Goal: Transaction & Acquisition: Book appointment/travel/reservation

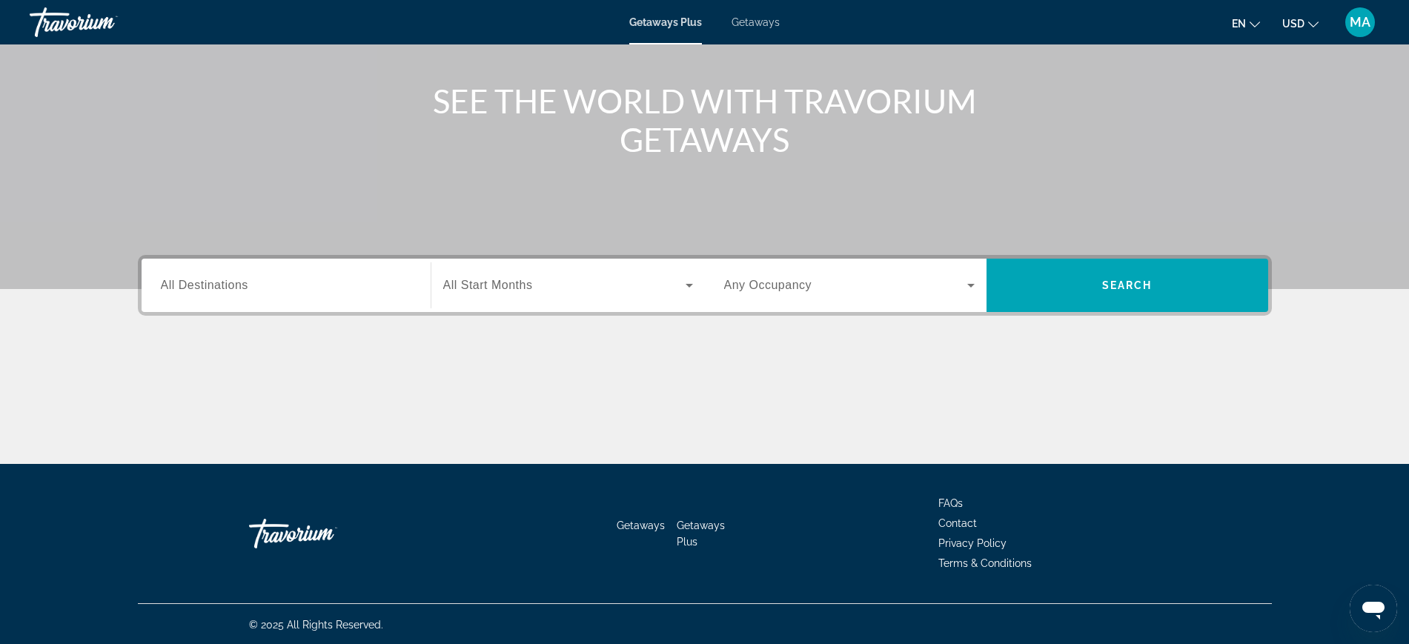
scroll to position [157, 0]
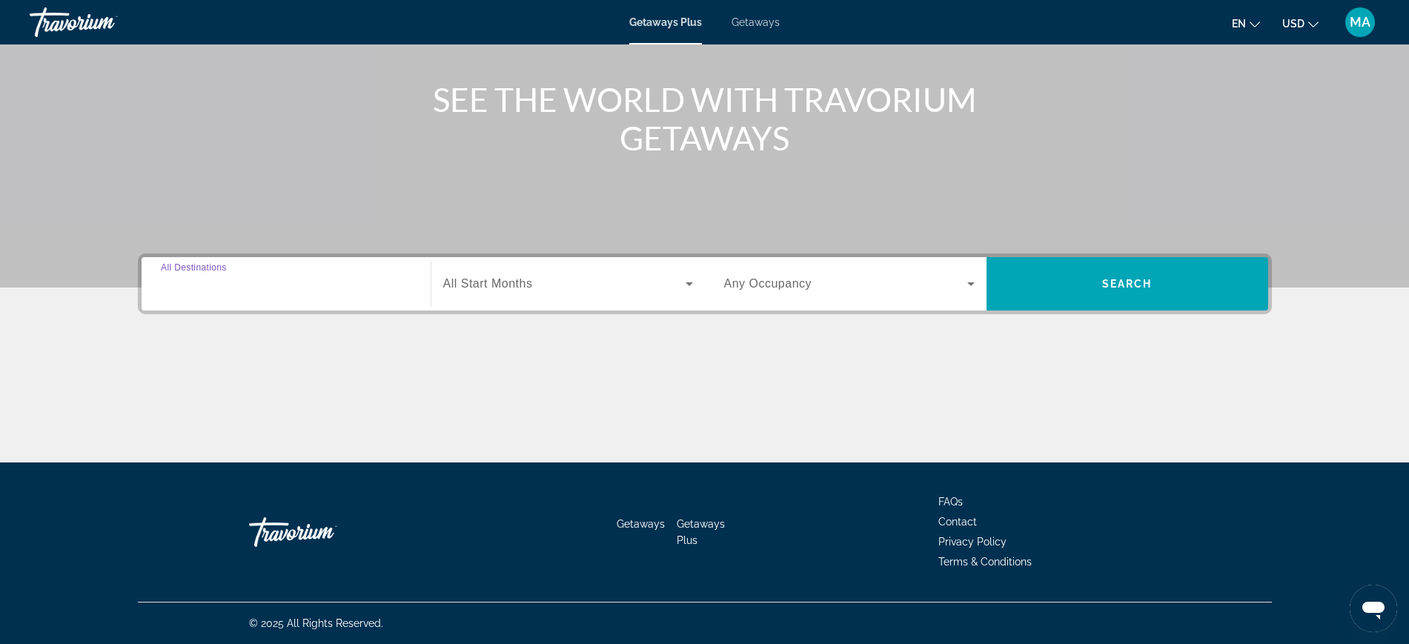
click at [291, 283] on input "Destination All Destinations" at bounding box center [286, 285] width 250 height 18
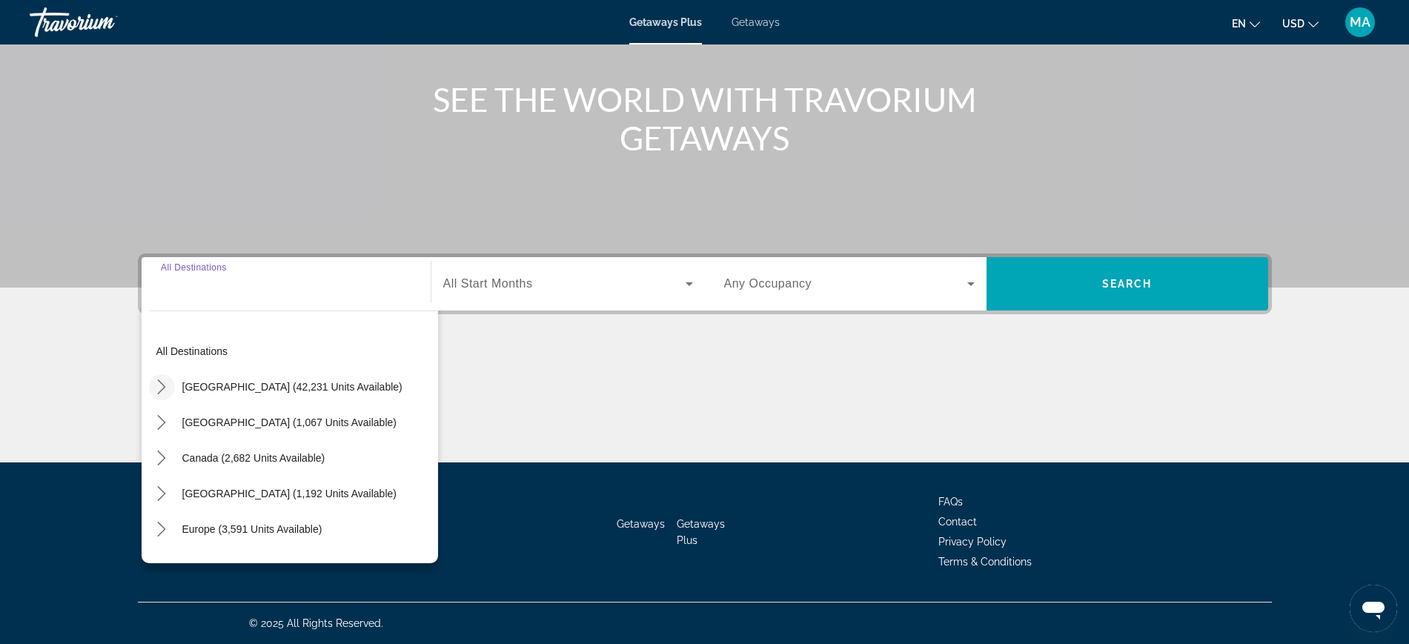
click at [161, 382] on icon "Toggle United States (42,231 units available) submenu" at bounding box center [162, 386] width 8 height 15
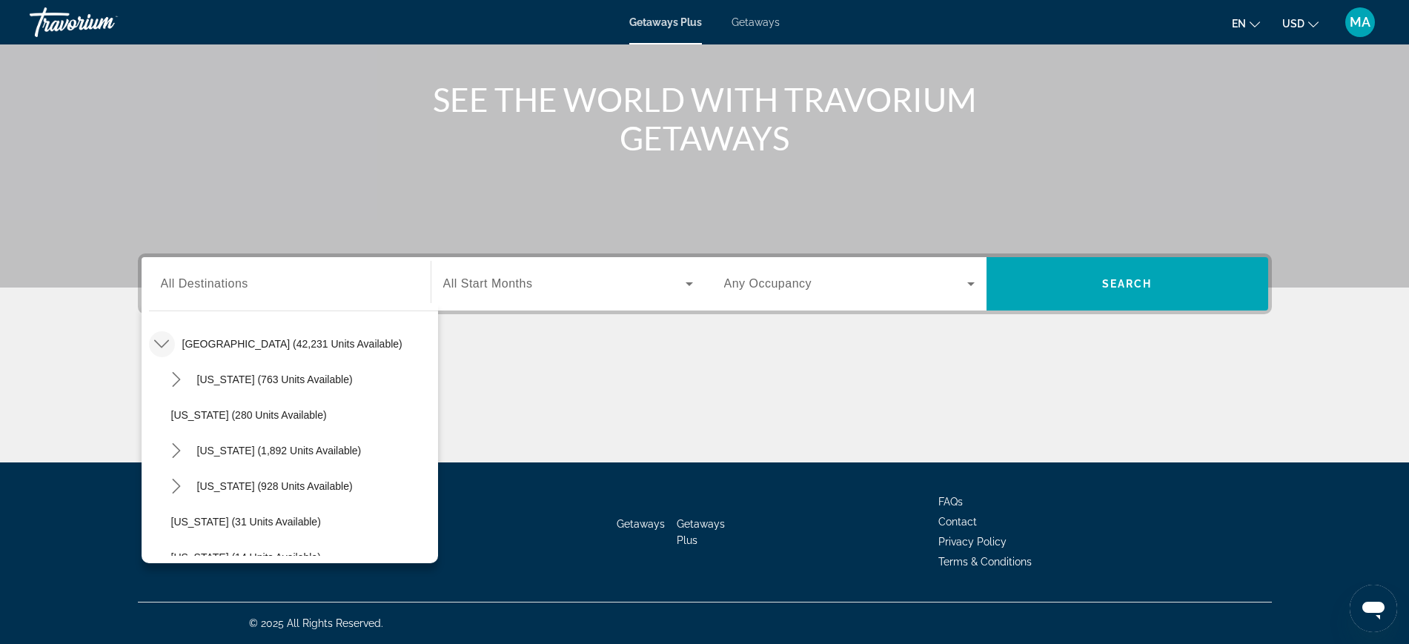
scroll to position [136, 0]
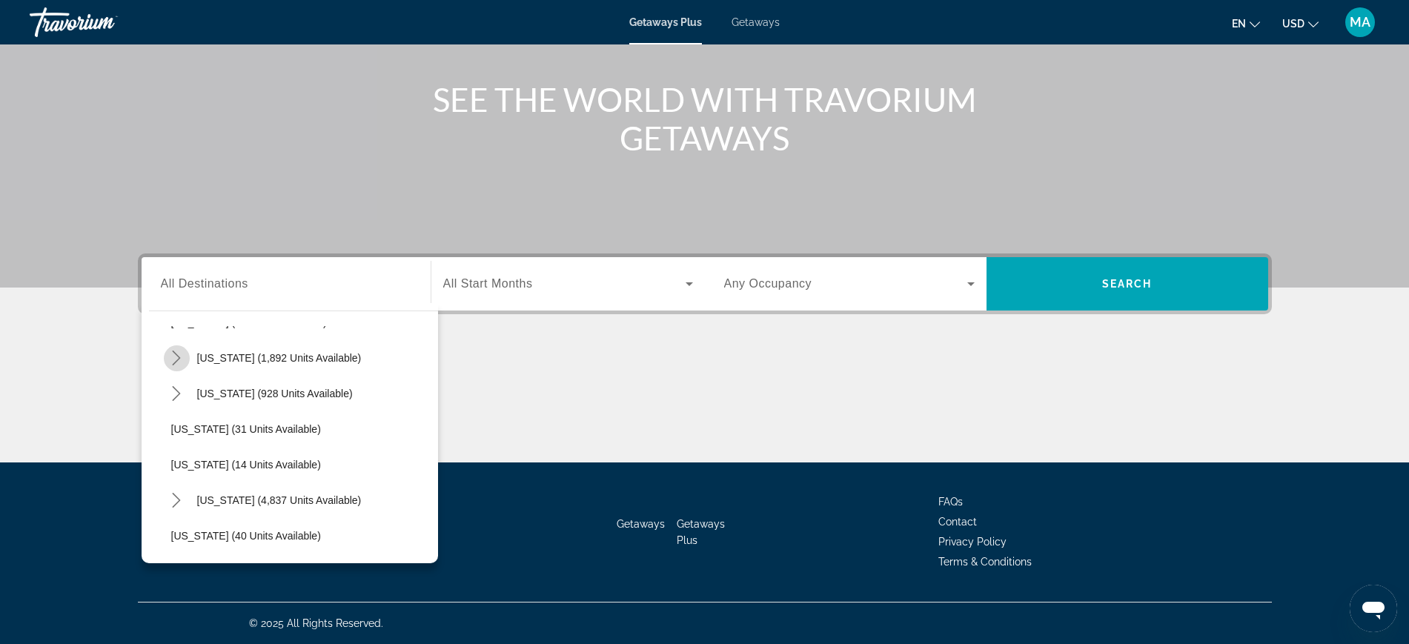
click at [179, 356] on icon "Toggle California (1,892 units available) submenu" at bounding box center [177, 357] width 8 height 15
click at [179, 356] on icon "Toggle California (1,892 units available) submenu" at bounding box center [176, 357] width 15 height 15
click at [178, 391] on icon "Toggle Colorado (928 units available) submenu" at bounding box center [177, 393] width 8 height 15
click at [178, 391] on icon "Toggle Colorado (928 units available) submenu" at bounding box center [176, 393] width 15 height 15
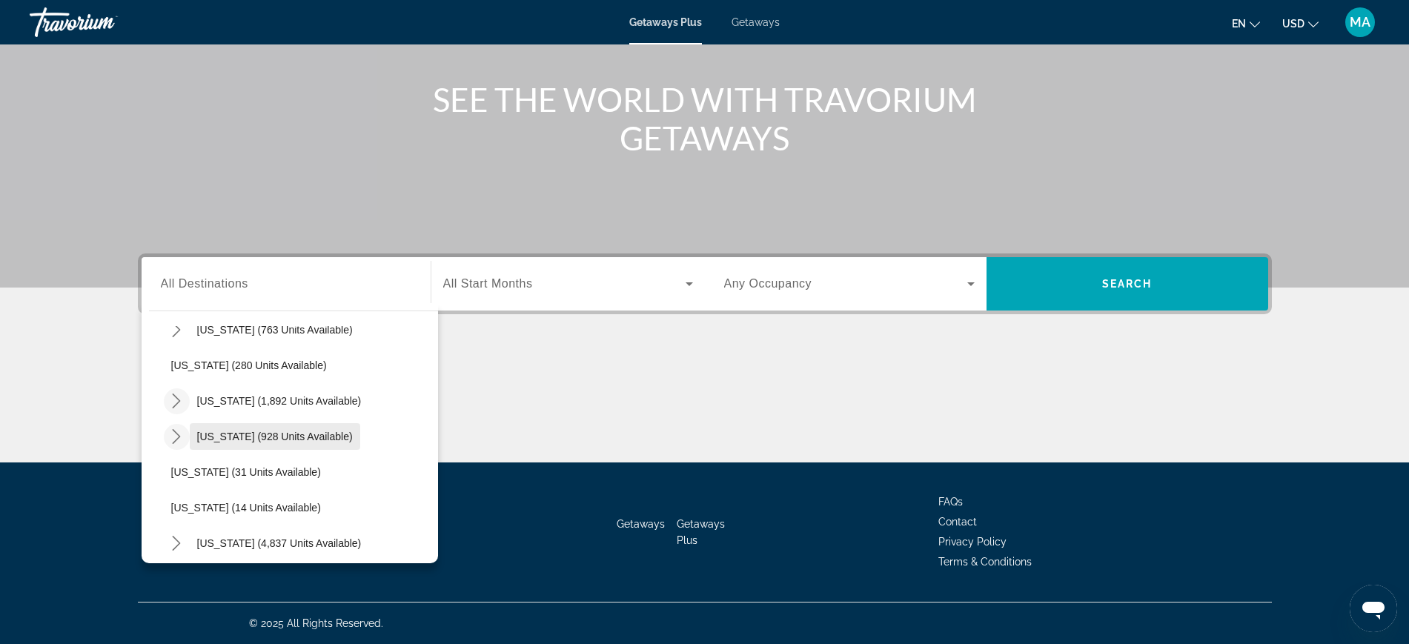
scroll to position [185, 0]
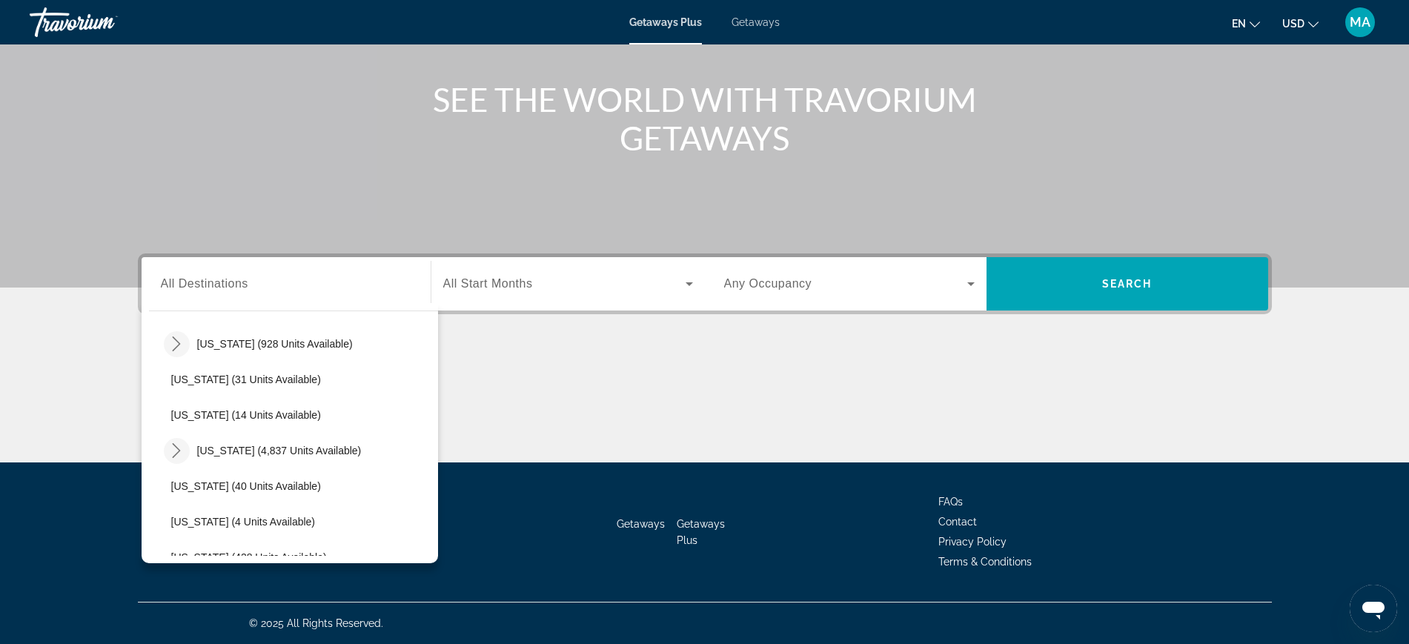
click at [185, 449] on mat-icon "Toggle Florida (4,837 units available) submenu" at bounding box center [177, 451] width 26 height 26
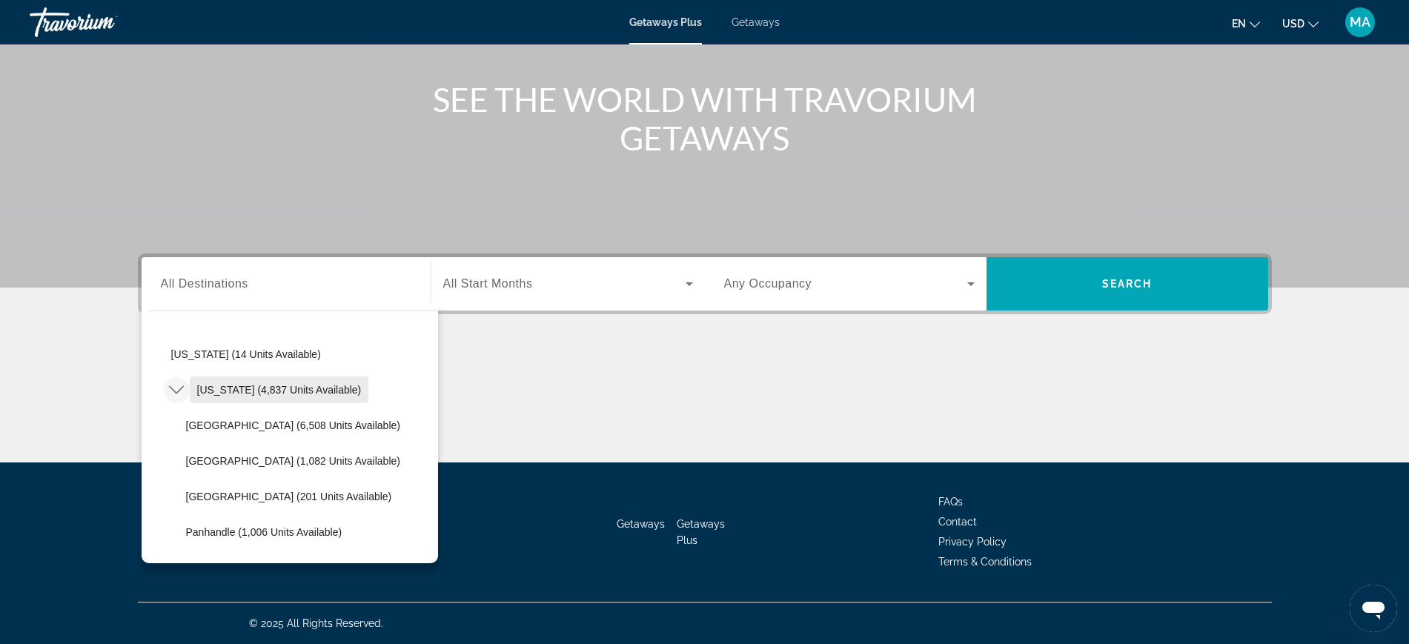
scroll to position [278, 0]
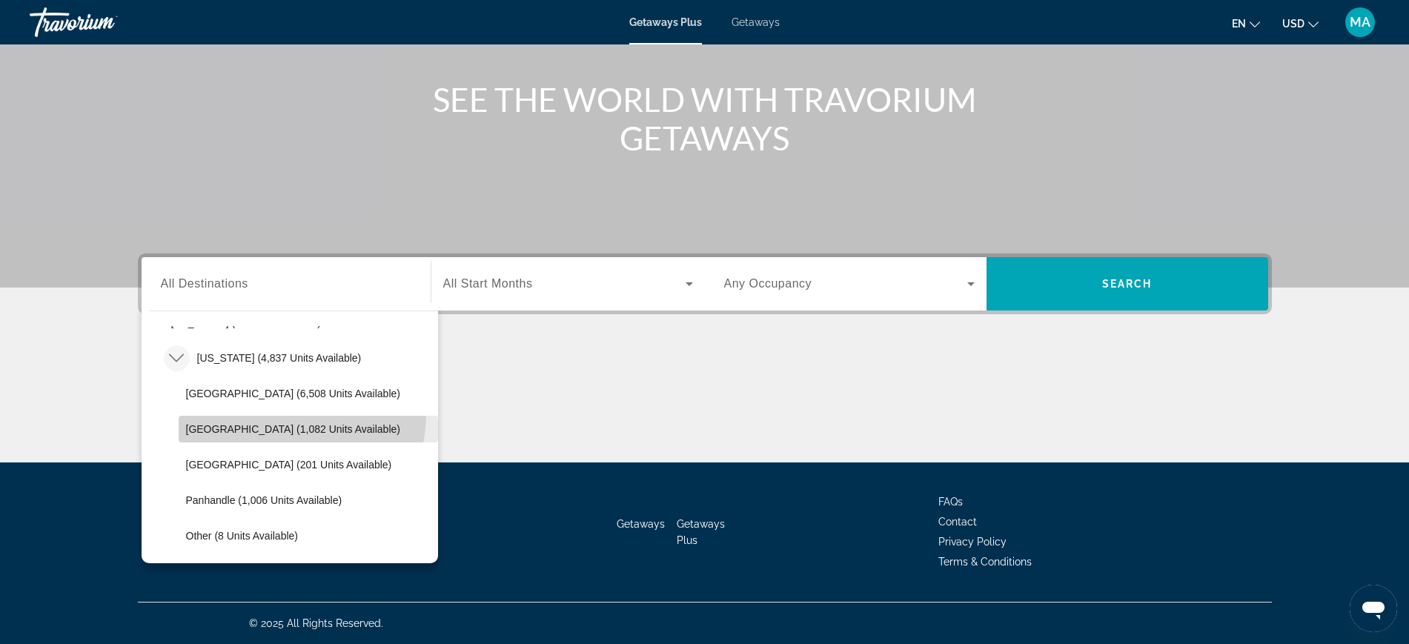
click at [264, 413] on span "Select destination: East Coast (1,082 units available)" at bounding box center [308, 429] width 259 height 36
type input "**********"
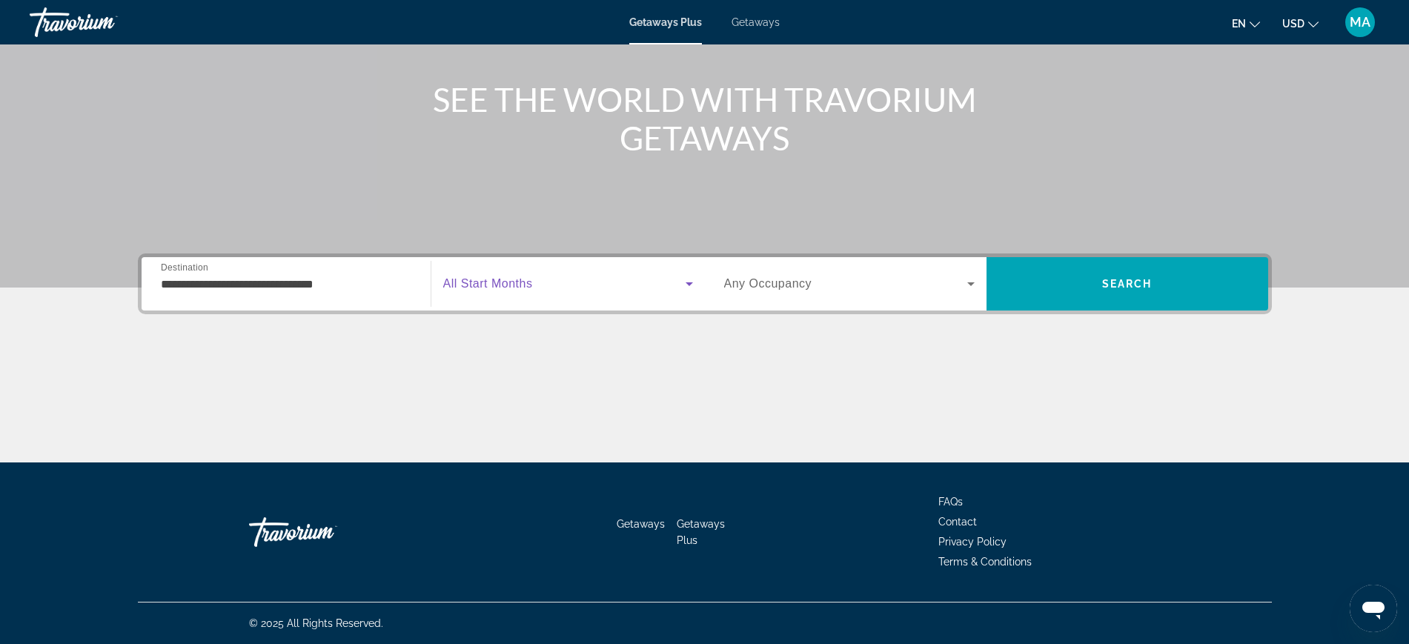
click at [661, 285] on span "Search widget" at bounding box center [564, 284] width 242 height 18
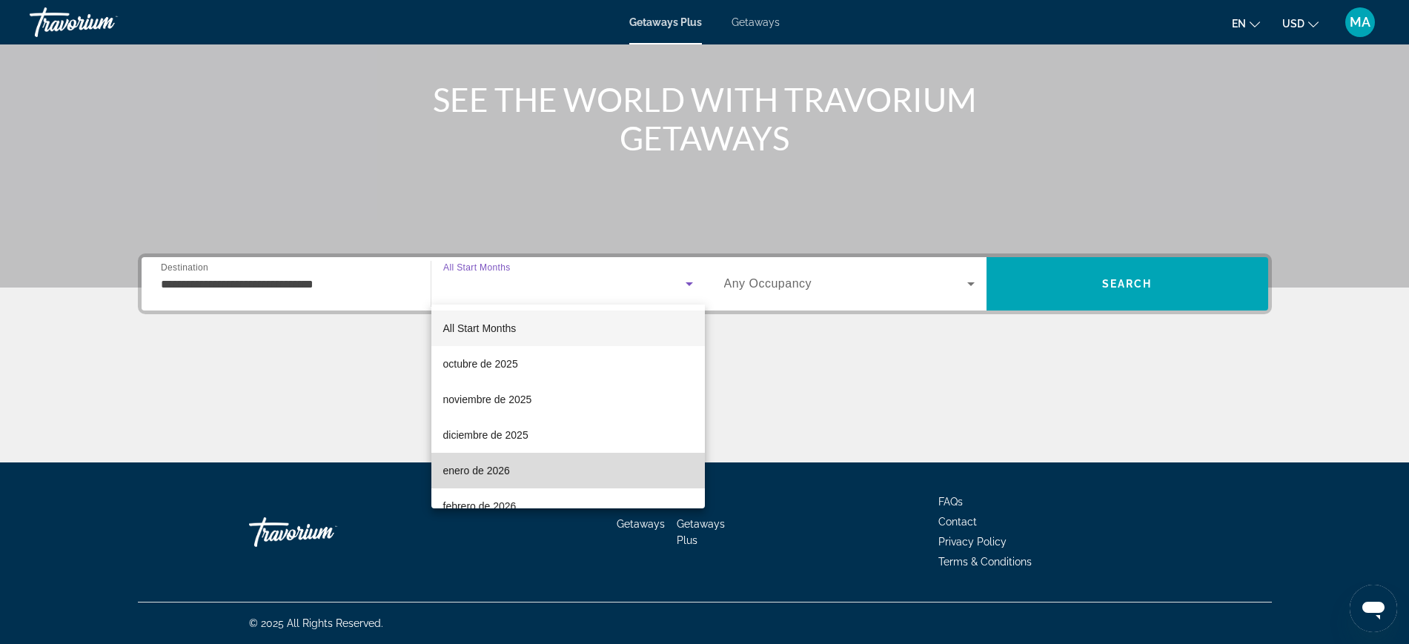
click at [585, 473] on mat-option "enero de 2026" at bounding box center [567, 471] width 273 height 36
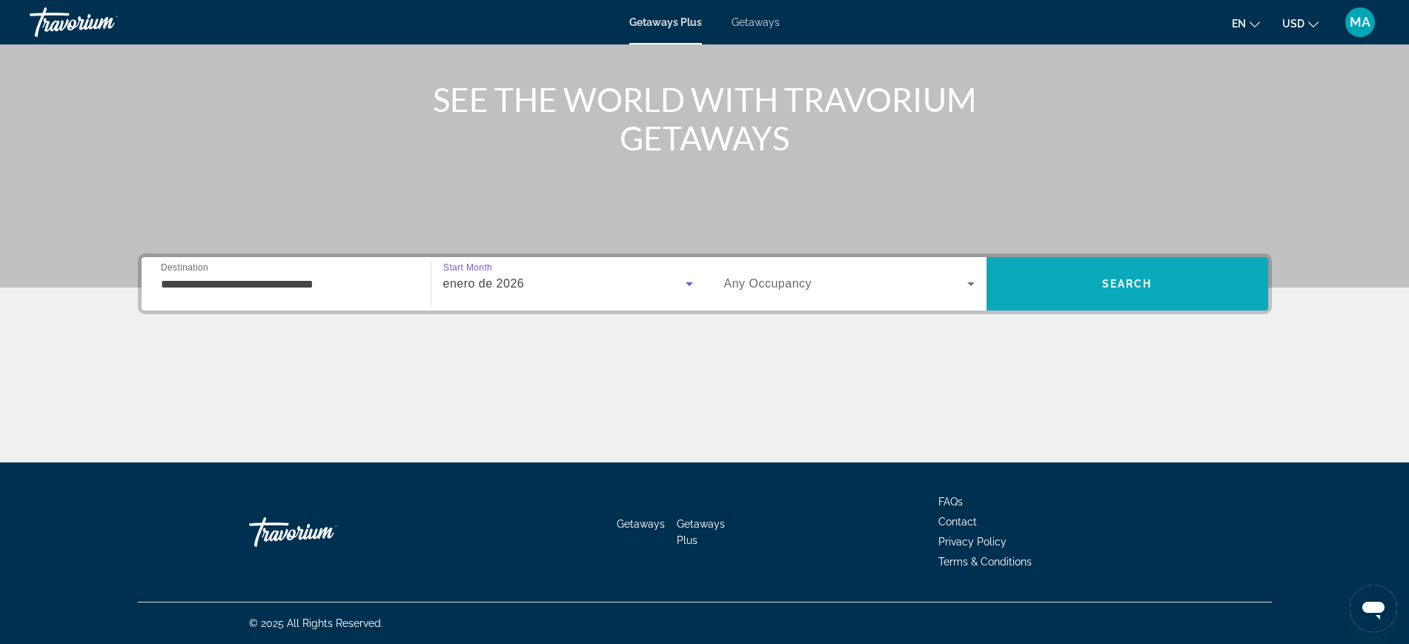
click at [1134, 292] on span "Search" at bounding box center [1127, 284] width 282 height 36
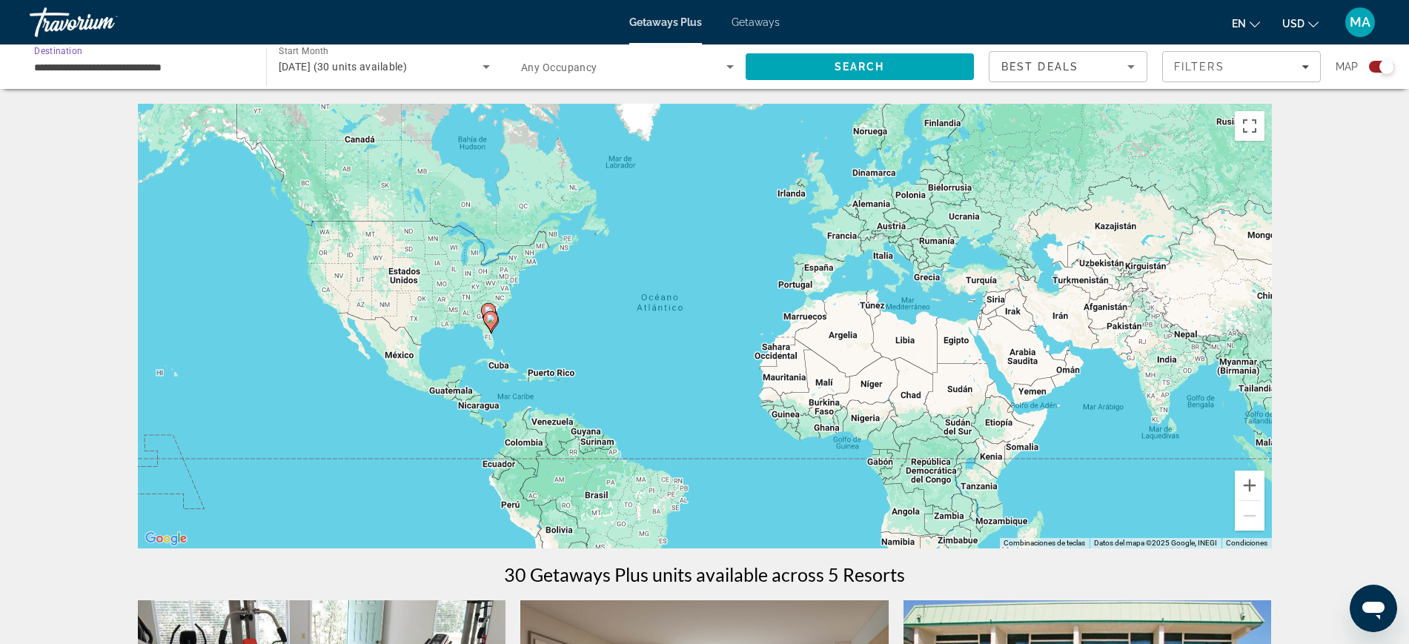
click at [108, 63] on input "**********" at bounding box center [140, 68] width 213 height 18
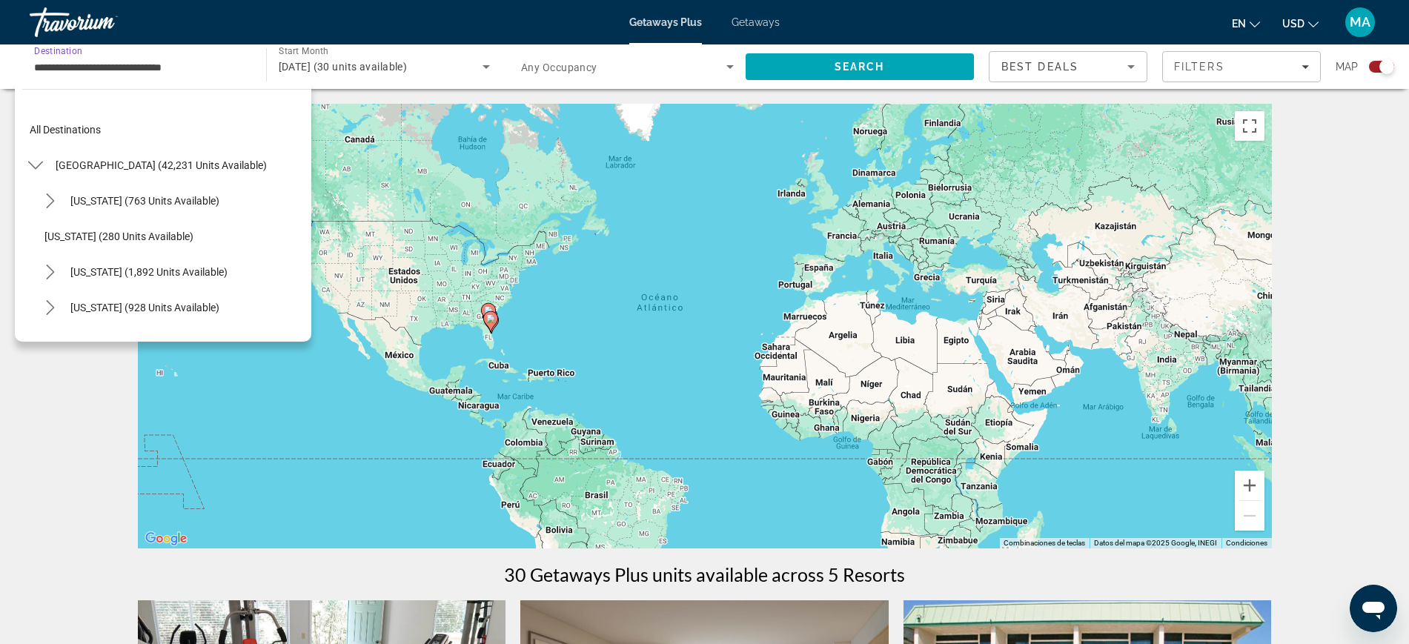
scroll to position [266, 0]
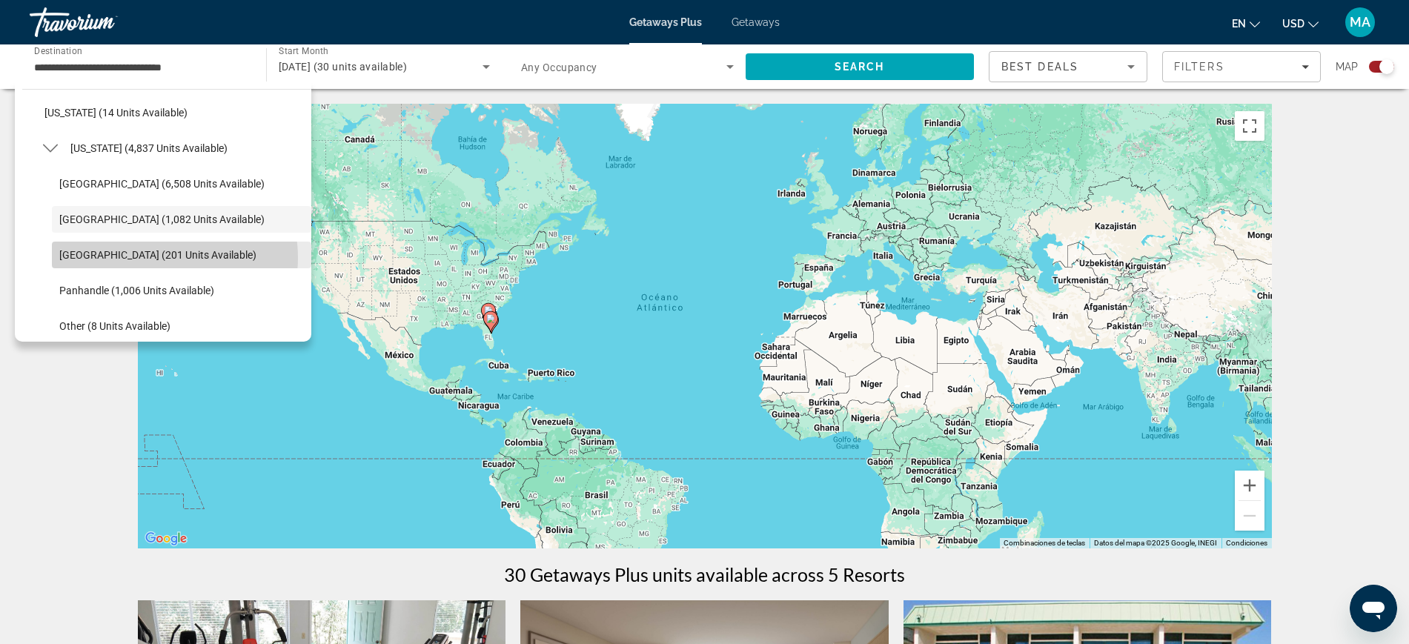
click at [155, 258] on span "West Coast (201 units available)" at bounding box center [157, 255] width 197 height 12
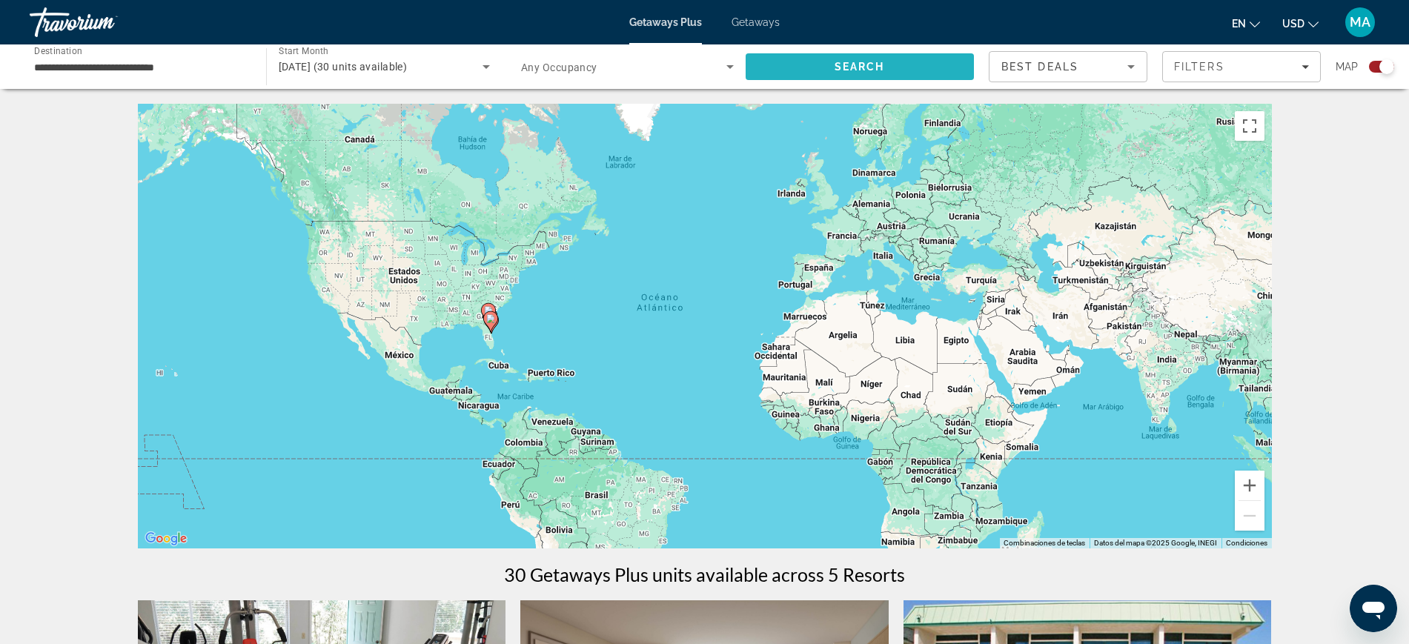
click at [920, 66] on span "Search" at bounding box center [859, 67] width 229 height 36
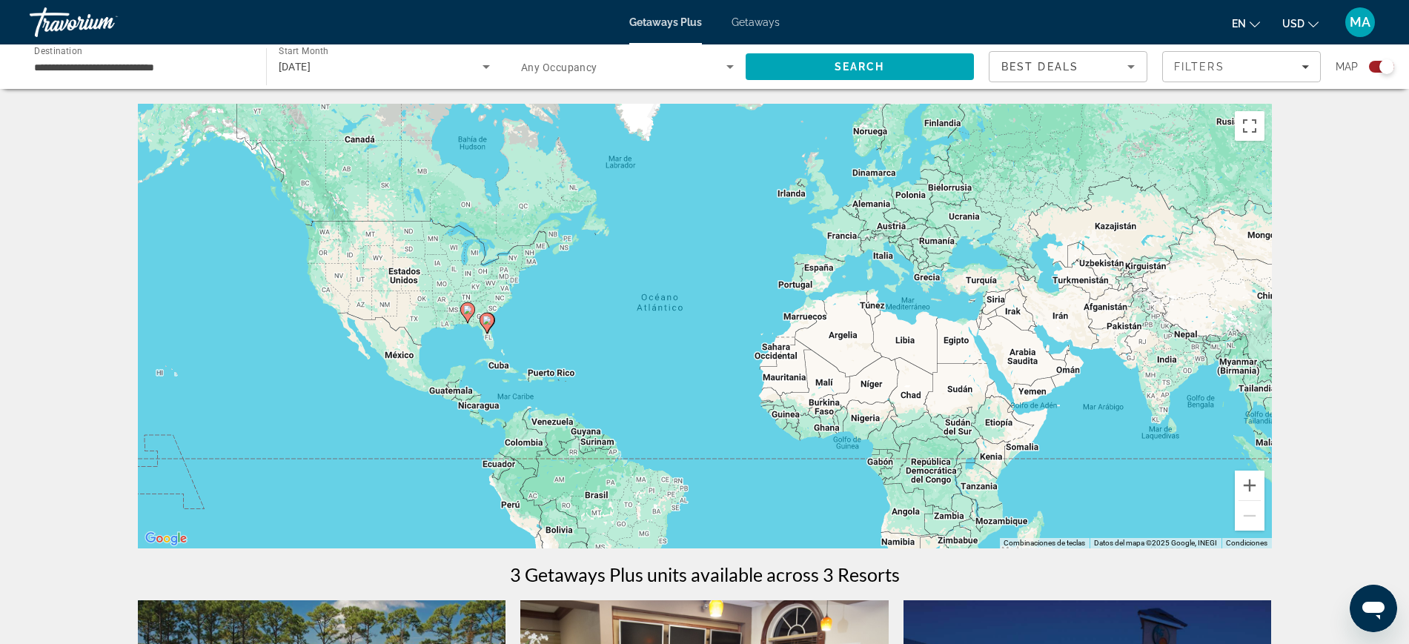
click at [158, 66] on input "**********" at bounding box center [140, 68] width 213 height 18
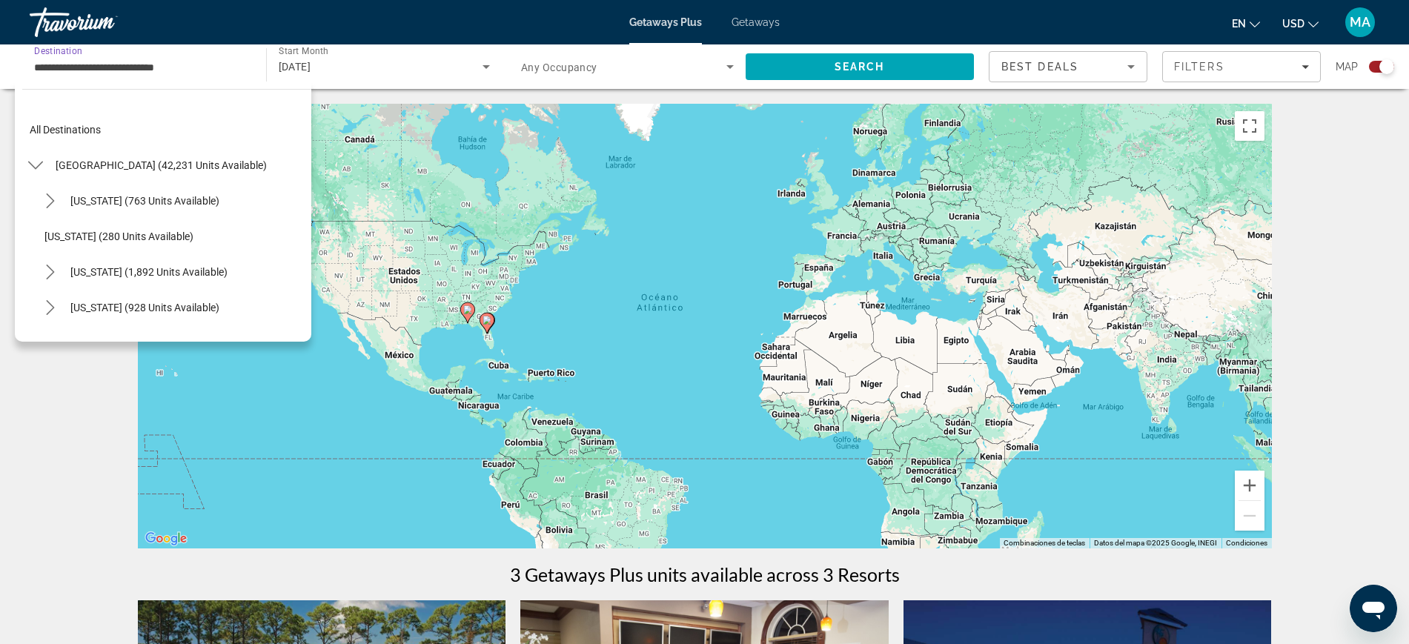
scroll to position [302, 0]
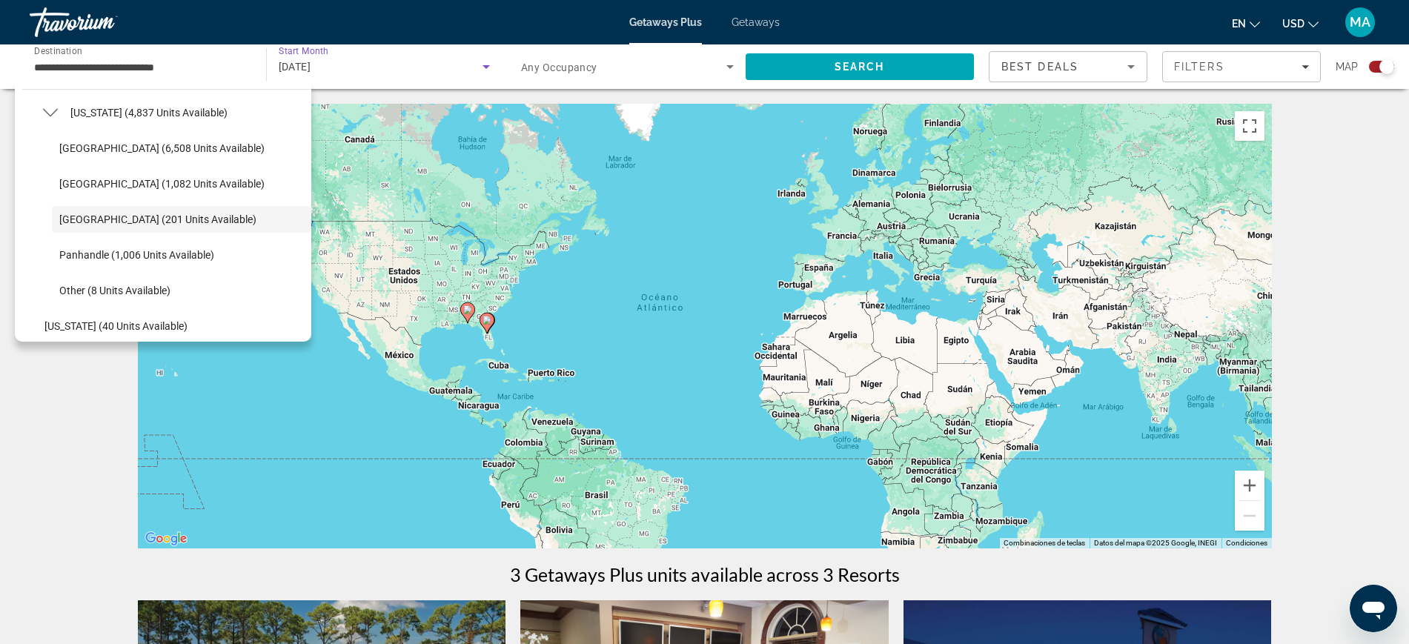
click at [373, 59] on div "January 2026" at bounding box center [381, 67] width 205 height 18
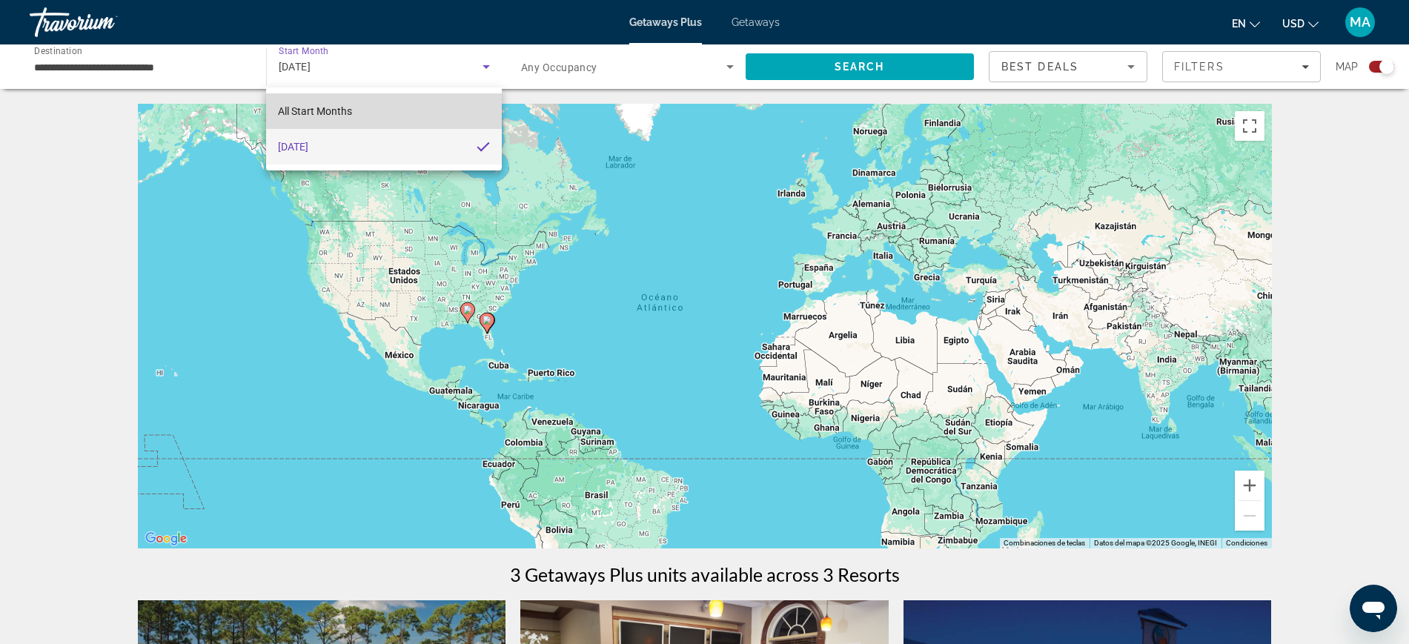
click at [393, 104] on mat-option "All Start Months" at bounding box center [383, 111] width 235 height 36
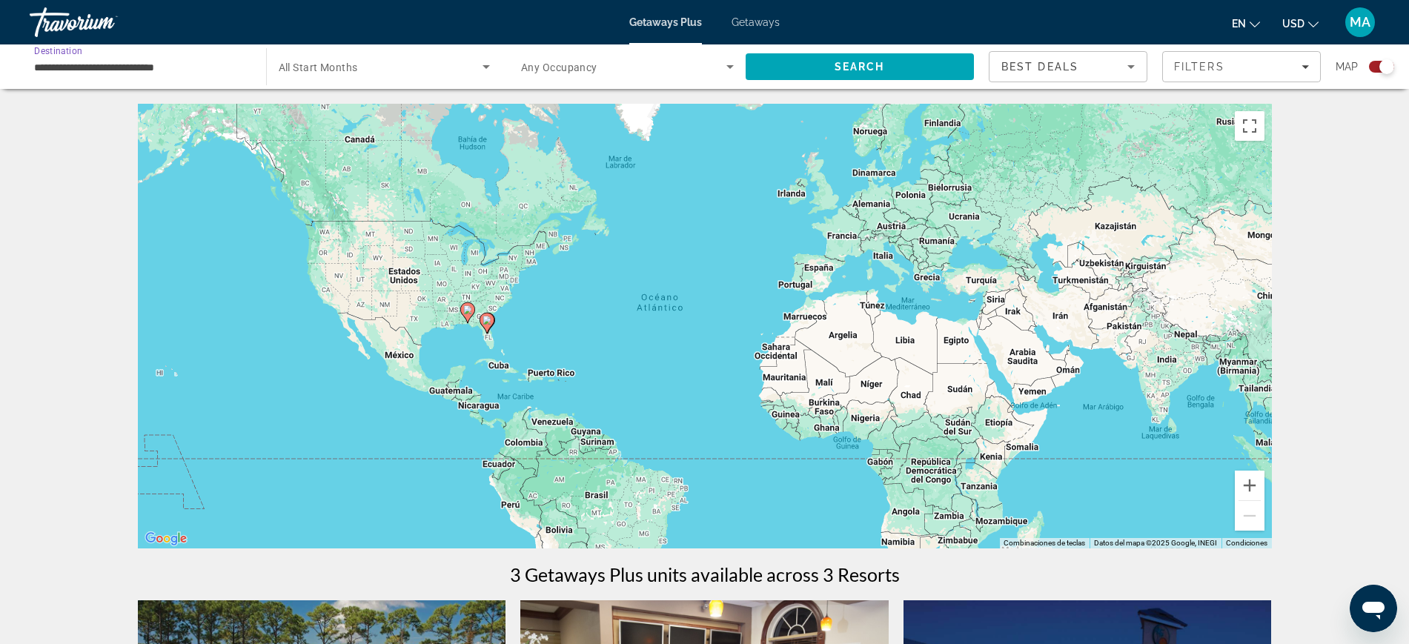
click at [170, 78] on div "**********" at bounding box center [140, 67] width 213 height 42
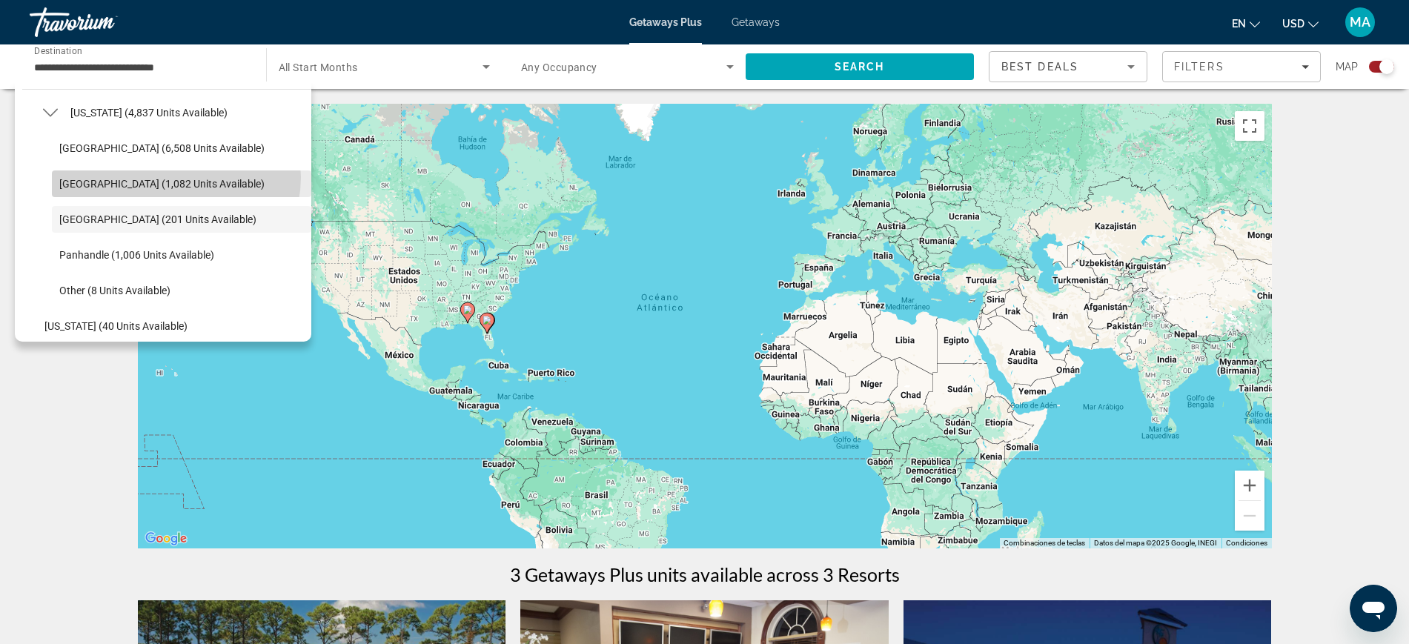
click at [176, 178] on span "East Coast (1,082 units available)" at bounding box center [161, 184] width 205 height 12
type input "**********"
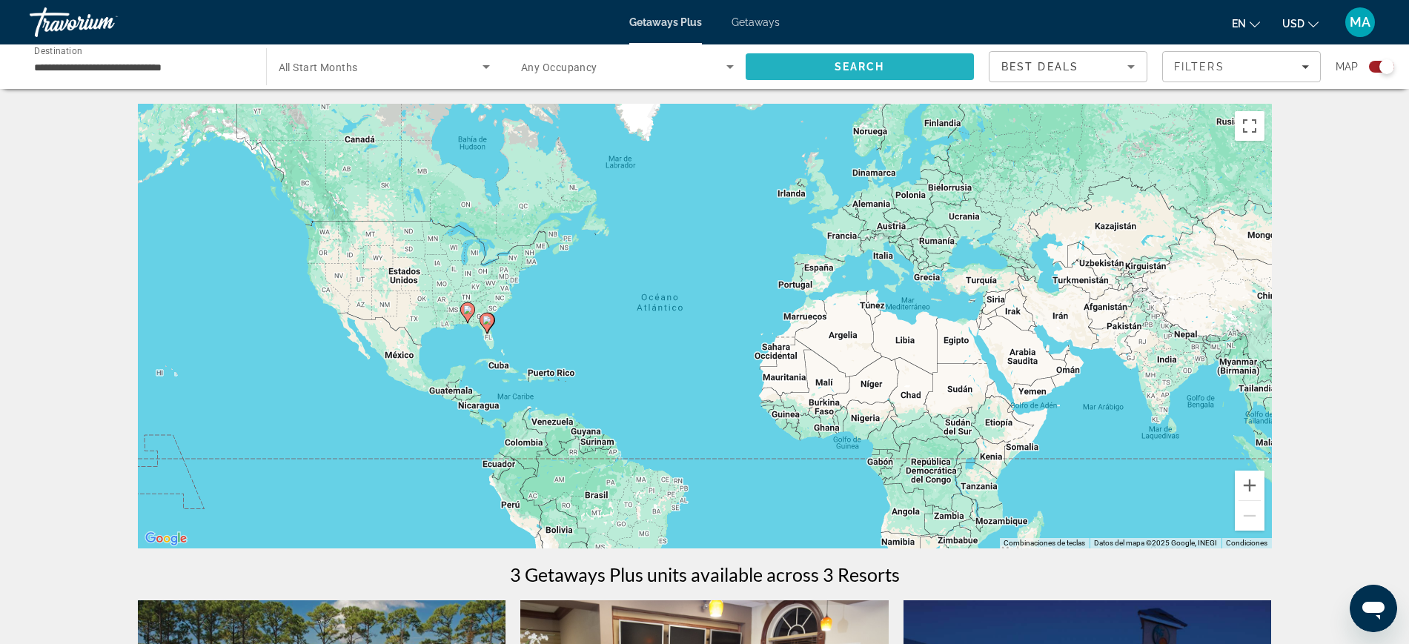
click at [877, 59] on span "Search" at bounding box center [859, 67] width 229 height 36
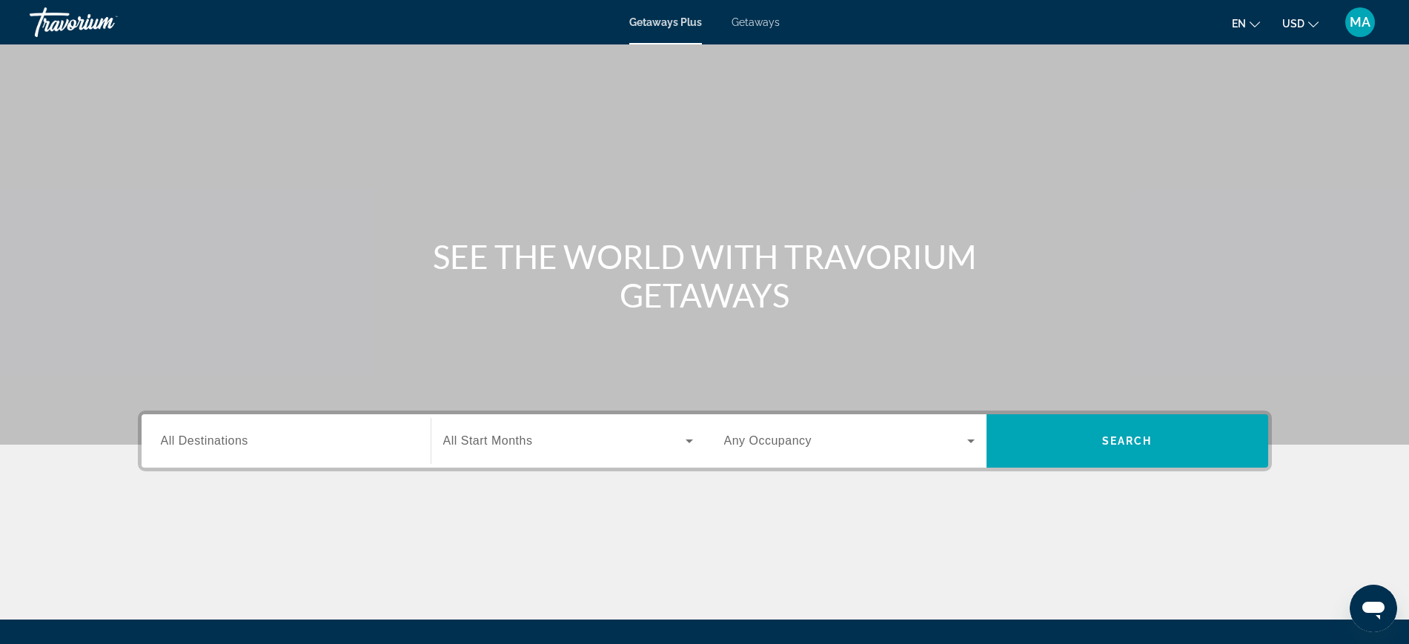
click at [359, 460] on div "Search widget" at bounding box center [286, 441] width 250 height 42
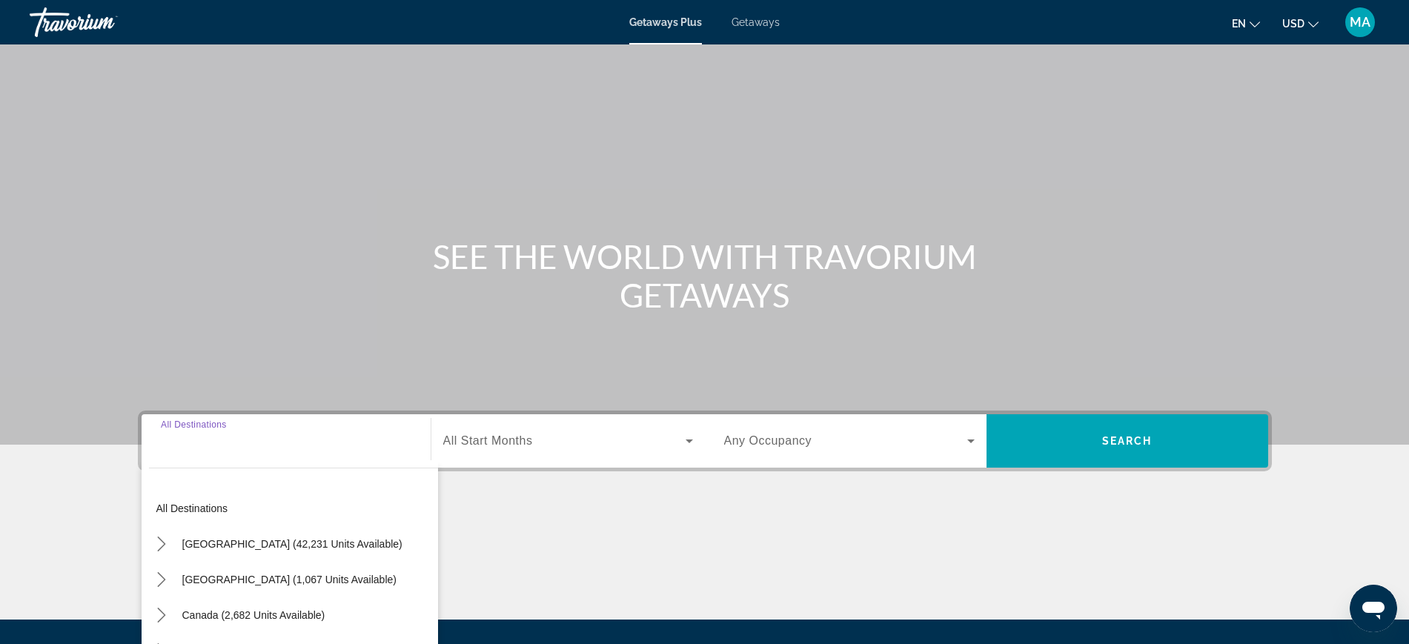
scroll to position [157, 0]
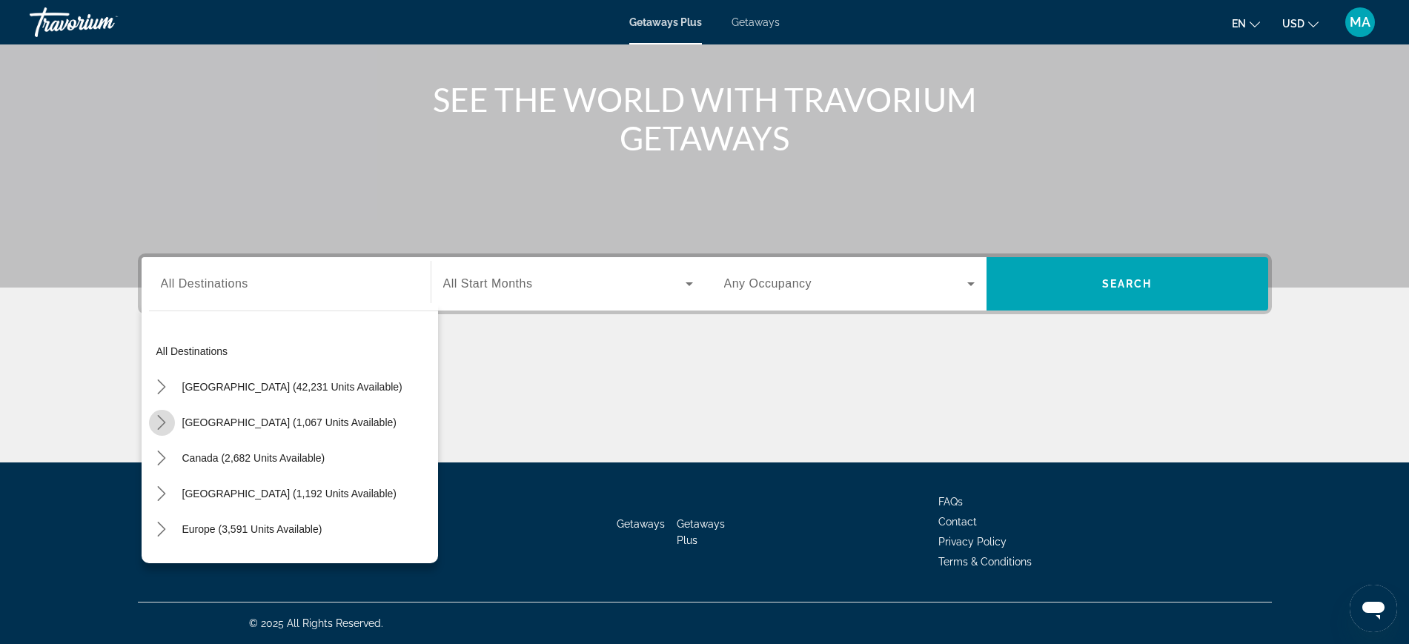
click at [151, 424] on mat-icon "Toggle Mexico (1,067 units available) submenu" at bounding box center [162, 423] width 26 height 26
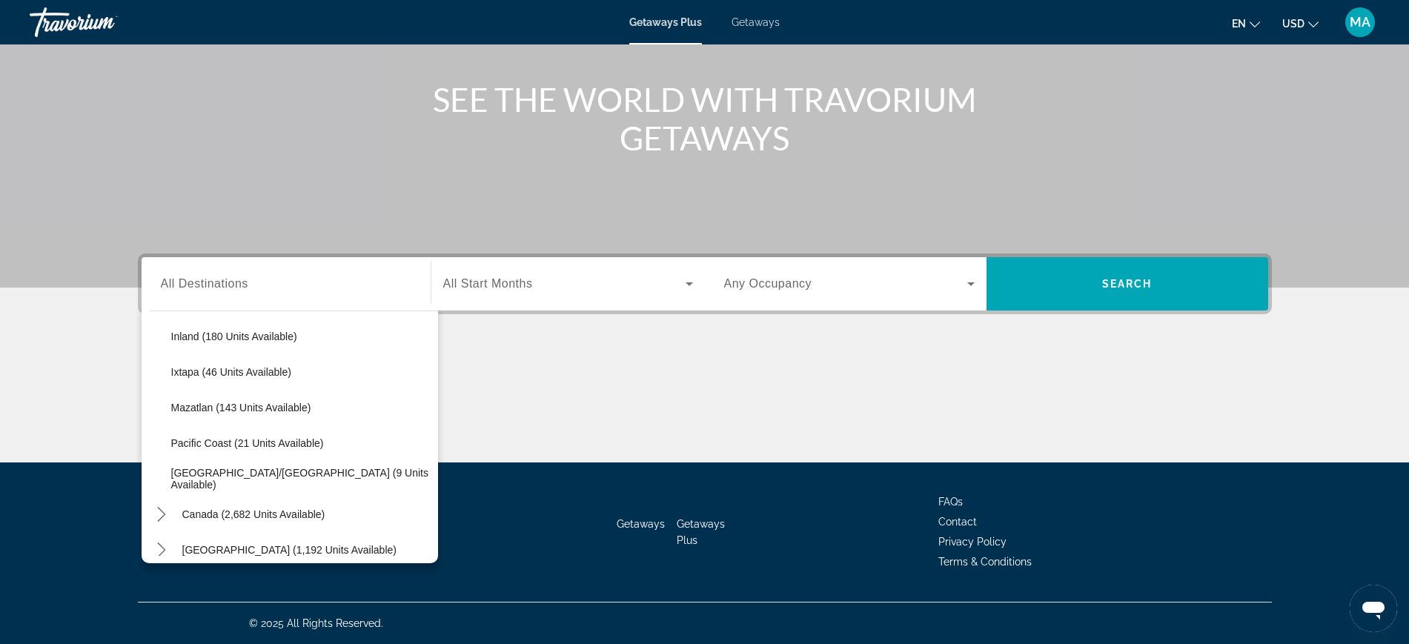
scroll to position [356, 0]
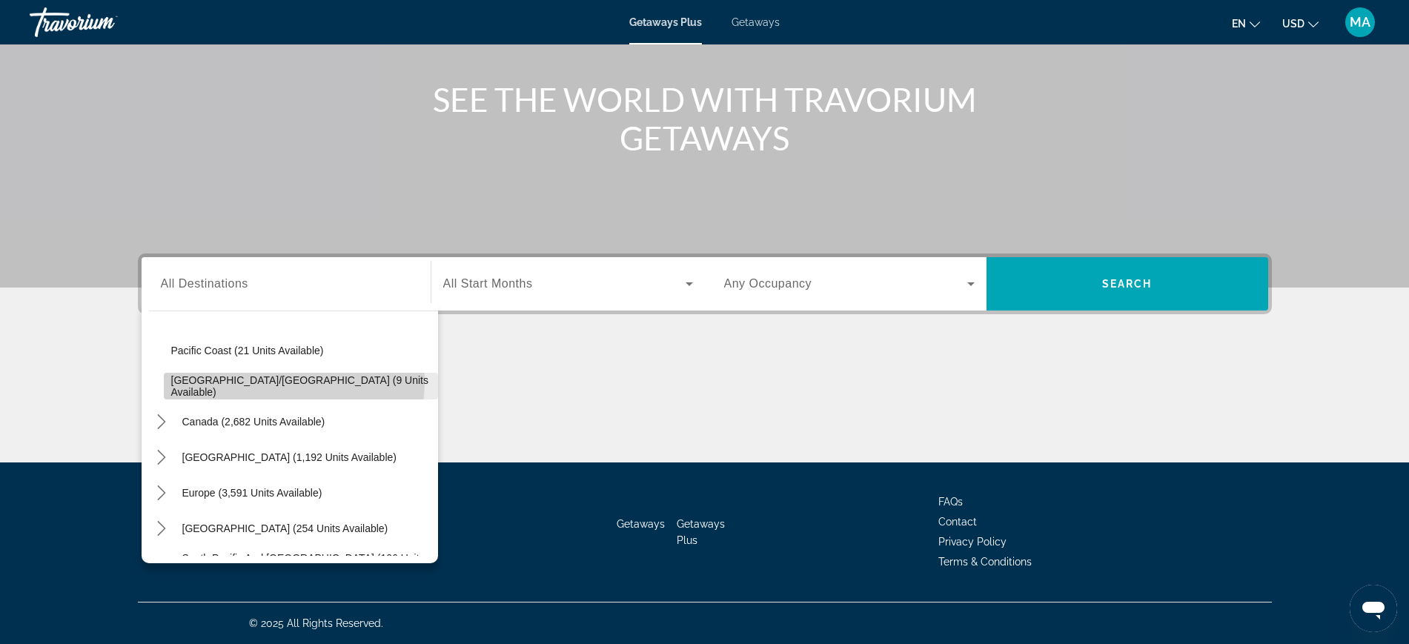
click at [273, 381] on span "[GEOGRAPHIC_DATA]/[GEOGRAPHIC_DATA] (9 units available)" at bounding box center [300, 386] width 259 height 24
type input "**********"
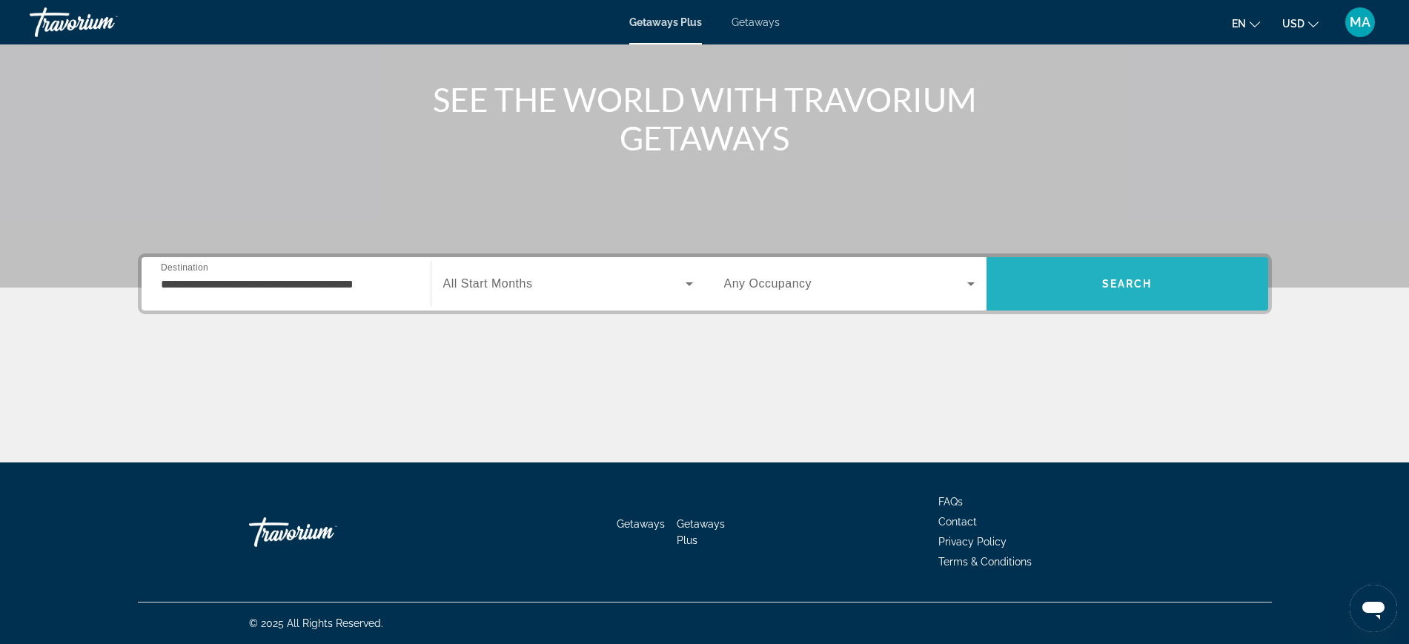
click at [1105, 283] on span "Search" at bounding box center [1127, 284] width 50 height 12
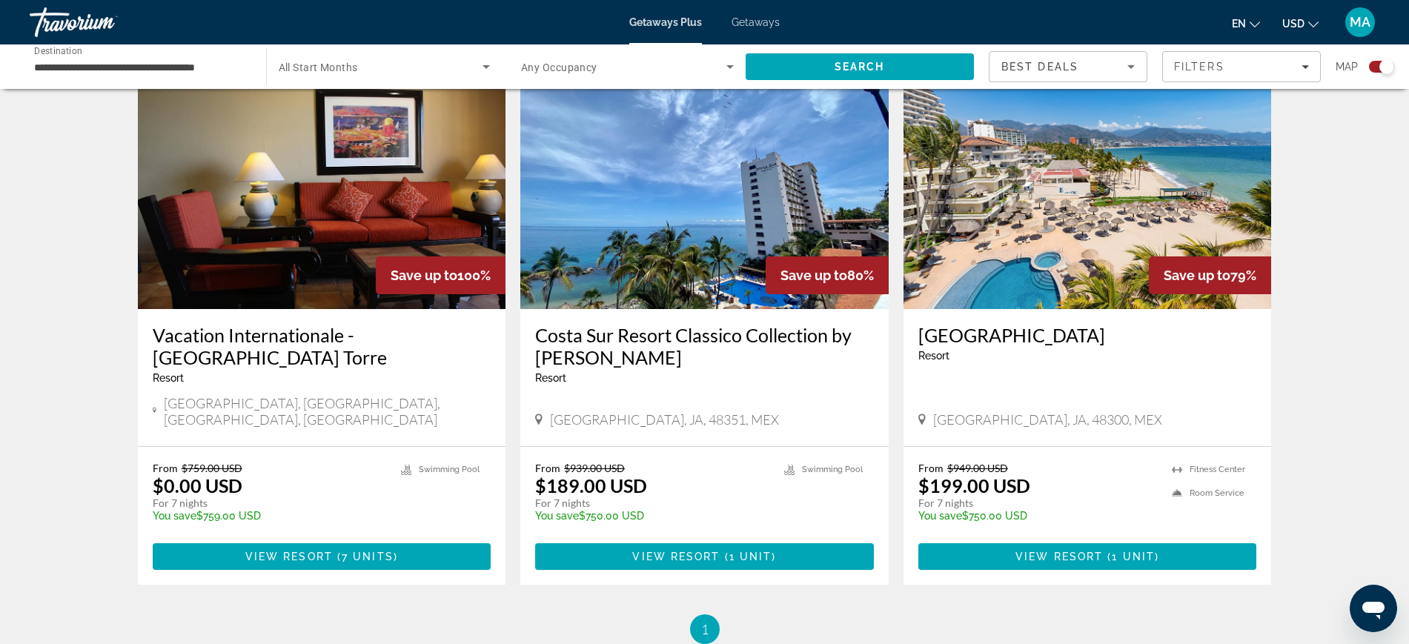
scroll to position [556, 0]
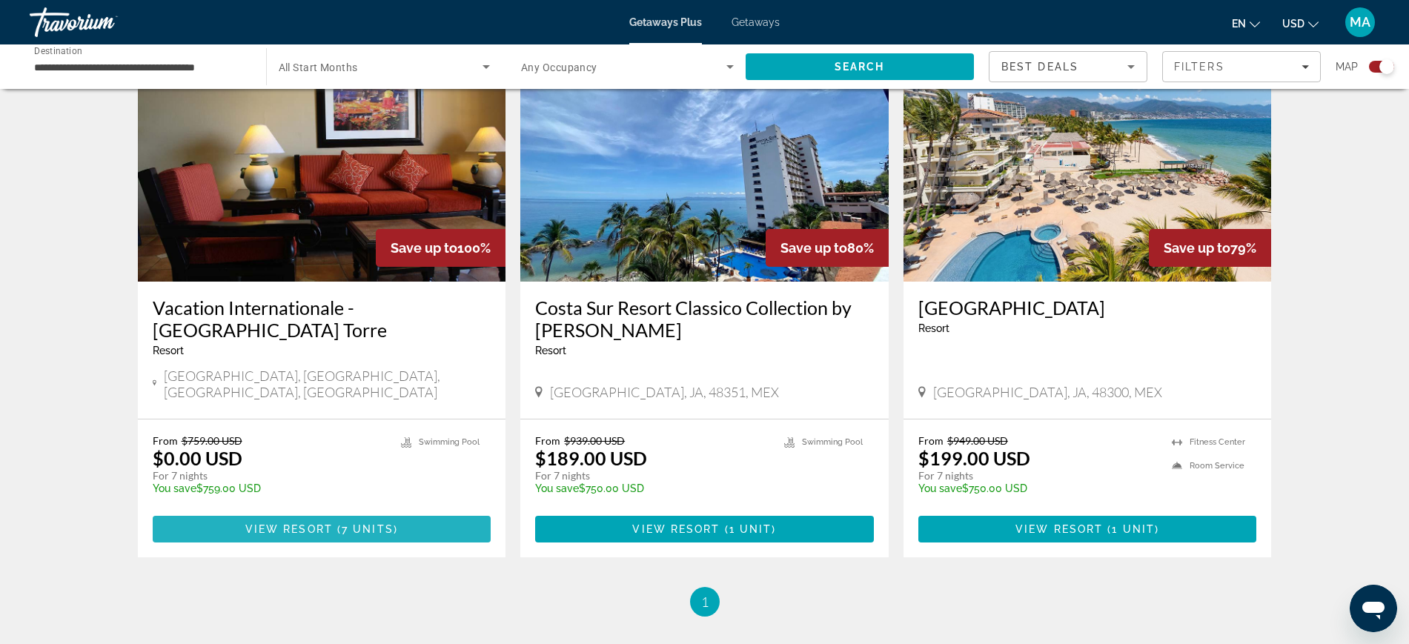
click at [286, 523] on span "View Resort" at bounding box center [288, 529] width 87 height 12
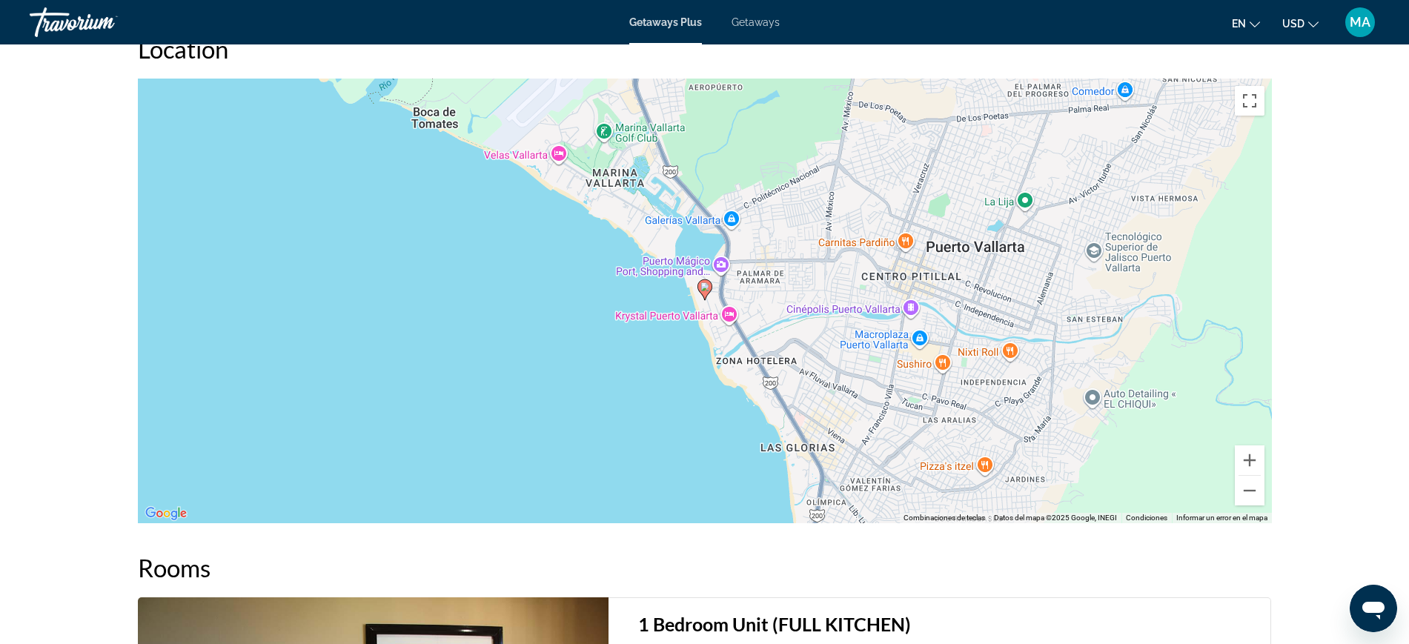
scroll to position [1769, 0]
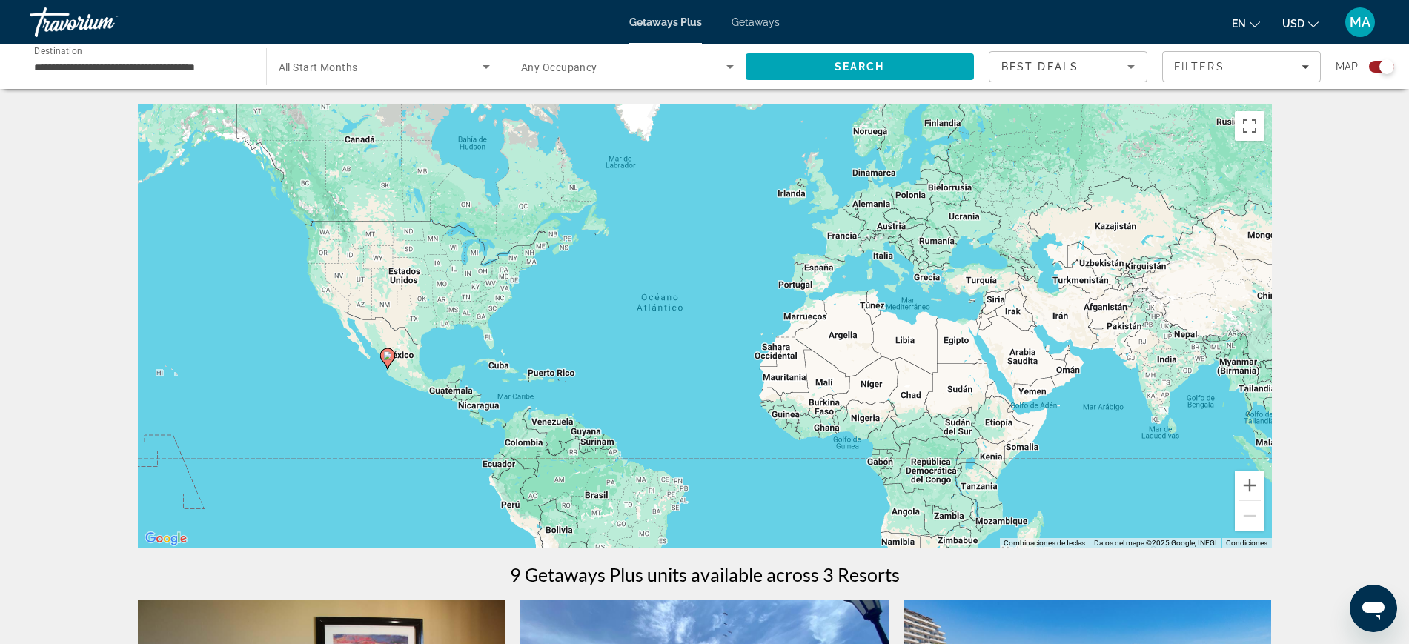
click at [174, 84] on div "**********" at bounding box center [140, 67] width 213 height 42
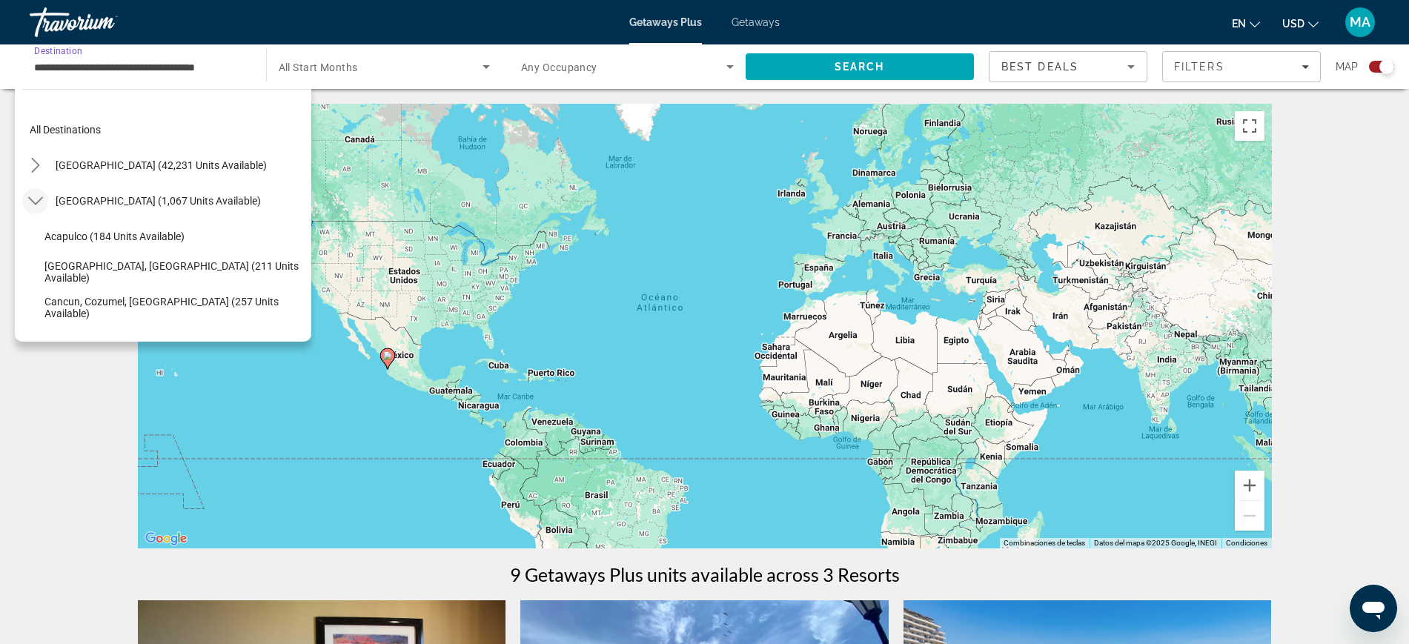
click at [30, 205] on icon "Toggle Mexico (1,067 units available) submenu" at bounding box center [35, 200] width 15 height 15
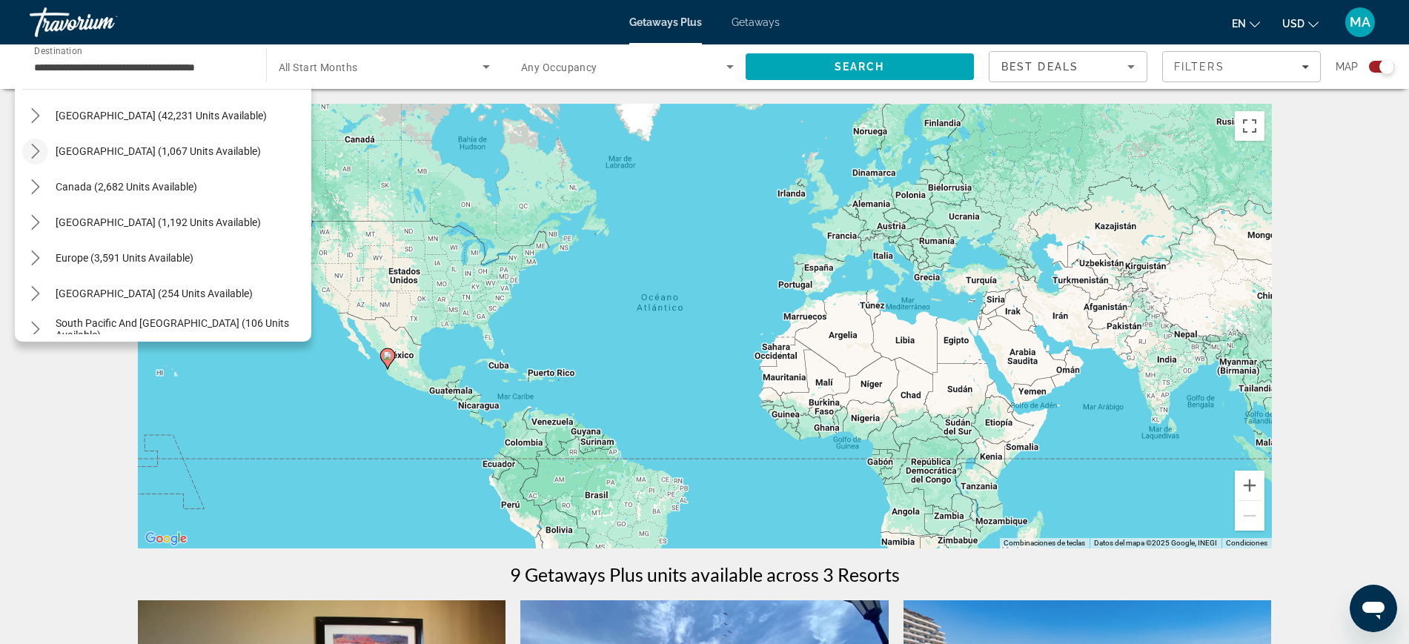
scroll to position [93, 0]
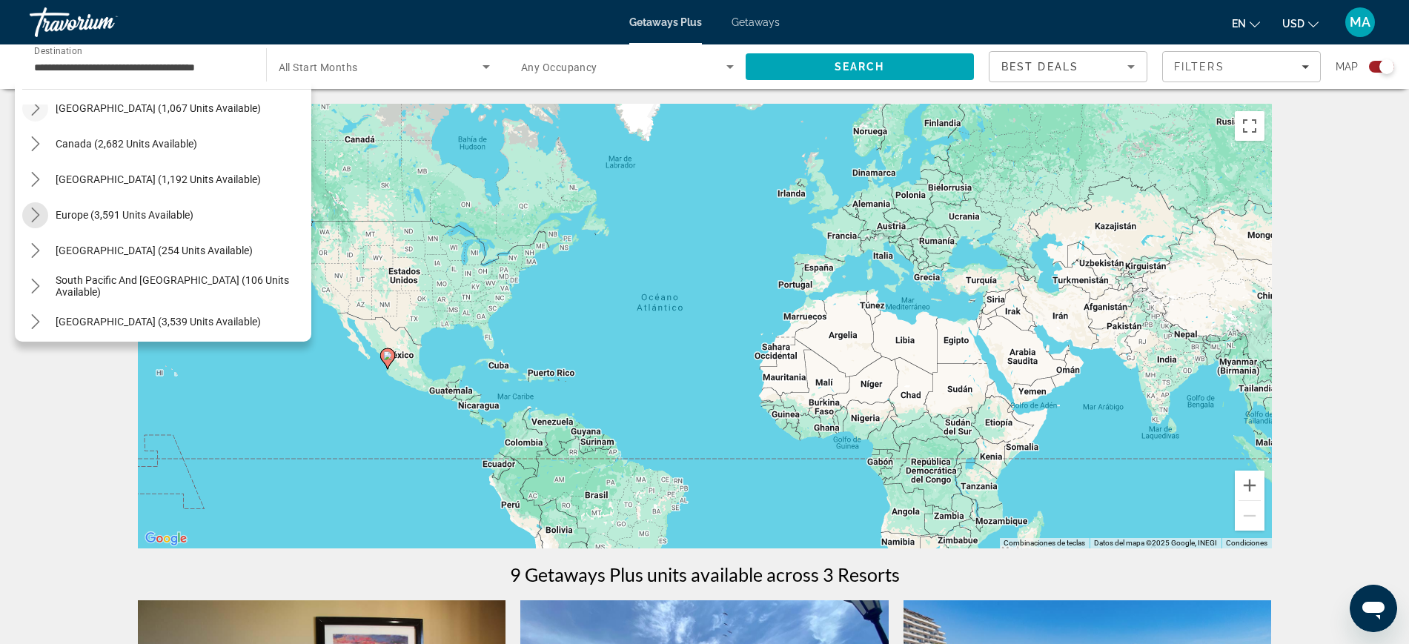
click at [38, 213] on icon "Toggle Europe (3,591 units available) submenu" at bounding box center [35, 214] width 8 height 15
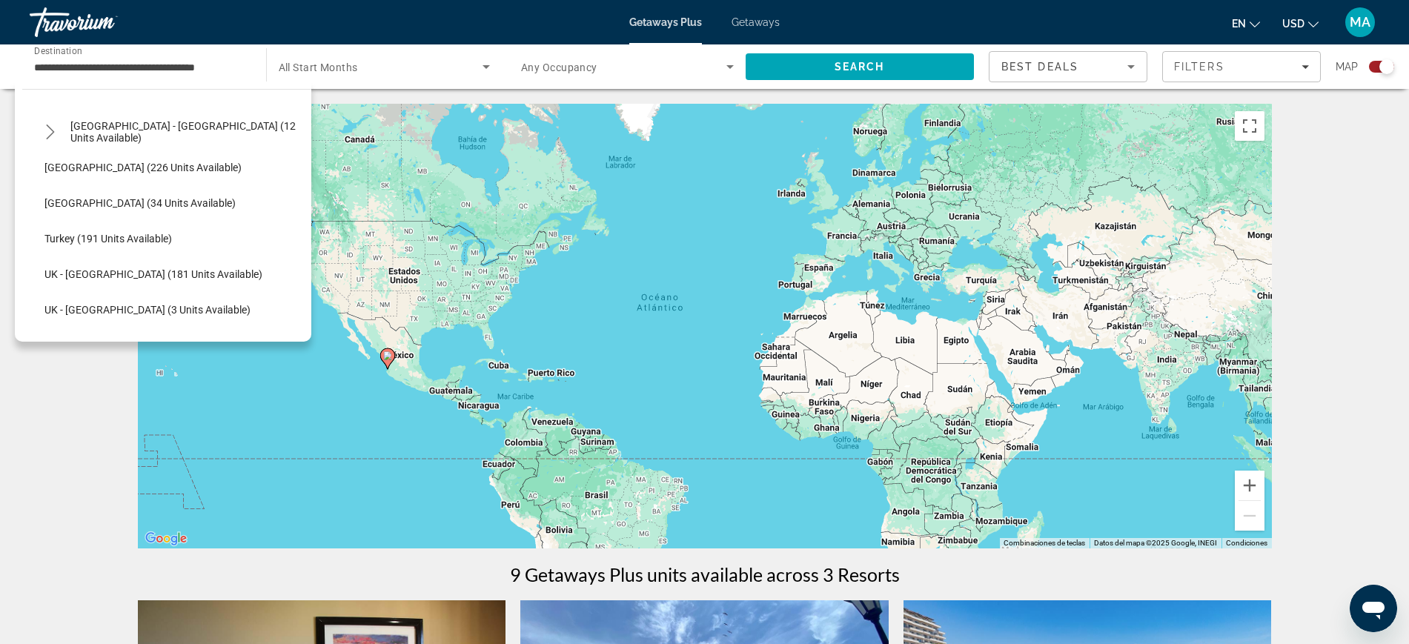
scroll to position [741, 0]
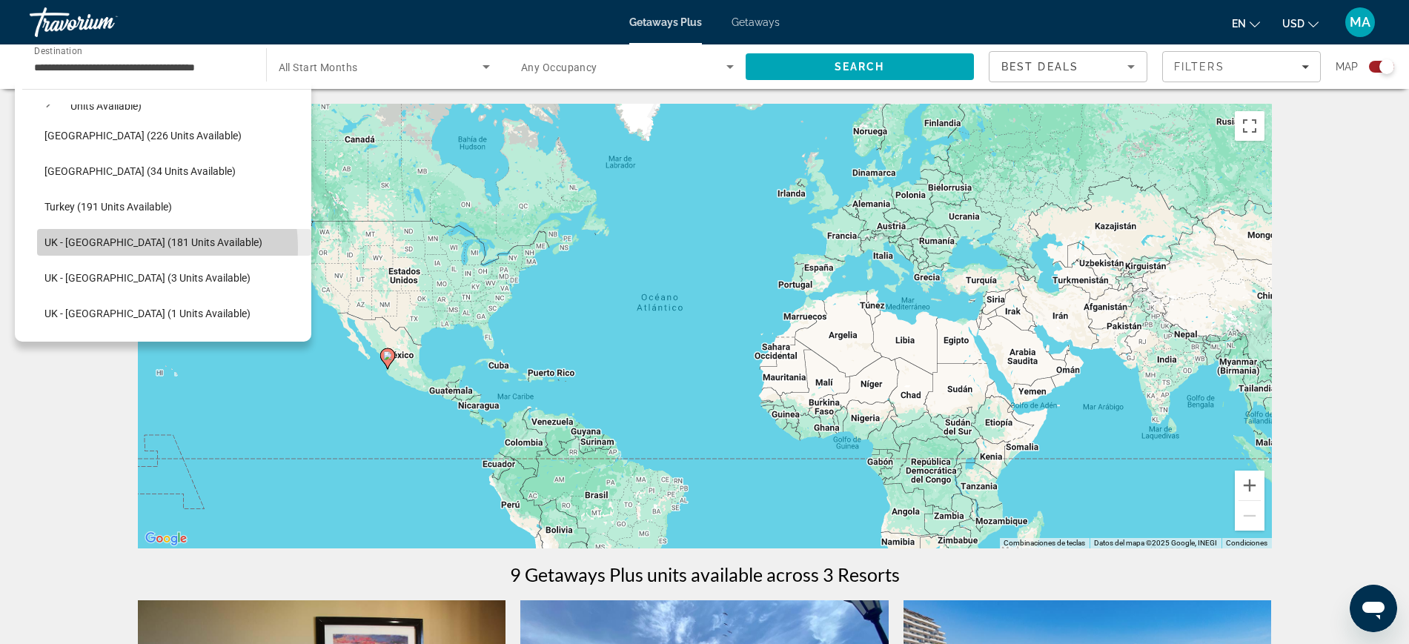
click at [127, 248] on span "Select destination: UK - England (181 units available)" at bounding box center [174, 243] width 274 height 36
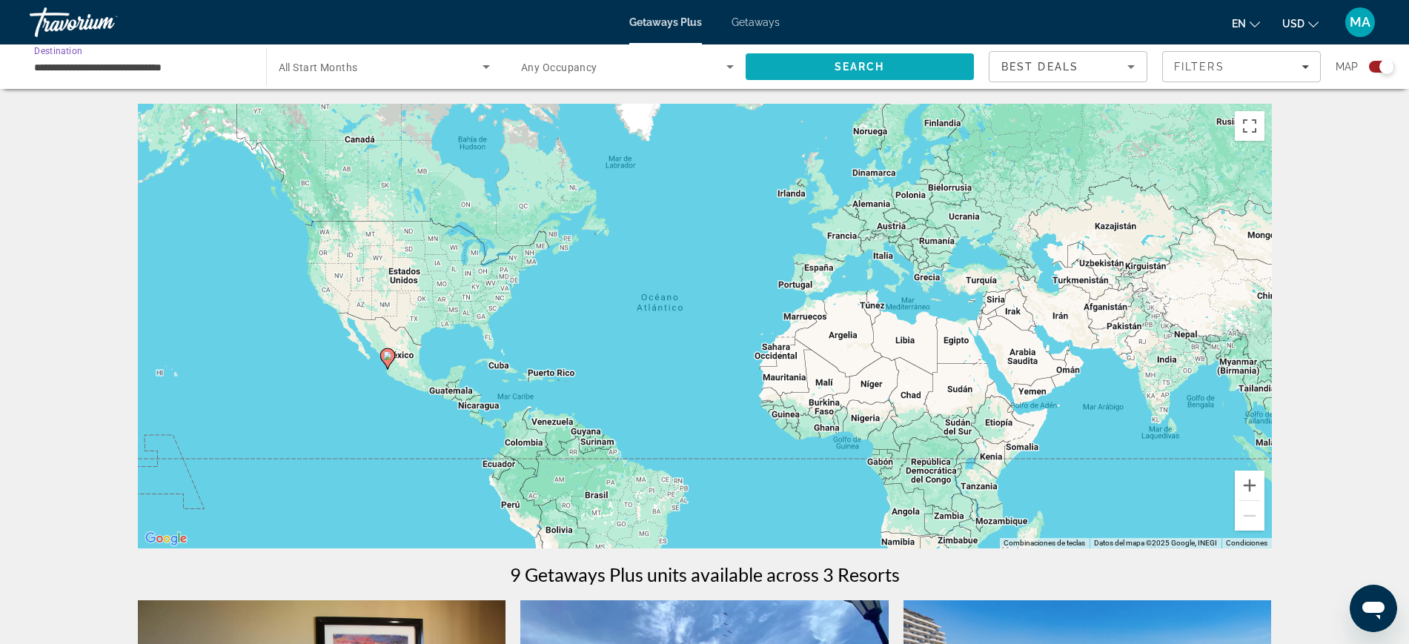
click at [867, 77] on span "Search" at bounding box center [859, 67] width 229 height 36
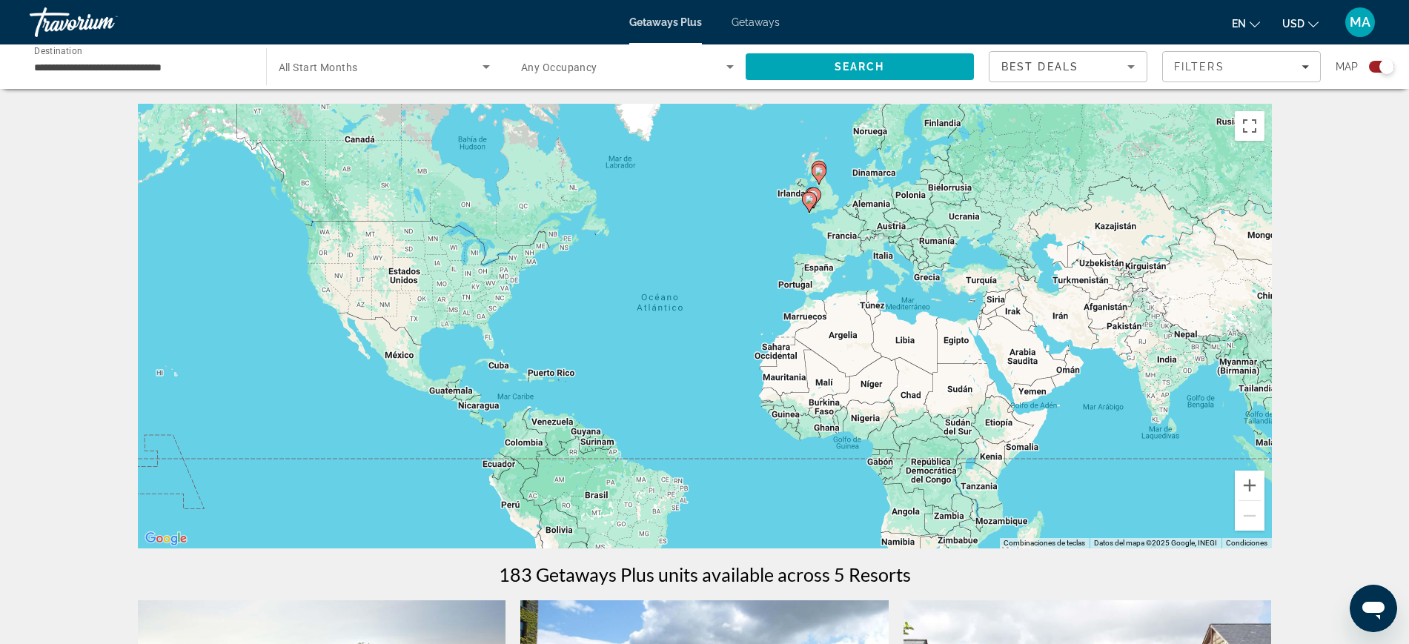
click at [182, 67] on input "**********" at bounding box center [140, 68] width 213 height 18
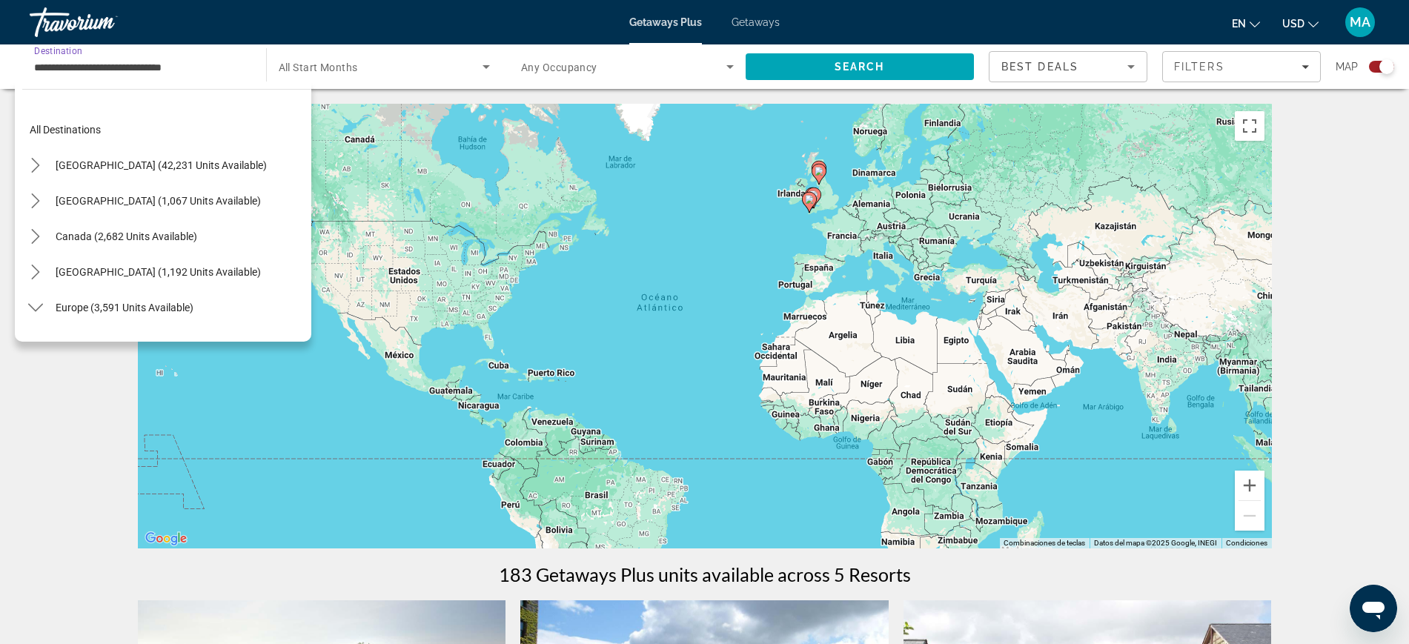
scroll to position [764, 0]
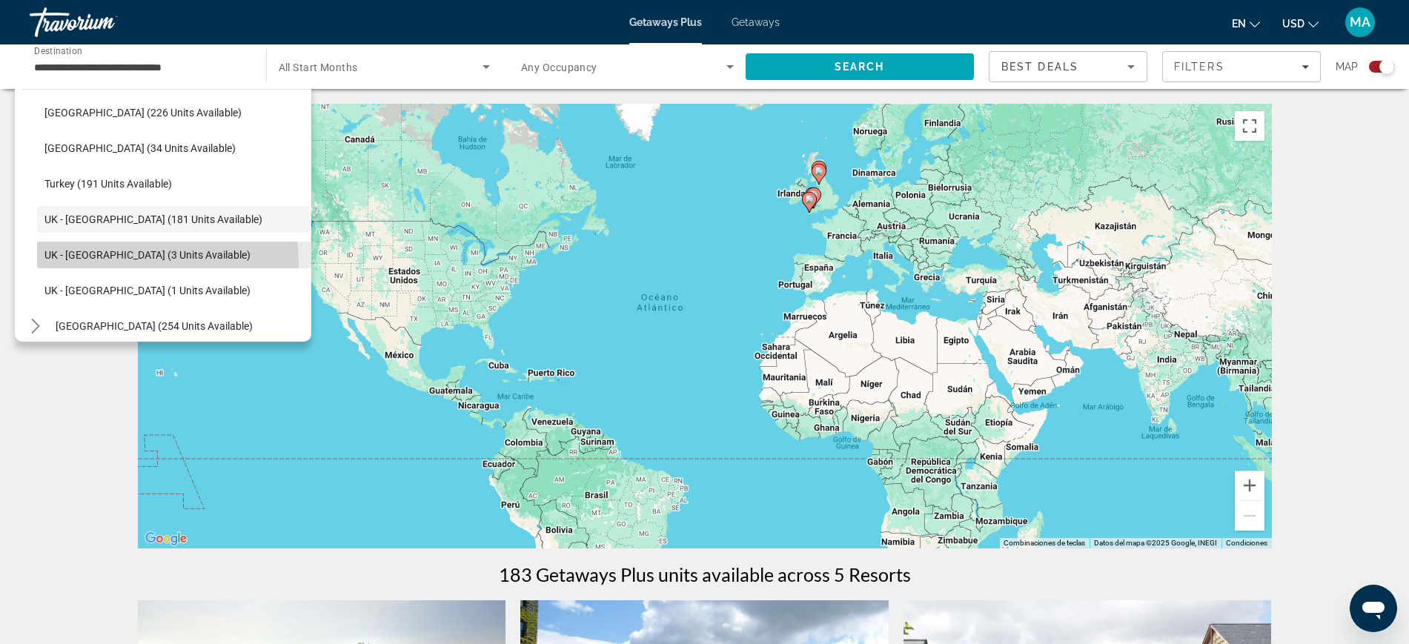
click at [156, 263] on span "Select destination: UK - Scotland (3 units available)" at bounding box center [174, 255] width 274 height 36
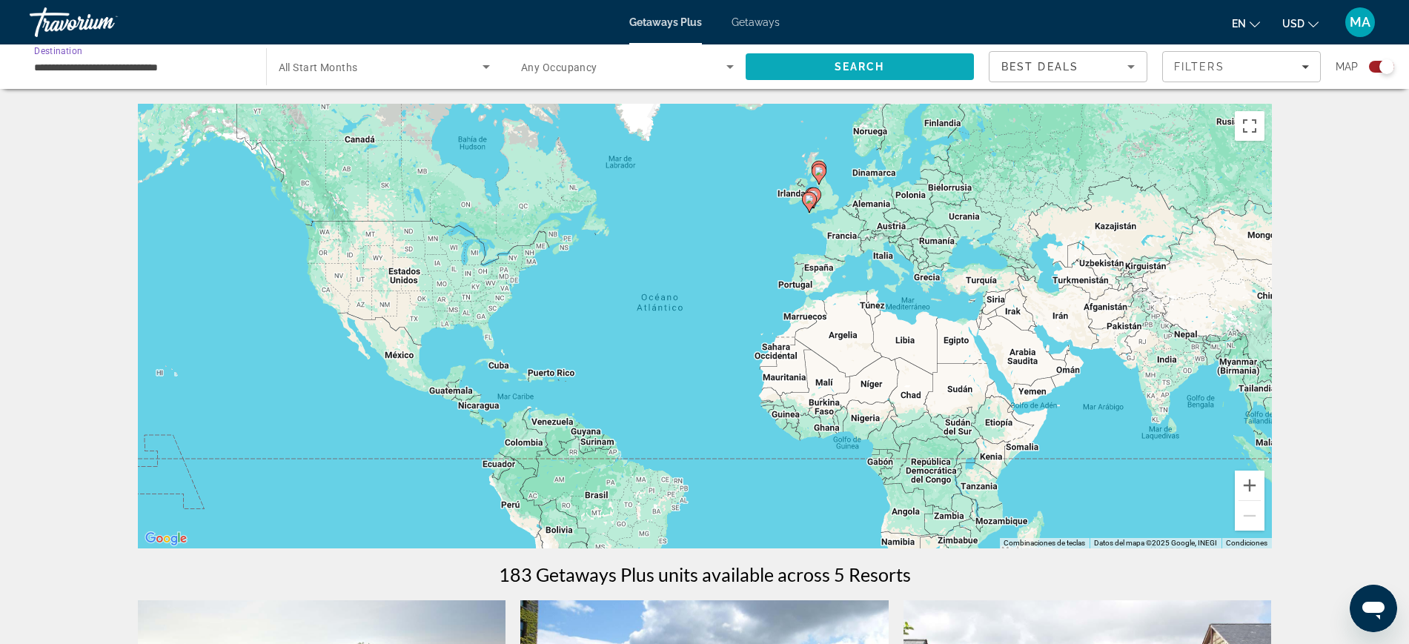
click at [886, 66] on span "Search" at bounding box center [859, 67] width 229 height 36
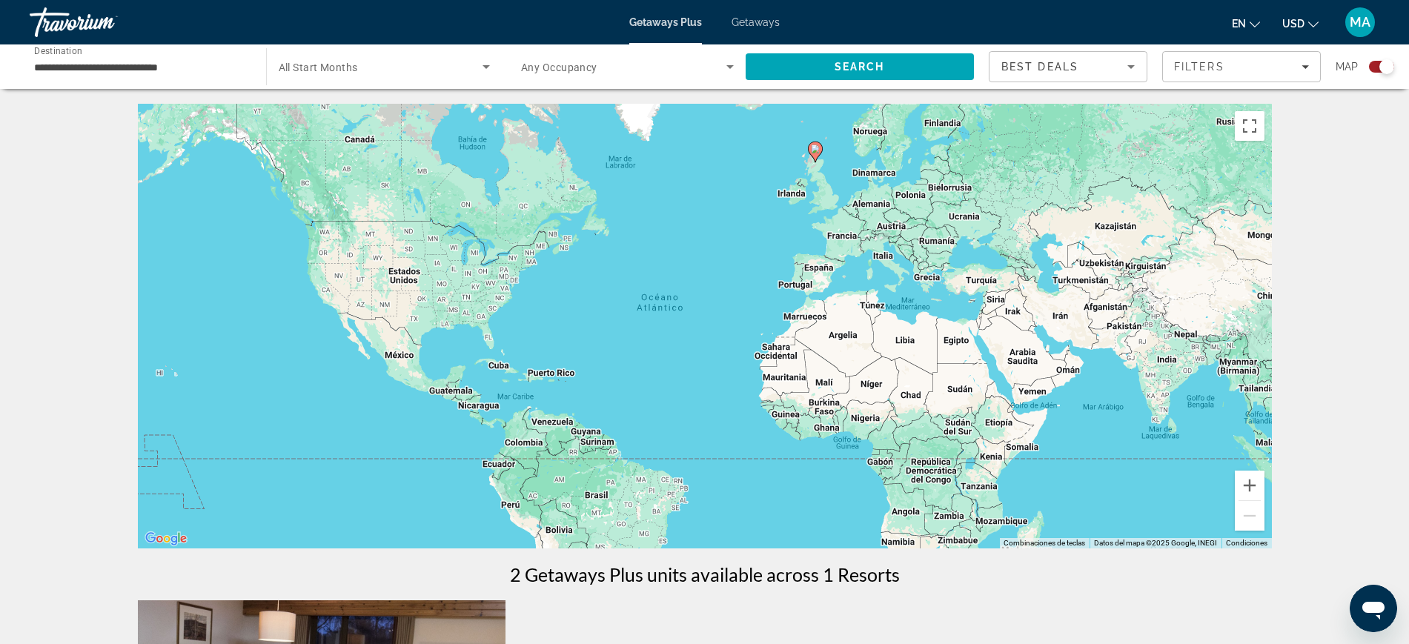
click at [184, 78] on div "**********" at bounding box center [140, 67] width 213 height 42
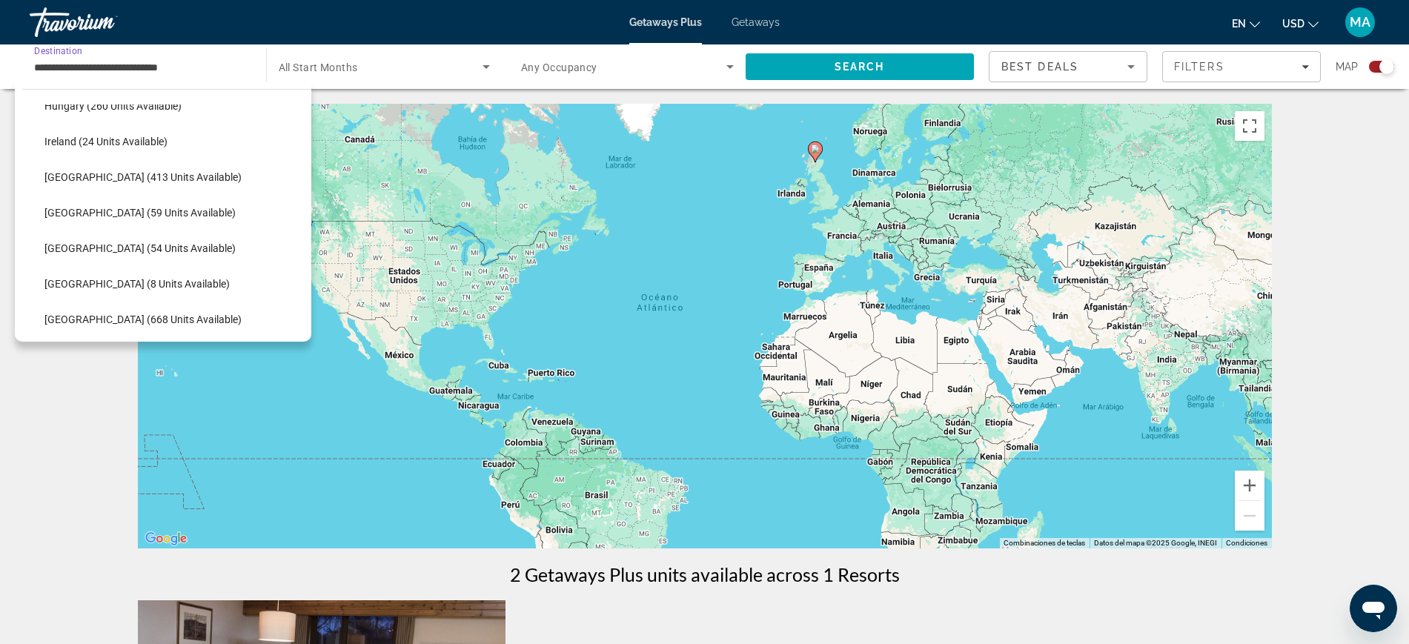
scroll to position [336, 0]
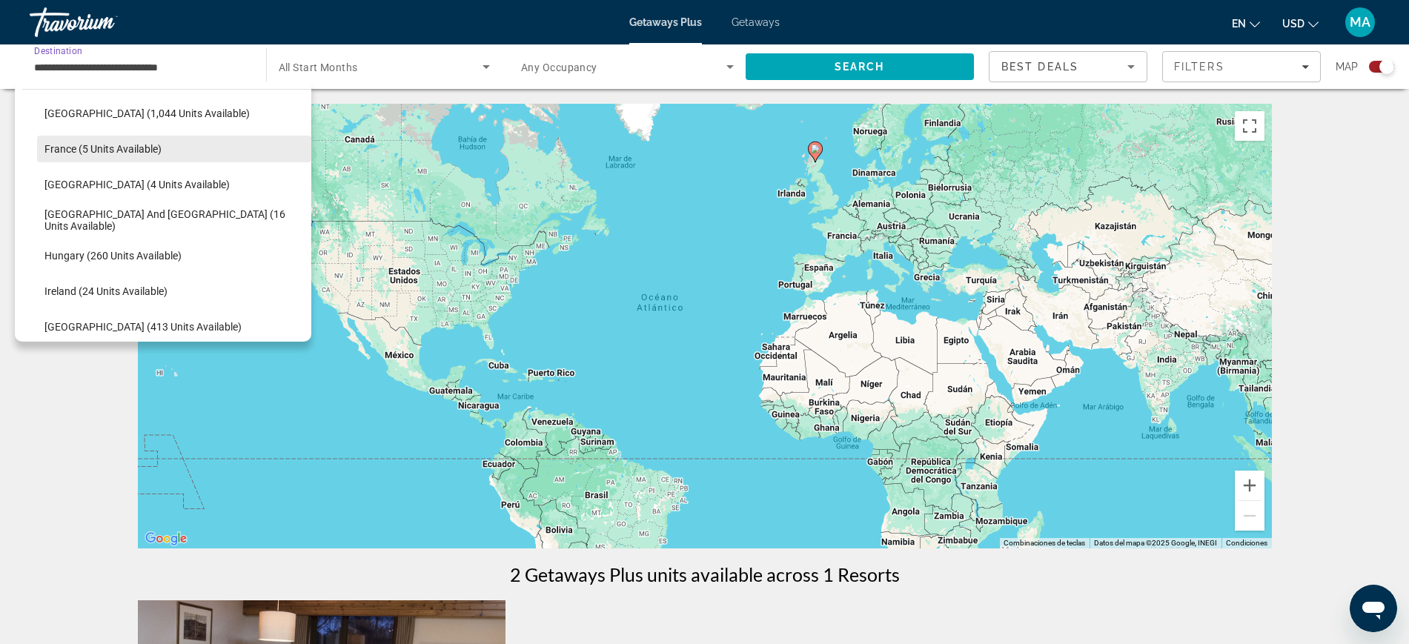
click at [137, 150] on span "France (5 units available)" at bounding box center [102, 149] width 117 height 12
type input "**********"
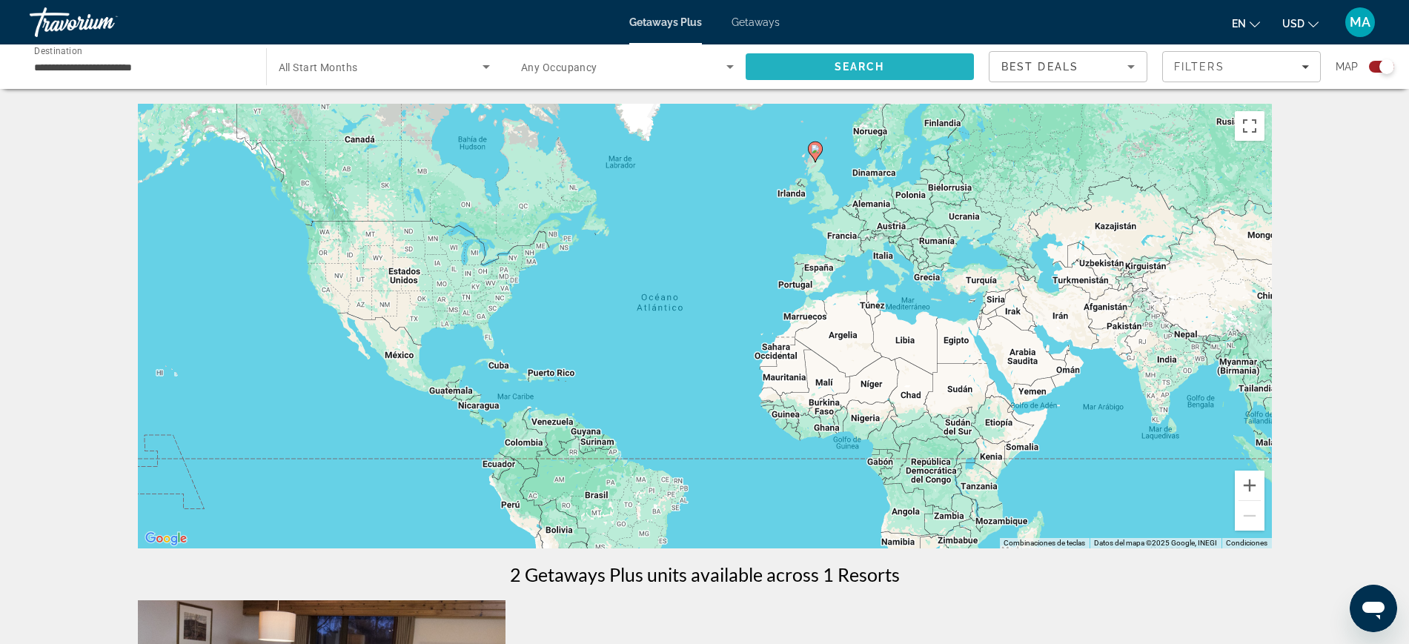
click at [837, 65] on span "Search" at bounding box center [859, 67] width 50 height 12
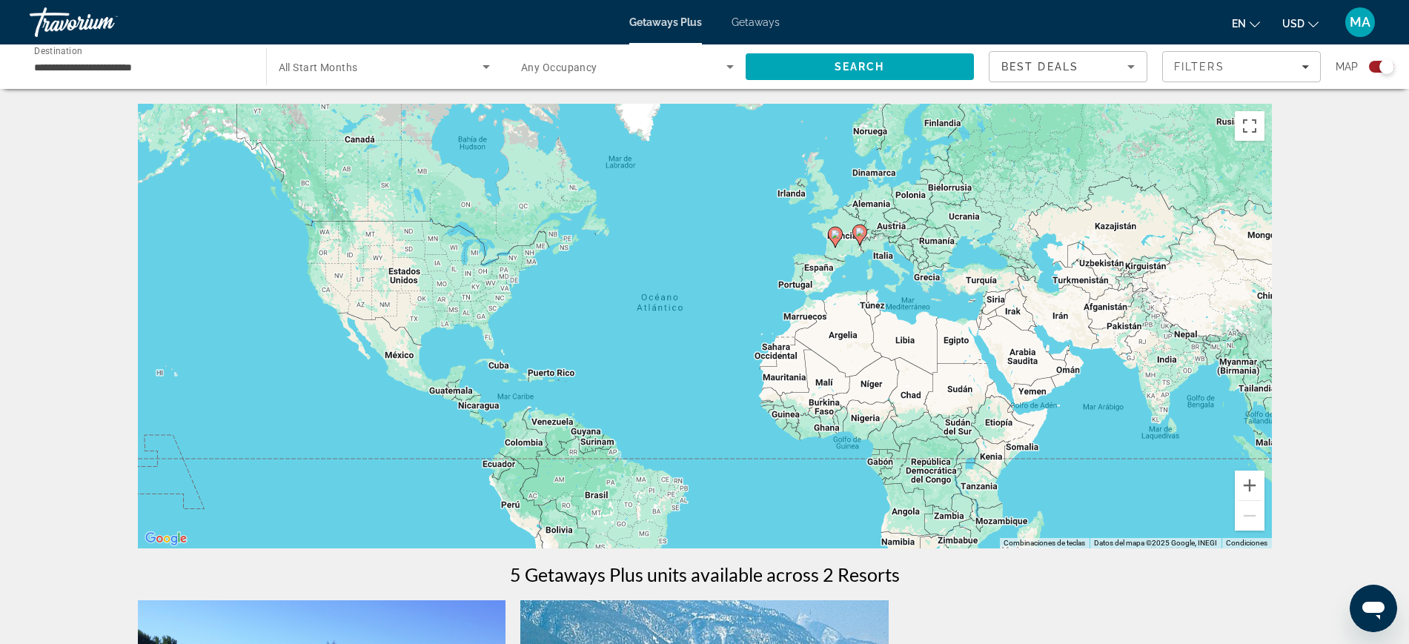
click at [747, 23] on span "Getaways" at bounding box center [755, 22] width 48 height 12
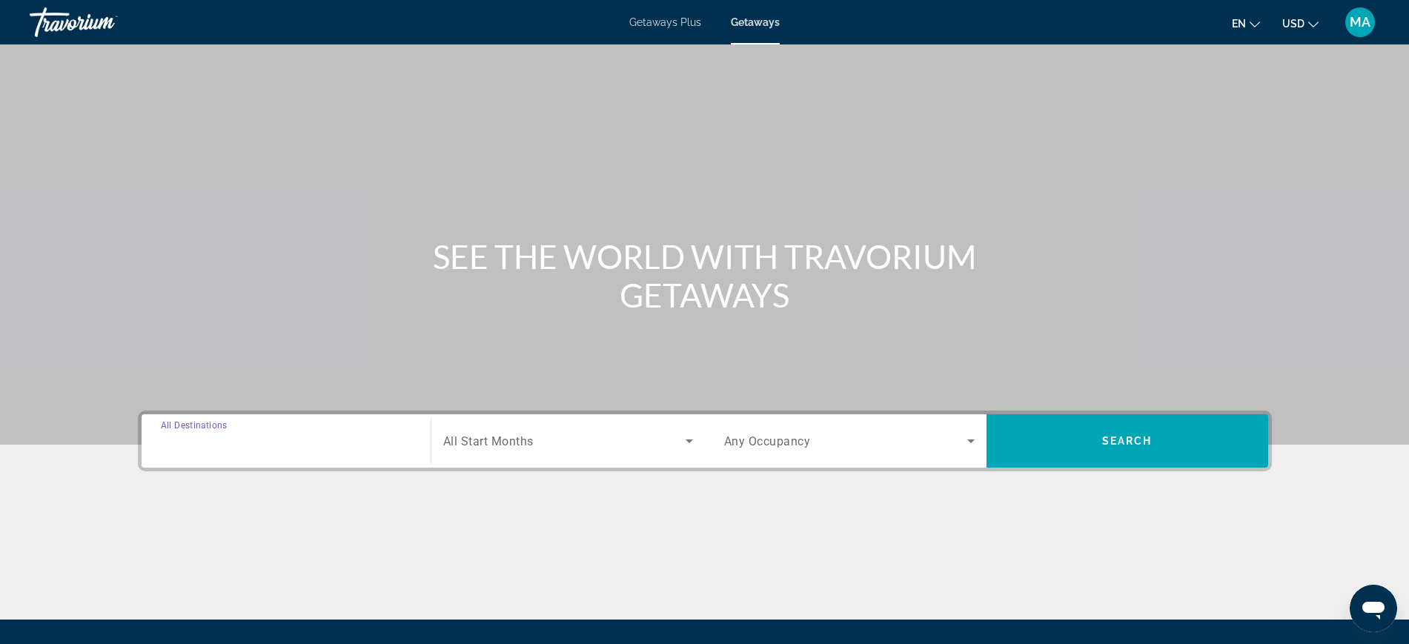
click at [261, 438] on input "Destination All Destinations" at bounding box center [286, 442] width 250 height 18
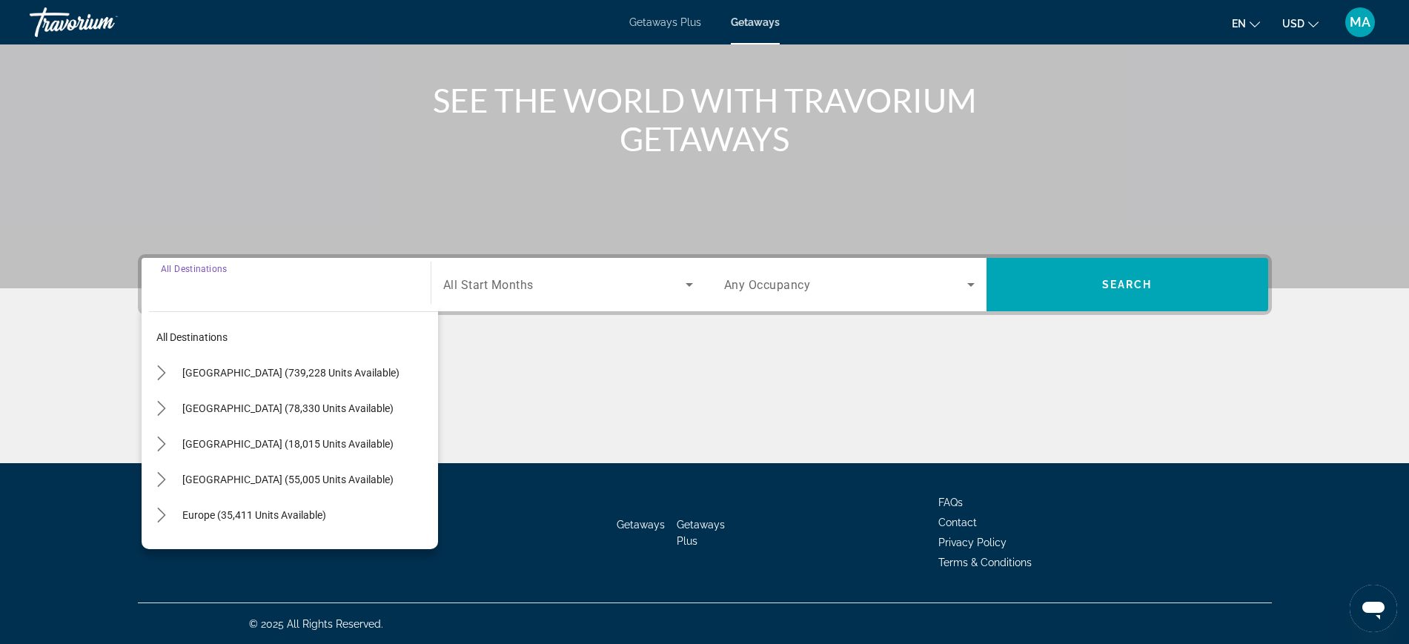
scroll to position [157, 0]
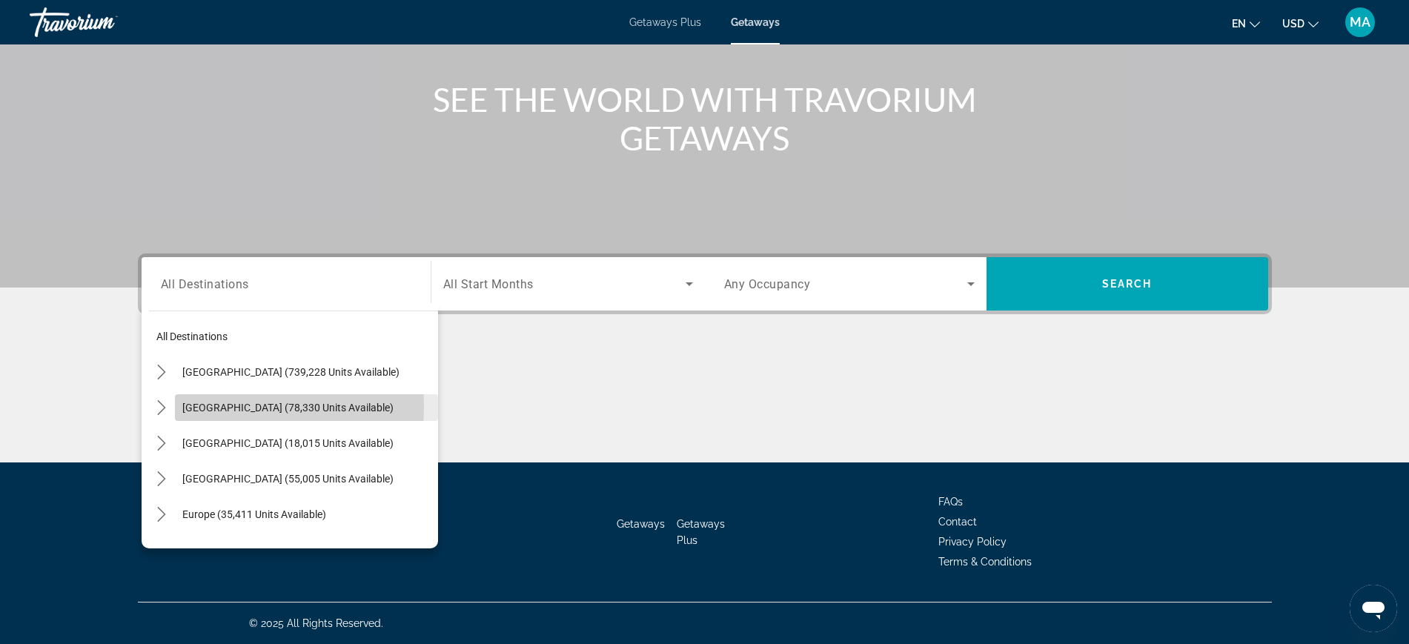
click at [190, 406] on span "[GEOGRAPHIC_DATA] (78,330 units available)" at bounding box center [287, 408] width 211 height 12
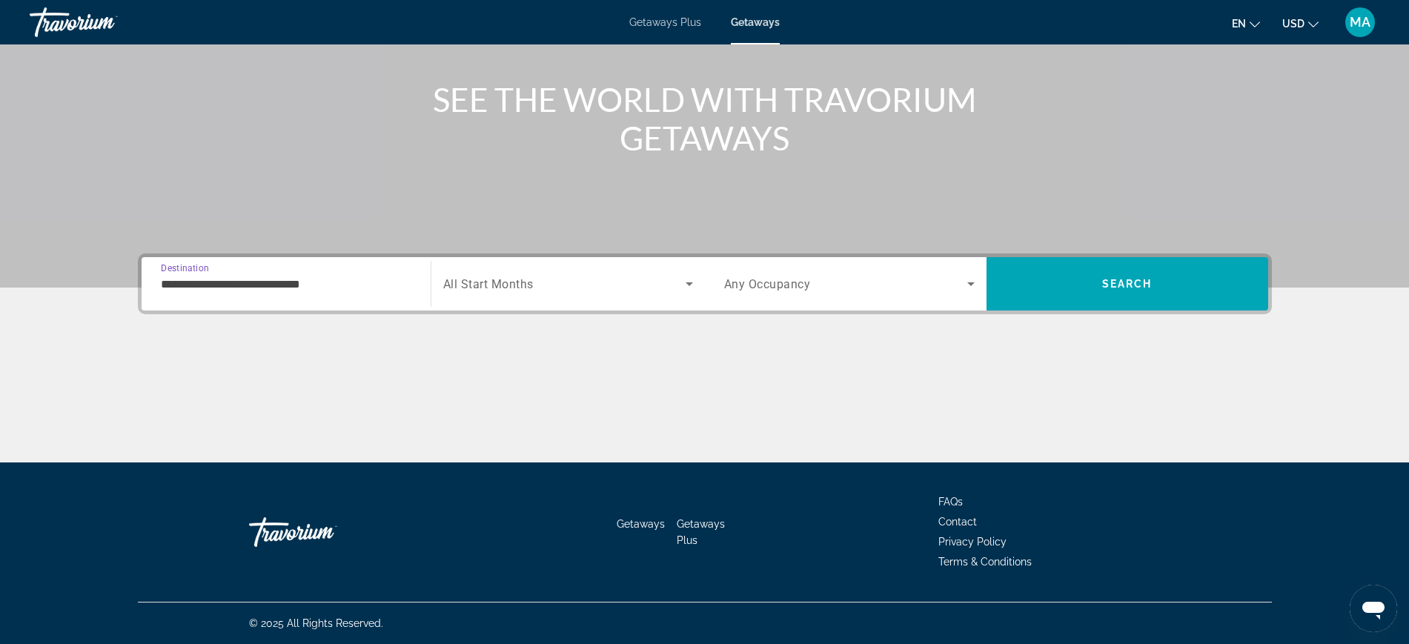
click at [178, 290] on input "**********" at bounding box center [286, 285] width 250 height 18
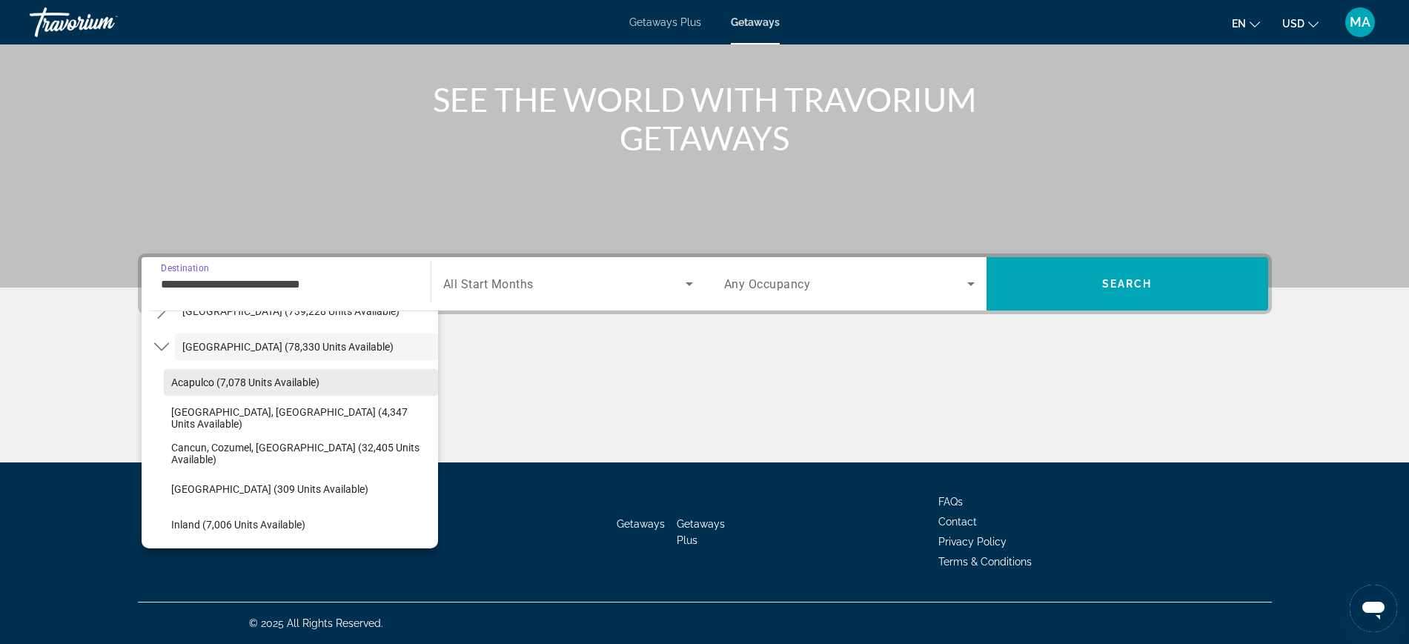
scroll to position [93, 0]
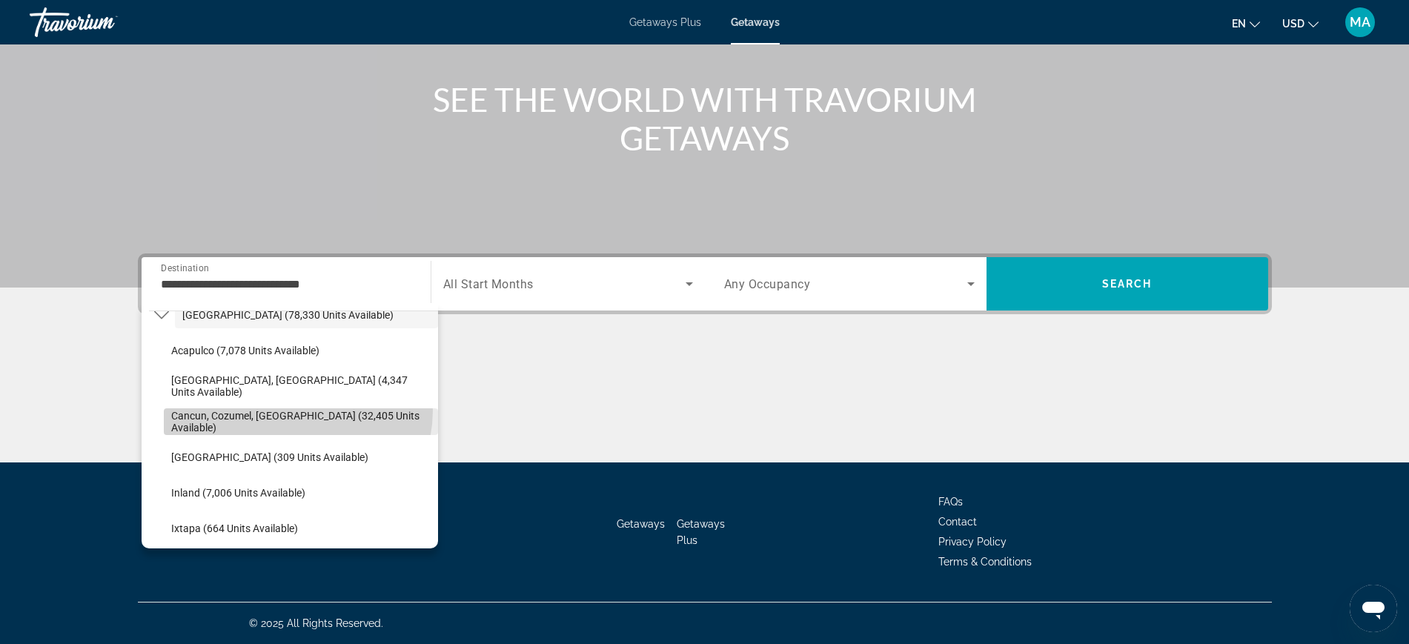
click at [297, 410] on span "Cancun, Cozumel, [GEOGRAPHIC_DATA] (32,405 units available)" at bounding box center [300, 422] width 259 height 24
type input "**********"
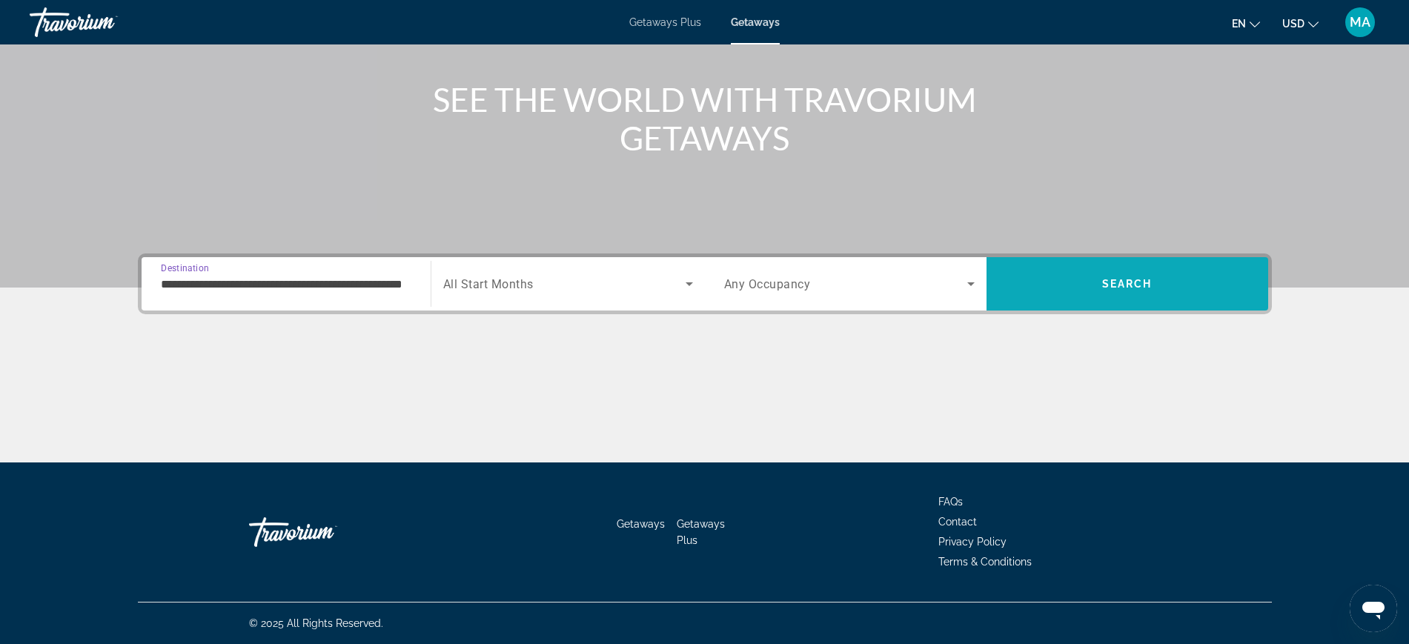
click at [1095, 274] on span "Search" at bounding box center [1127, 284] width 282 height 36
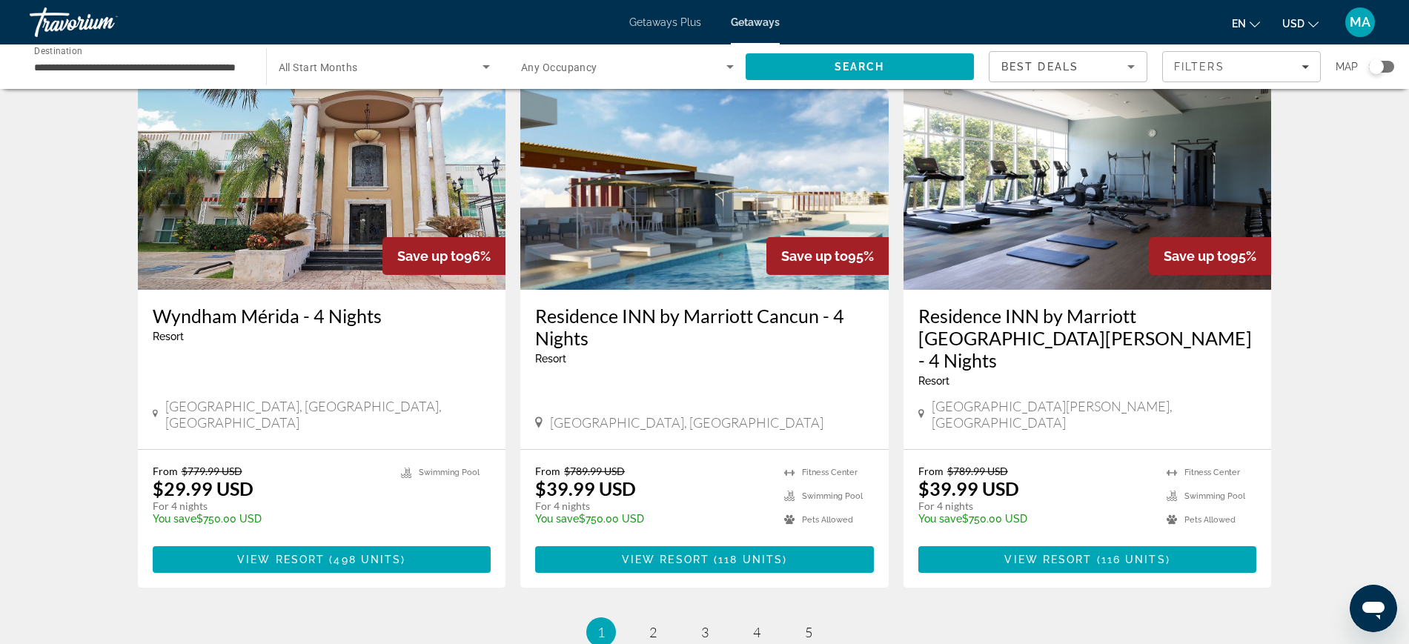
scroll to position [1842, 0]
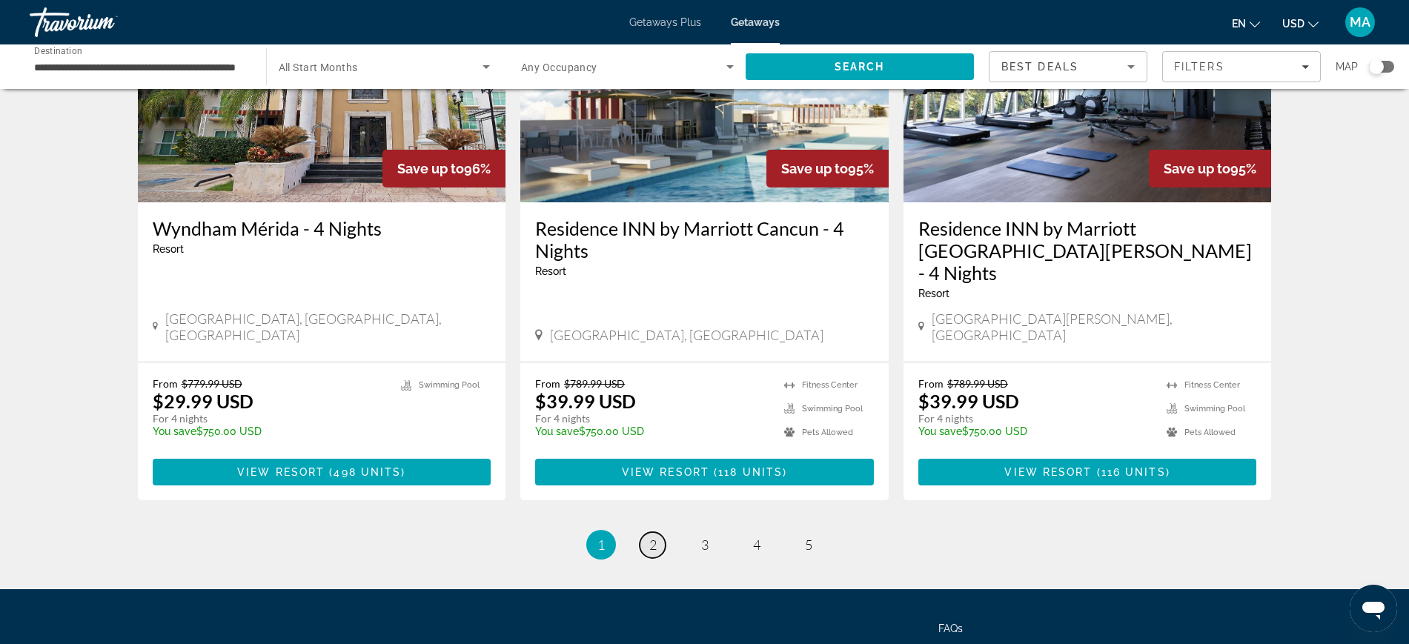
click at [648, 532] on link "page 2" at bounding box center [652, 545] width 26 height 26
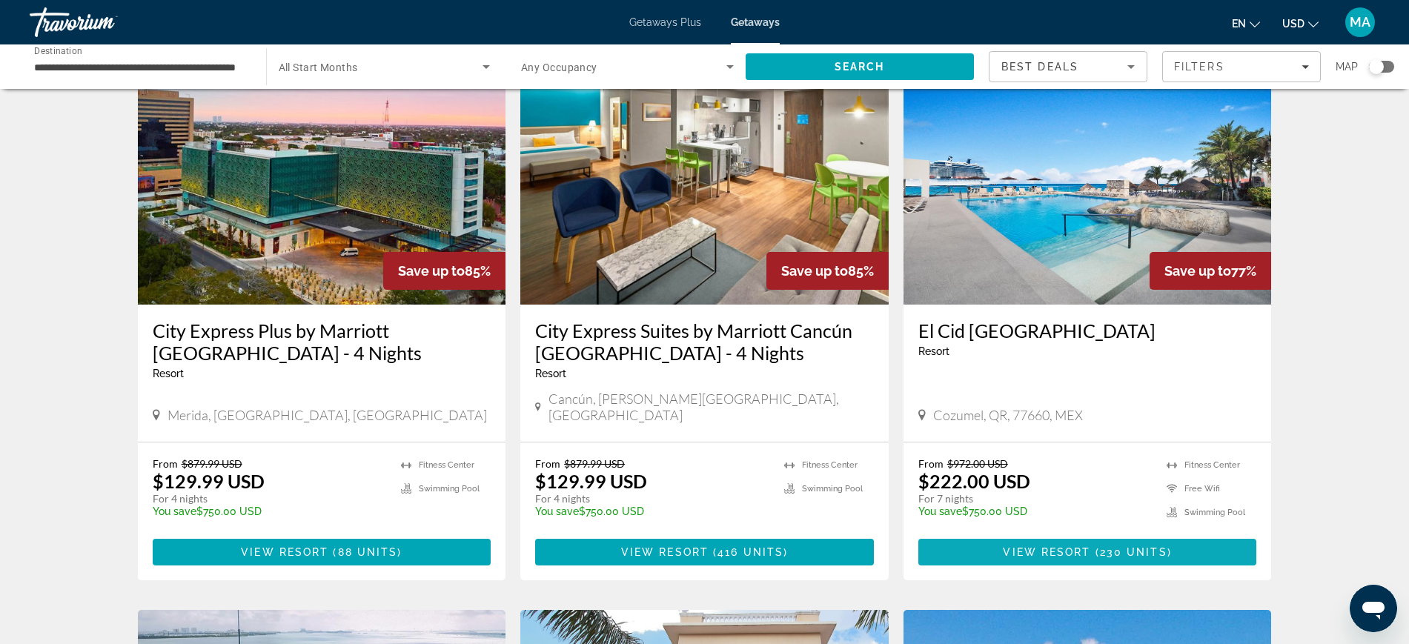
scroll to position [648, 0]
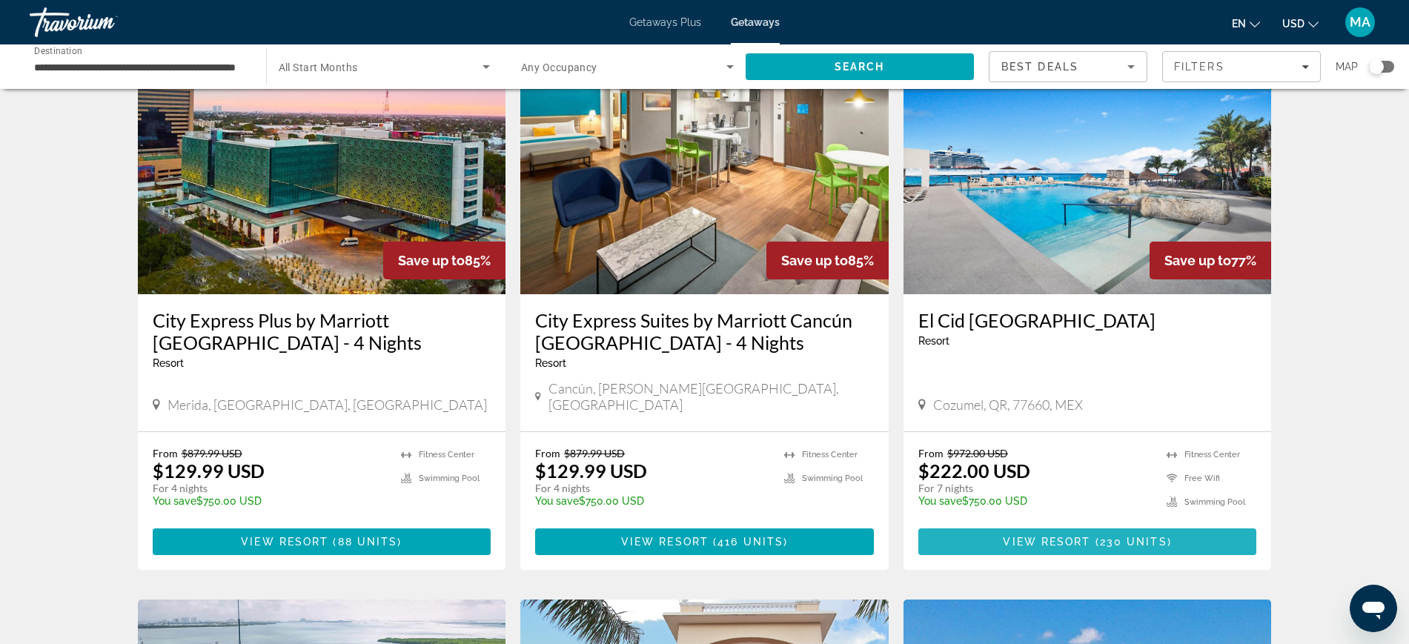
click at [1085, 536] on span "View Resort" at bounding box center [1046, 542] width 87 height 12
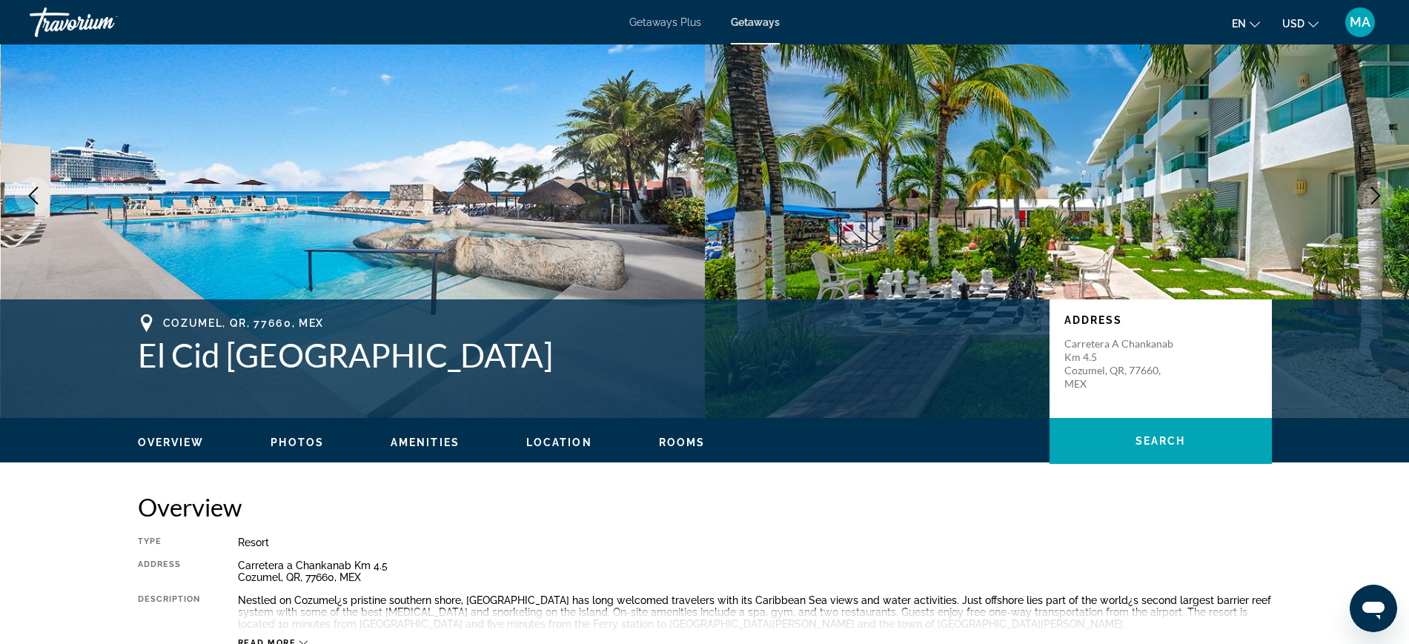
scroll to position [185, 0]
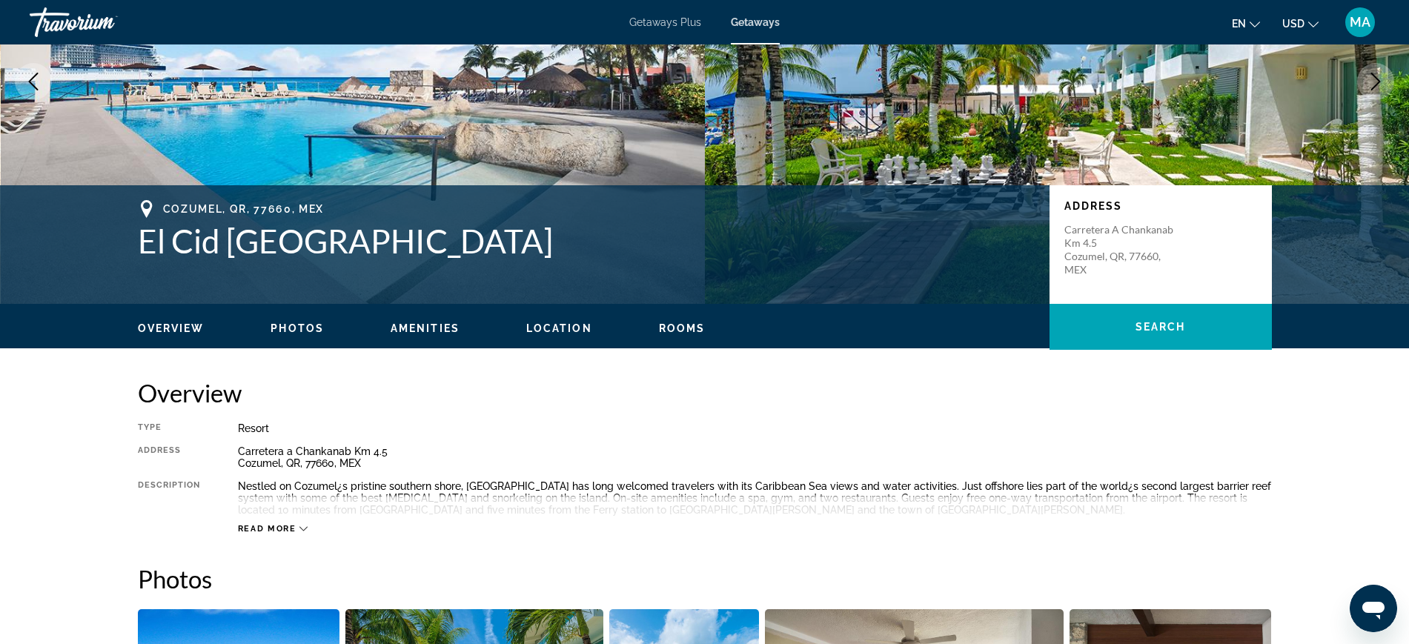
click at [285, 526] on span "Read more" at bounding box center [267, 529] width 59 height 10
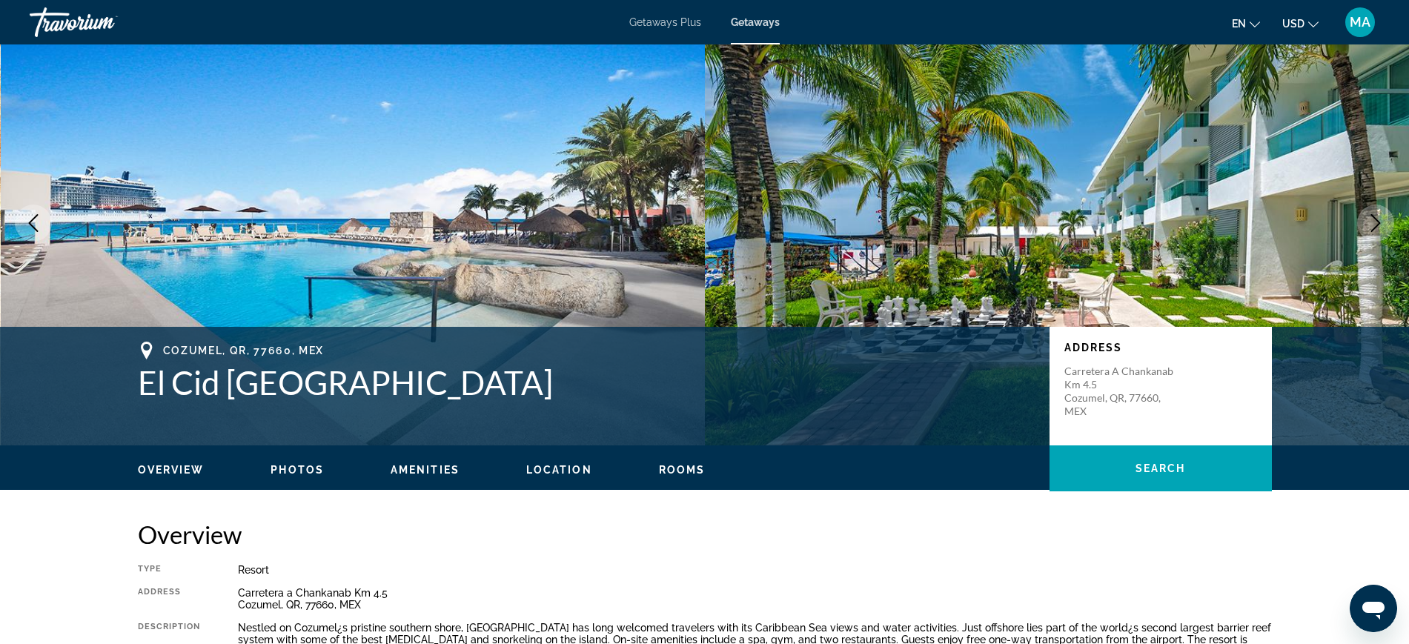
scroll to position [0, 0]
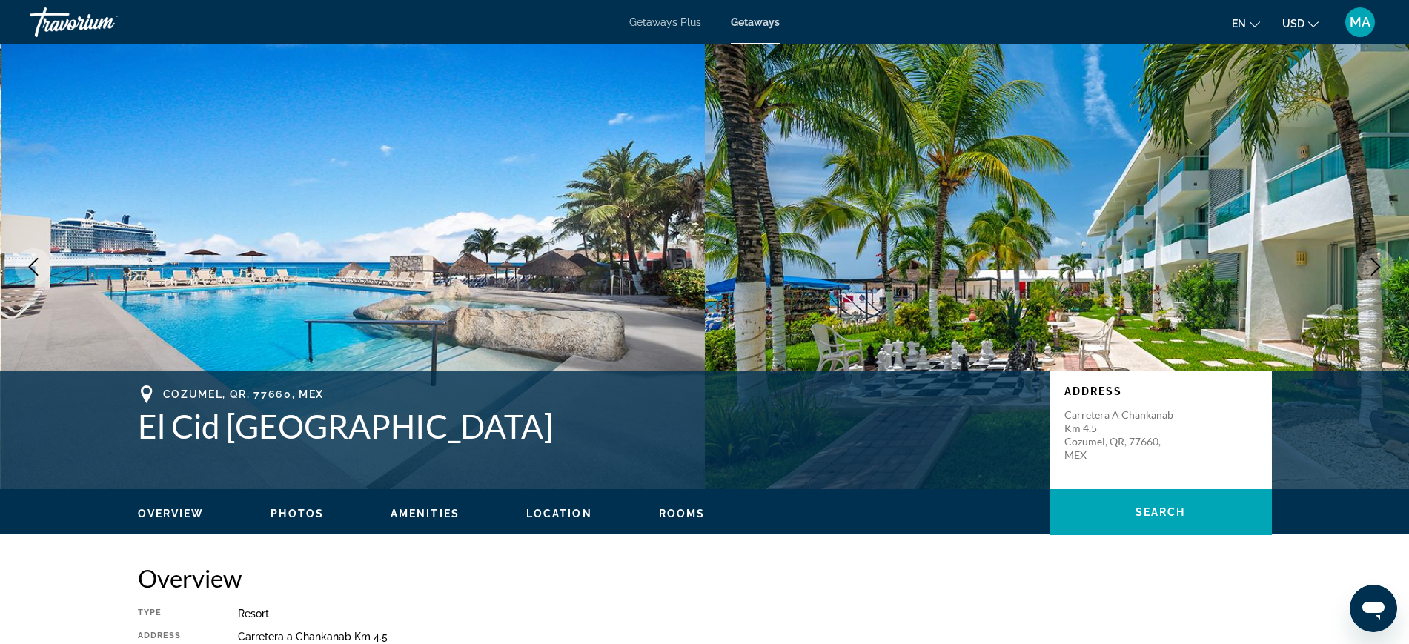
click at [398, 183] on img "Main content" at bounding box center [353, 266] width 705 height 445
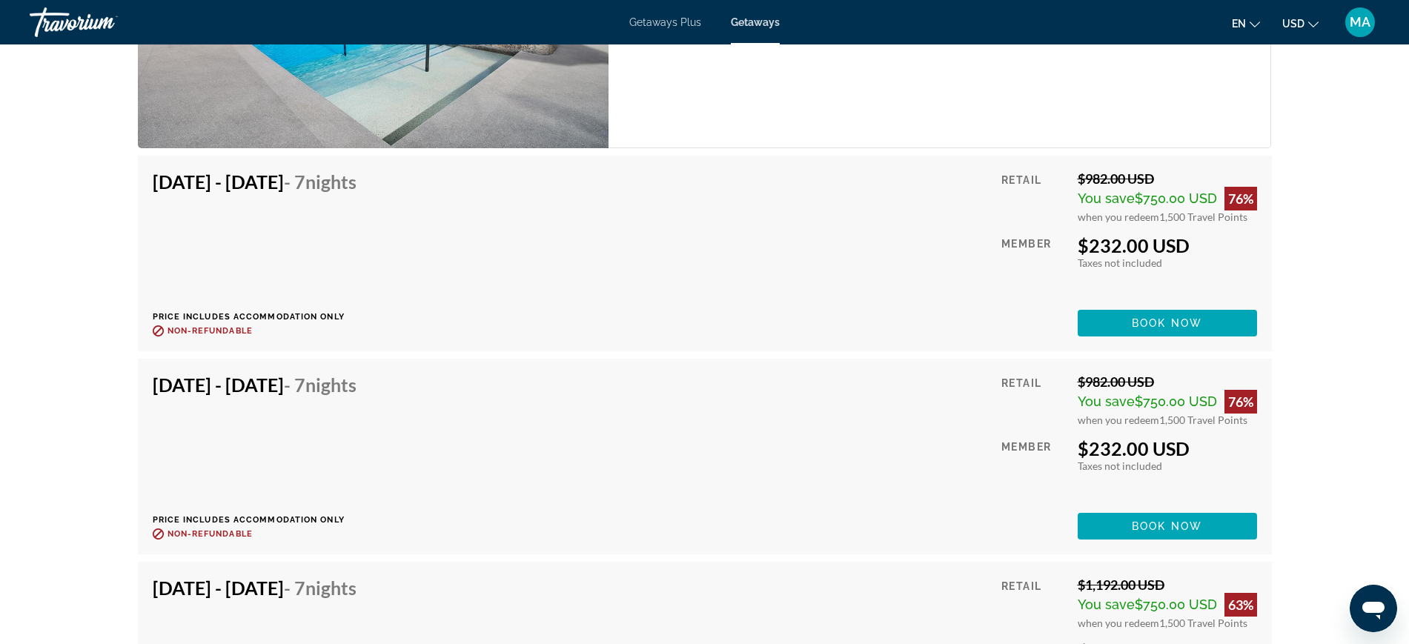
scroll to position [2686, 0]
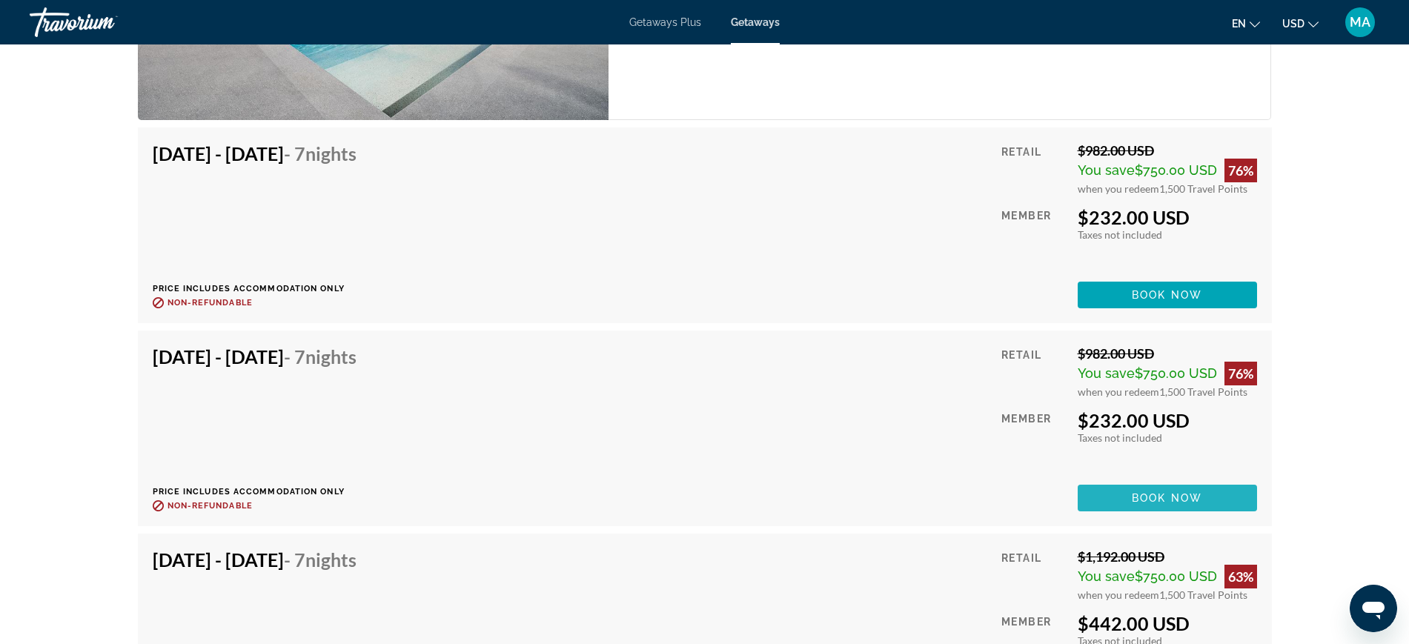
click at [1149, 492] on span "Book now" at bounding box center [1166, 498] width 70 height 12
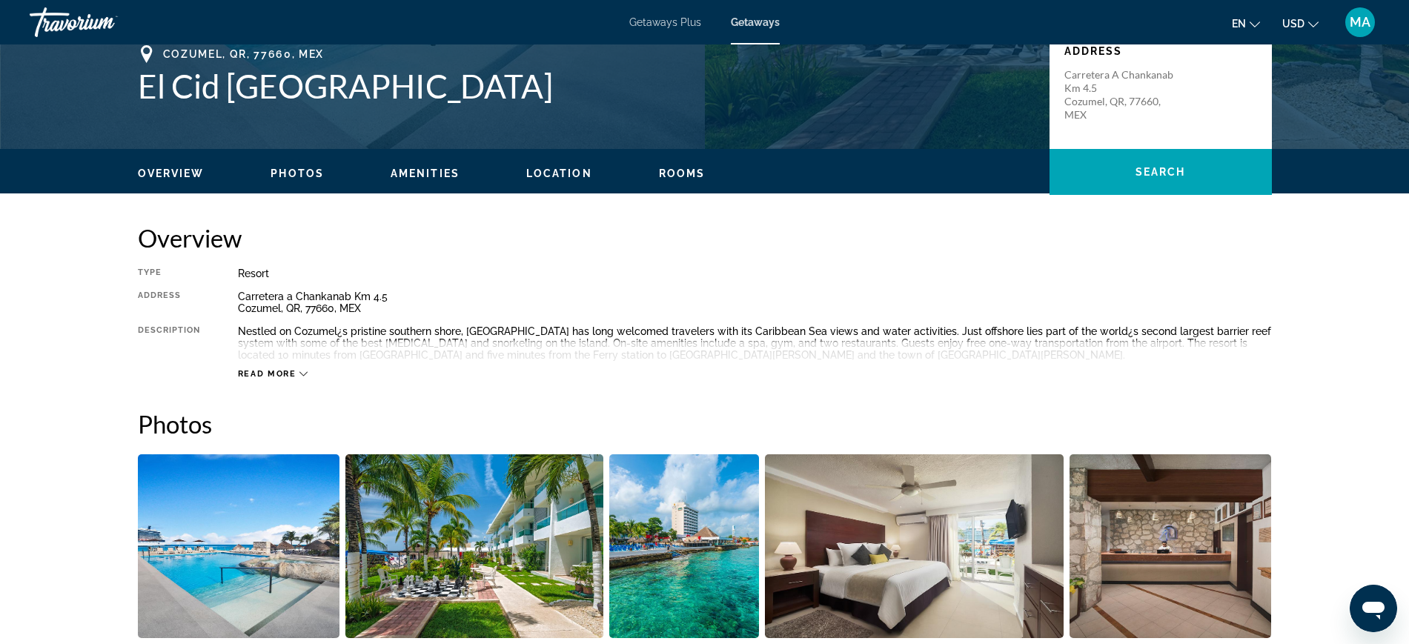
scroll to position [556, 0]
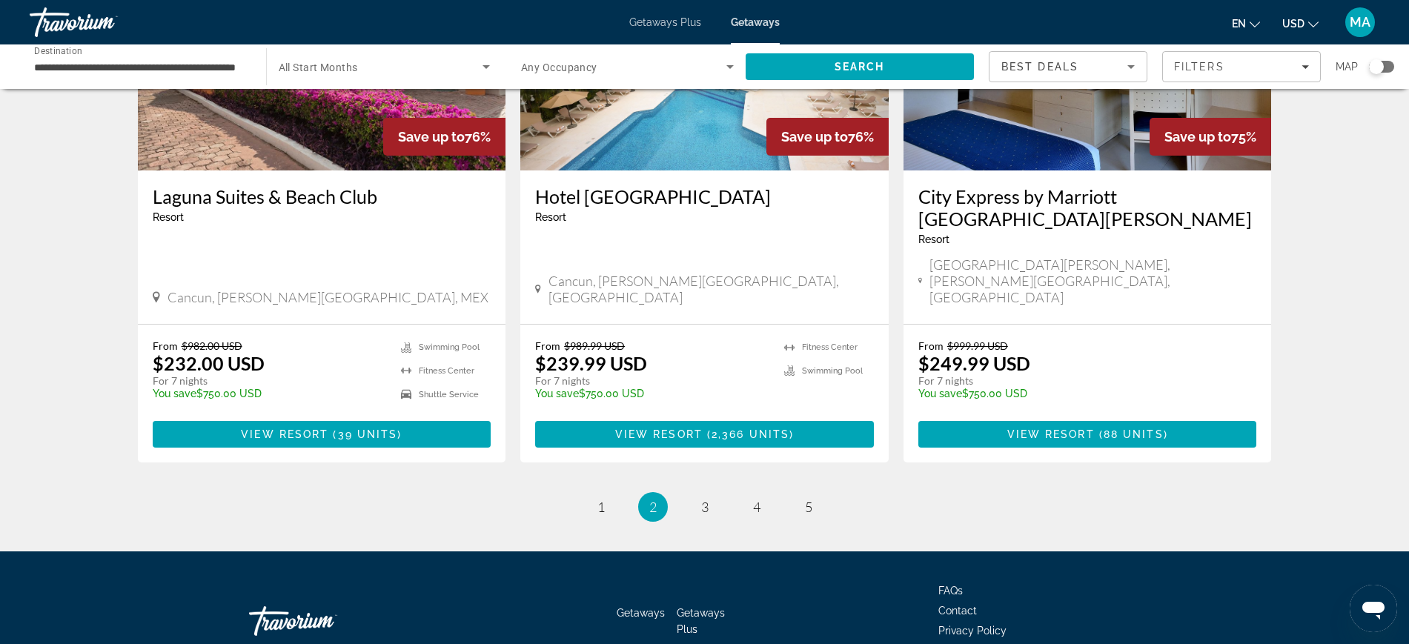
scroll to position [1842, 0]
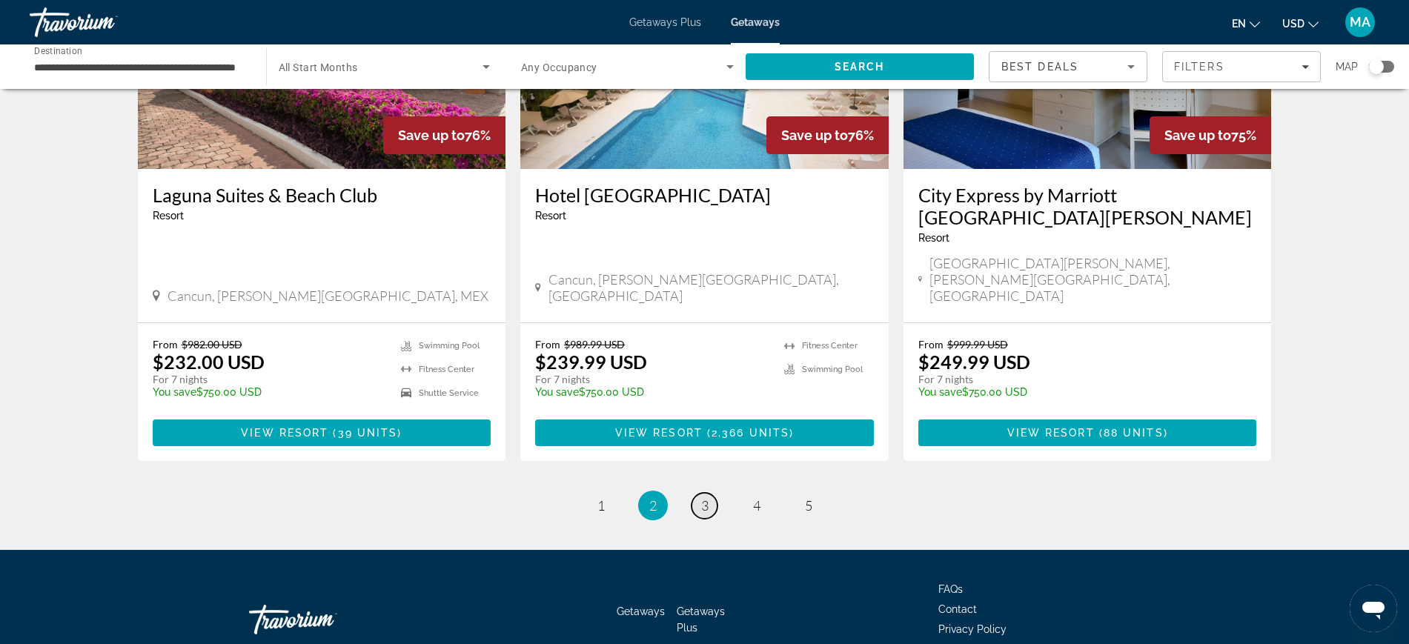
click at [703, 497] on span "3" at bounding box center [704, 505] width 7 height 16
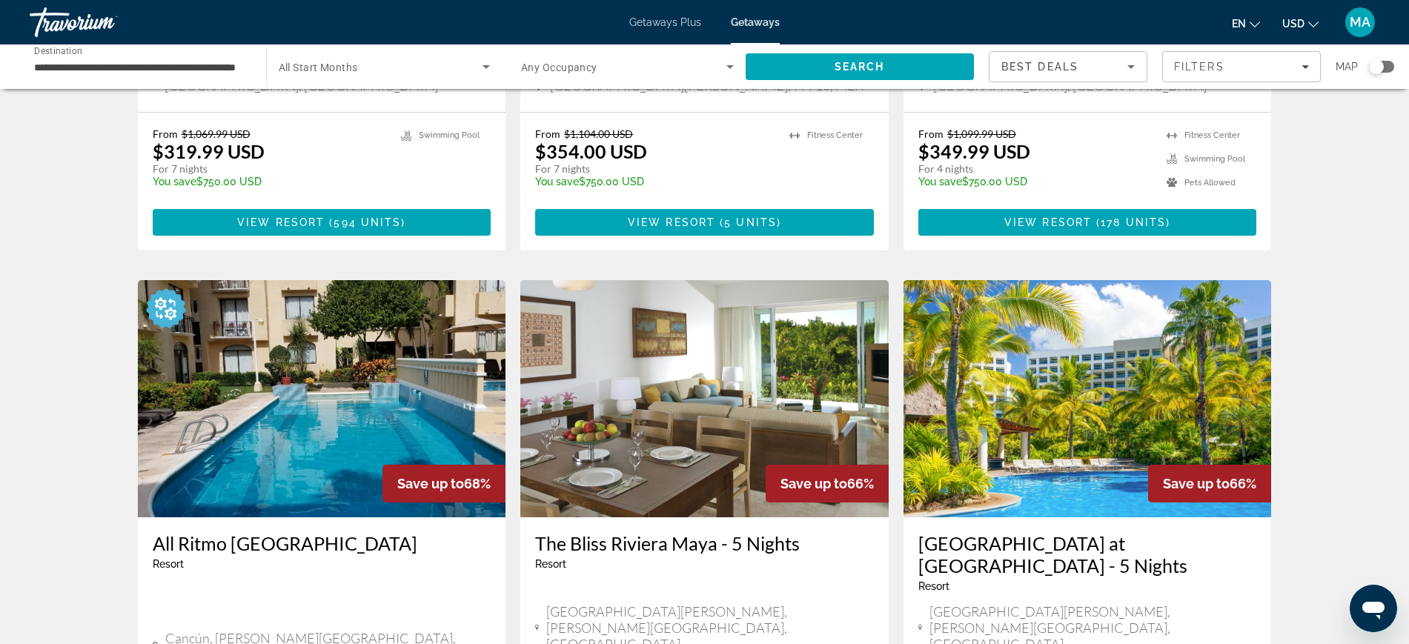
scroll to position [1575, 0]
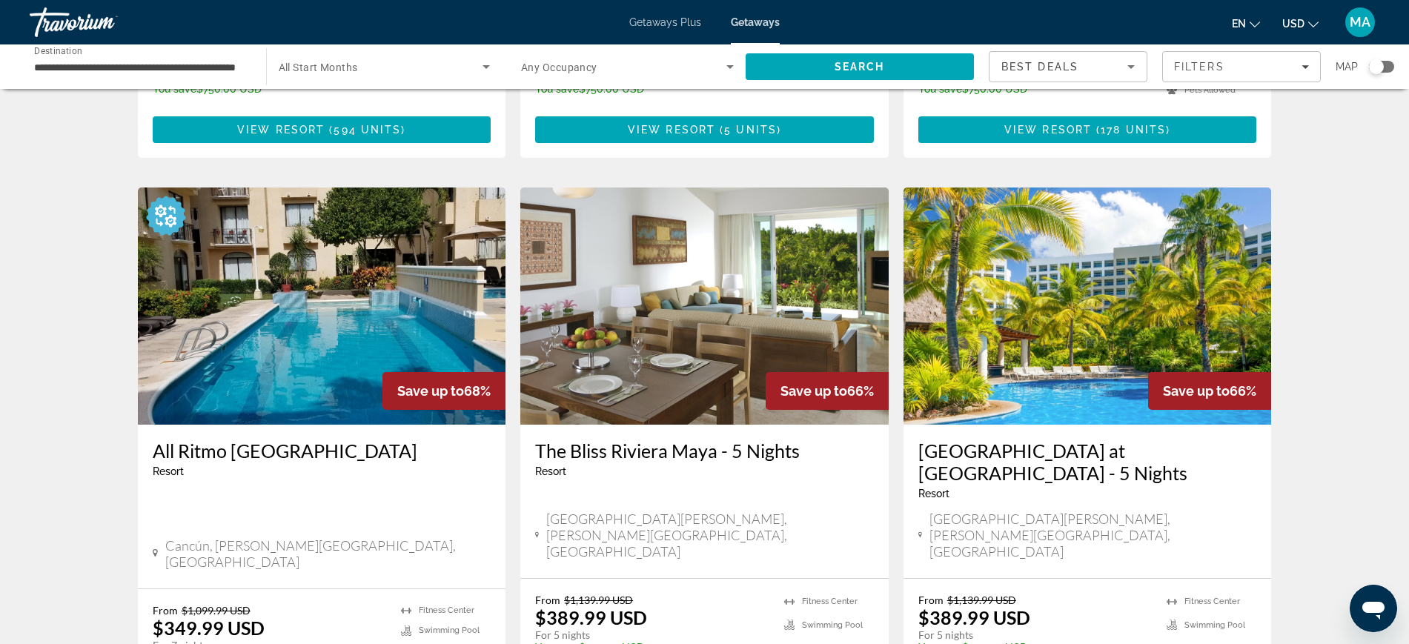
click at [1100, 231] on img "Main content" at bounding box center [1087, 305] width 368 height 237
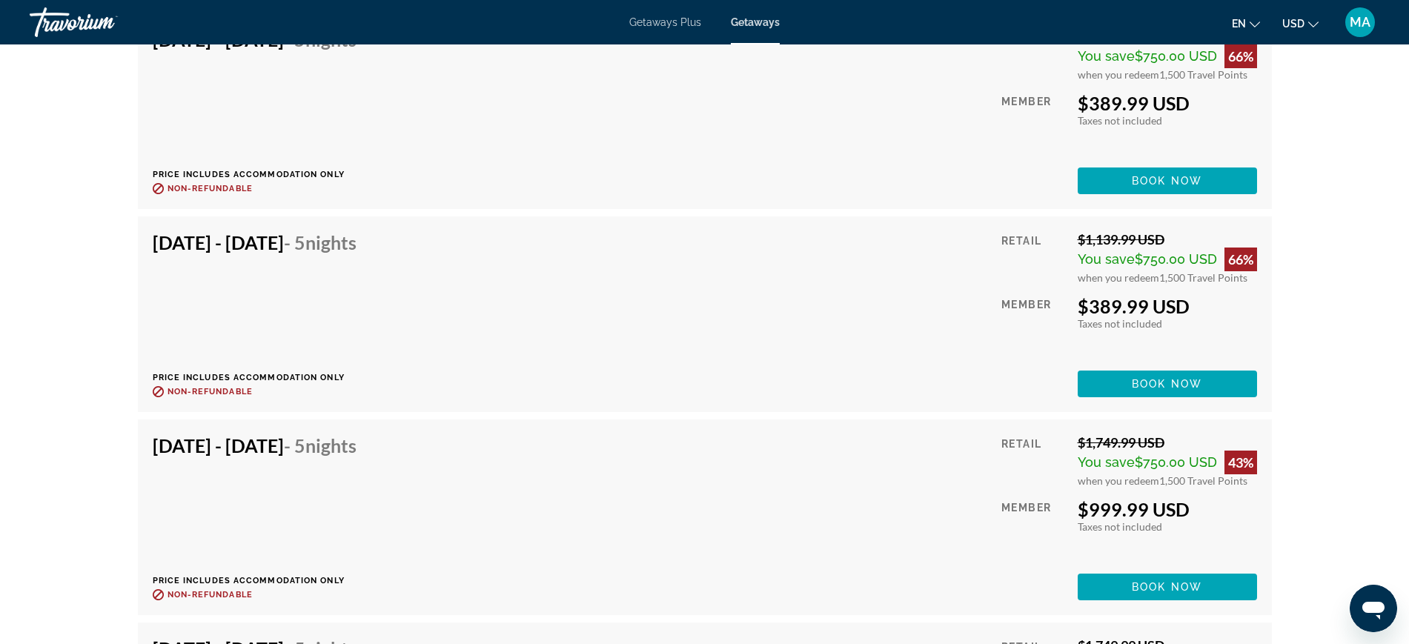
scroll to position [9314, 0]
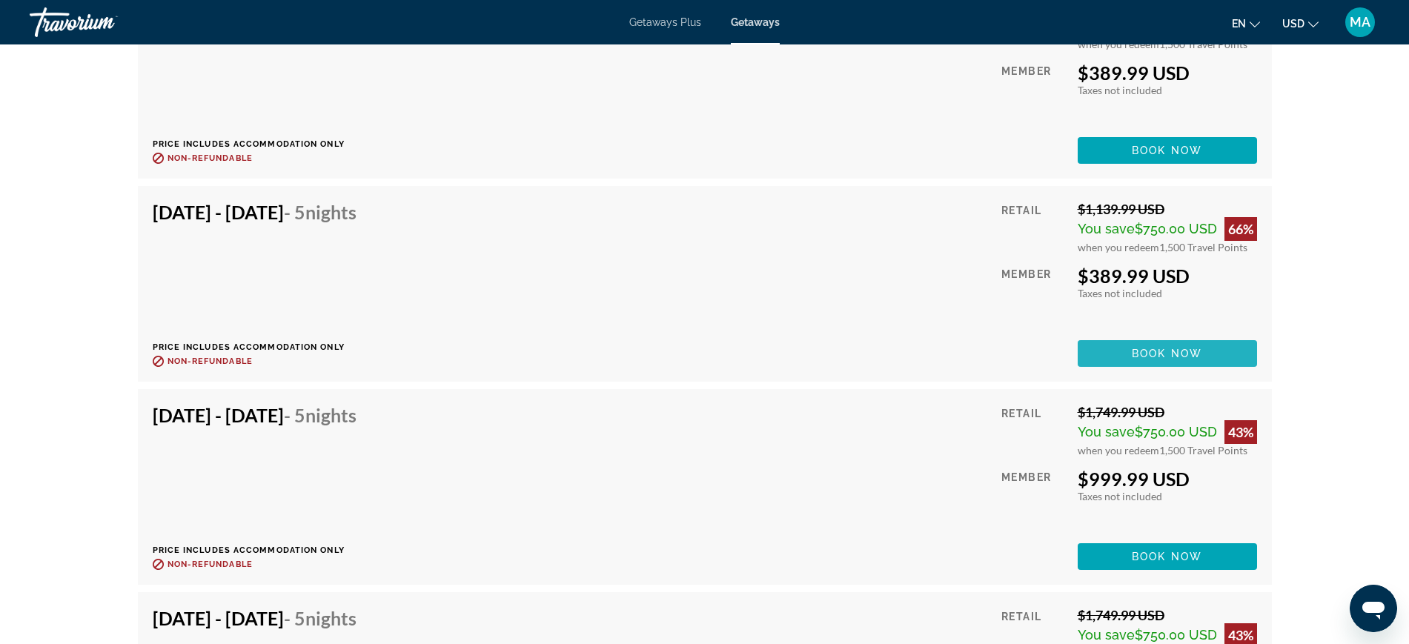
click at [1138, 353] on span "Book now" at bounding box center [1166, 354] width 70 height 12
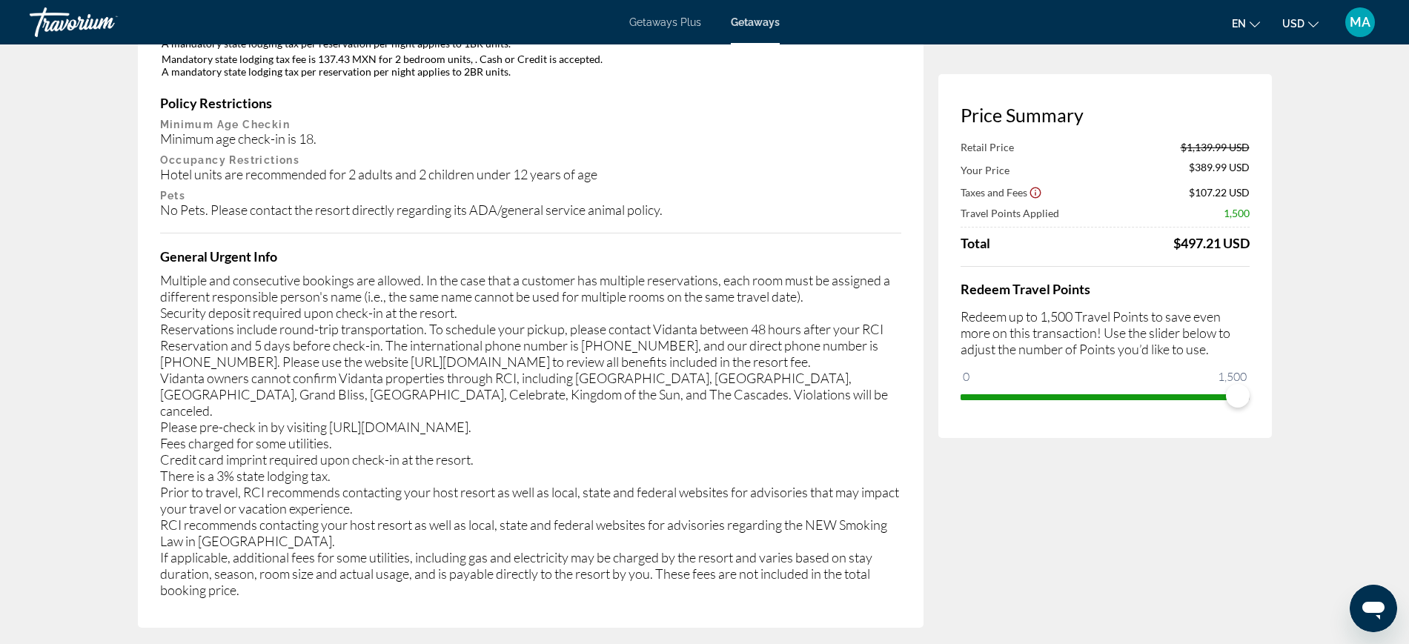
scroll to position [2593, 0]
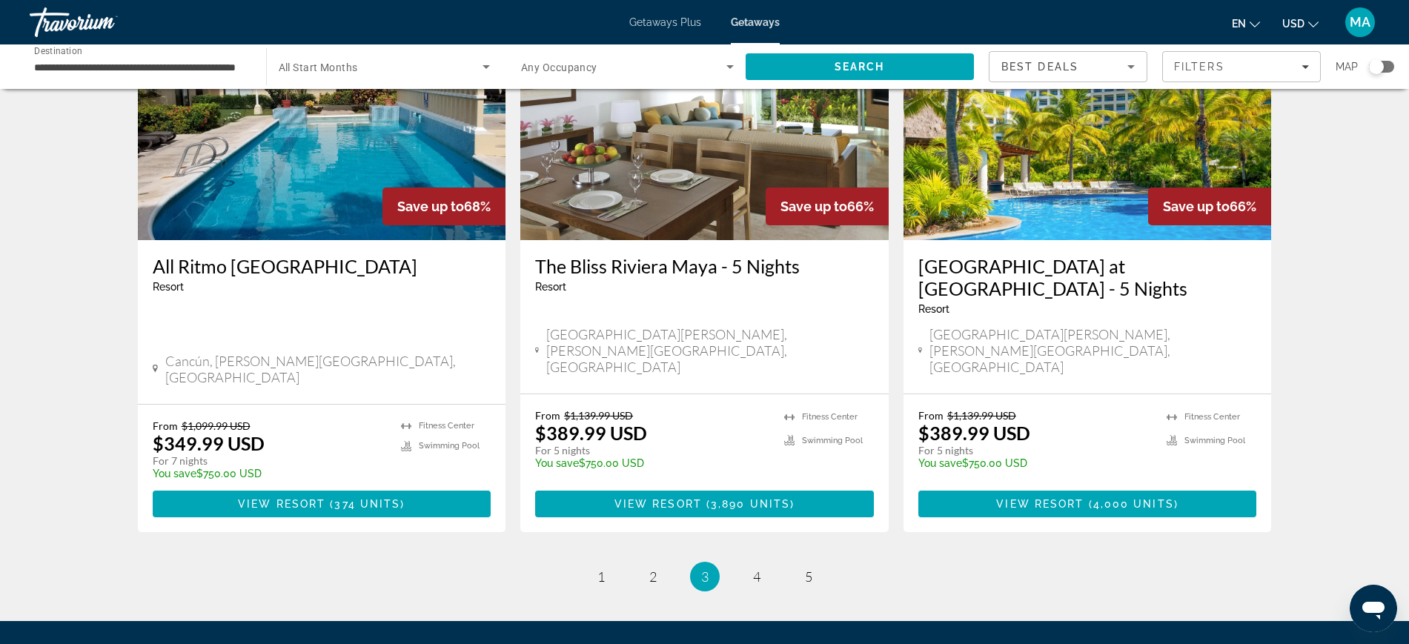
scroll to position [1760, 0]
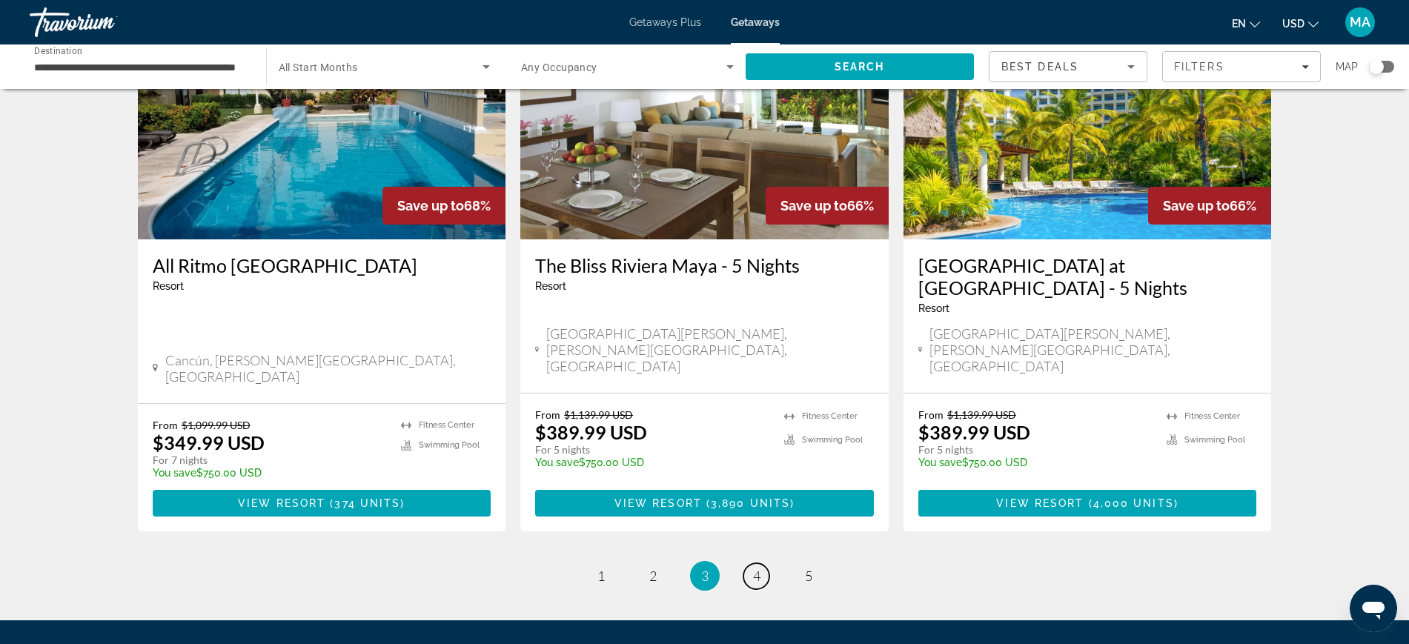
click at [752, 563] on link "page 4" at bounding box center [756, 576] width 26 height 26
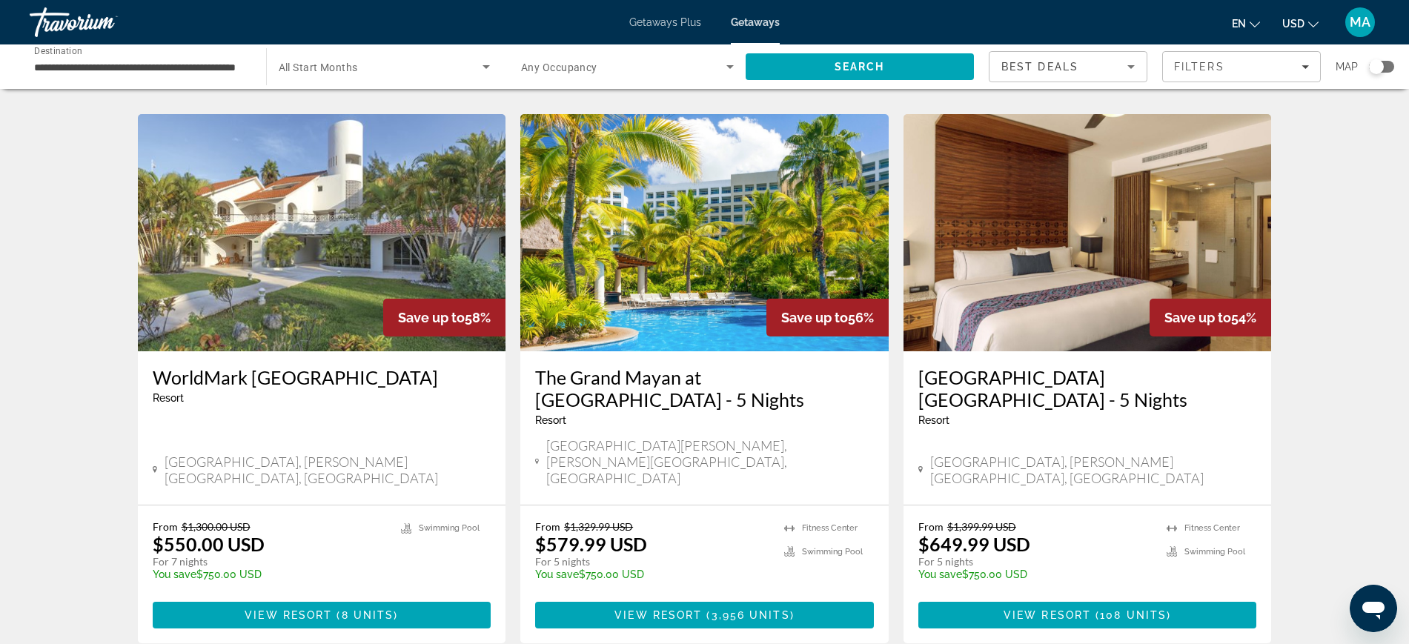
scroll to position [1111, 0]
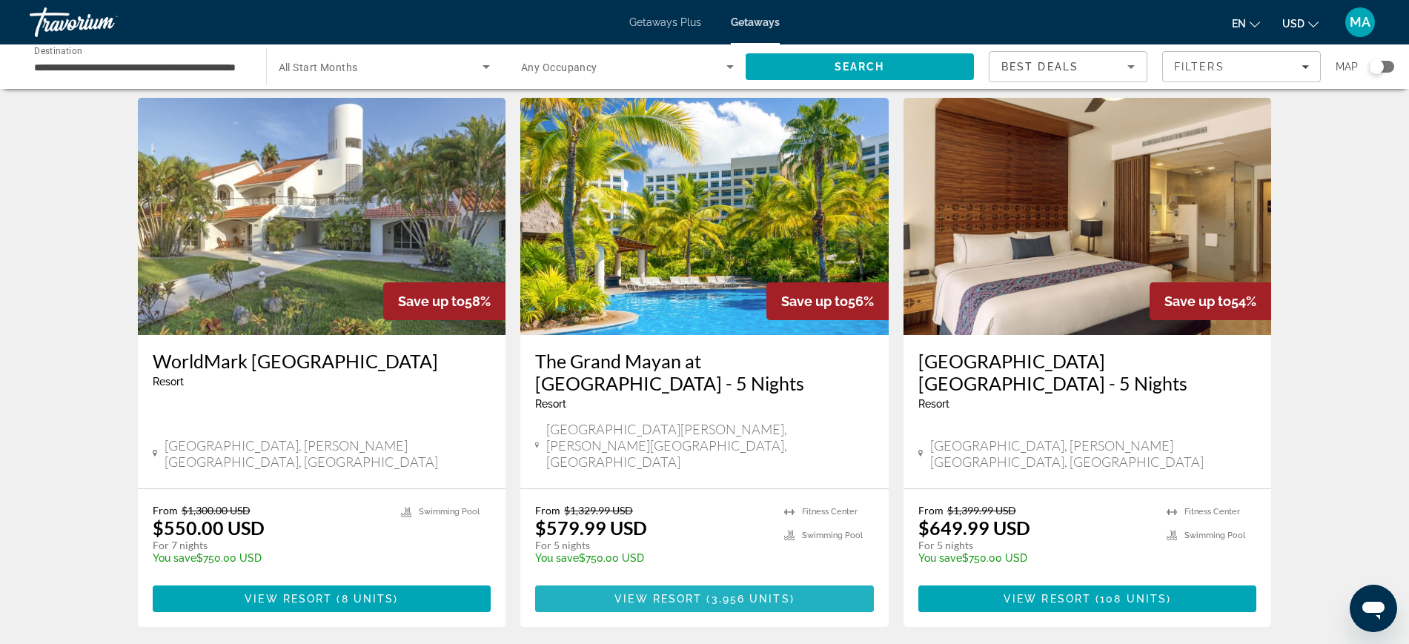
click at [676, 593] on span "View Resort" at bounding box center [657, 599] width 87 height 12
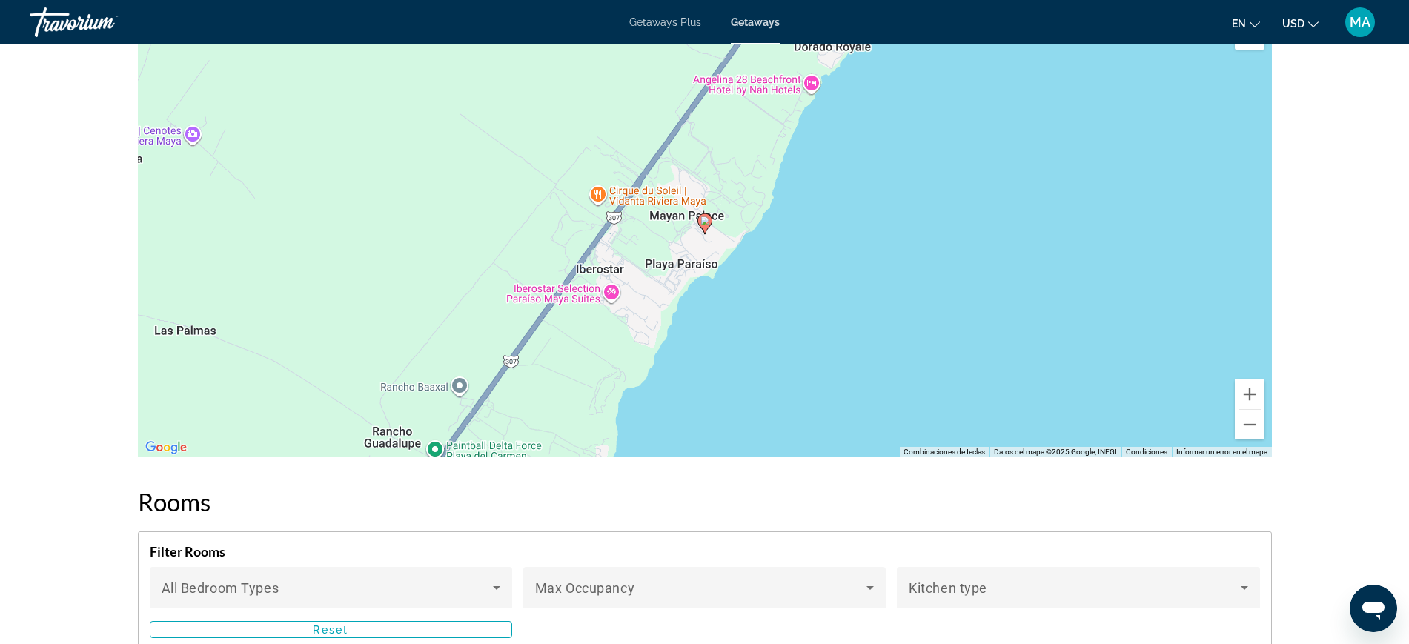
scroll to position [1667, 0]
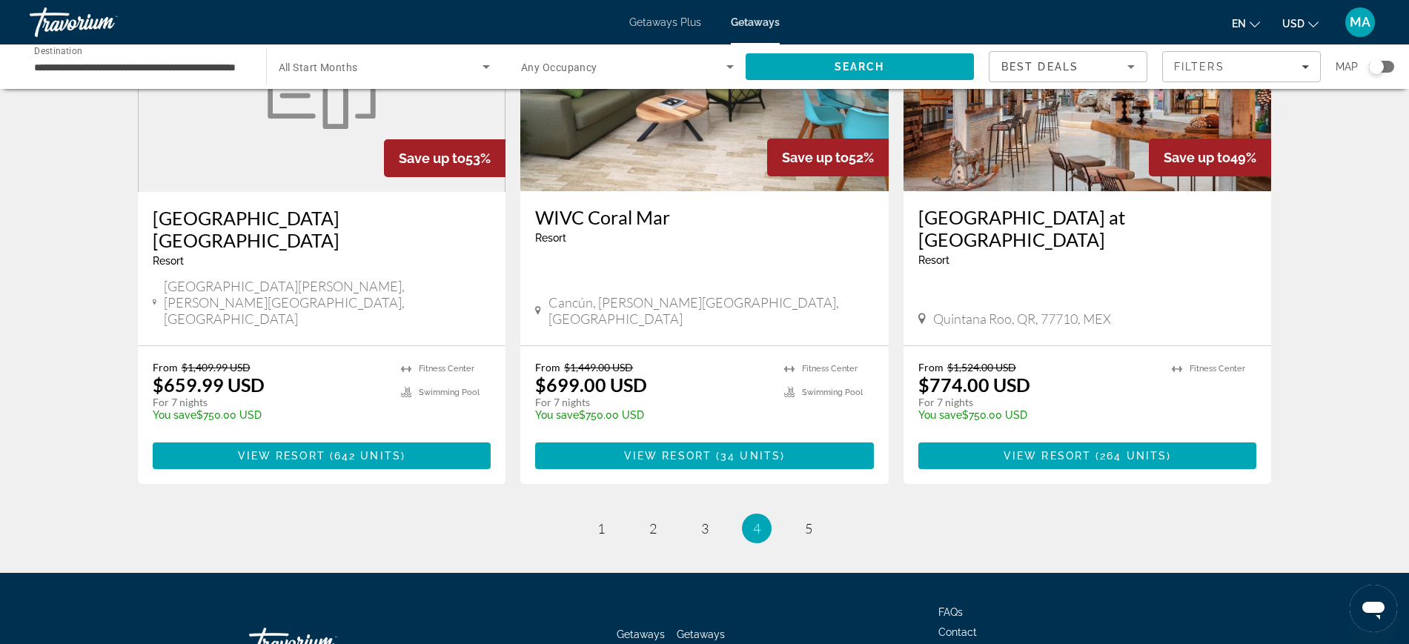
scroll to position [1821, 0]
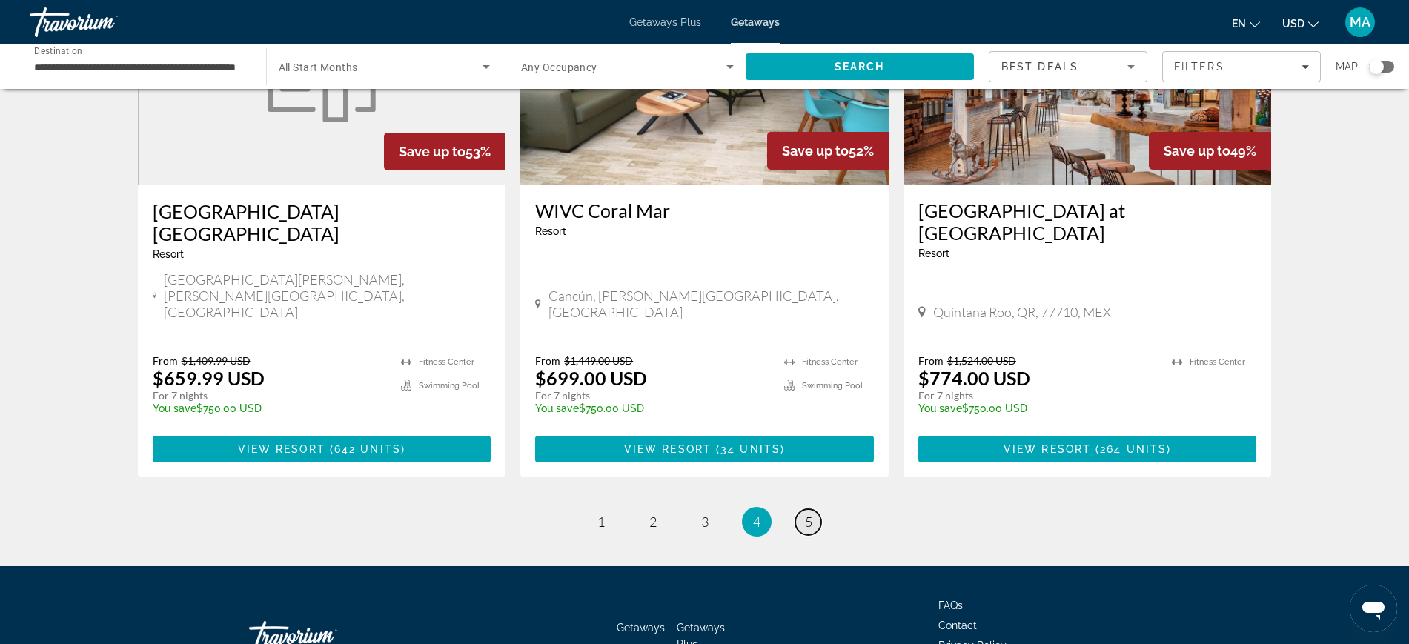
click at [810, 513] on span "5" at bounding box center [808, 521] width 7 height 16
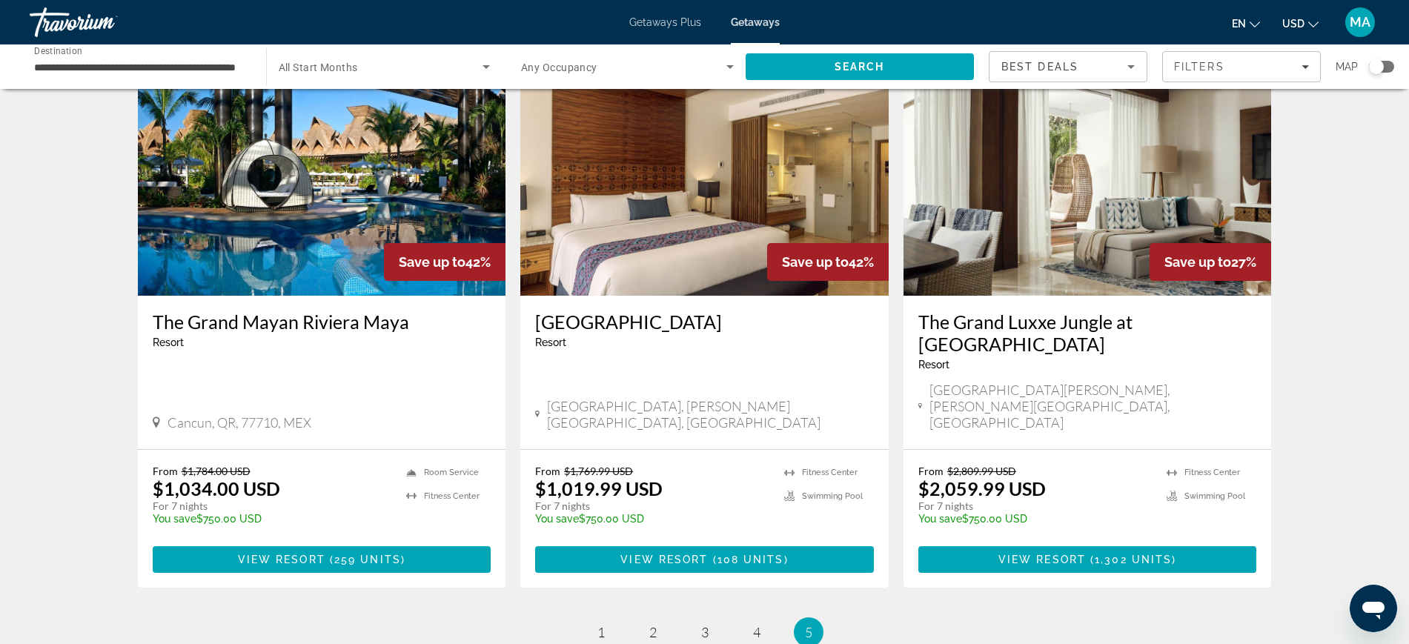
scroll to position [648, 0]
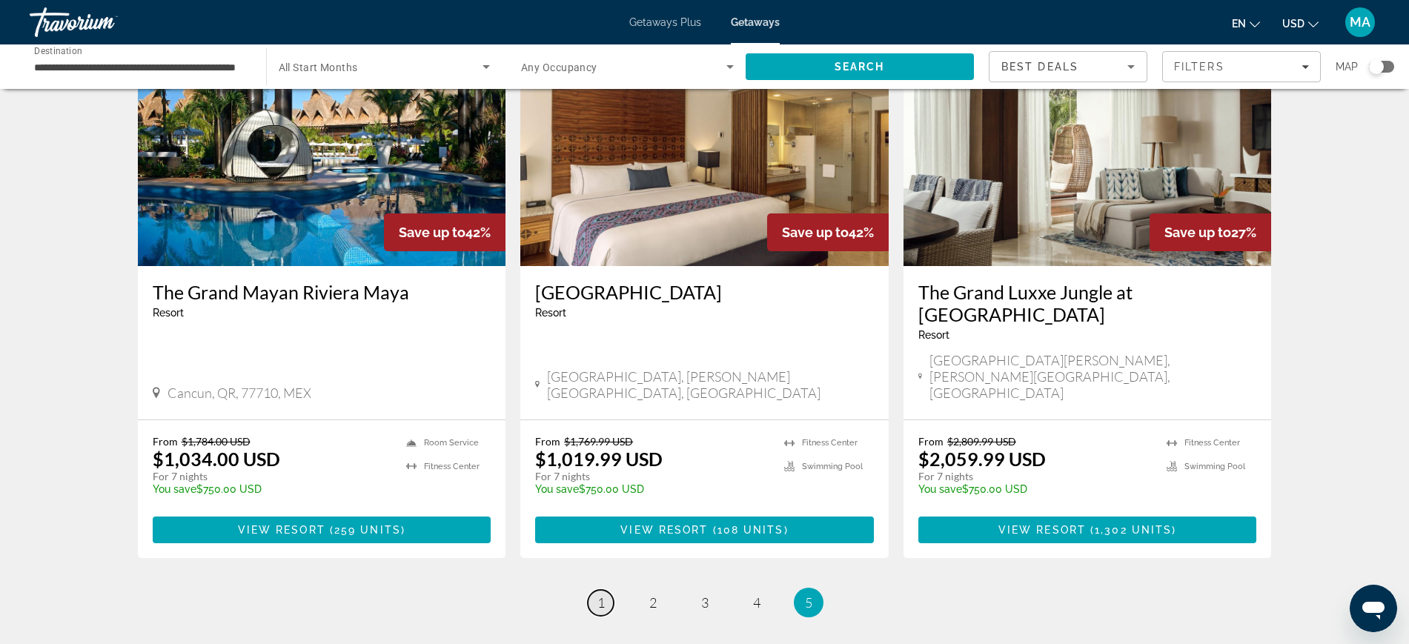
click at [605, 590] on link "page 1" at bounding box center [601, 603] width 26 height 26
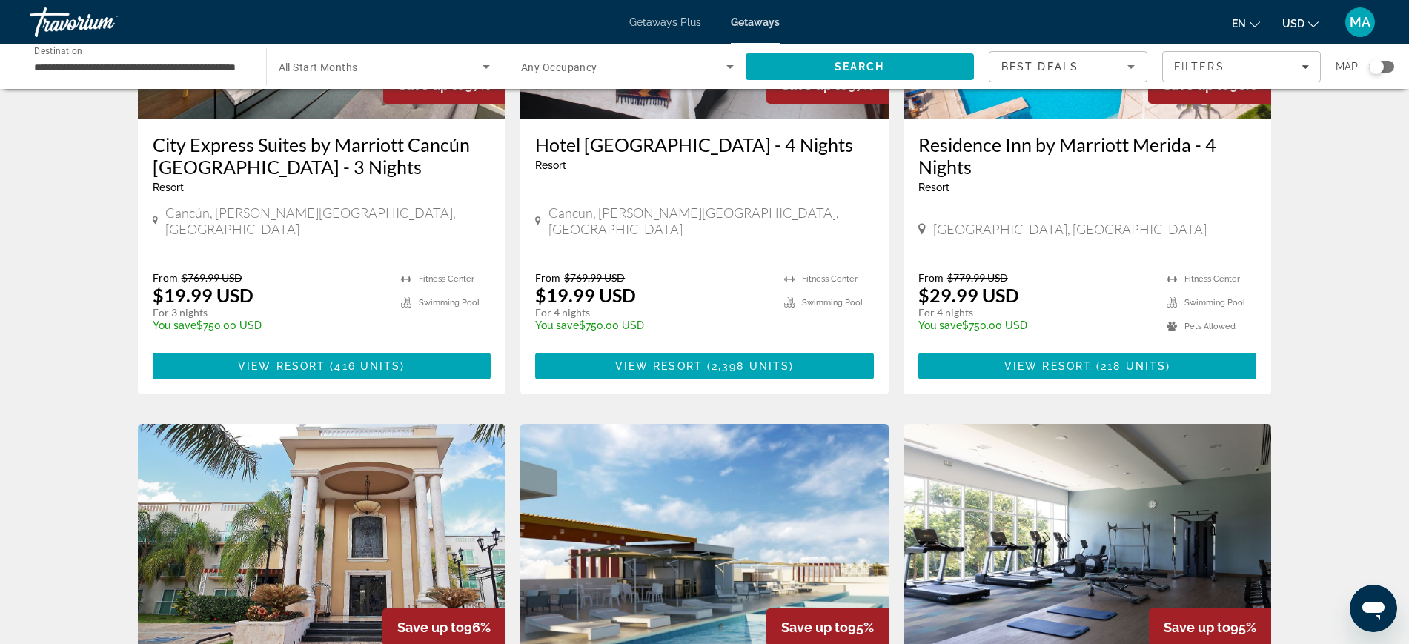
scroll to position [1286, 0]
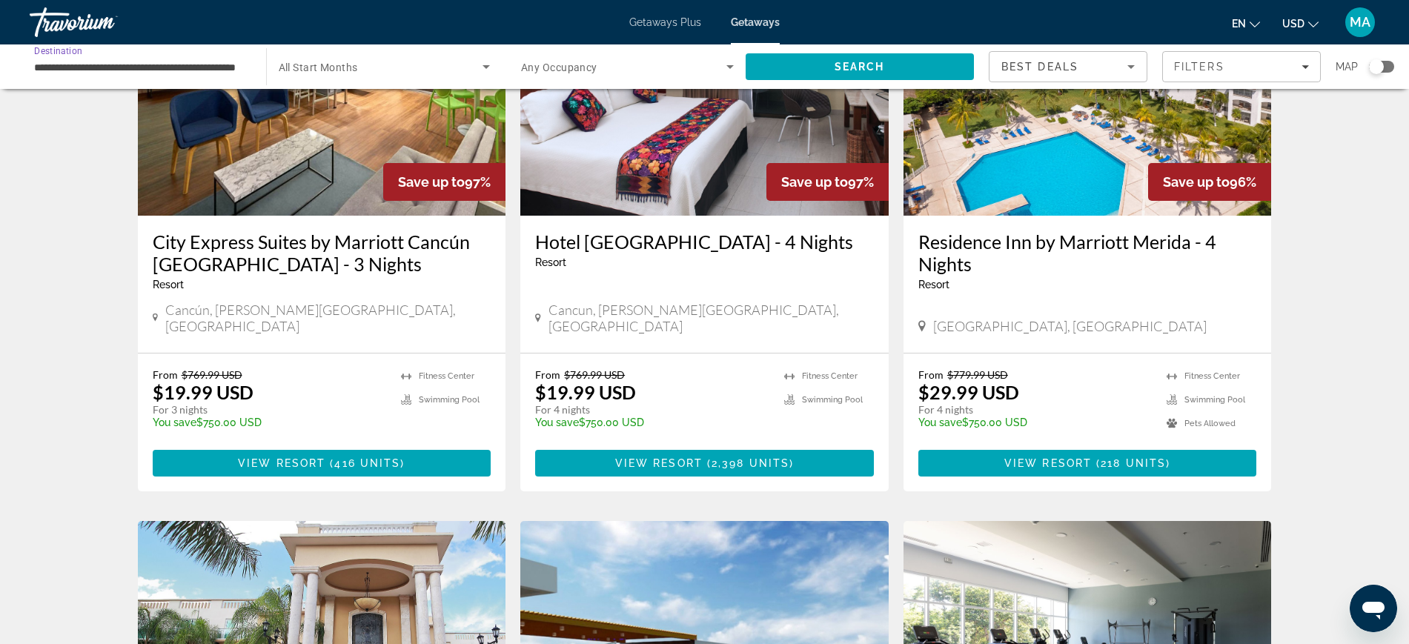
click at [184, 61] on input "**********" at bounding box center [140, 68] width 213 height 18
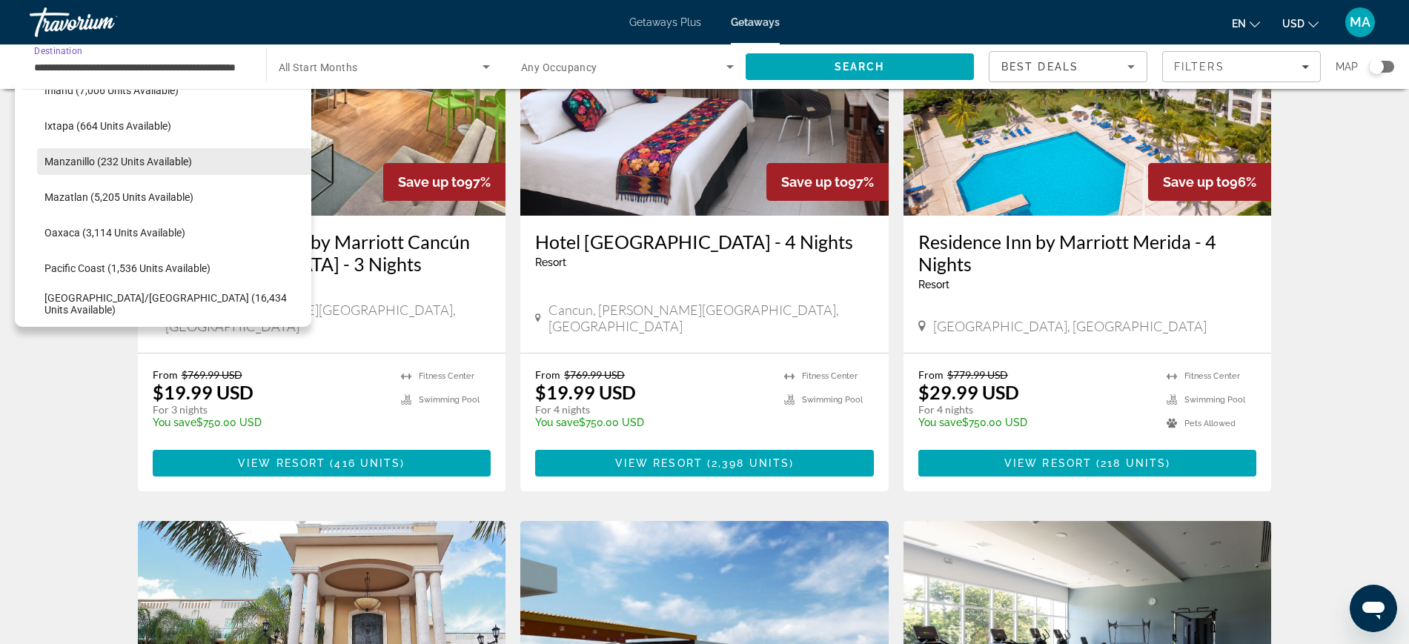
scroll to position [366, 0]
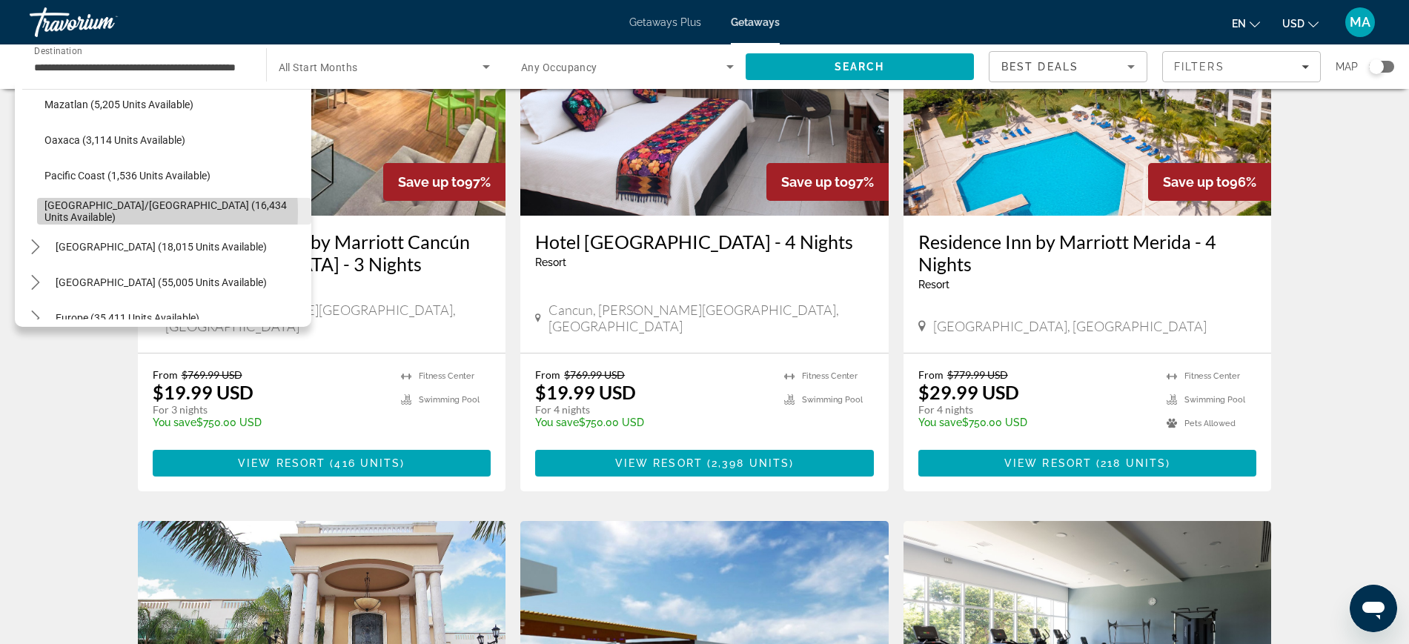
click at [94, 212] on span "[GEOGRAPHIC_DATA]/[GEOGRAPHIC_DATA] (16,434 units available)" at bounding box center [173, 211] width 259 height 24
type input "**********"
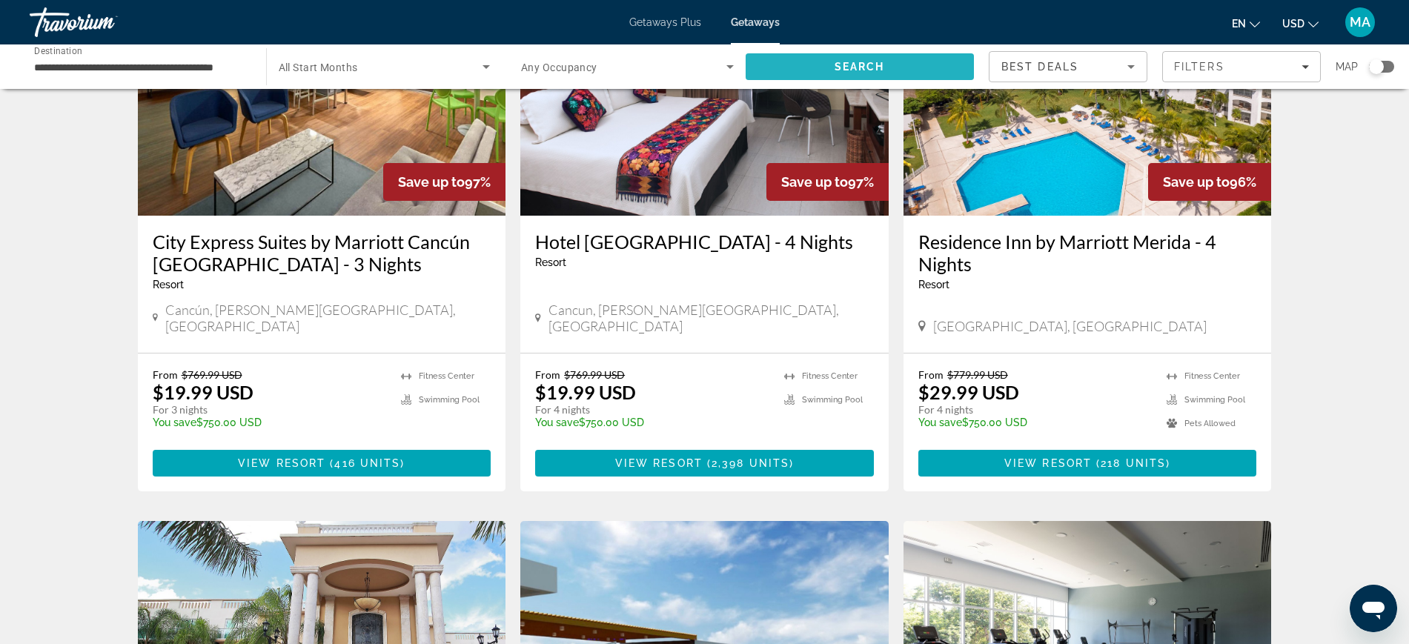
click at [866, 61] on span "Search" at bounding box center [859, 67] width 50 height 12
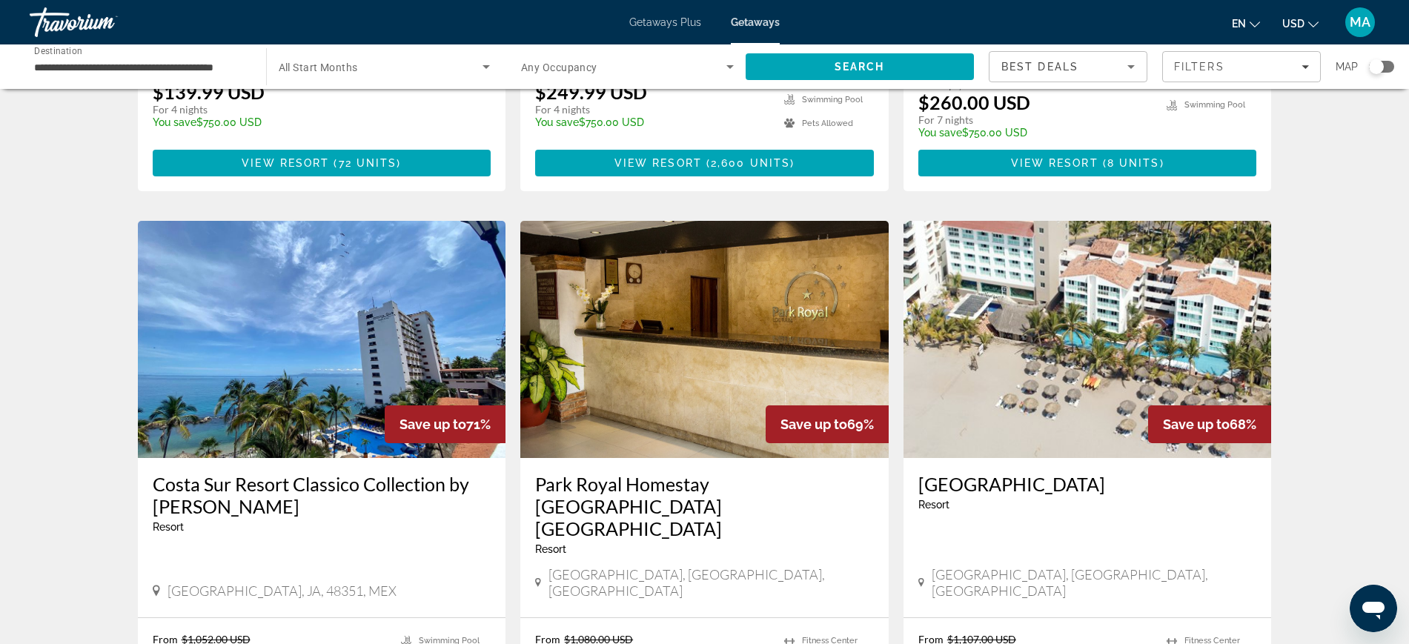
scroll to position [1667, 0]
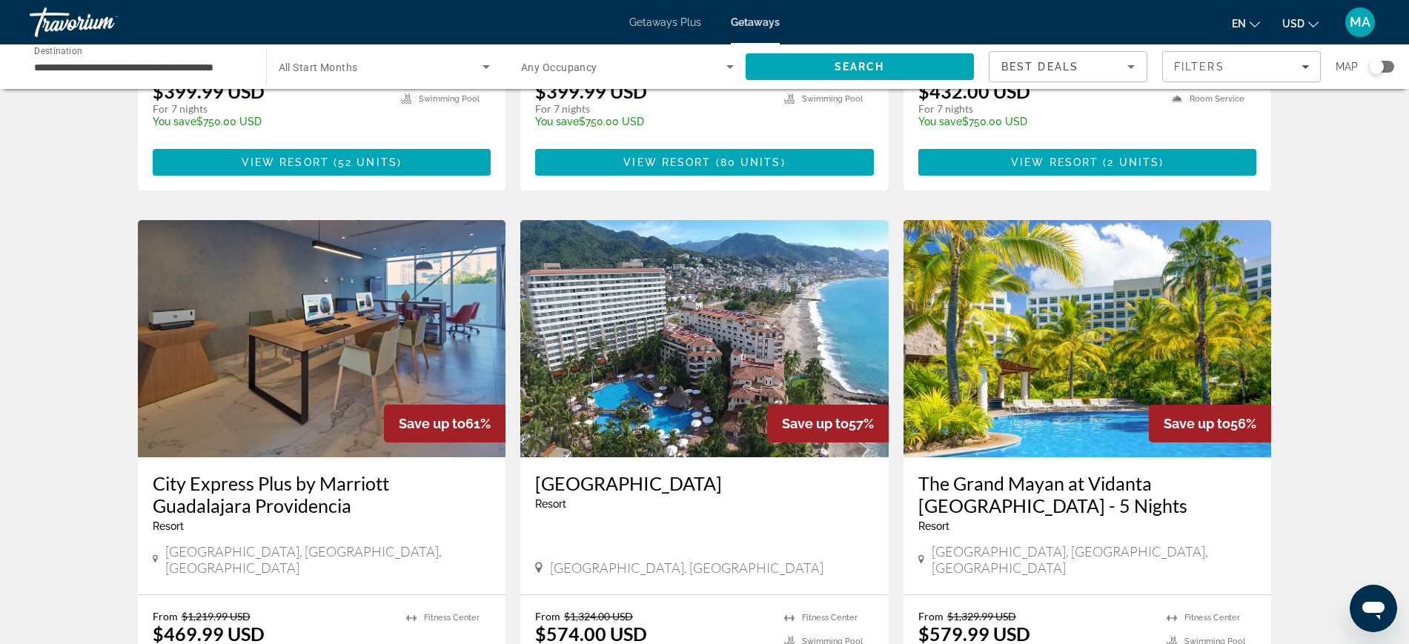
scroll to position [556, 0]
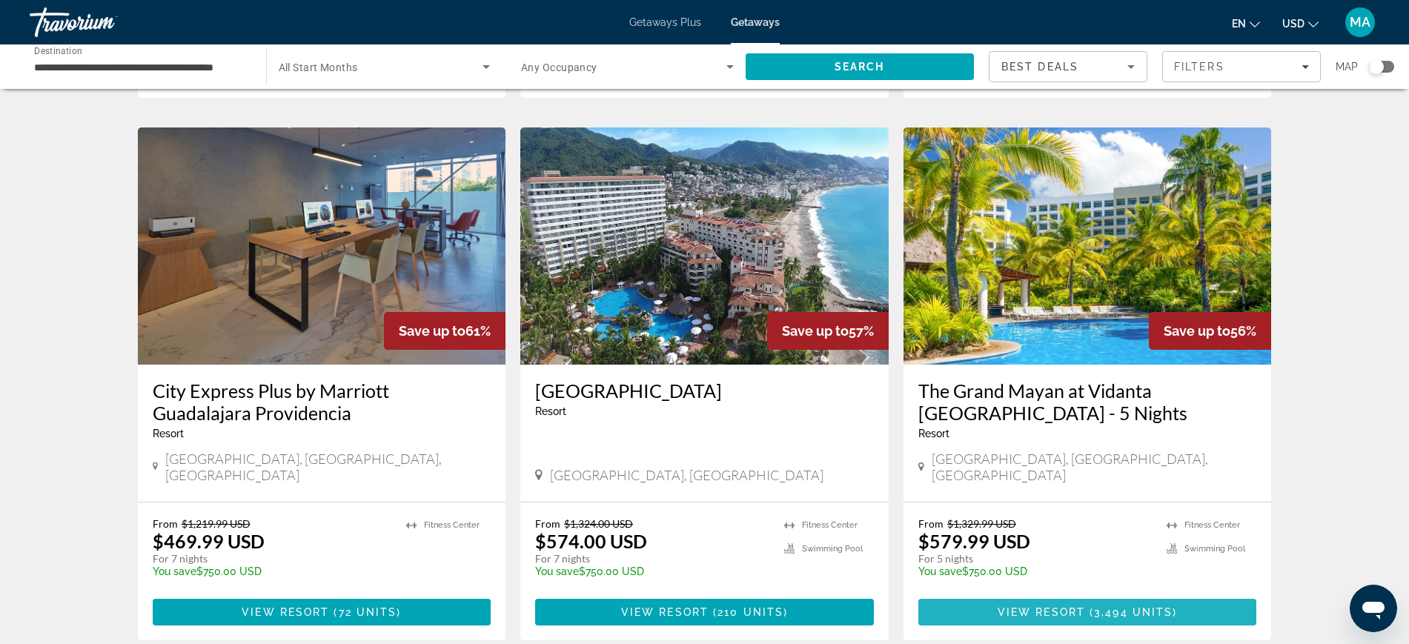
click at [1106, 594] on span "Main content" at bounding box center [1087, 612] width 339 height 36
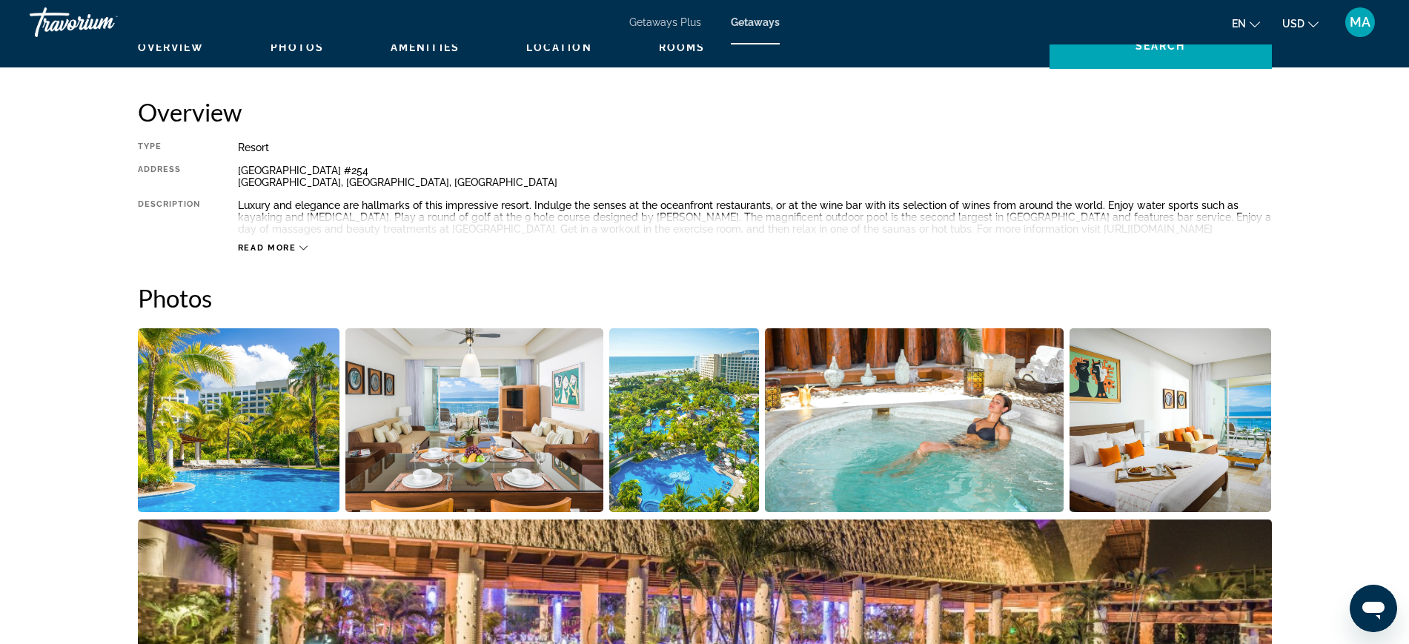
scroll to position [273, 0]
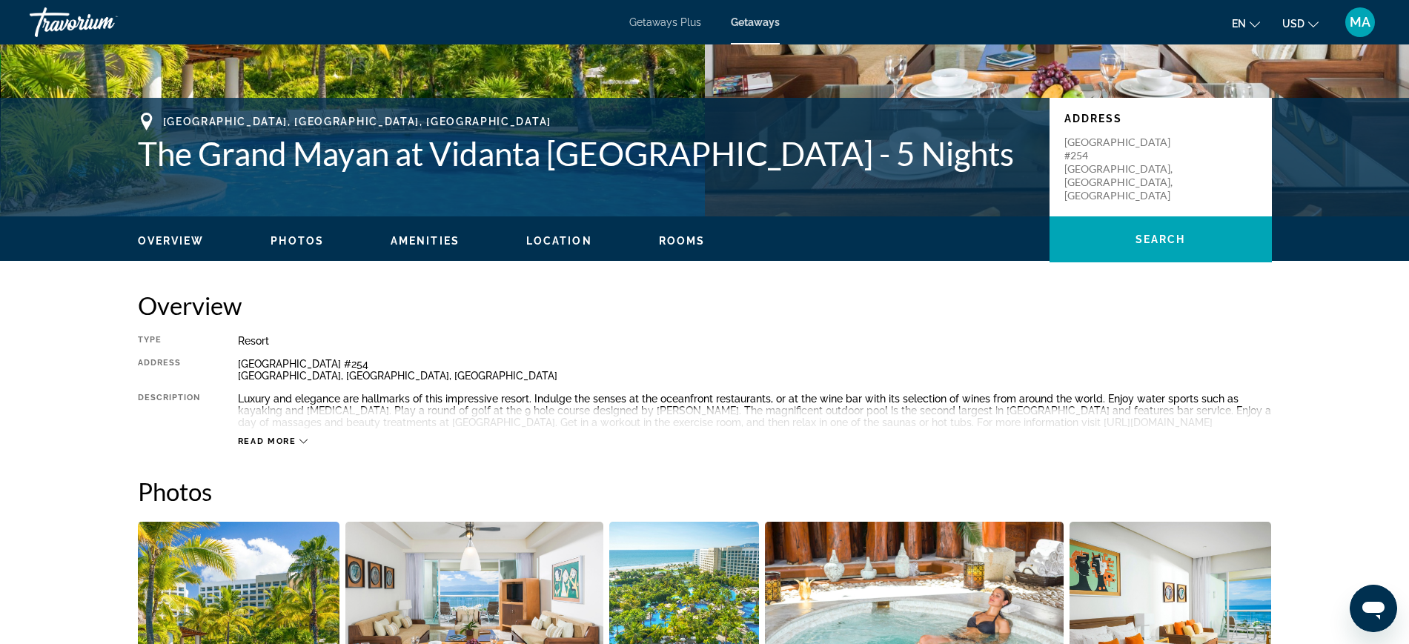
click at [679, 240] on span "Rooms" at bounding box center [682, 241] width 47 height 12
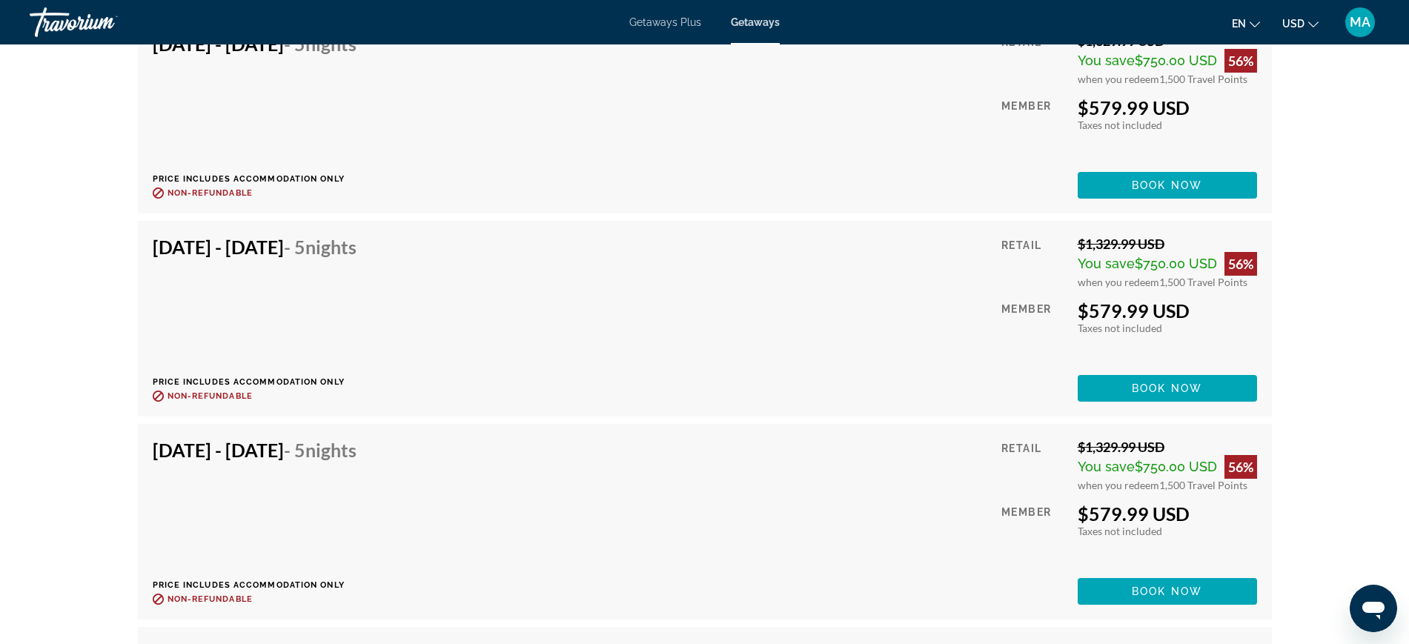
scroll to position [3890, 0]
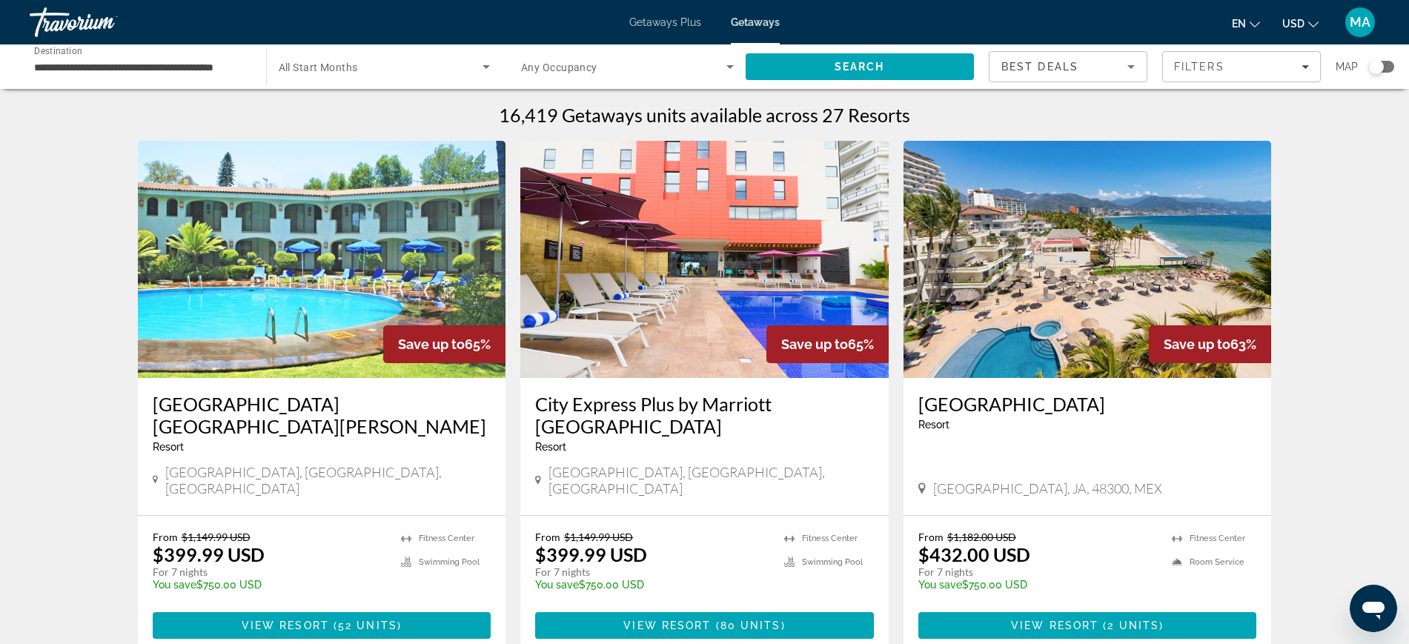
click at [113, 67] on input "**********" at bounding box center [140, 68] width 213 height 18
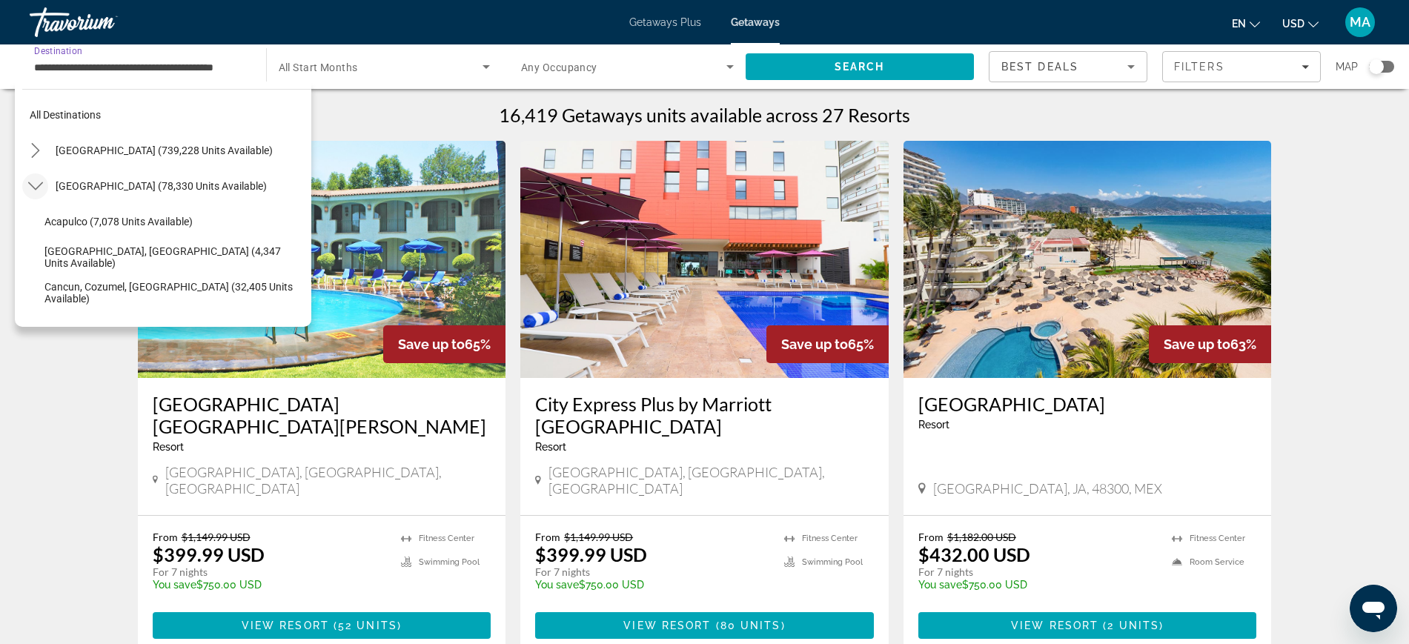
click at [29, 184] on icon "Toggle Mexico (78,330 units available) submenu" at bounding box center [35, 186] width 15 height 15
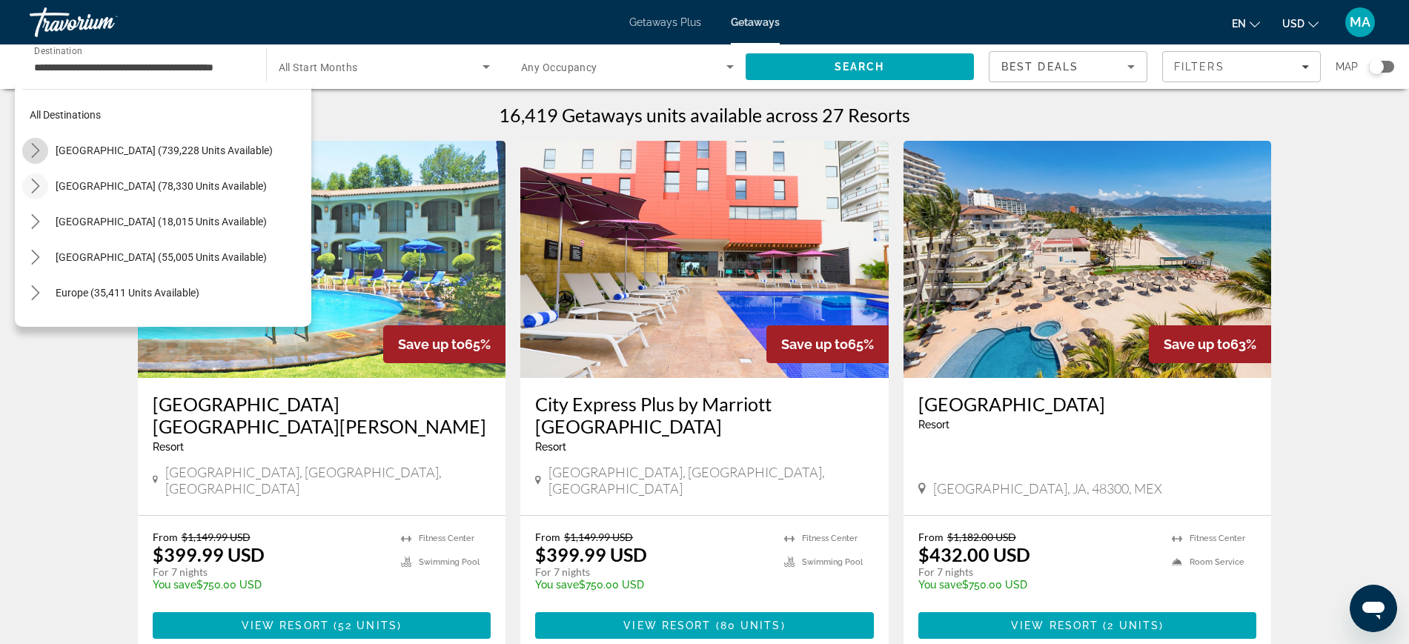
click at [33, 142] on mat-icon "Toggle United States (739,228 units available) submenu" at bounding box center [35, 151] width 26 height 26
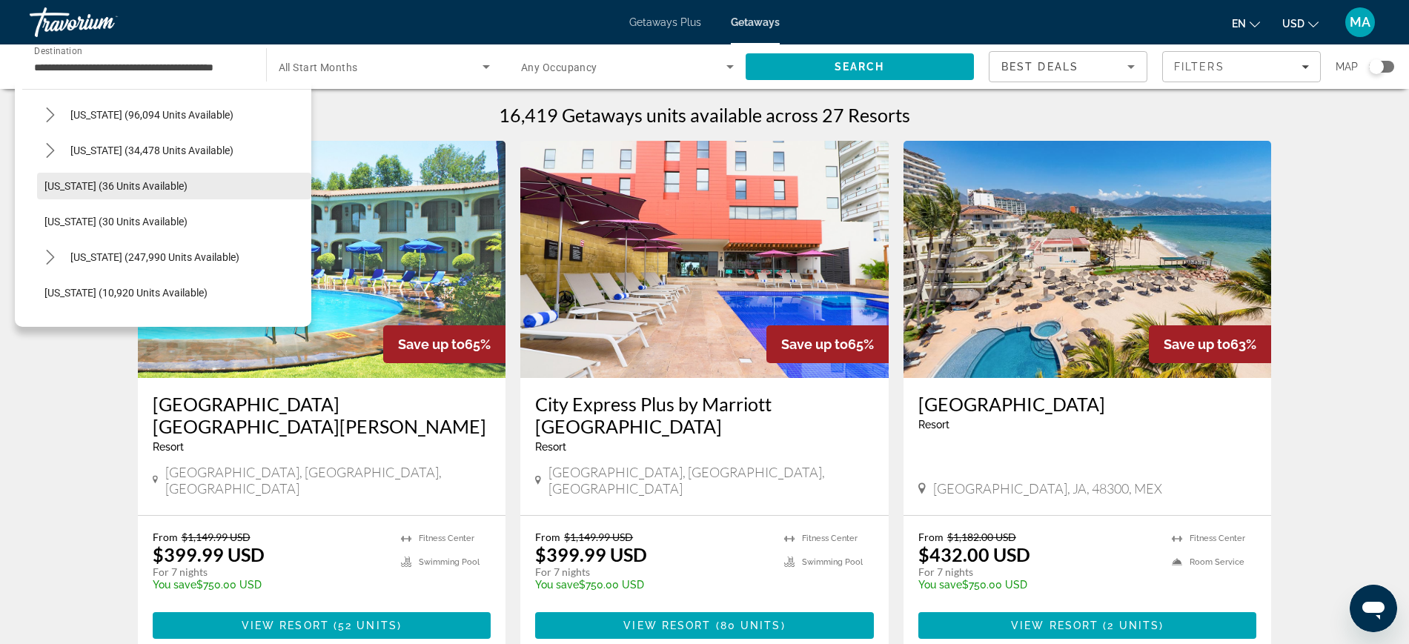
scroll to position [185, 0]
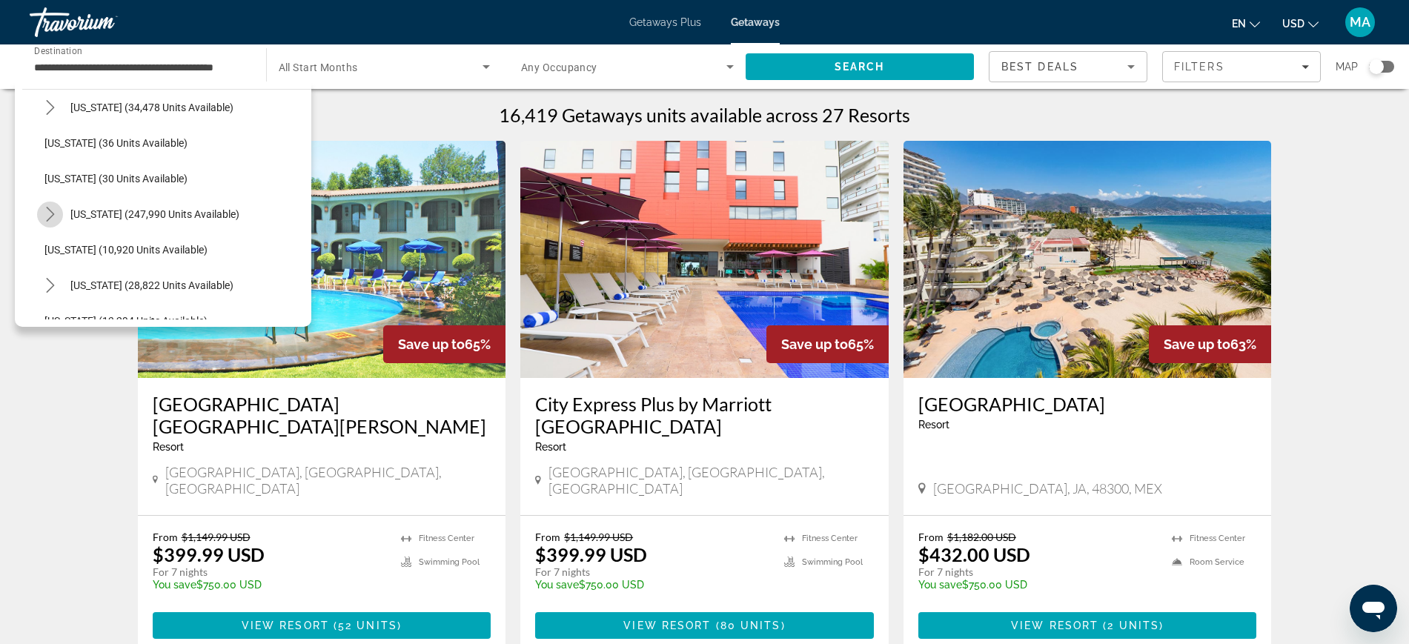
click at [50, 212] on icon "Toggle Florida (247,990 units available) submenu" at bounding box center [50, 214] width 15 height 15
click at [138, 247] on span "Orlando & Disney Area (96,285 units available)" at bounding box center [165, 250] width 213 height 12
type input "**********"
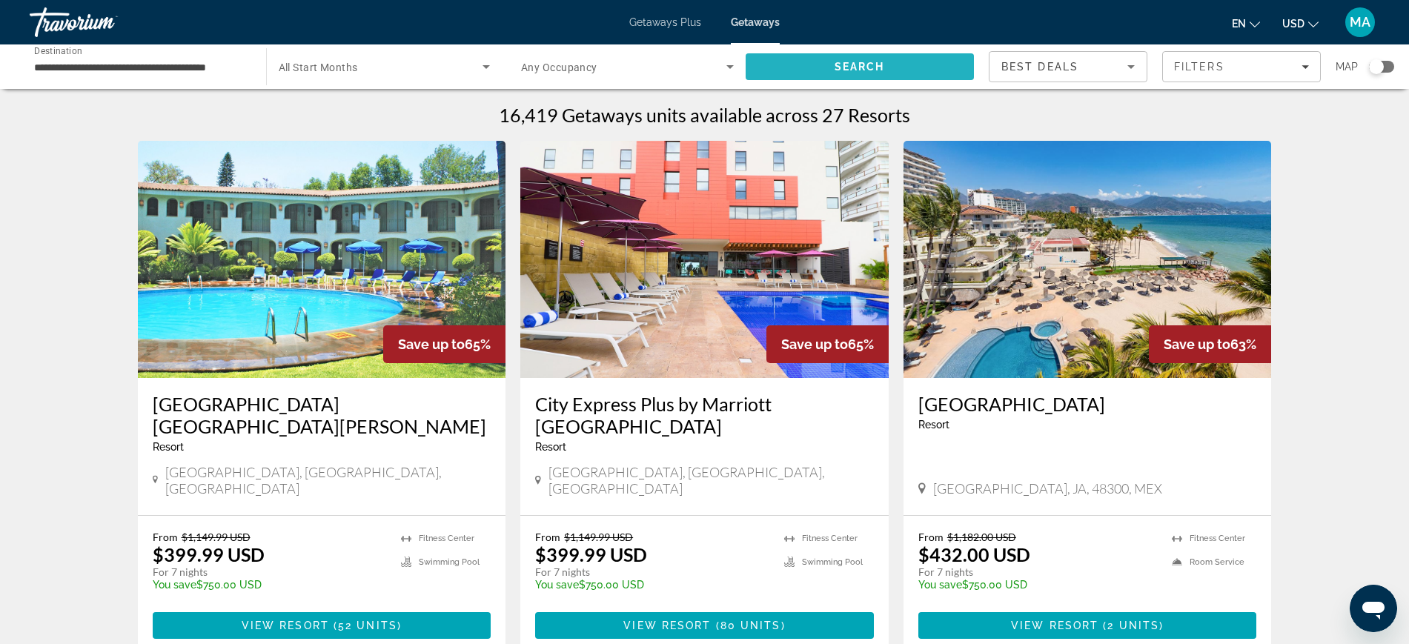
click at [805, 72] on span "Search" at bounding box center [859, 67] width 229 height 36
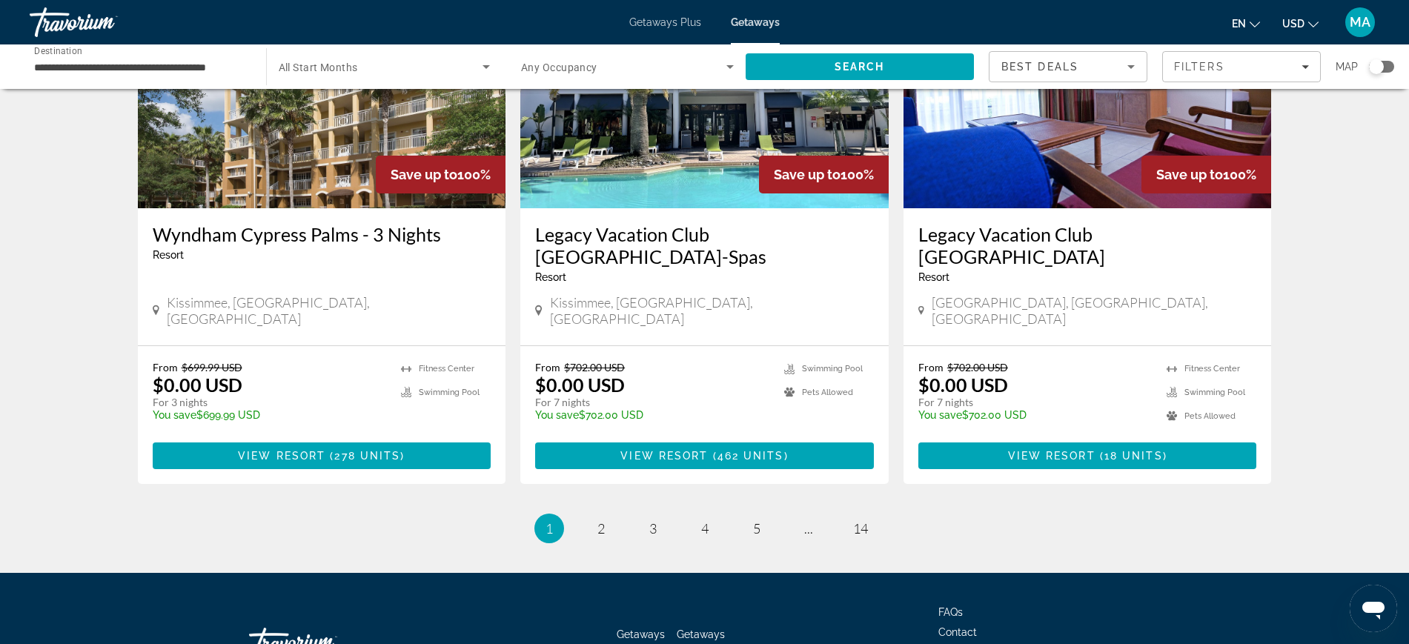
scroll to position [1820, 0]
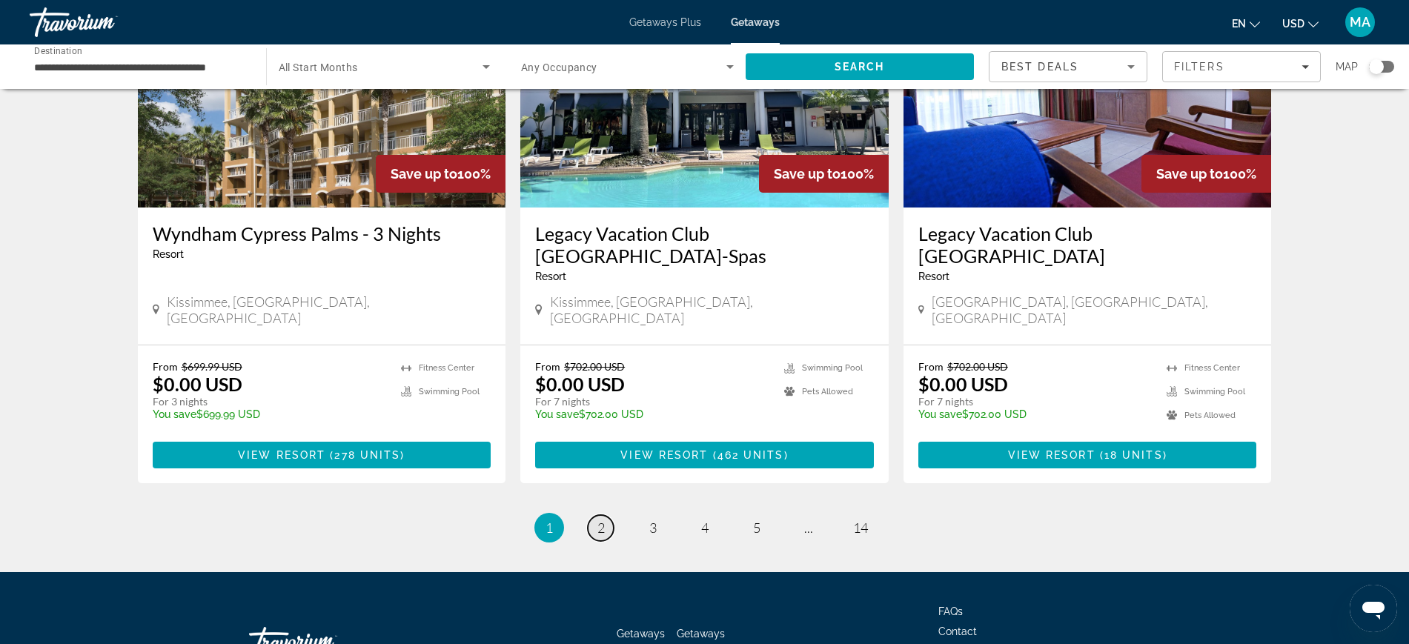
click at [598, 519] on span "2" at bounding box center [600, 527] width 7 height 16
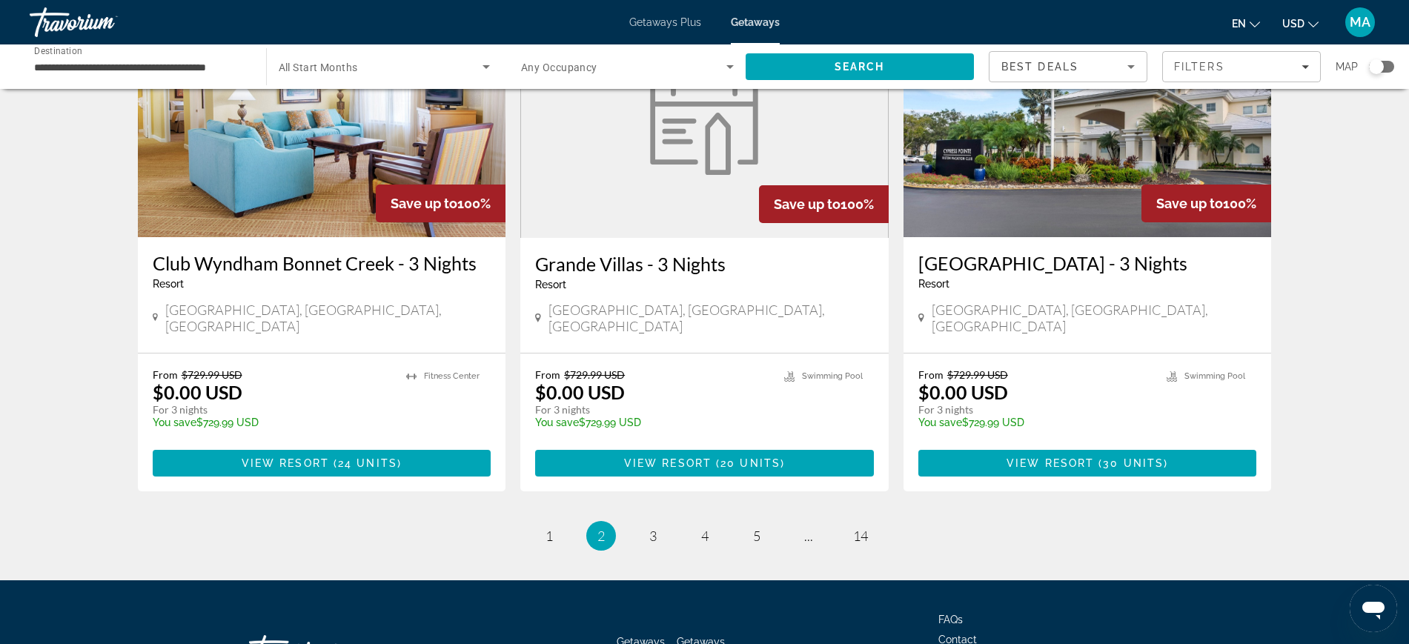
scroll to position [1821, 0]
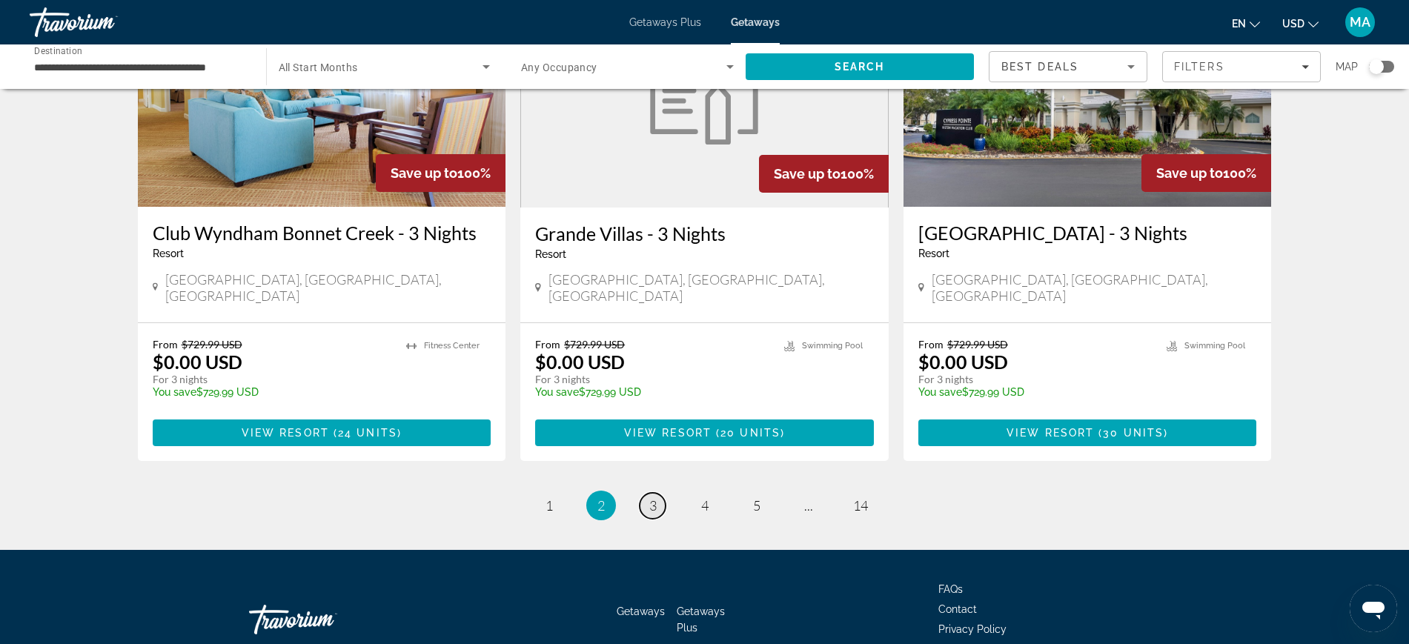
click at [656, 493] on link "page 3" at bounding box center [652, 506] width 26 height 26
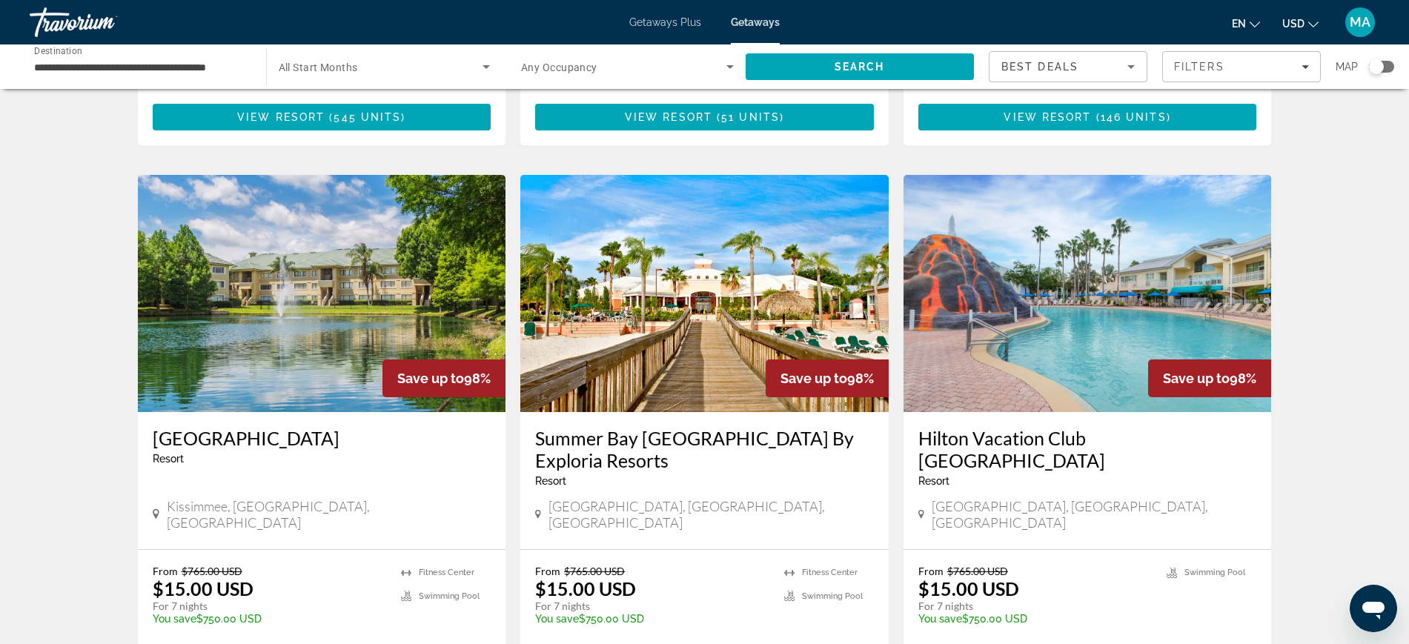
scroll to position [1590, 0]
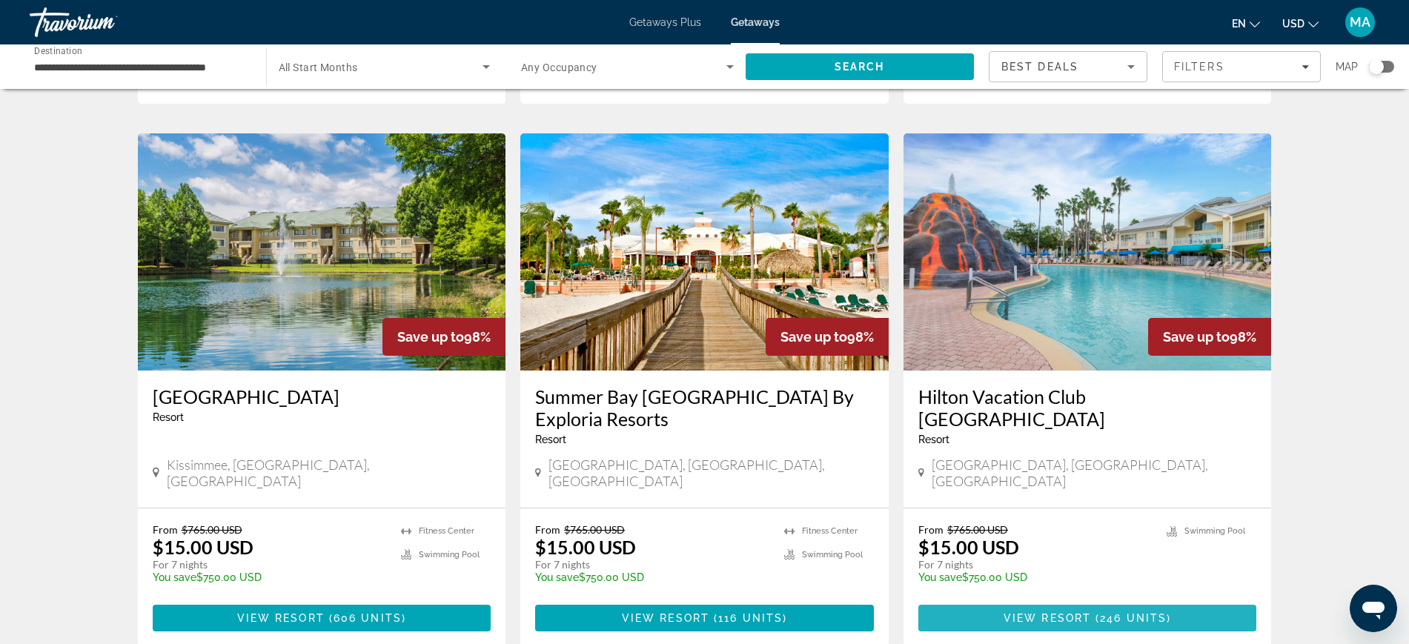
click at [1060, 600] on span "Main content" at bounding box center [1087, 618] width 339 height 36
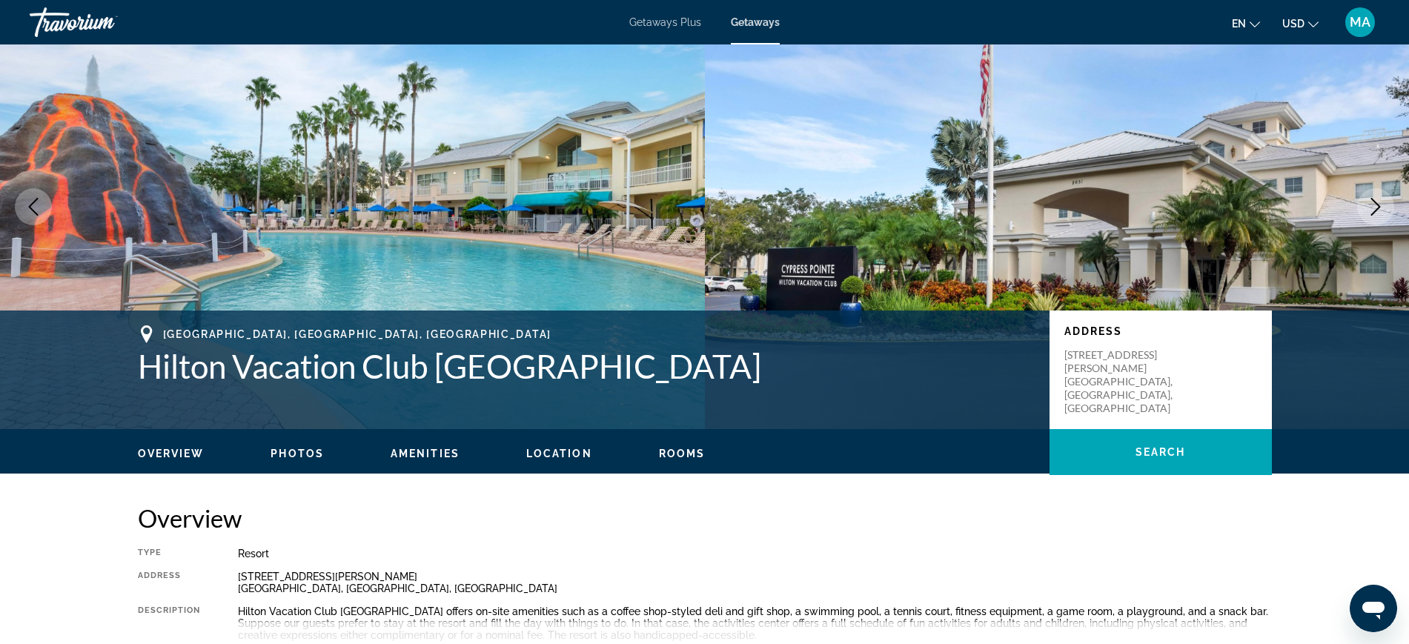
scroll to position [93, 0]
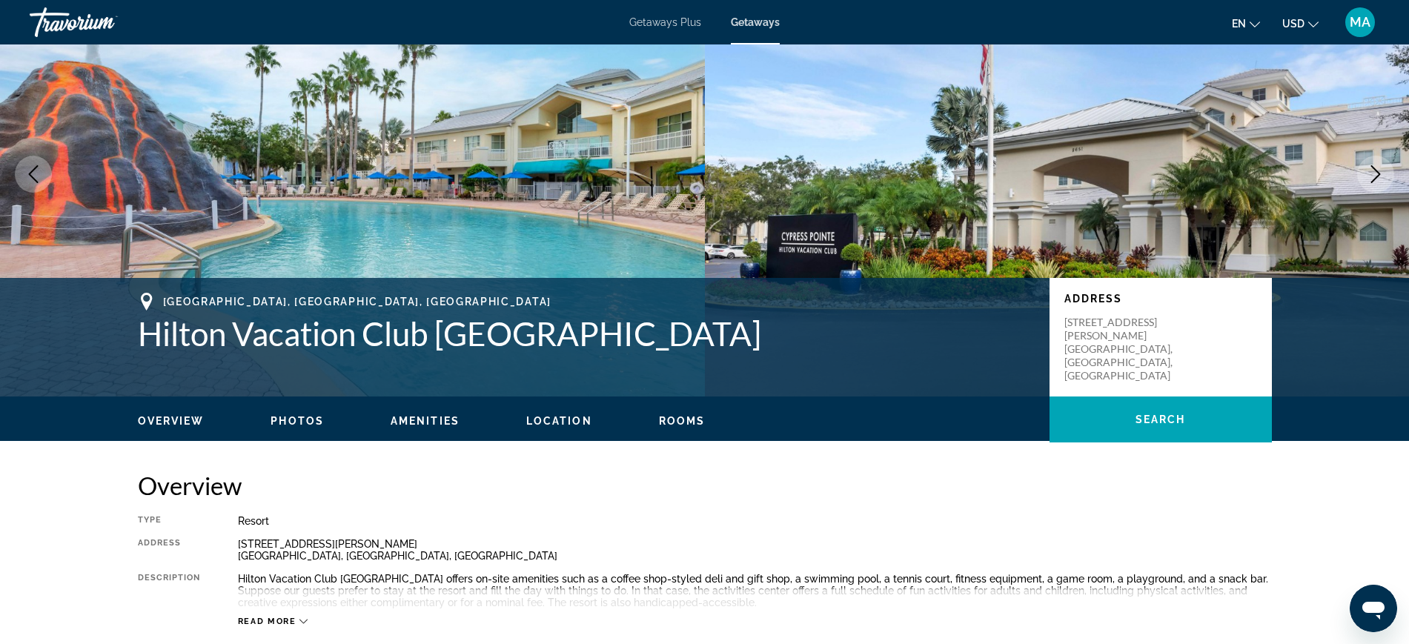
click at [462, 215] on img "Main content" at bounding box center [352, 174] width 705 height 445
click at [441, 177] on img "Main content" at bounding box center [352, 174] width 705 height 445
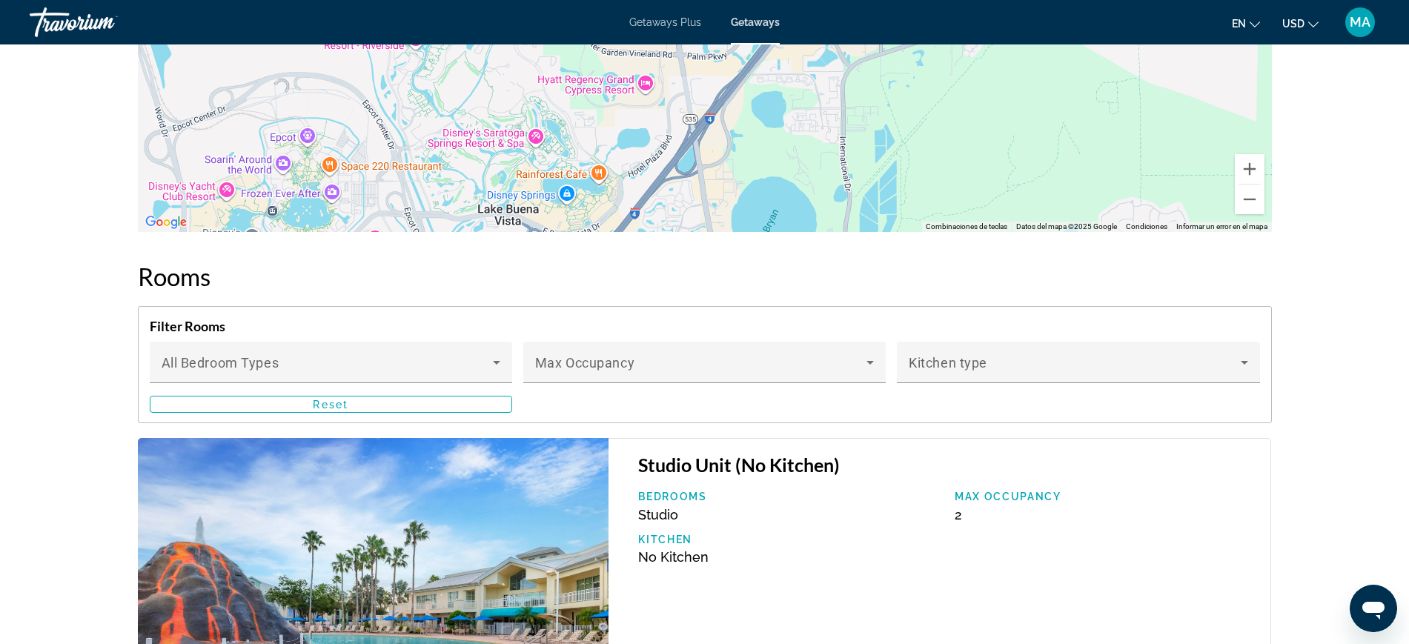
scroll to position [2477, 0]
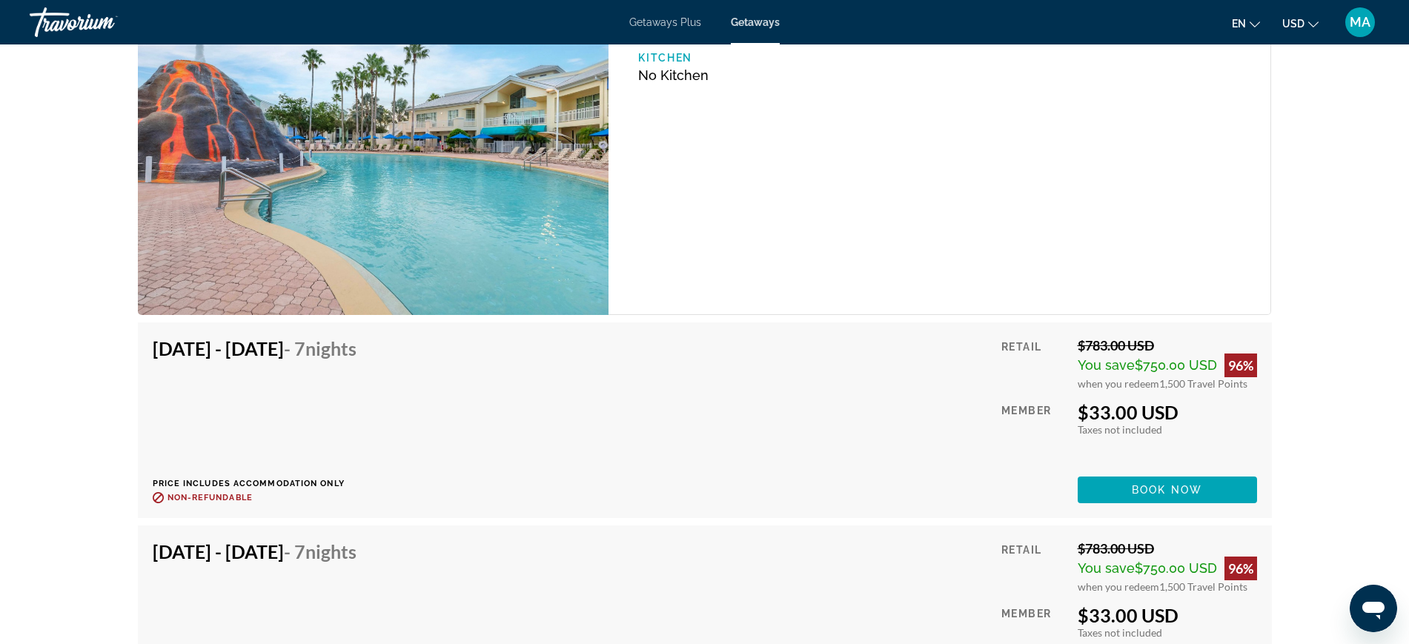
scroll to position [2779, 0]
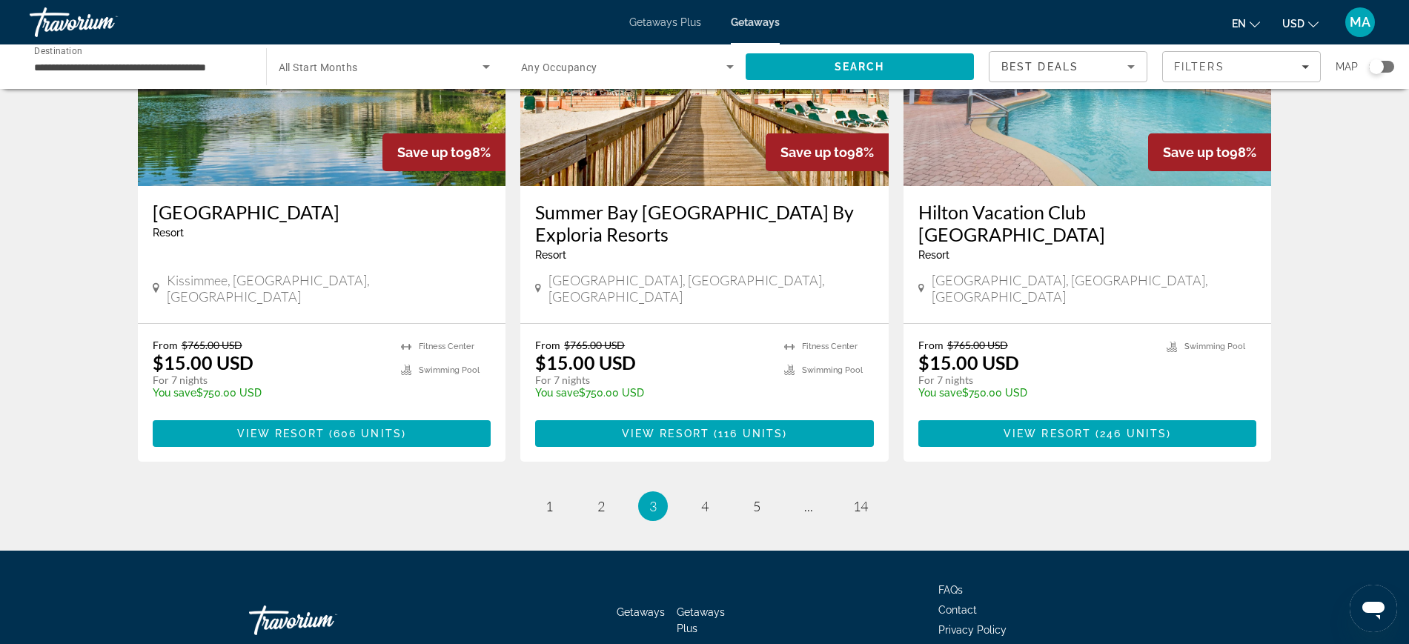
scroll to position [1775, 0]
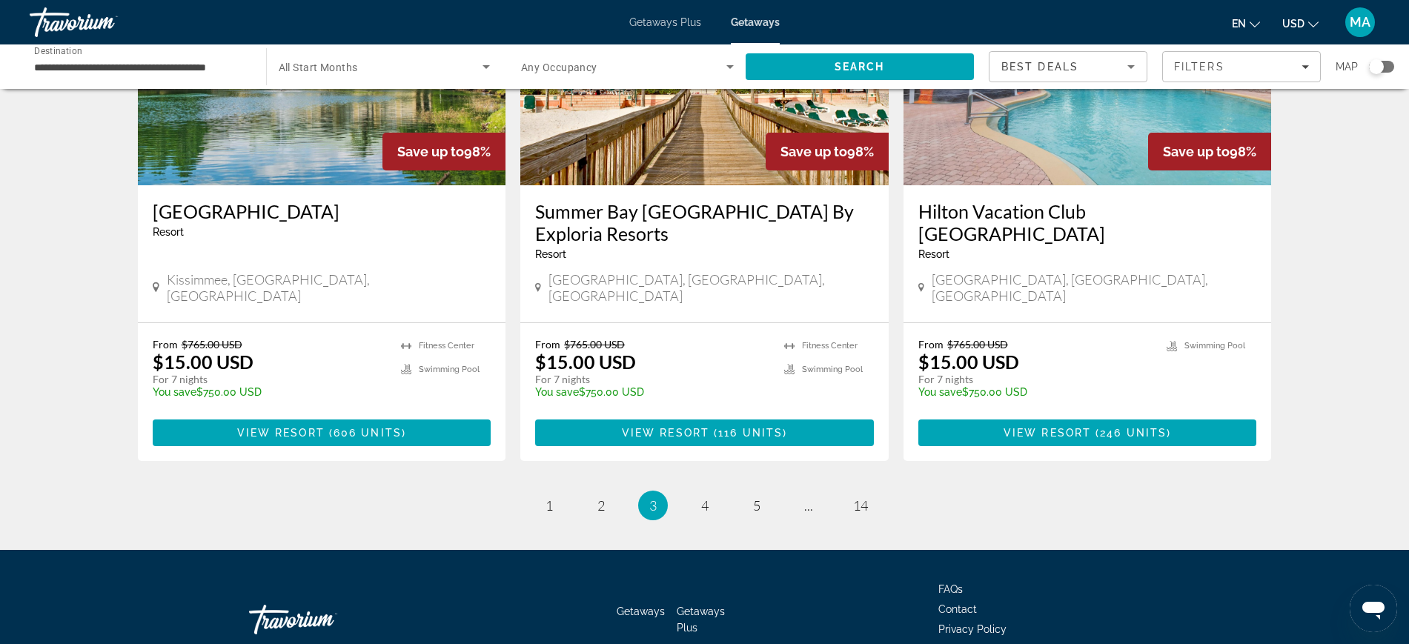
click at [684, 491] on ul "3 / 14 page 1 page 2 You're on page 3 page 4 page 5 page ... page 14" at bounding box center [705, 506] width 1134 height 30
click at [704, 497] on span "4" at bounding box center [704, 505] width 7 height 16
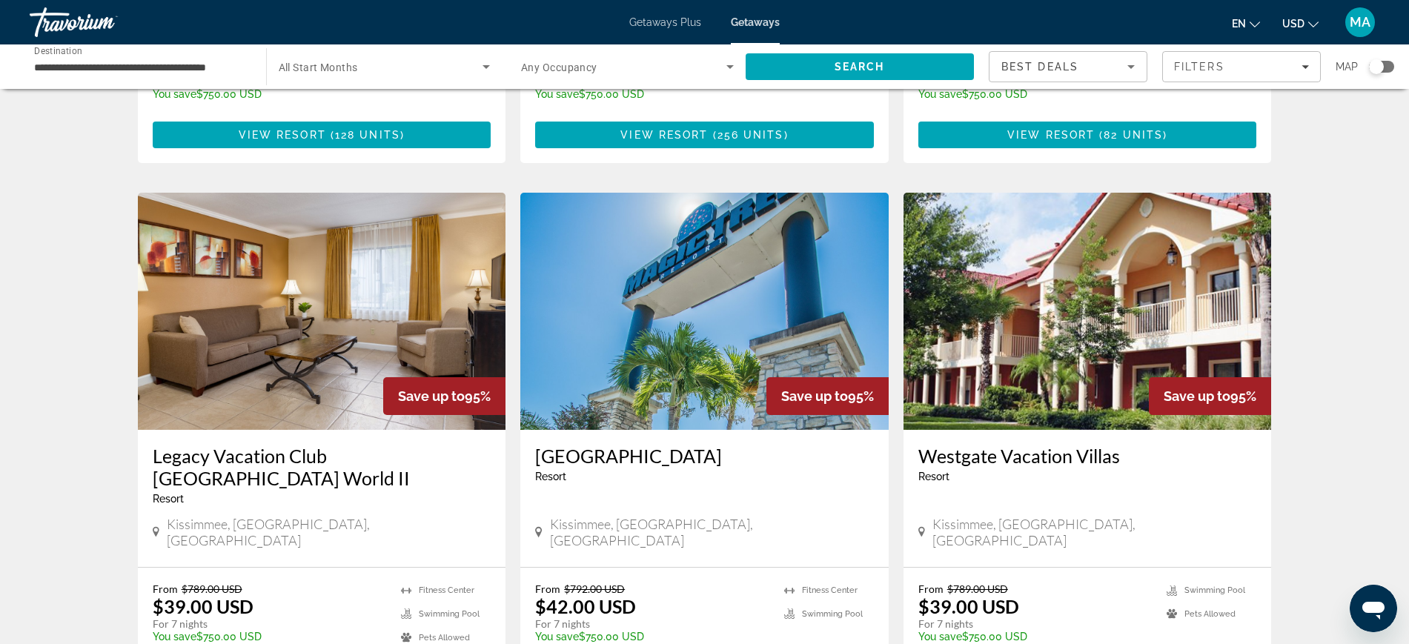
scroll to position [1019, 0]
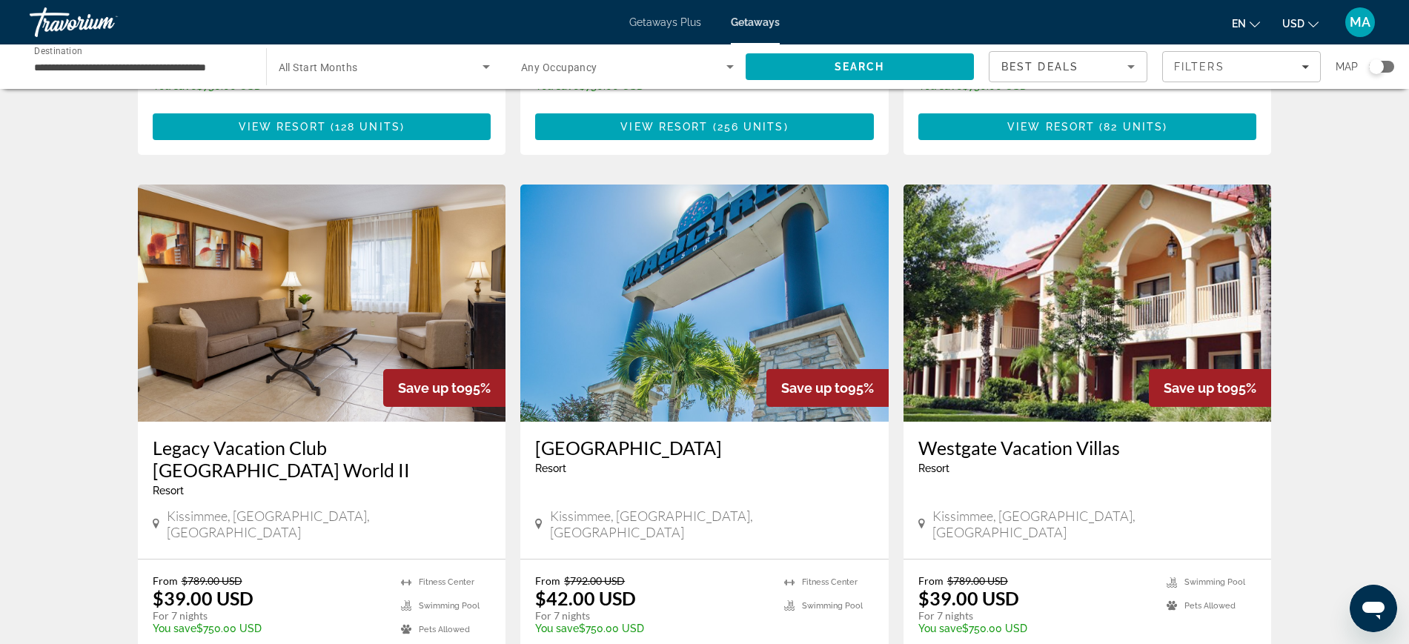
click at [719, 281] on img "Main content" at bounding box center [704, 302] width 368 height 237
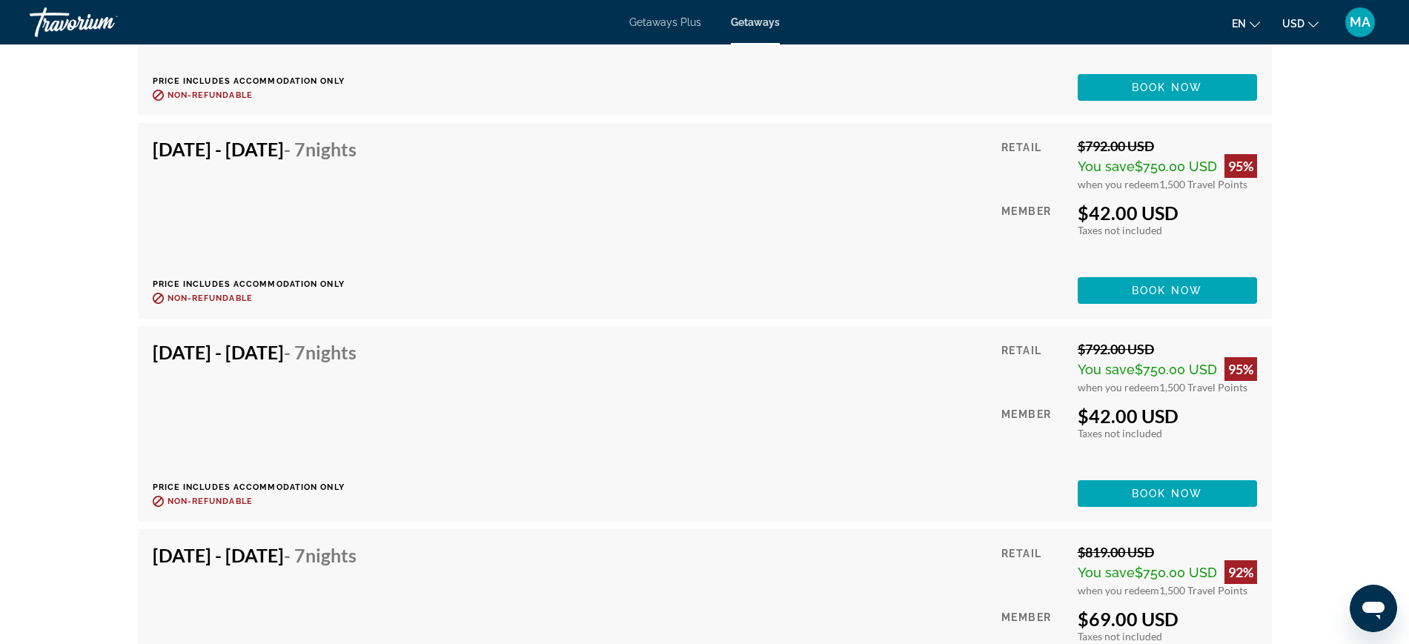
scroll to position [3621, 0]
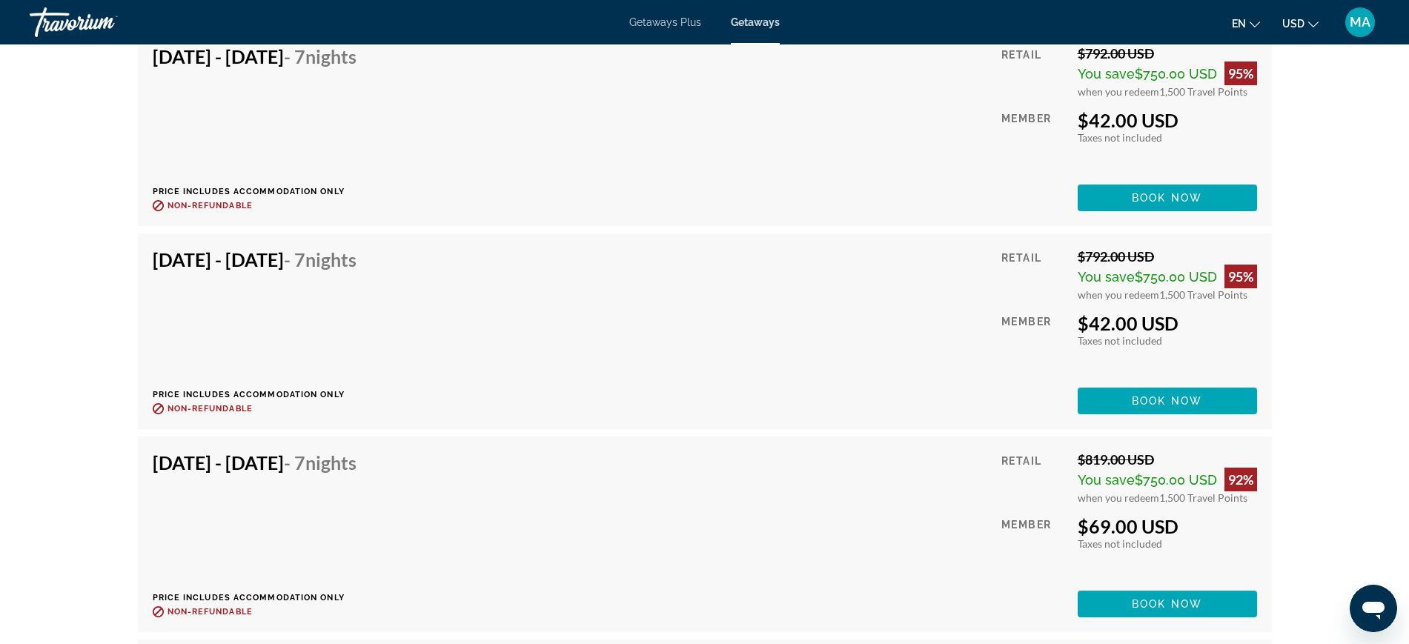
click at [746, 362] on div "Dec 20, 2025 - Dec 27, 2025 - 7 Nights Price includes accommodation only Refund…" at bounding box center [705, 331] width 1104 height 166
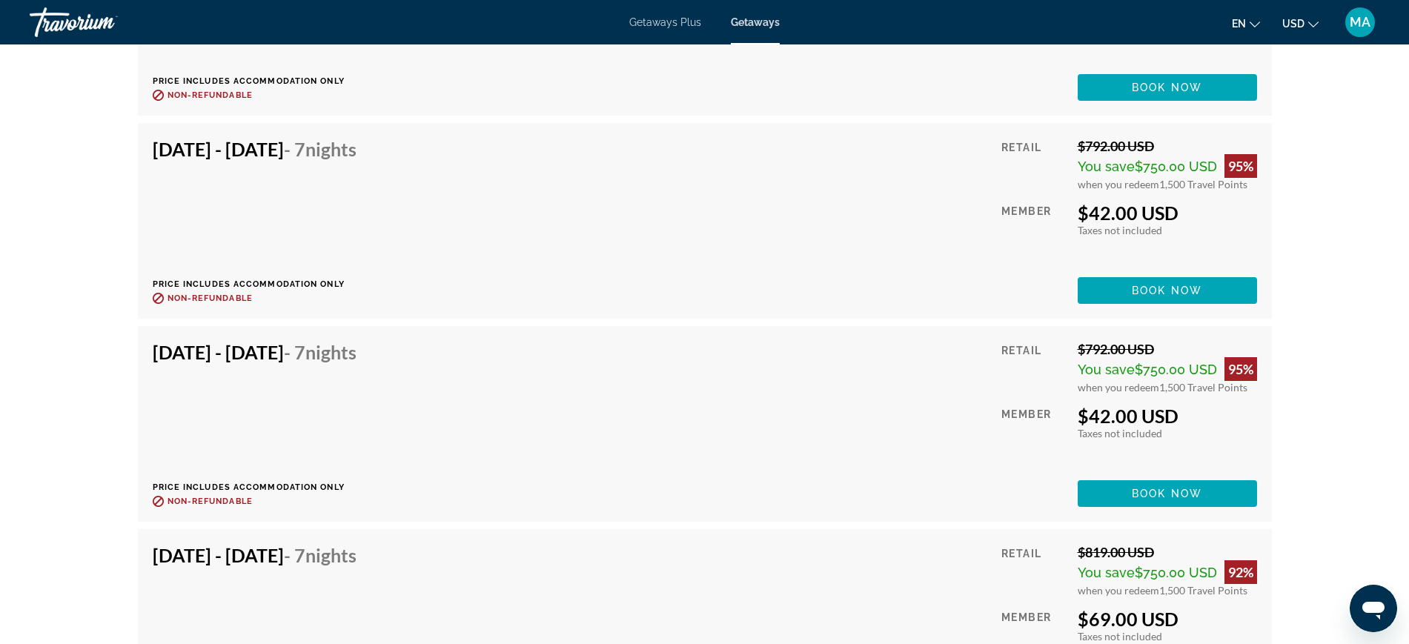
click at [0, 336] on div "prev next Kissimmee, FL, USA Magic Tree Resort Address 2795 N. Old Lake Wilson …" at bounding box center [704, 359] width 1409 height 7687
click at [782, 471] on div "Dec 20, 2025 - Dec 27, 2025 - 7 Nights Price includes accommodation only Refund…" at bounding box center [705, 424] width 1104 height 166
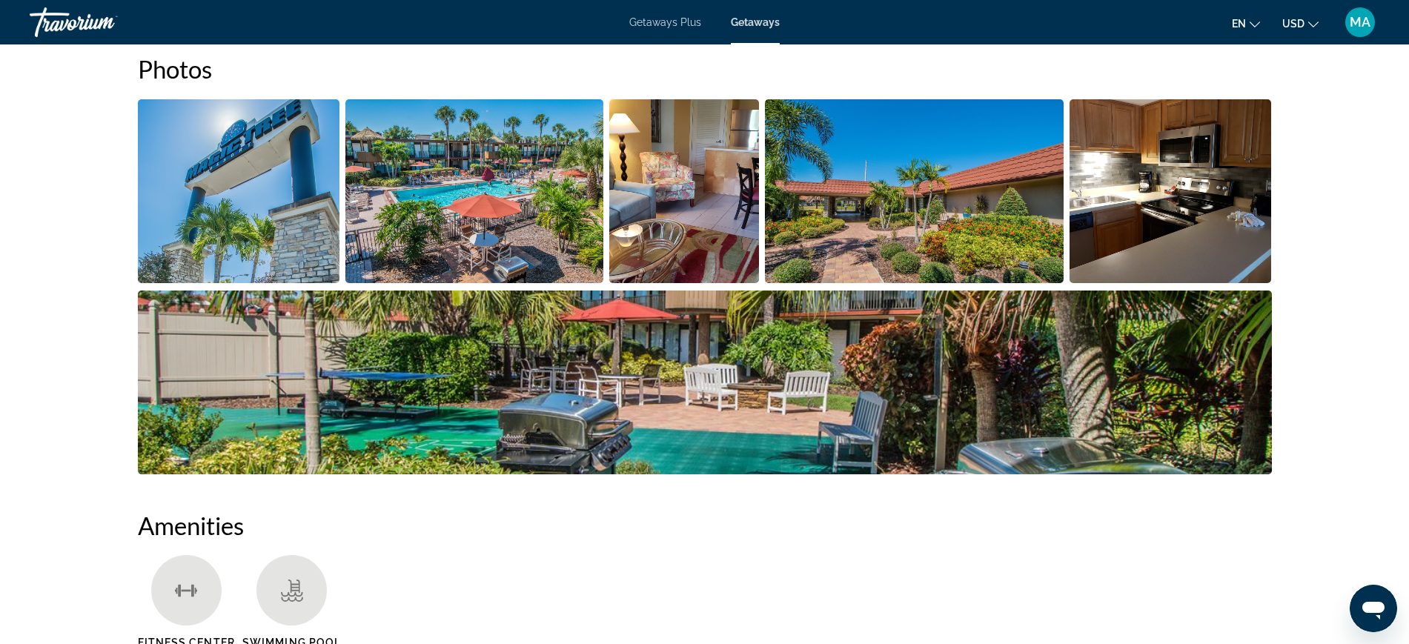
scroll to position [657, 0]
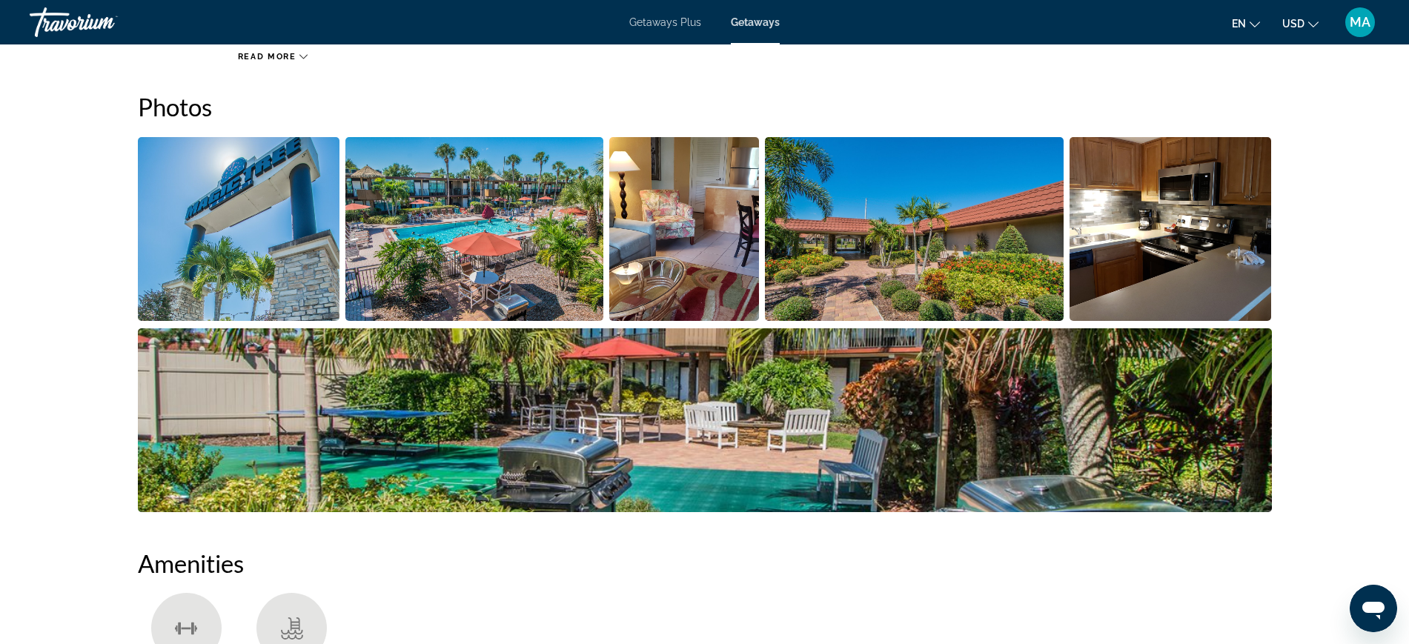
click at [279, 221] on img "Open full-screen image slider" at bounding box center [239, 229] width 202 height 184
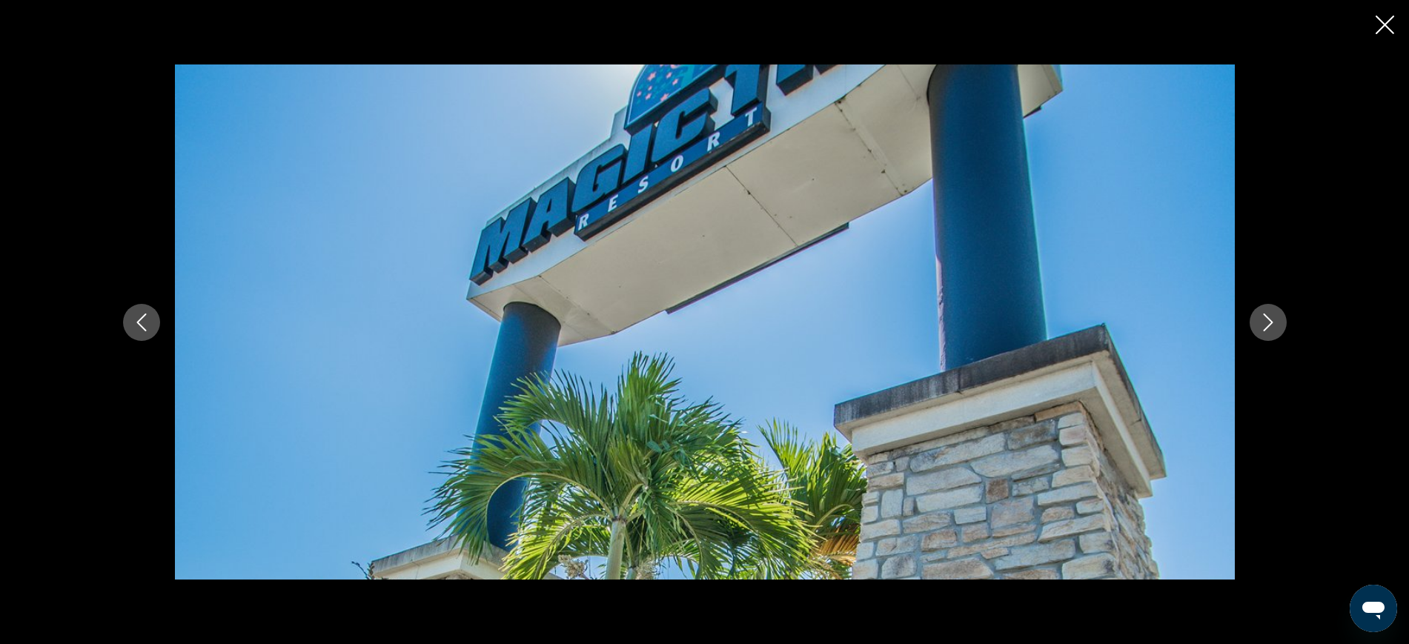
click at [1262, 328] on icon "Next image" at bounding box center [1268, 322] width 18 height 18
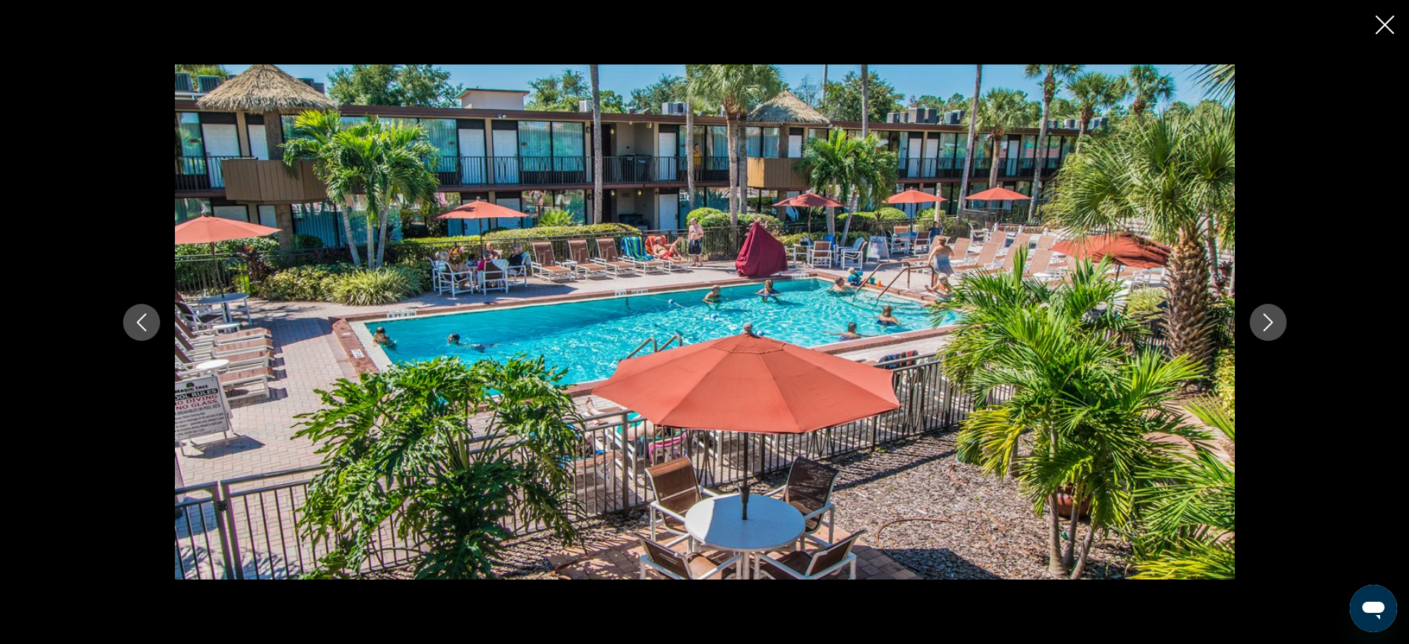
click at [1262, 328] on icon "Next image" at bounding box center [1268, 322] width 18 height 18
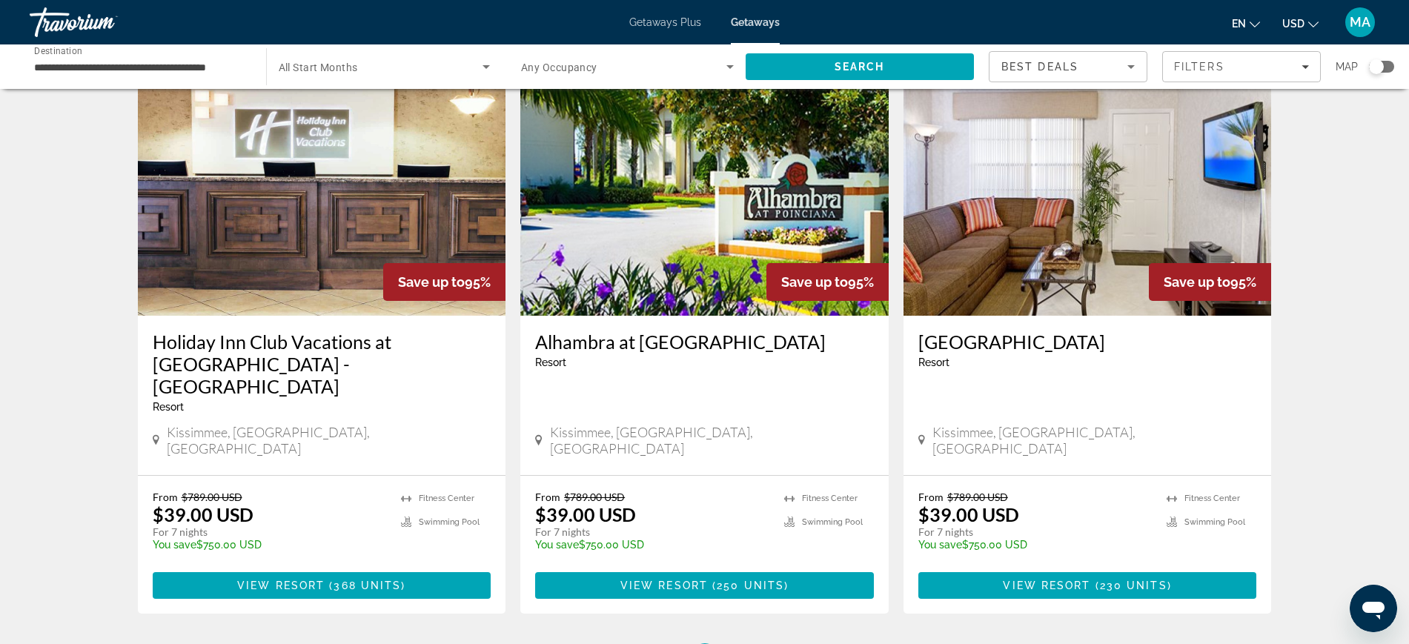
scroll to position [1820, 0]
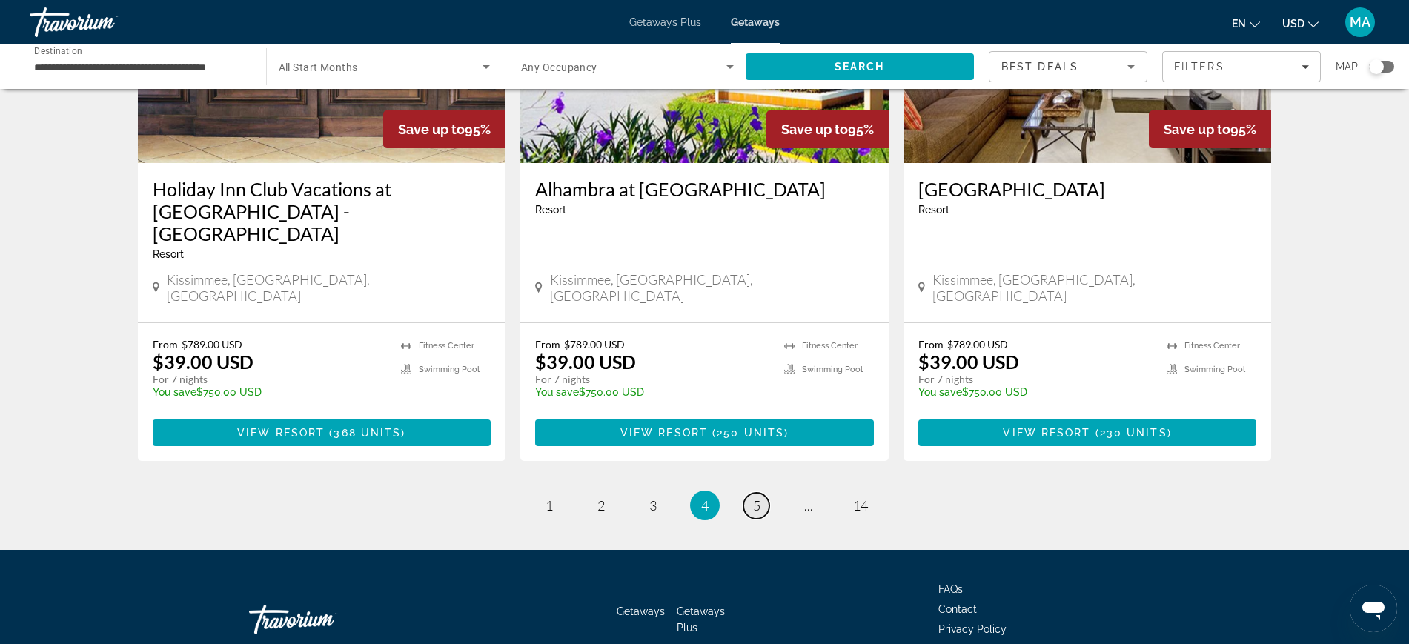
click at [755, 497] on span "5" at bounding box center [756, 505] width 7 height 16
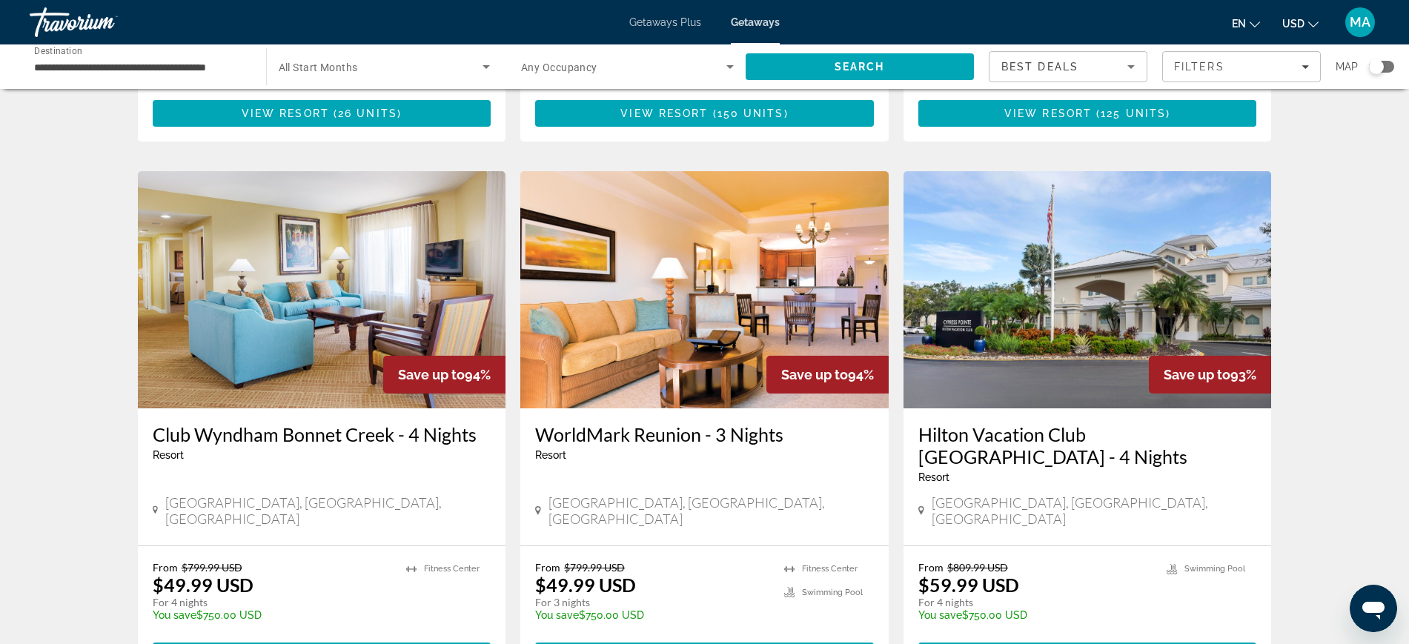
scroll to position [1019, 0]
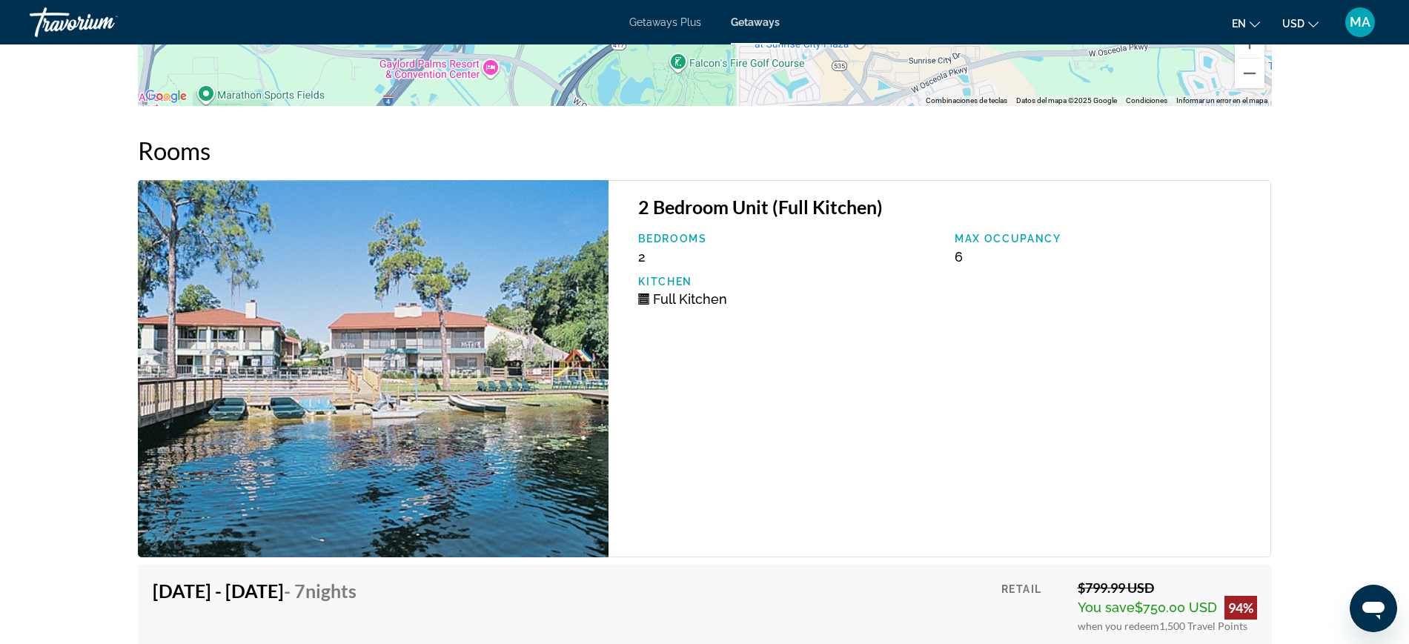
scroll to position [2593, 0]
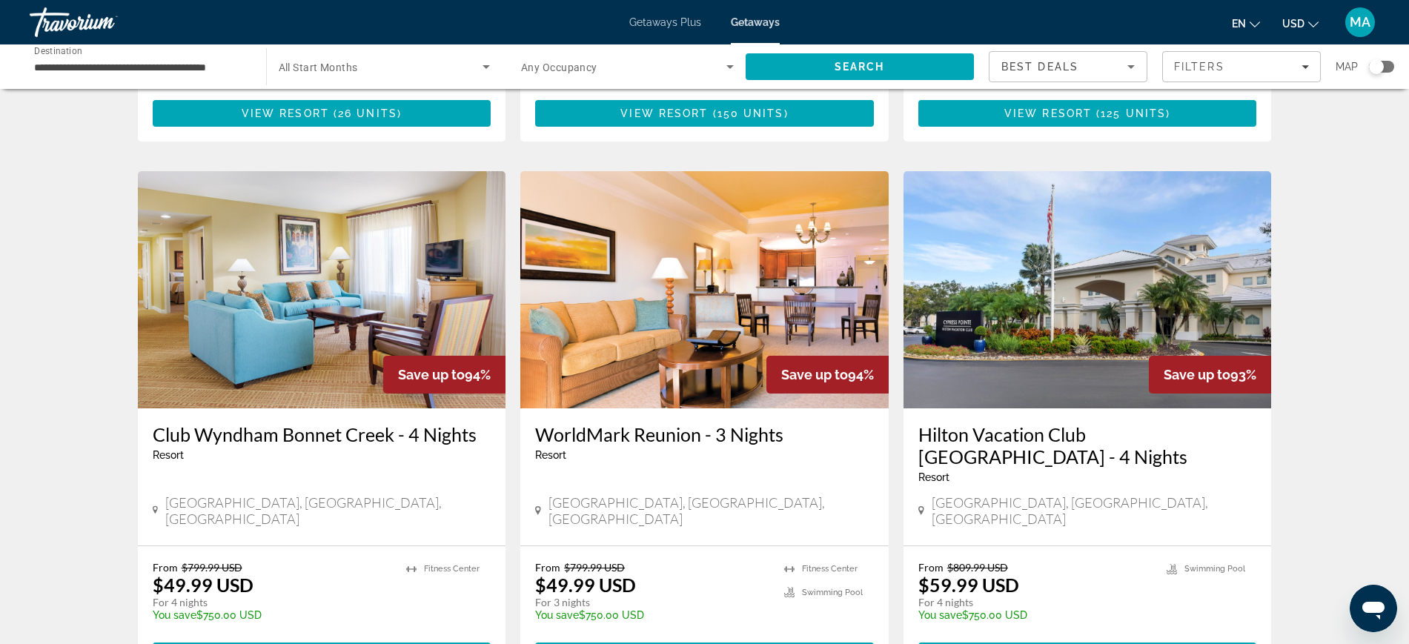
scroll to position [1820, 0]
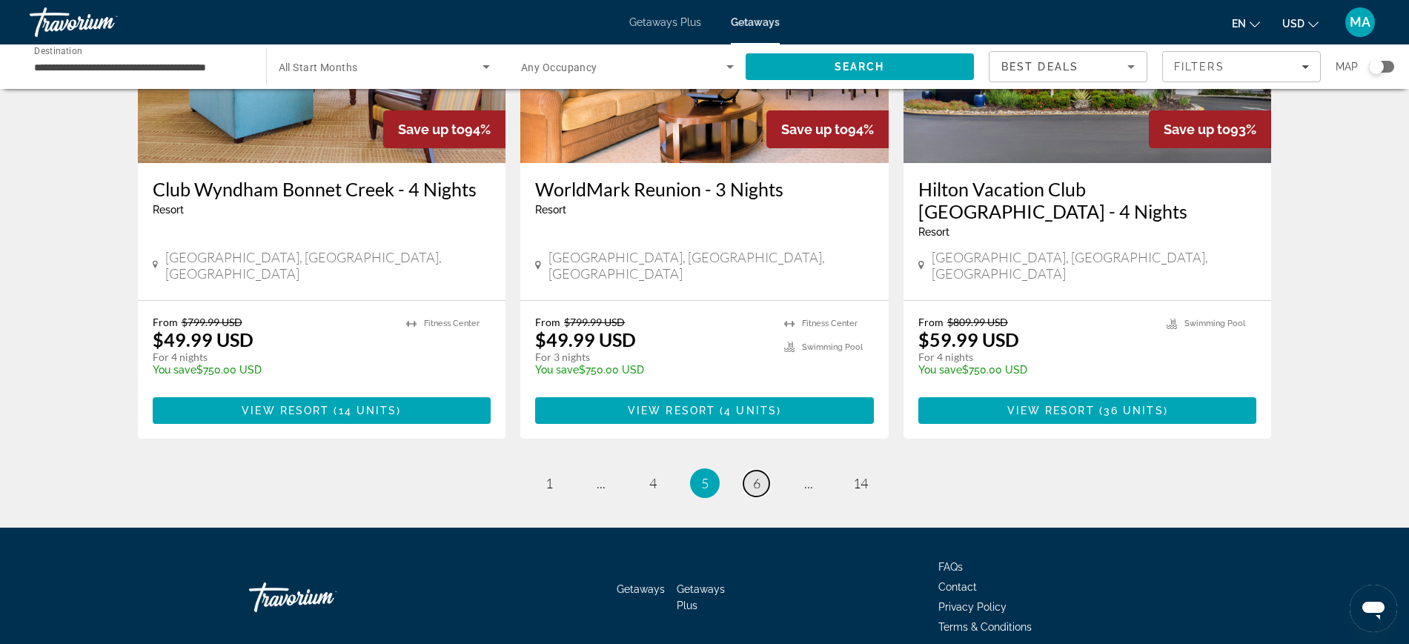
click at [748, 471] on link "page 6" at bounding box center [756, 484] width 26 height 26
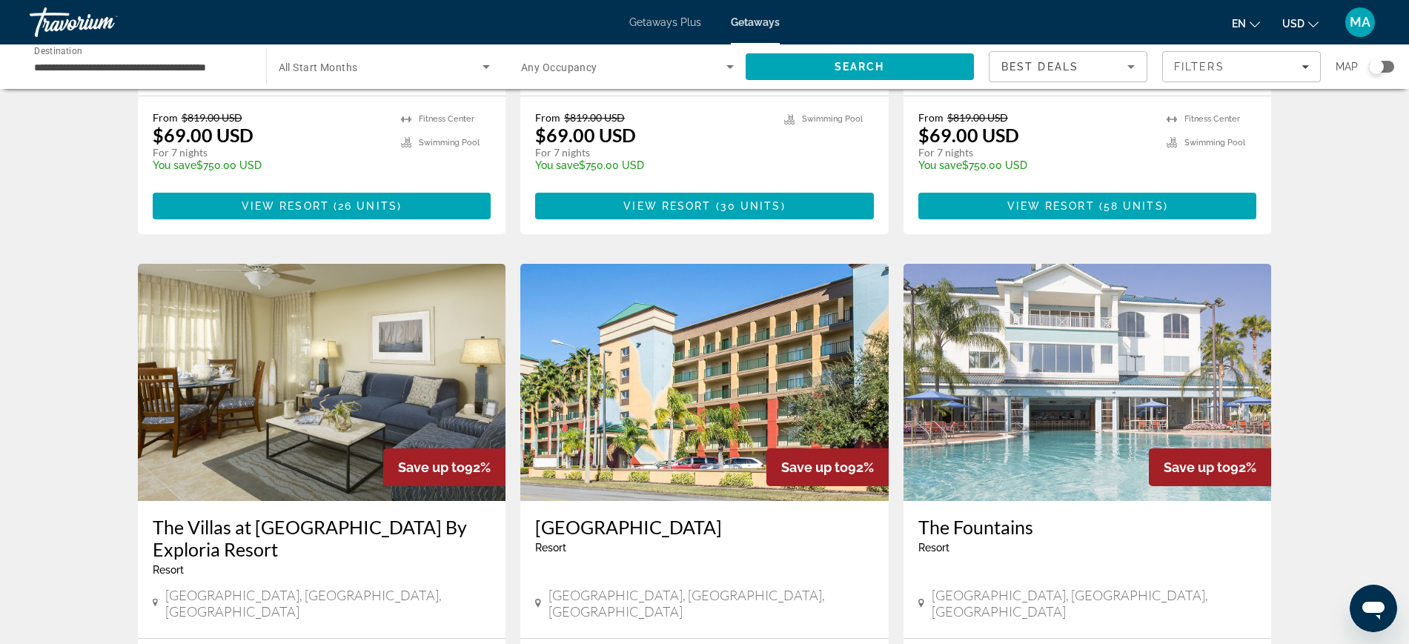
scroll to position [1575, 0]
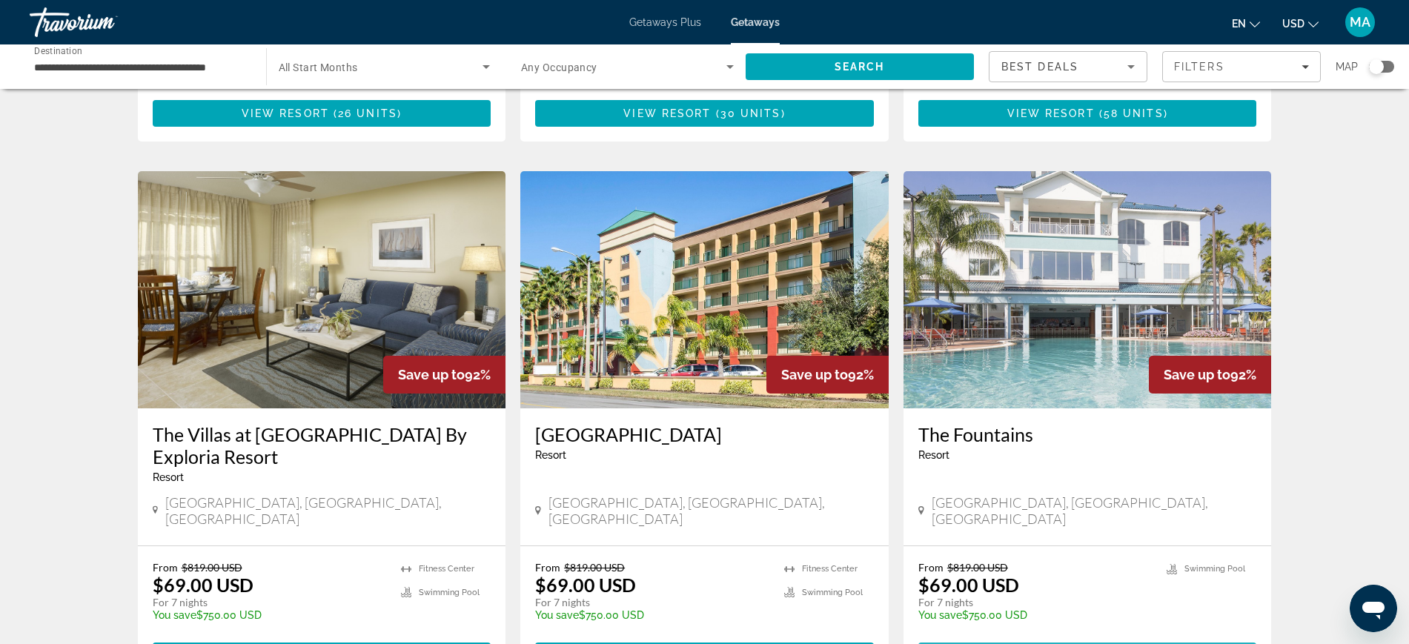
click at [1072, 643] on span "View Resort" at bounding box center [1050, 656] width 87 height 12
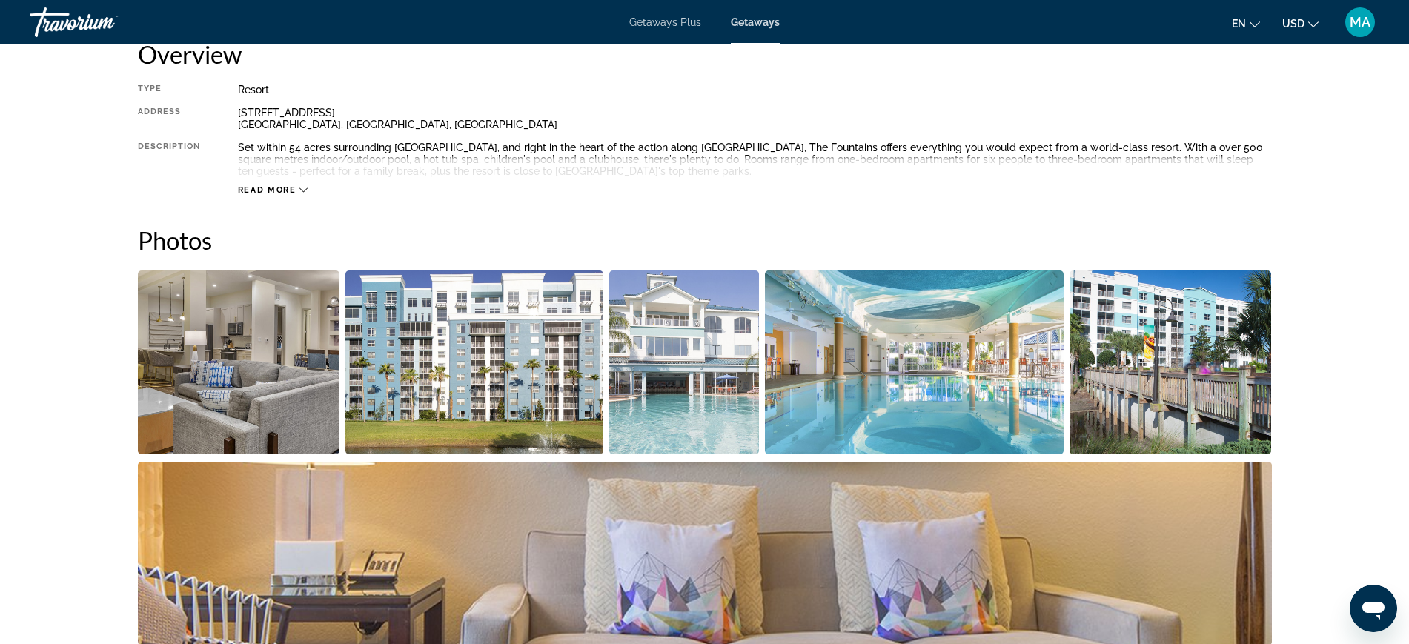
scroll to position [556, 0]
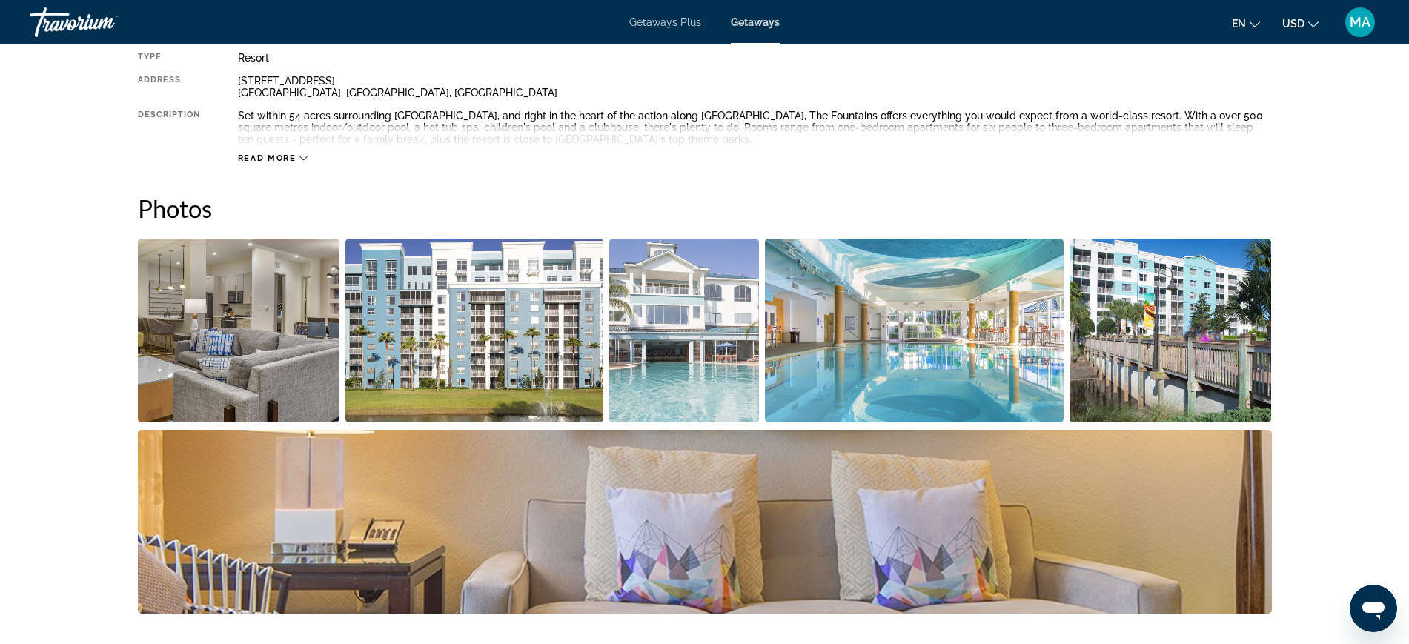
click at [916, 345] on img "Open full-screen image slider" at bounding box center [914, 331] width 299 height 184
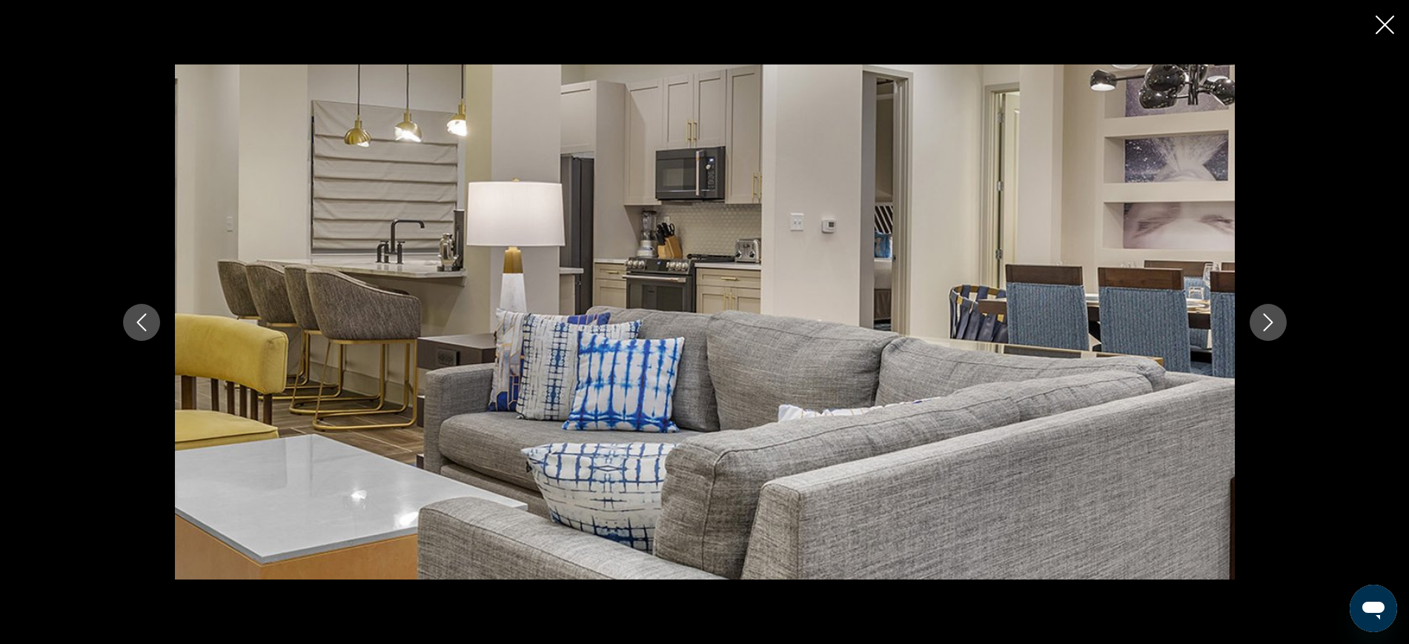
click at [1269, 325] on icon "Next image" at bounding box center [1268, 322] width 10 height 18
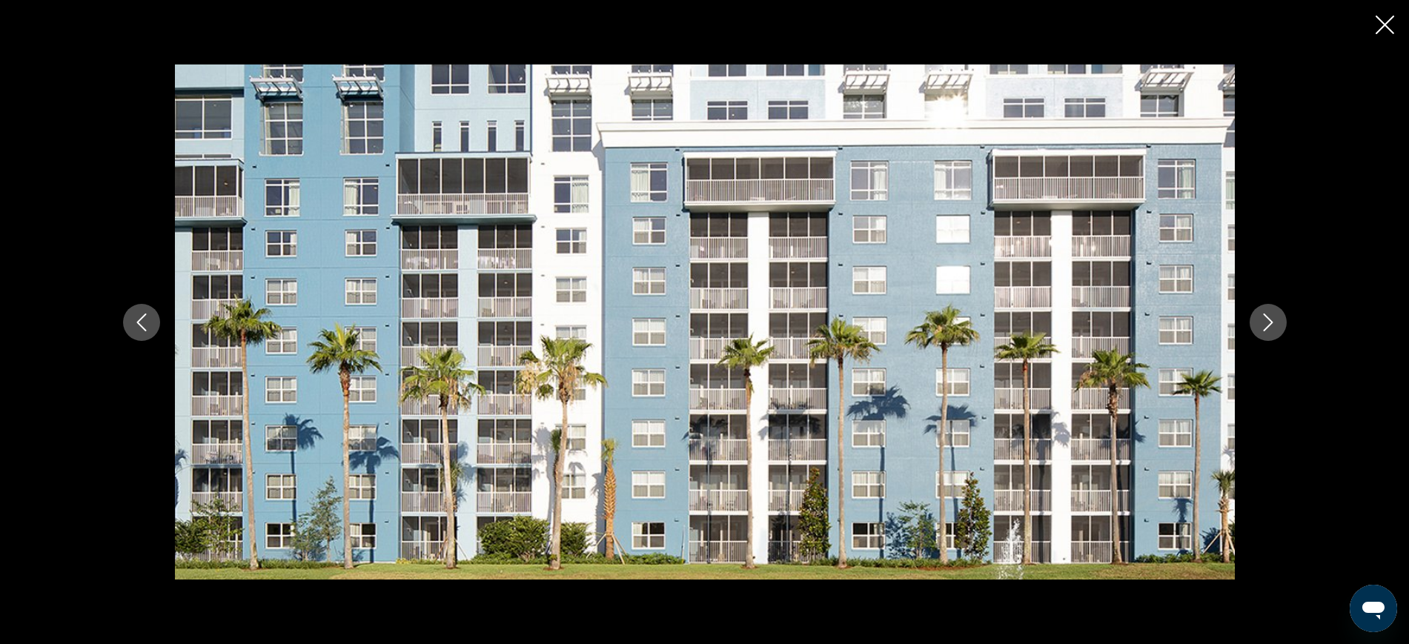
click at [1269, 325] on icon "Next image" at bounding box center [1268, 322] width 10 height 18
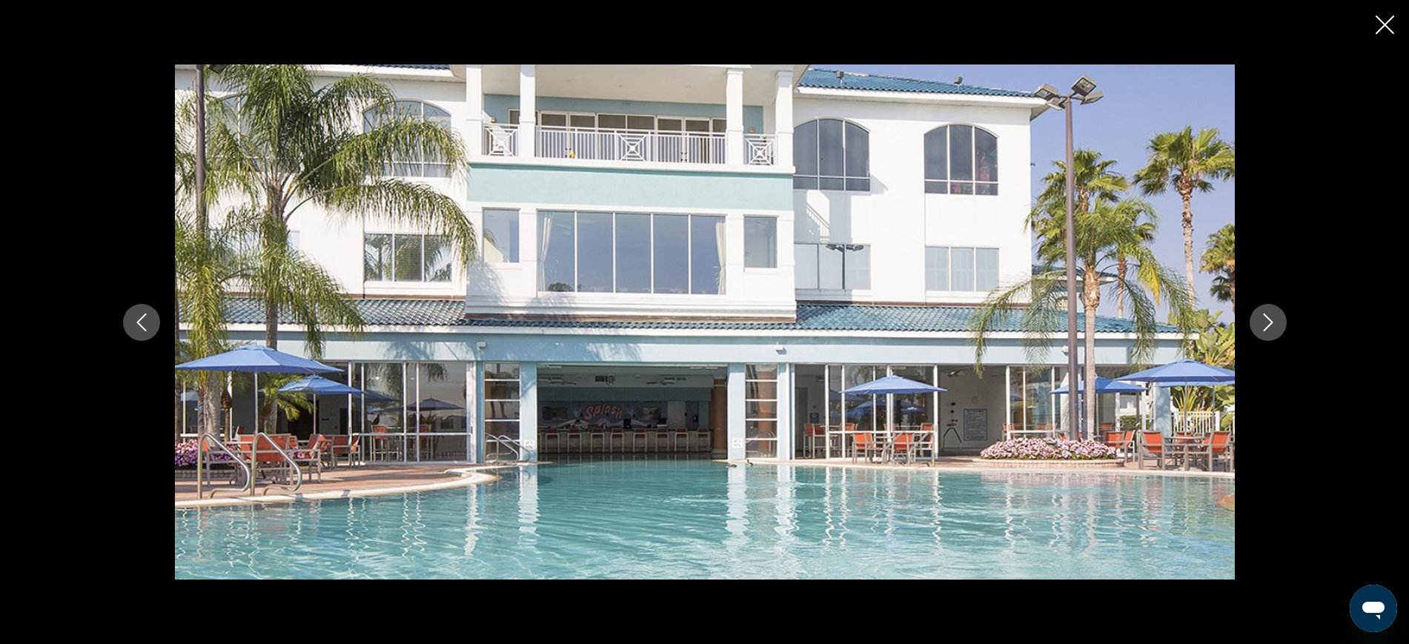
click at [1269, 325] on icon "Next image" at bounding box center [1268, 322] width 10 height 18
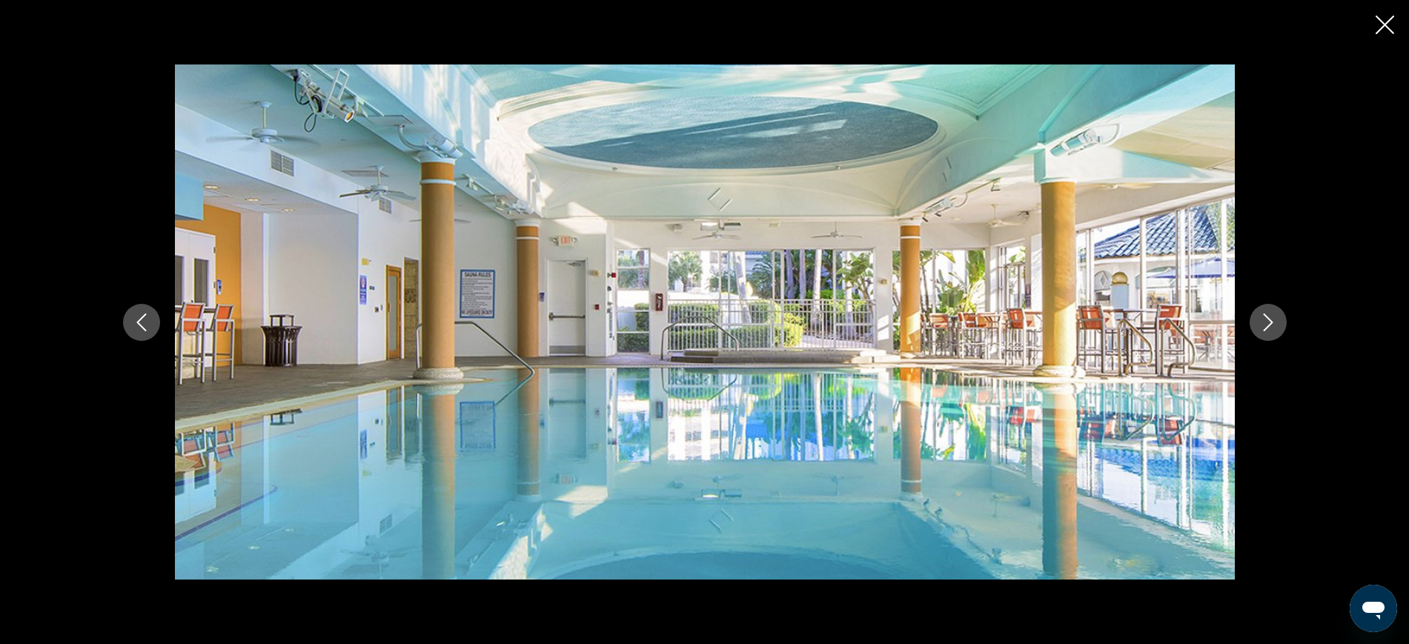
click at [1269, 325] on icon "Next image" at bounding box center [1268, 322] width 10 height 18
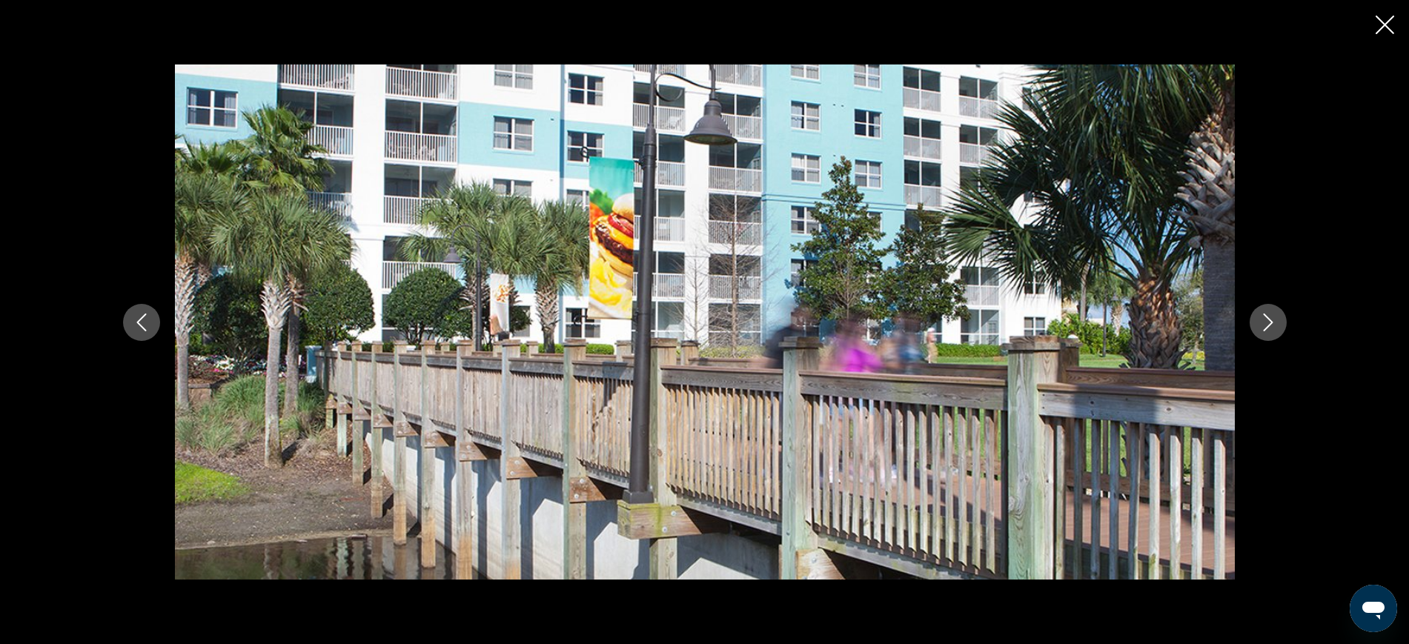
click at [1269, 325] on icon "Next image" at bounding box center [1268, 322] width 10 height 18
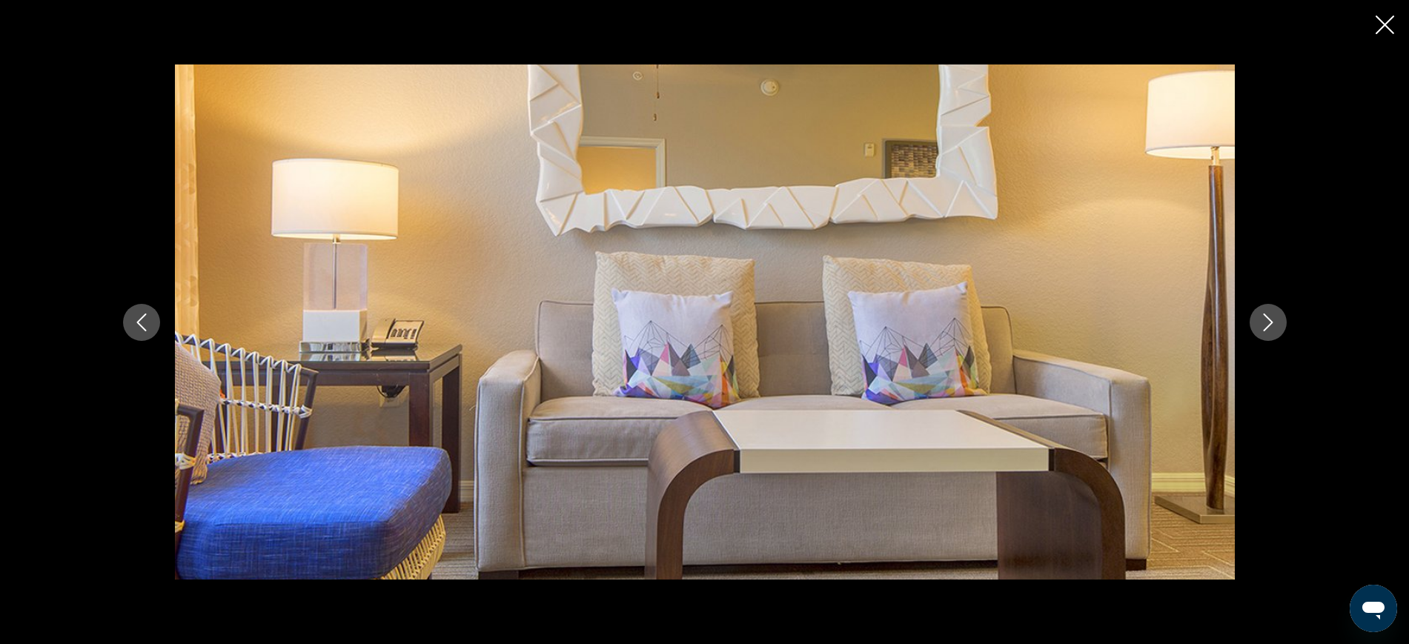
click at [1269, 325] on icon "Next image" at bounding box center [1268, 322] width 10 height 18
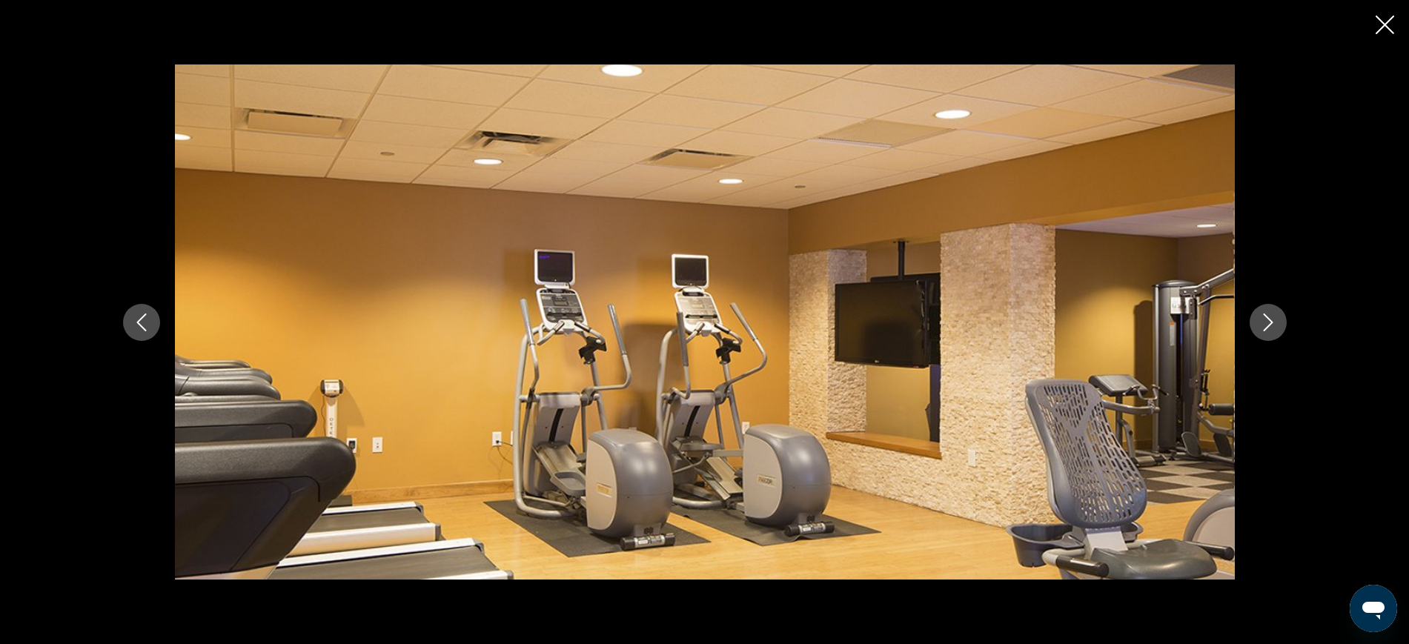
click at [1269, 325] on icon "Next image" at bounding box center [1268, 322] width 10 height 18
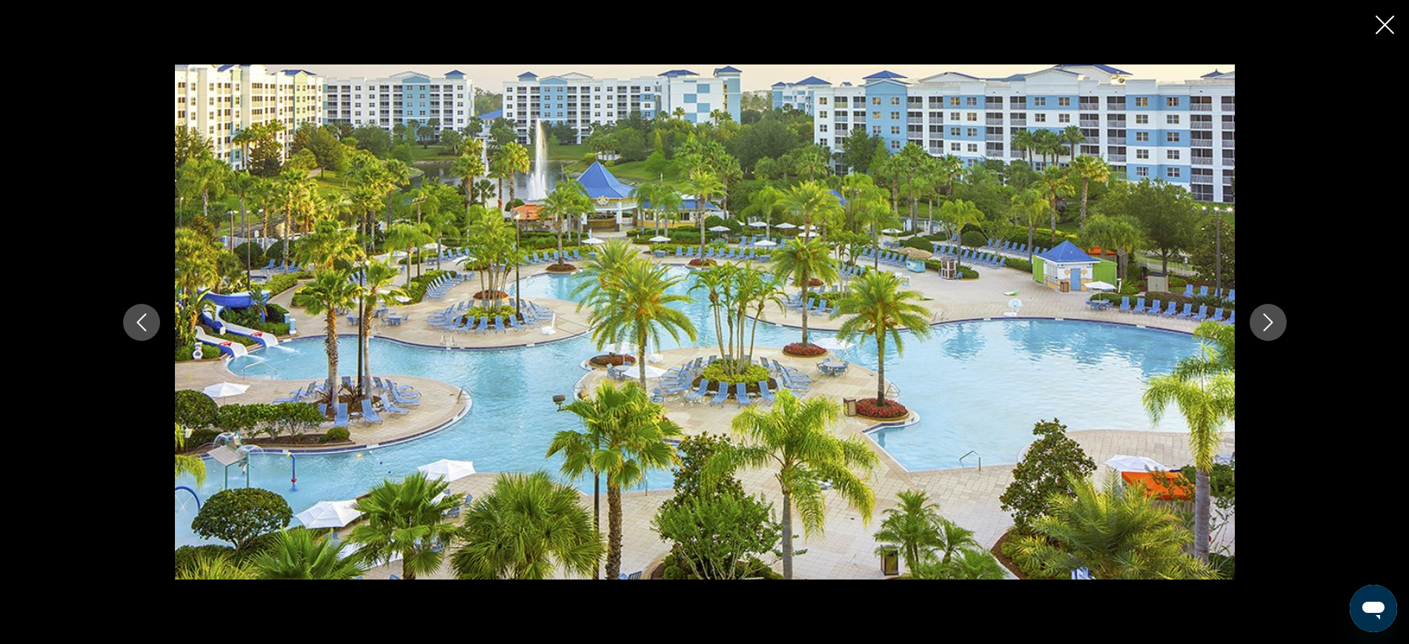
click at [1269, 325] on icon "Next image" at bounding box center [1268, 322] width 10 height 18
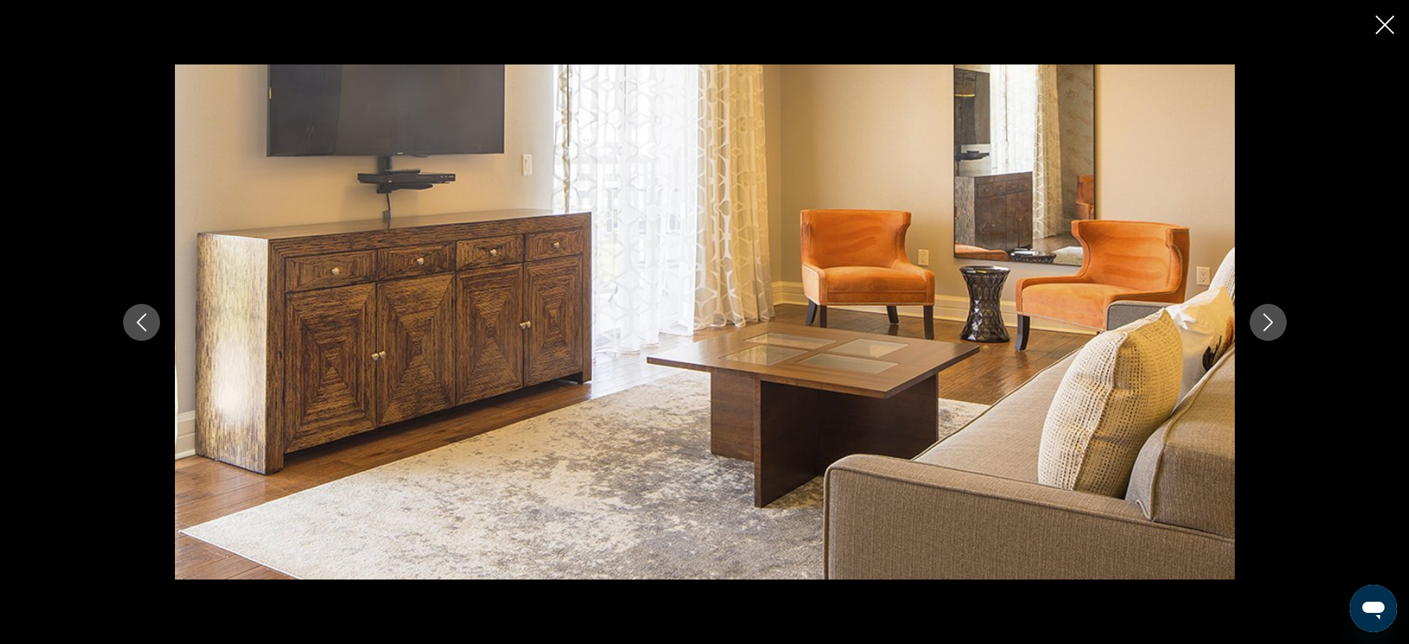
click at [1269, 325] on icon "Next image" at bounding box center [1268, 322] width 10 height 18
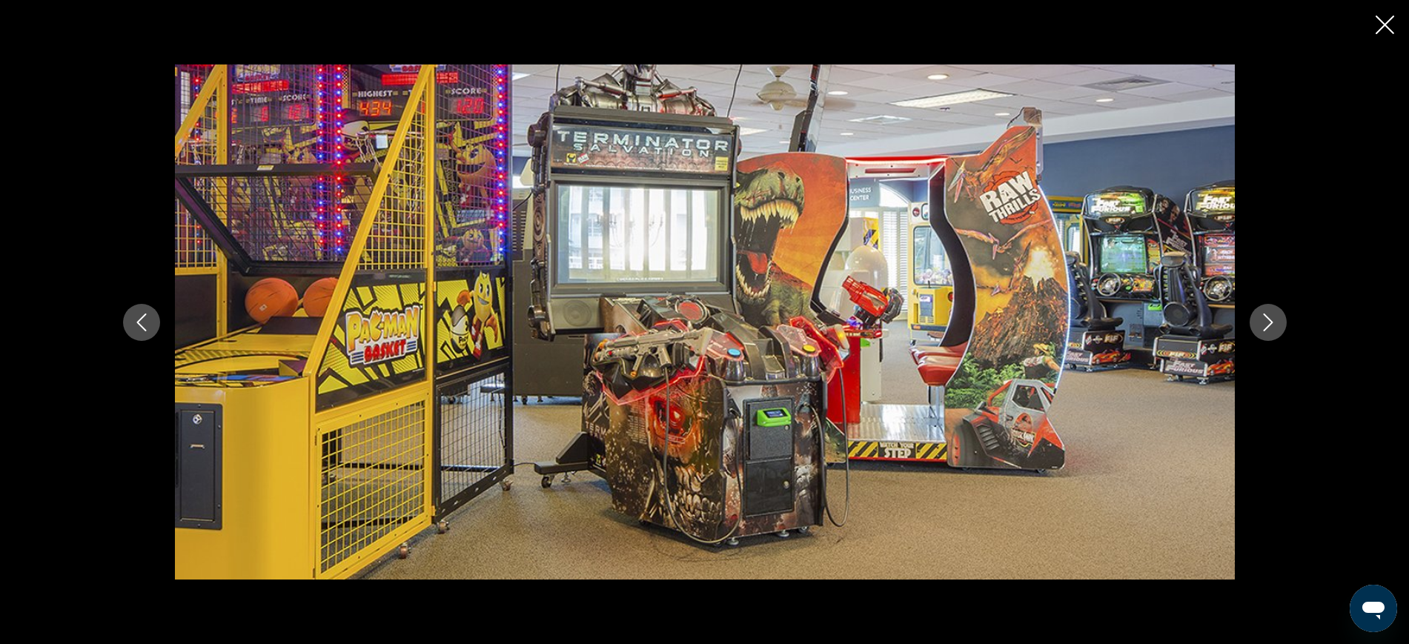
click at [1269, 325] on icon "Next image" at bounding box center [1268, 322] width 10 height 18
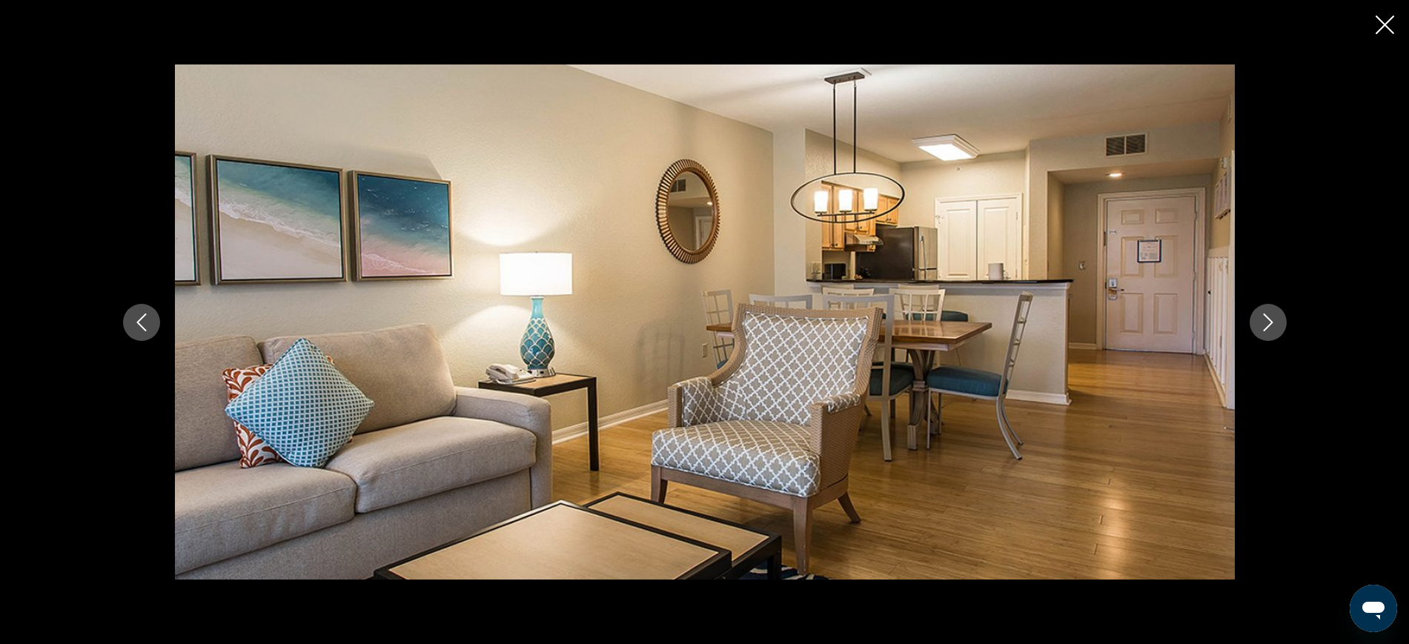
click at [1269, 325] on icon "Next image" at bounding box center [1268, 322] width 10 height 18
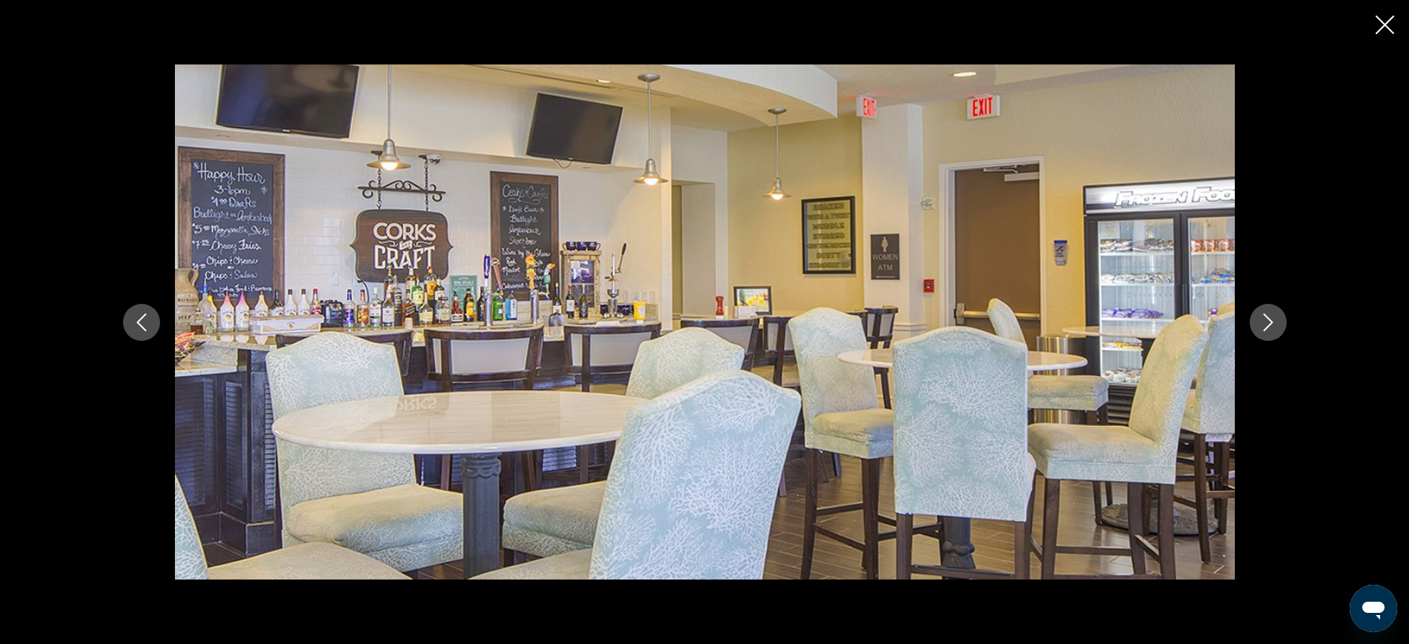
click at [1269, 325] on icon "Next image" at bounding box center [1268, 322] width 10 height 18
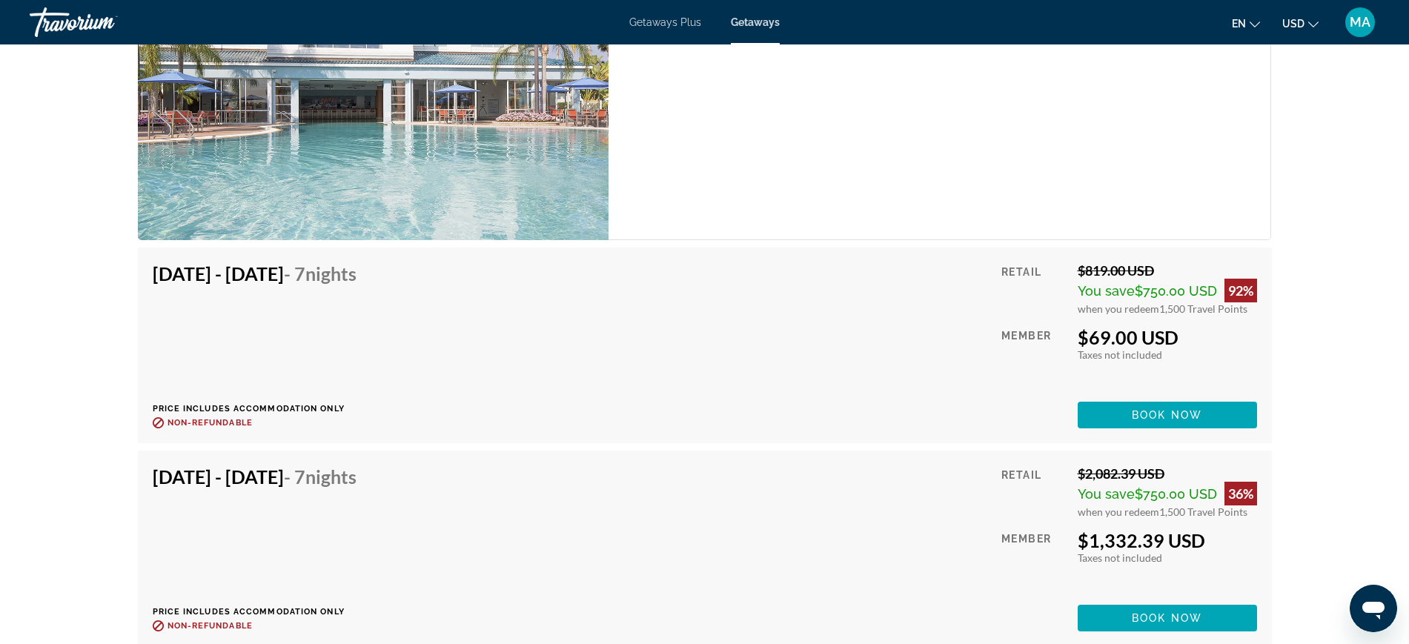
scroll to position [2686, 0]
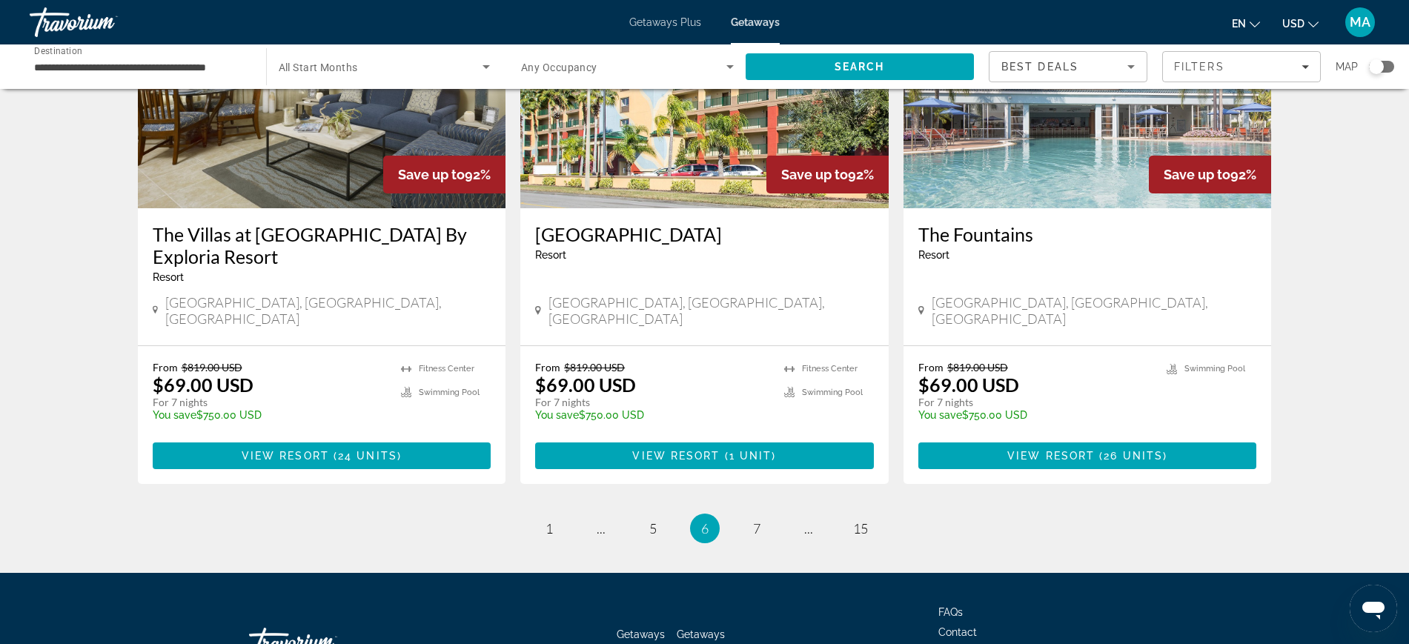
scroll to position [1820, 0]
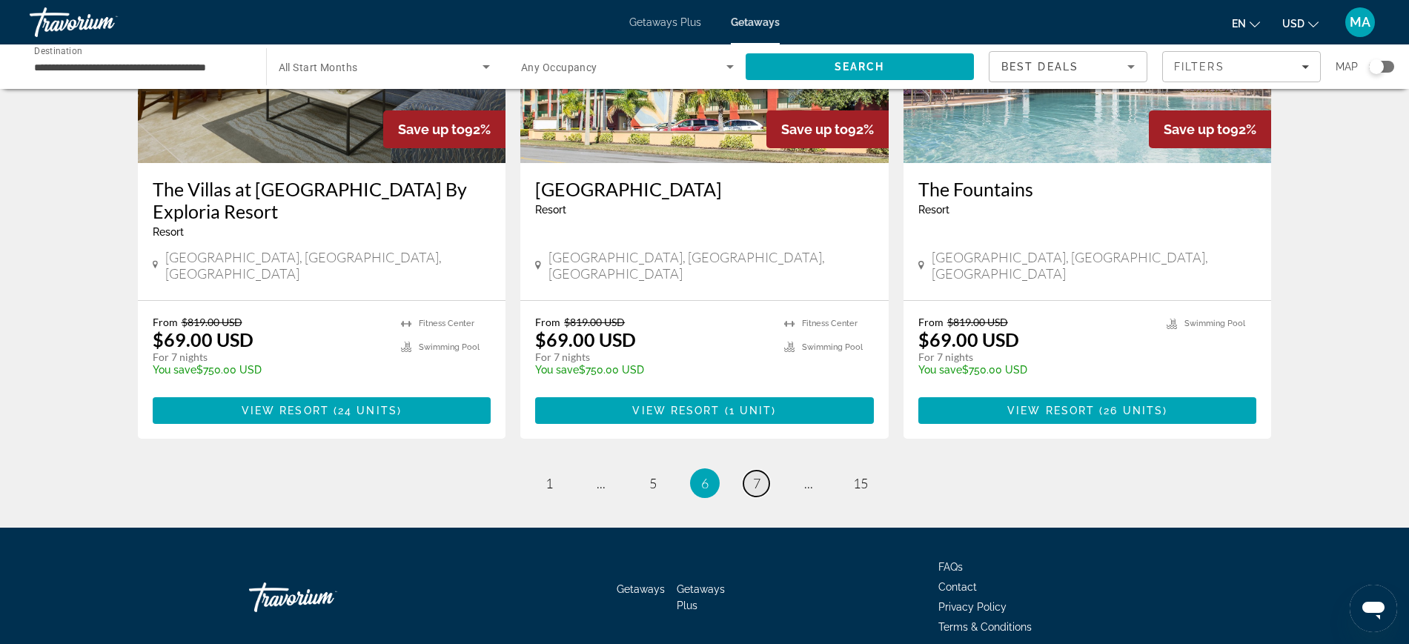
click at [756, 475] on span "7" at bounding box center [756, 483] width 7 height 16
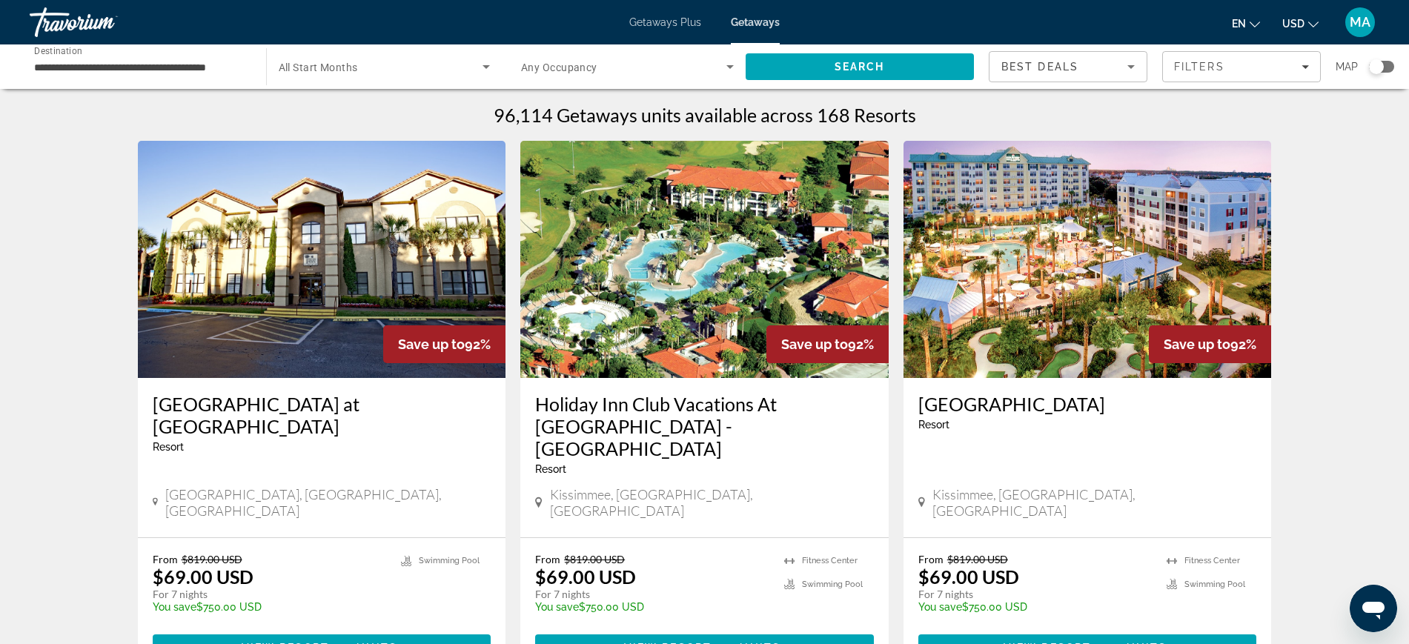
click at [1061, 271] on img "Main content" at bounding box center [1087, 259] width 368 height 237
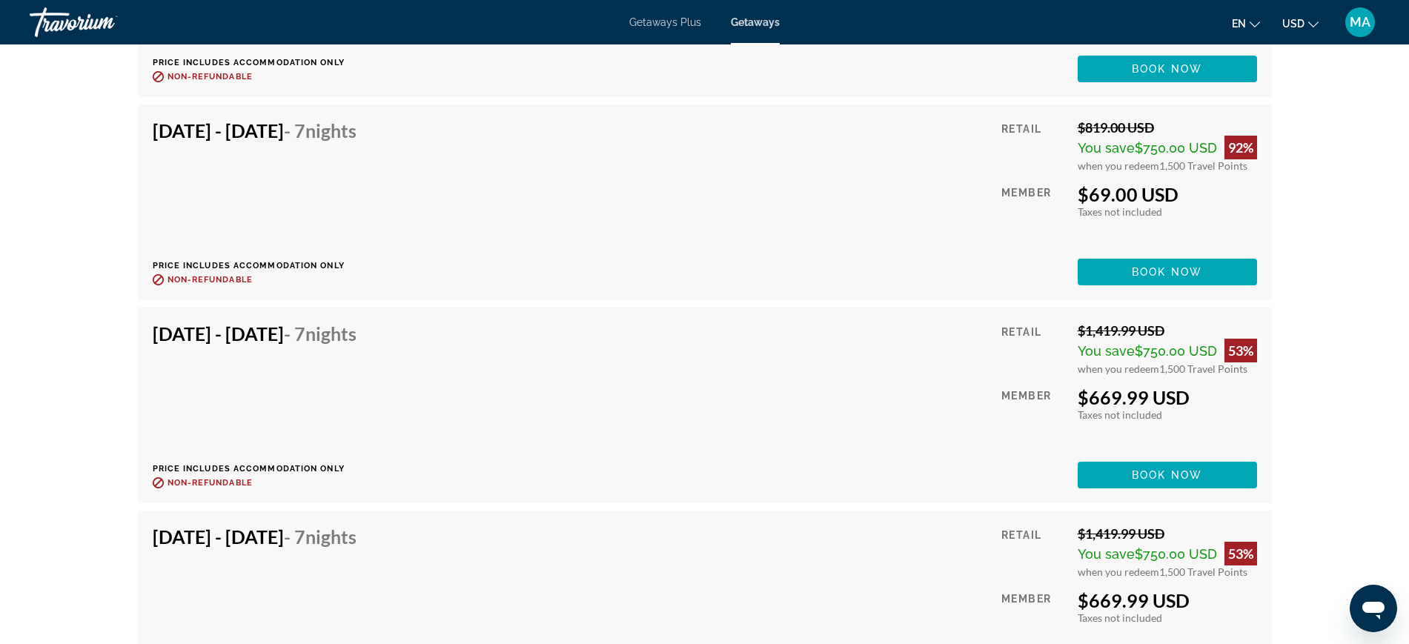
scroll to position [3705, 0]
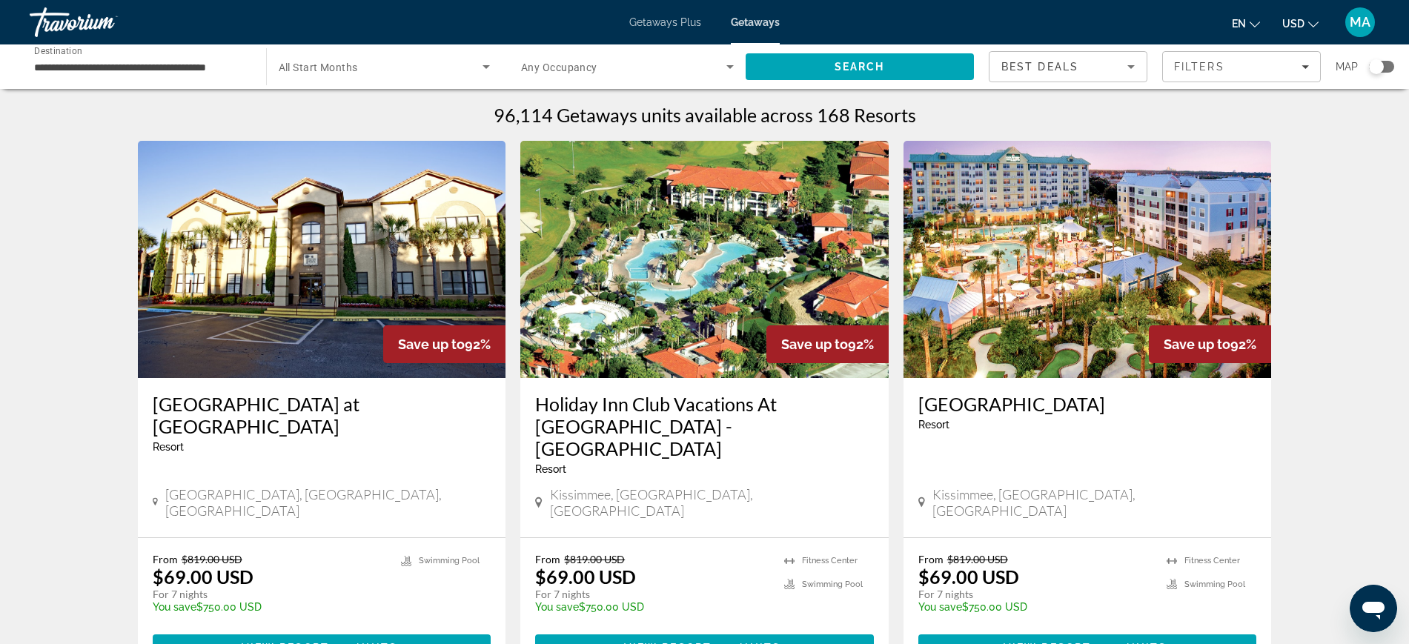
click at [101, 67] on input "**********" at bounding box center [140, 68] width 213 height 18
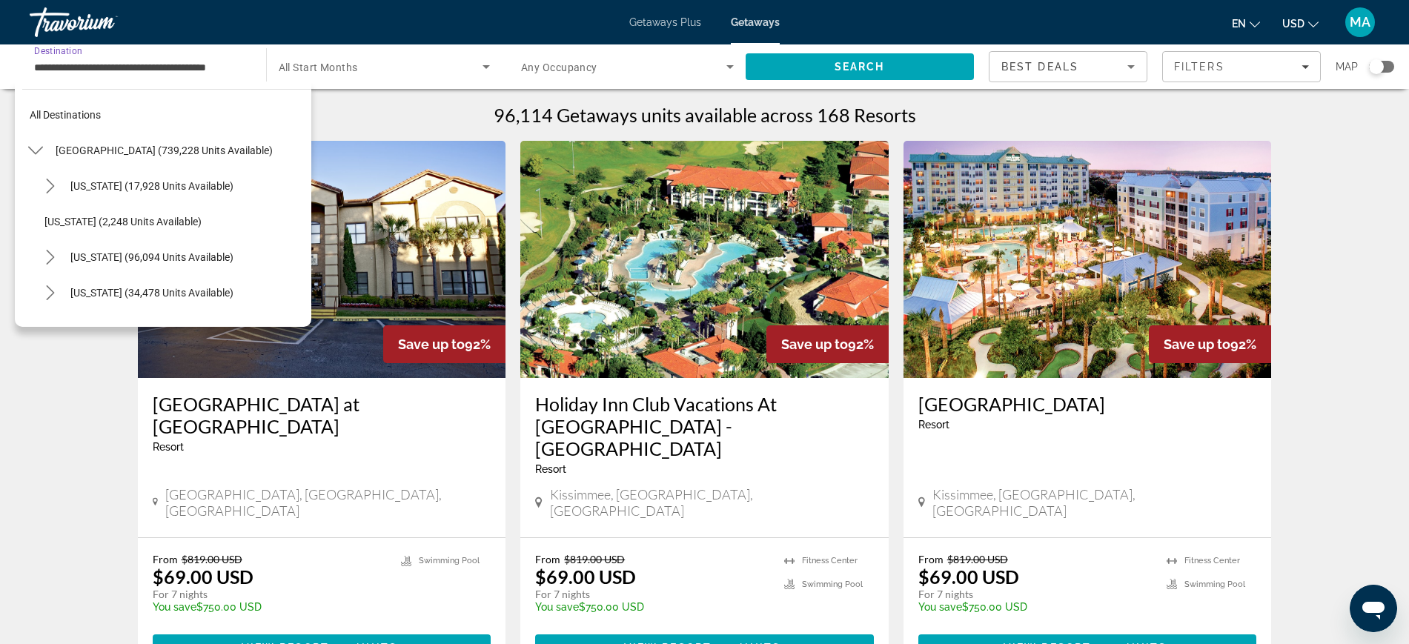
scroll to position [230, 0]
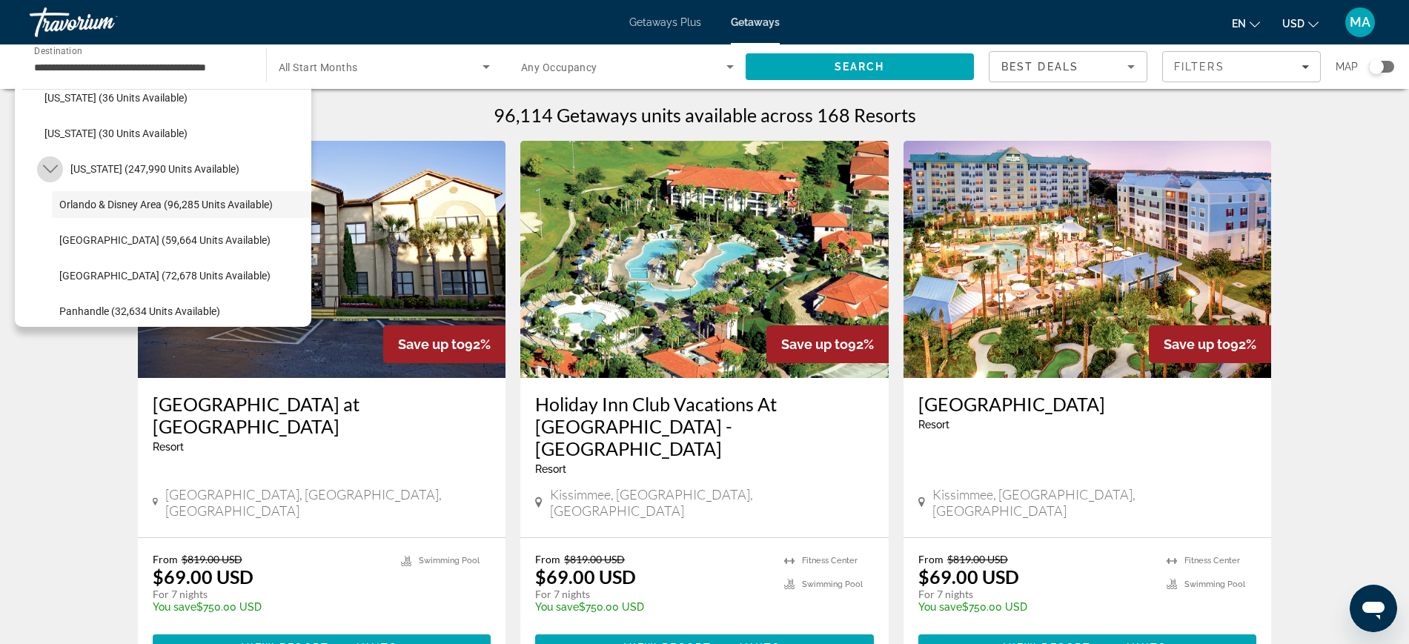
click at [47, 168] on icon "Toggle Florida (247,990 units available) submenu" at bounding box center [49, 169] width 15 height 8
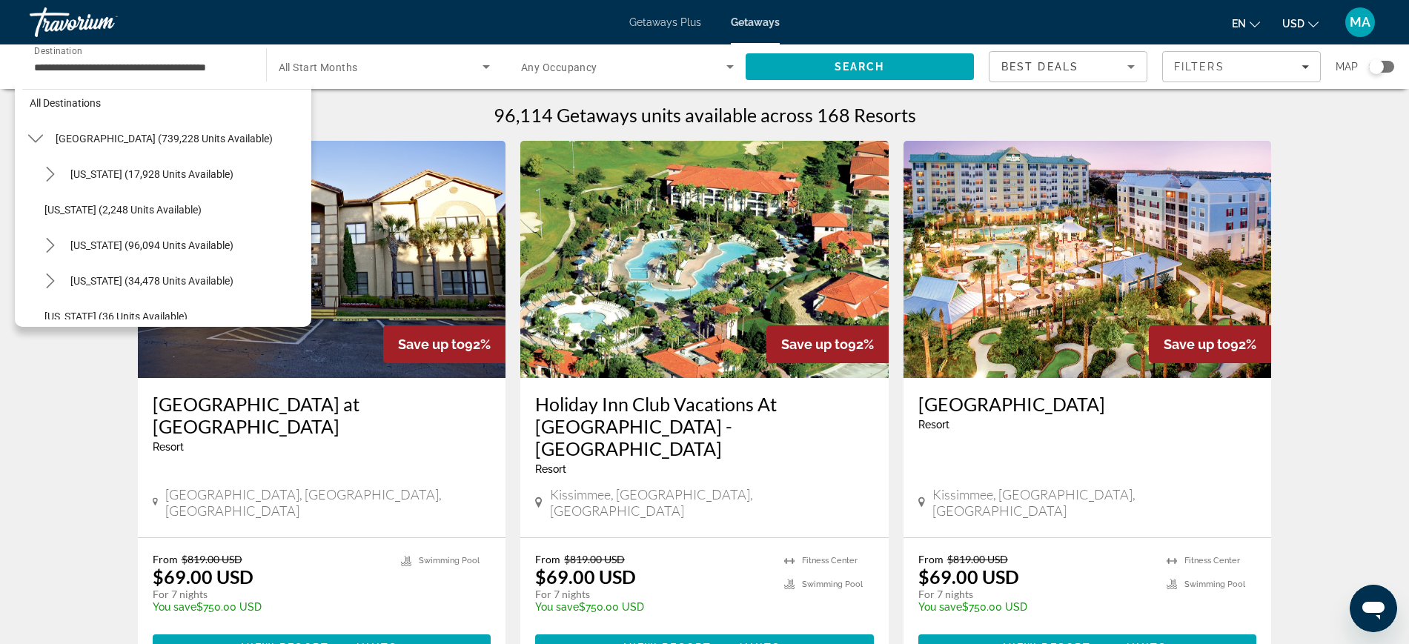
scroll to position [0, 0]
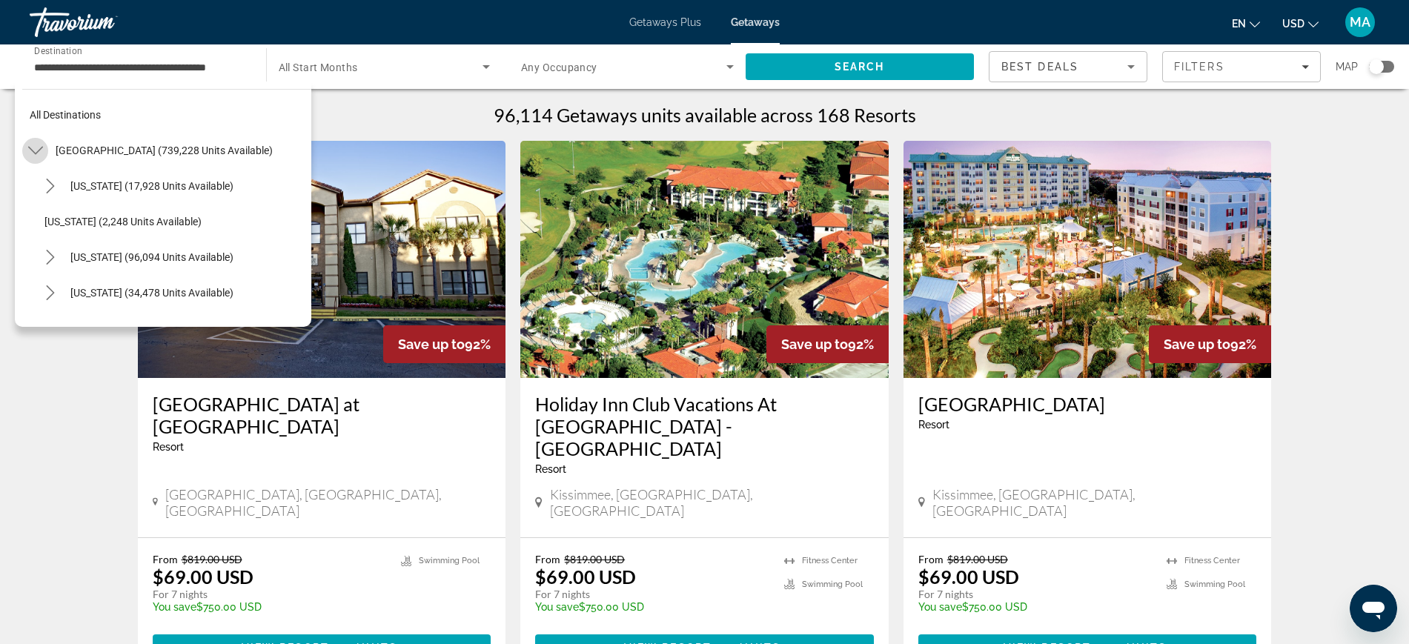
click at [34, 149] on icon "Toggle United States (739,228 units available) submenu" at bounding box center [35, 150] width 15 height 15
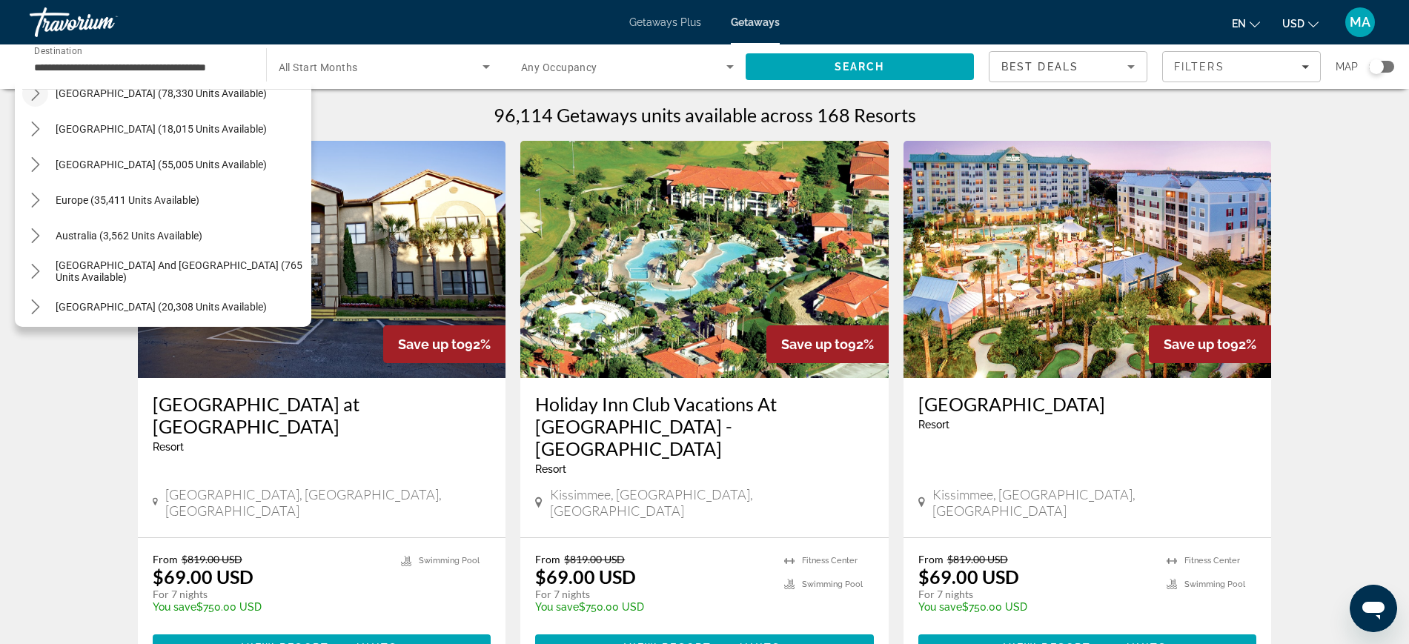
scroll to position [185, 0]
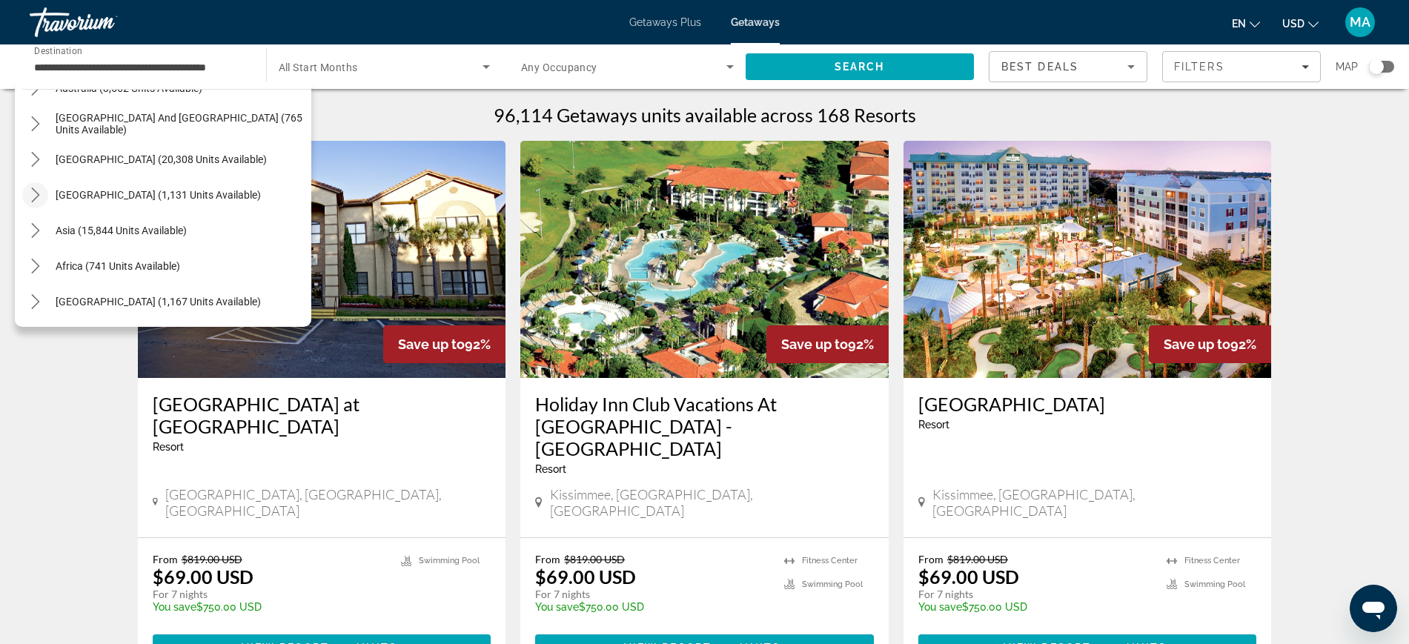
click at [36, 182] on mat-icon "Toggle Central America (1,131 units available) submenu" at bounding box center [35, 195] width 26 height 26
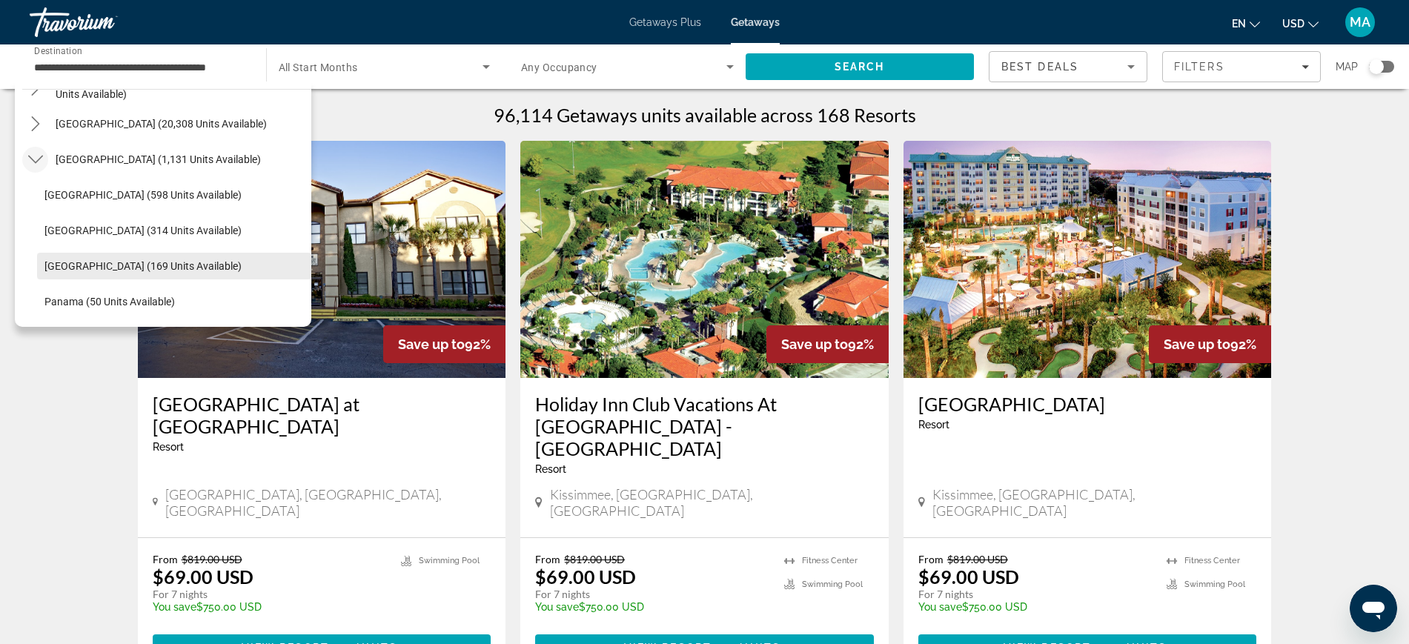
scroll to position [368, 0]
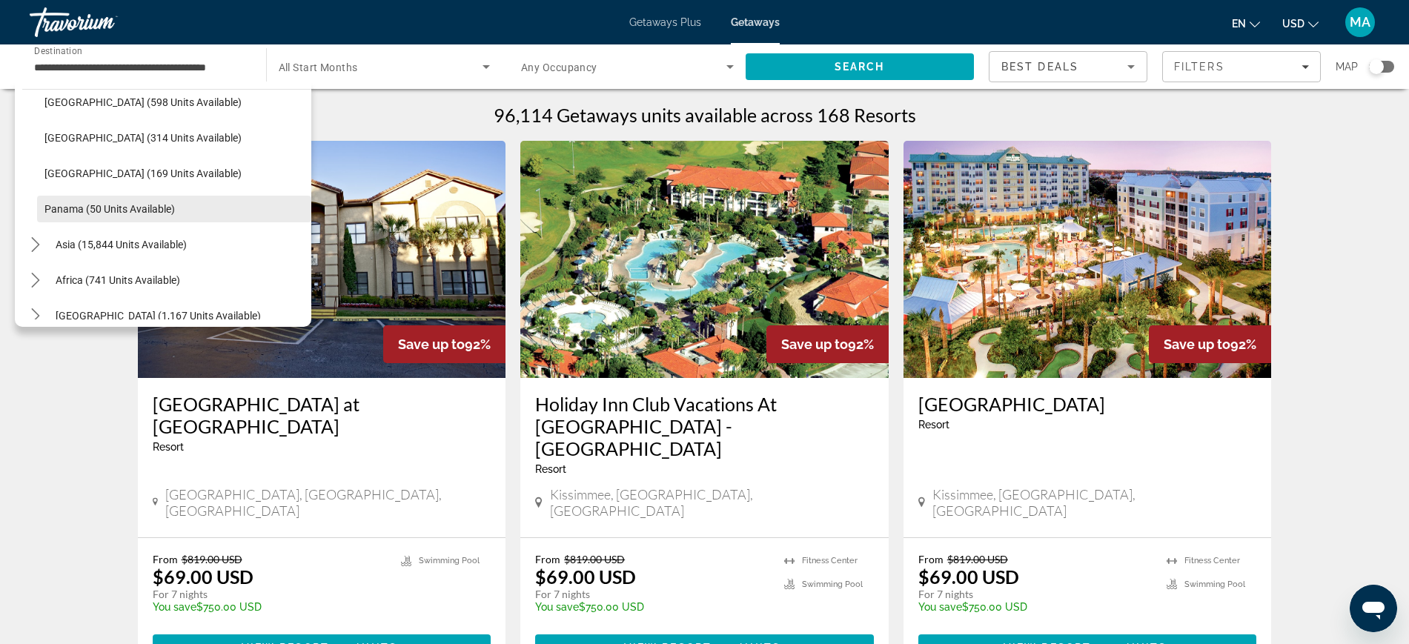
click at [138, 211] on span "Panama (50 units available)" at bounding box center [109, 209] width 130 height 12
type input "**********"
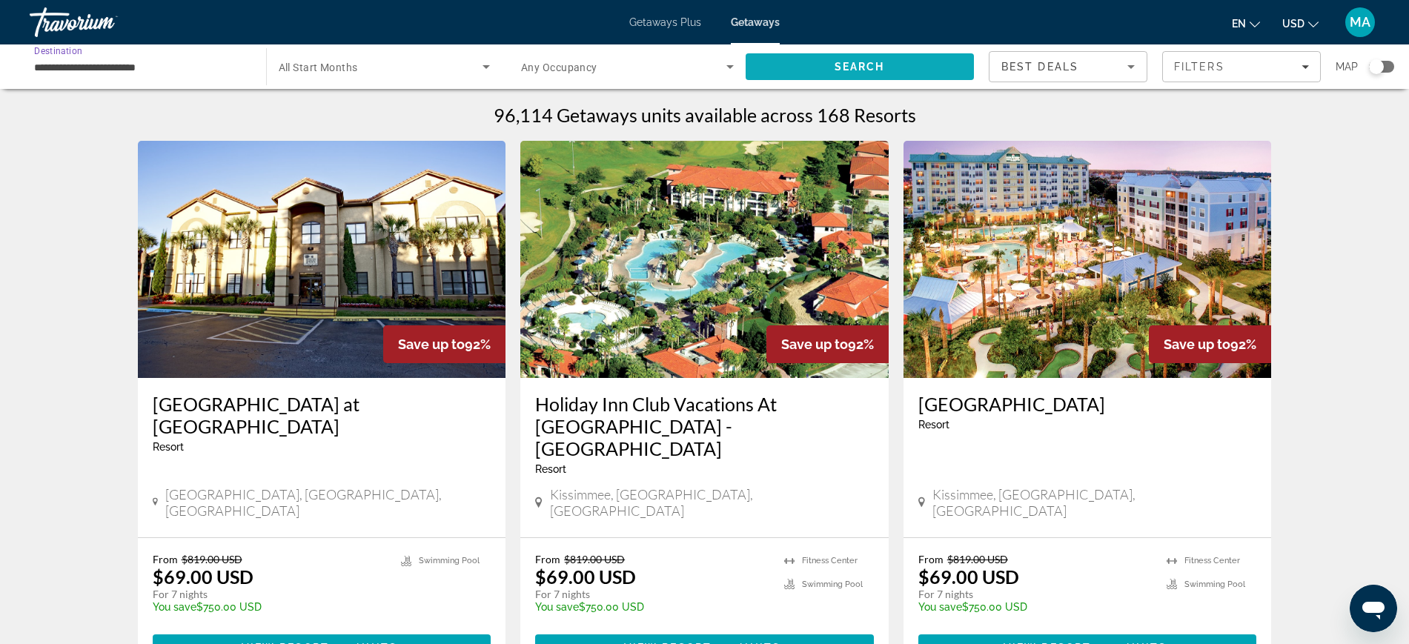
click at [855, 67] on span "Search" at bounding box center [859, 67] width 50 height 12
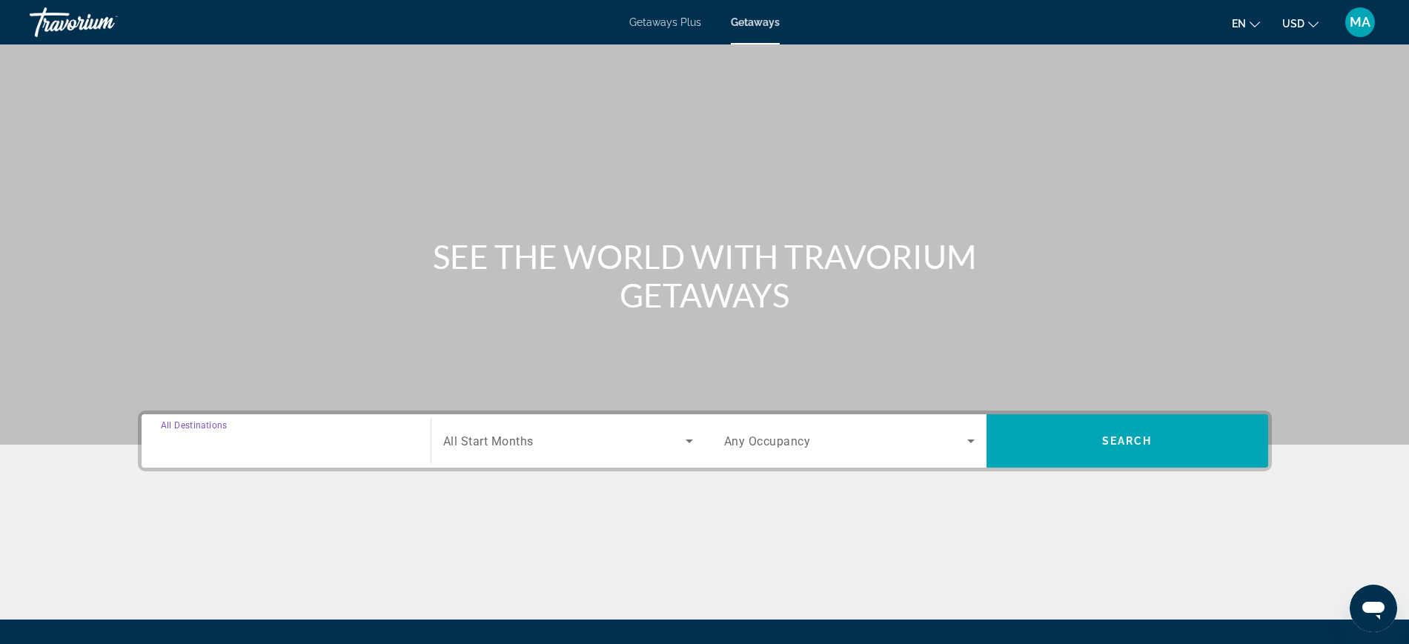
click at [353, 444] on input "Destination All Destinations" at bounding box center [286, 442] width 250 height 18
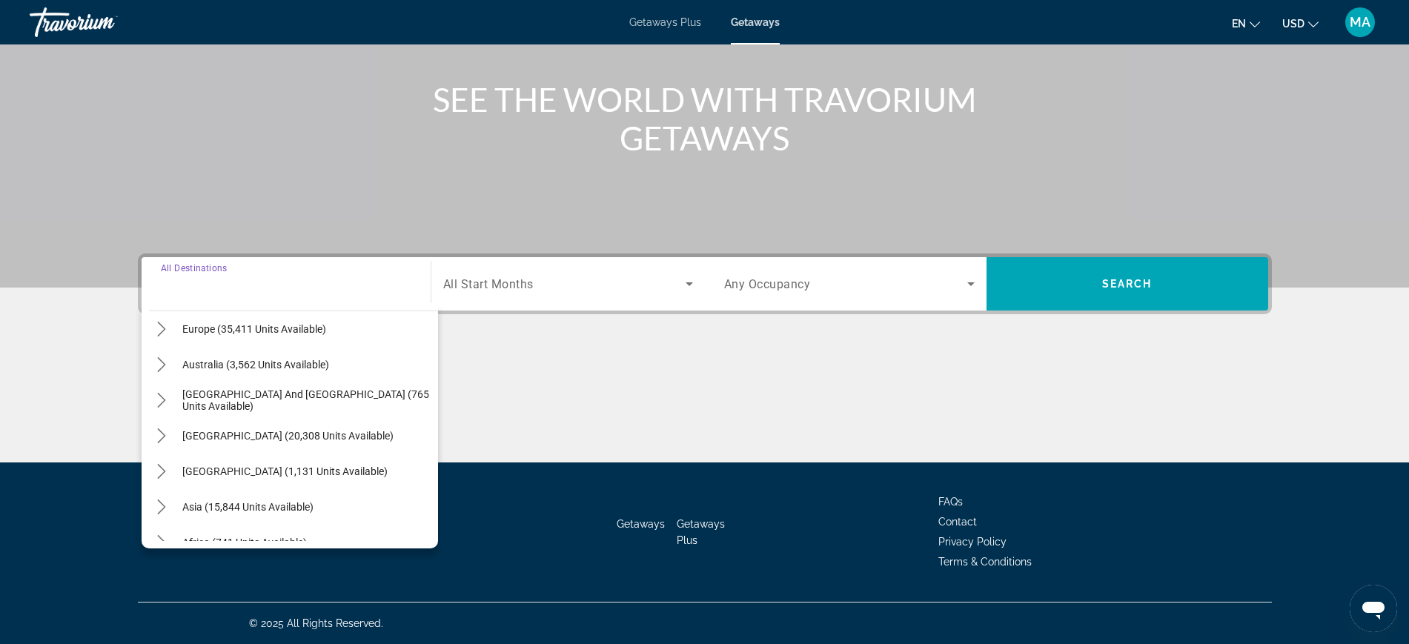
scroll to position [240, 0]
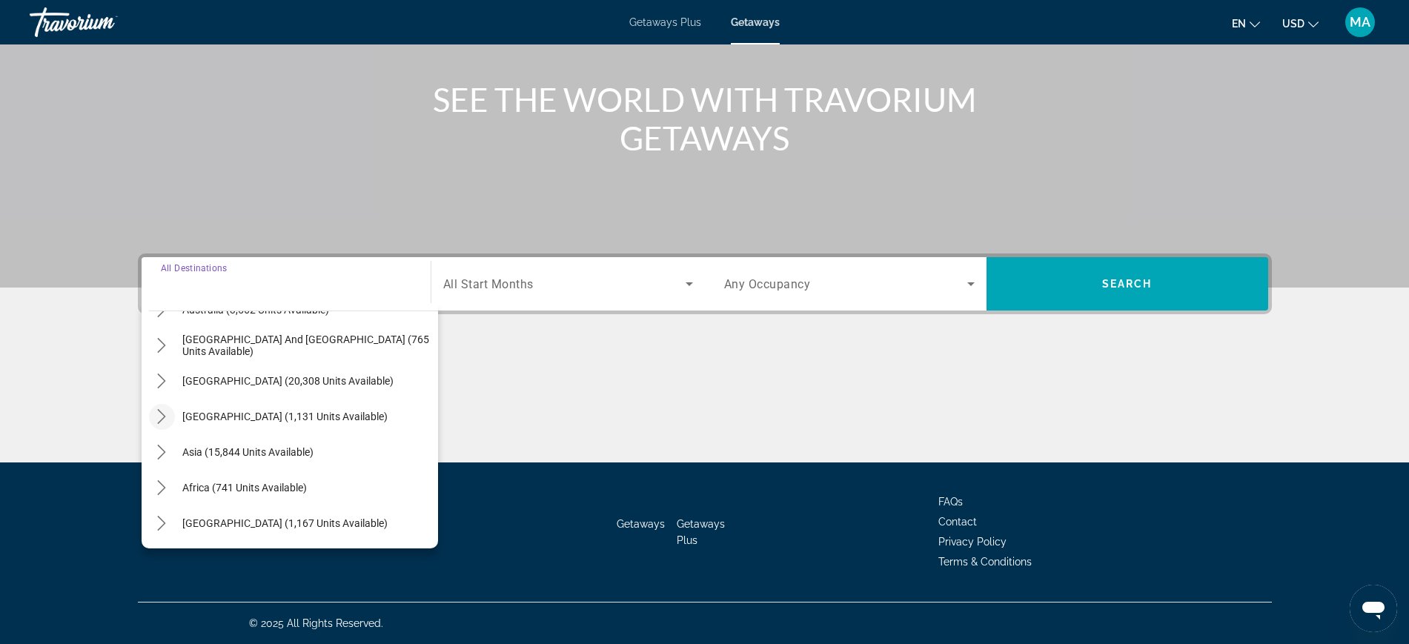
click at [150, 413] on mat-icon "Toggle Central America (1,131 units available) submenu" at bounding box center [162, 417] width 26 height 26
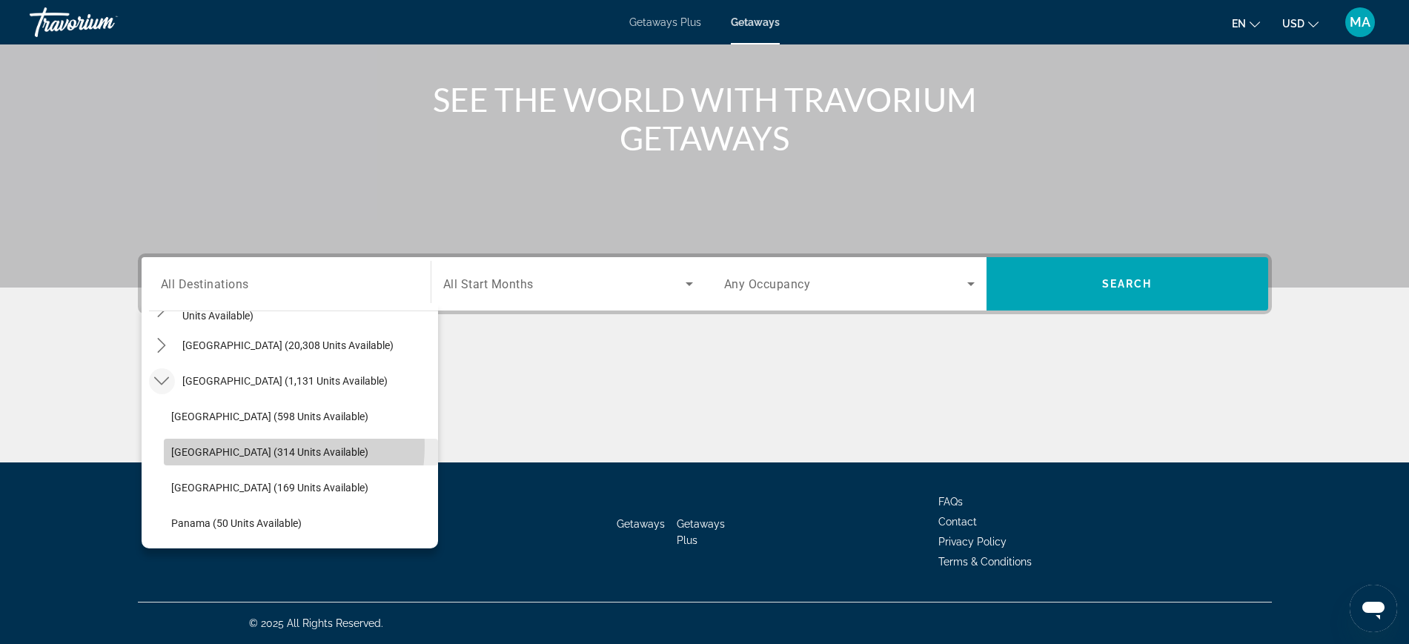
click at [242, 446] on span "Costa Rica (314 units available)" at bounding box center [269, 452] width 197 height 12
type input "**********"
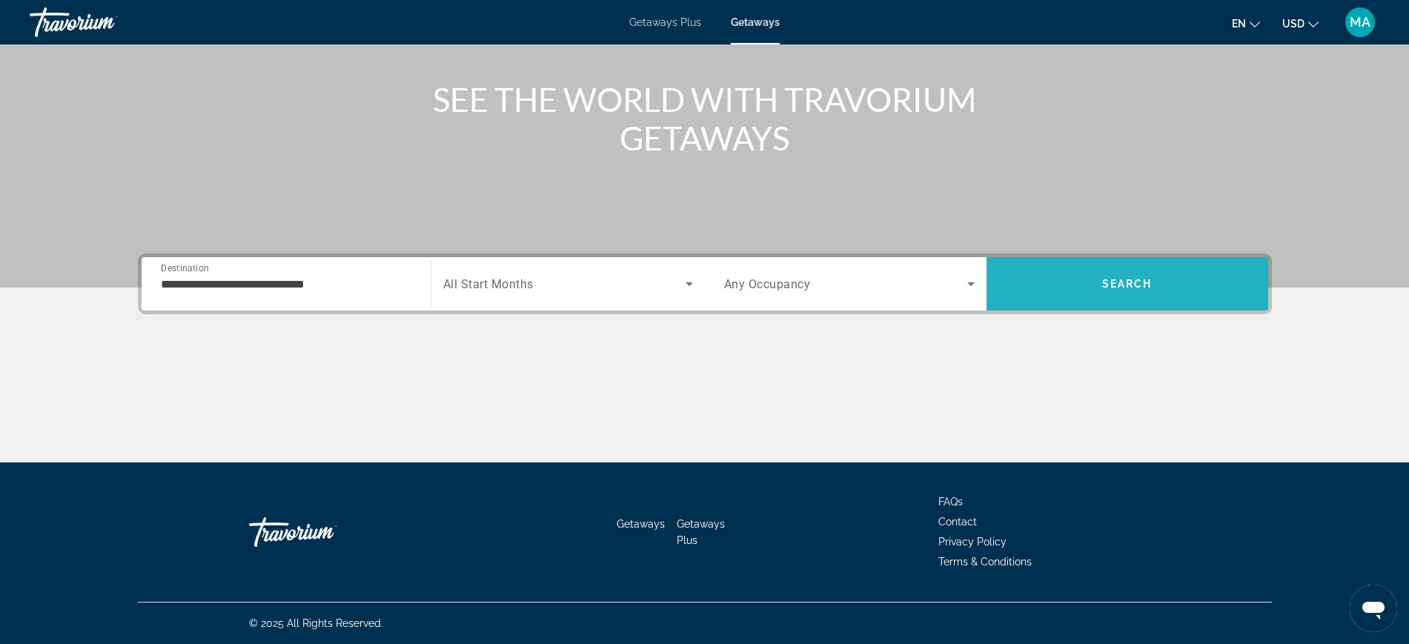
click at [1116, 276] on span "Search" at bounding box center [1127, 284] width 282 height 36
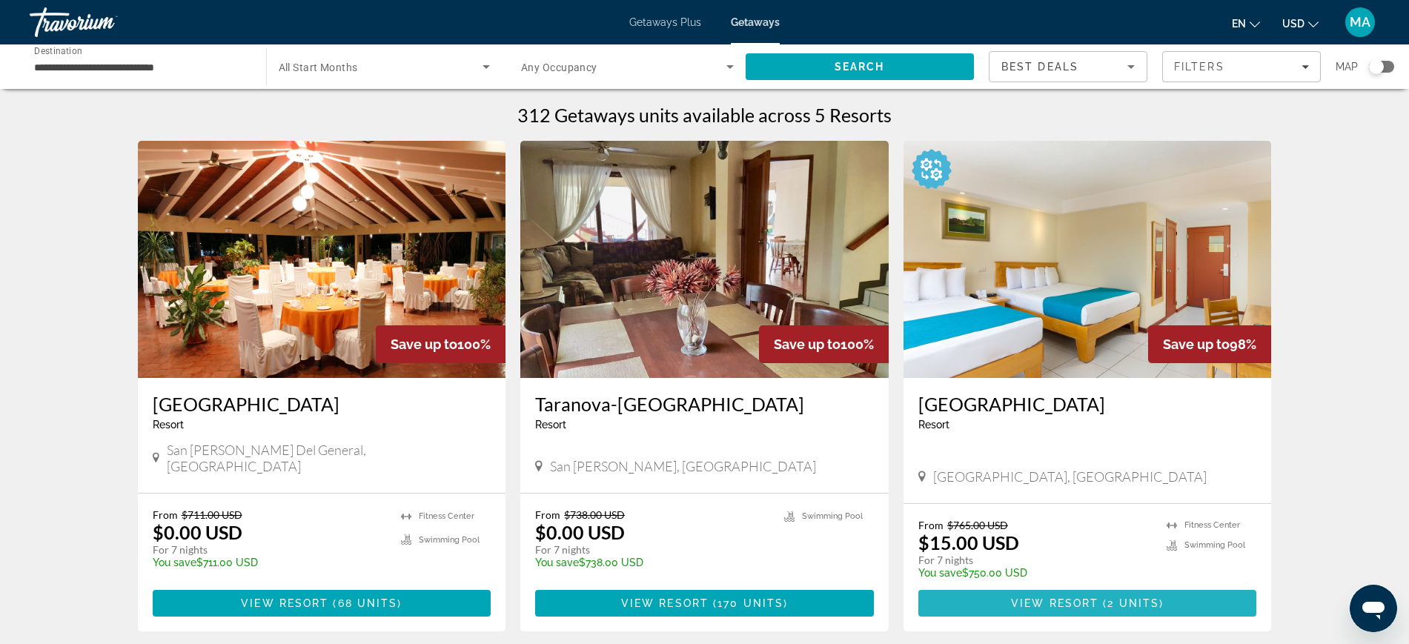
click at [1101, 597] on span "Main content" at bounding box center [1100, 603] width 4 height 12
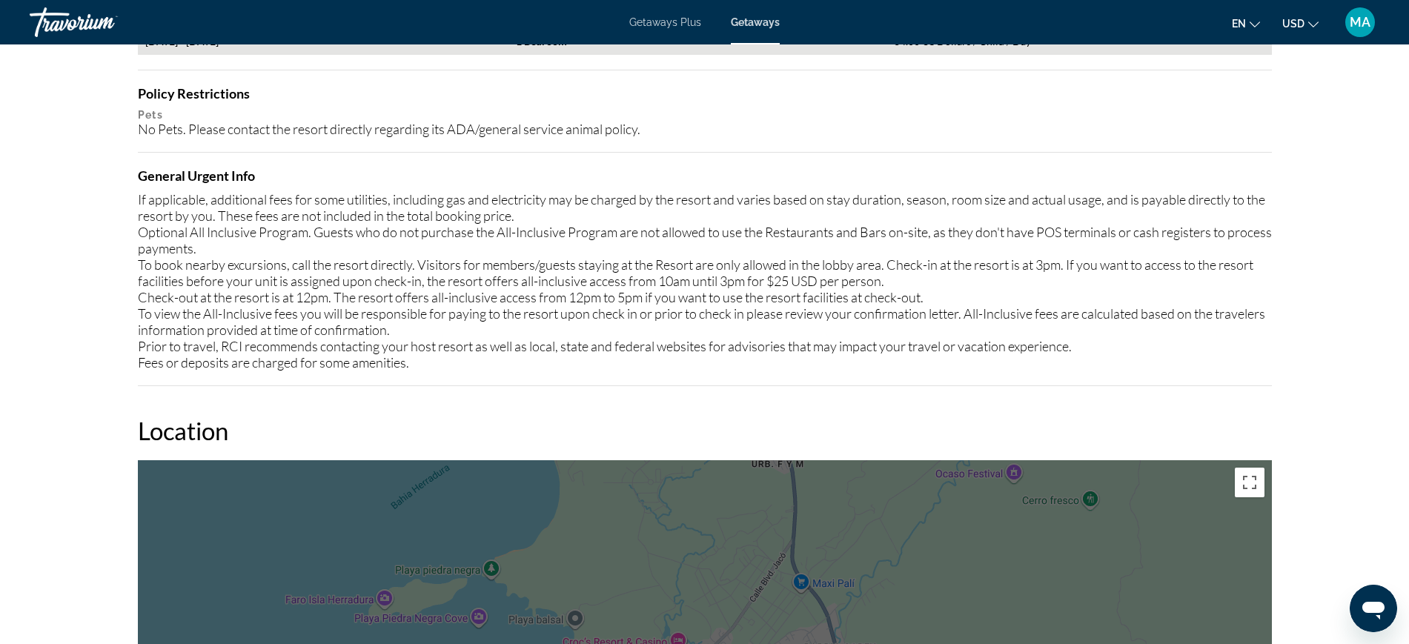
scroll to position [1497, 0]
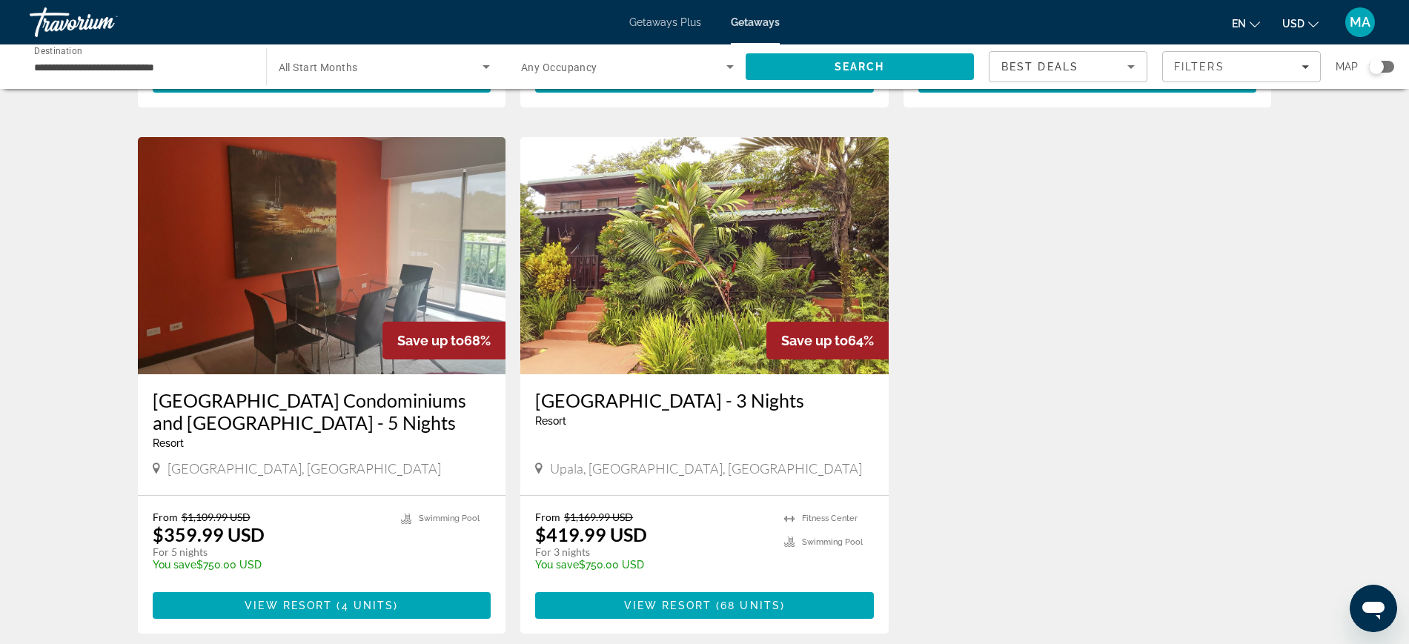
scroll to position [556, 0]
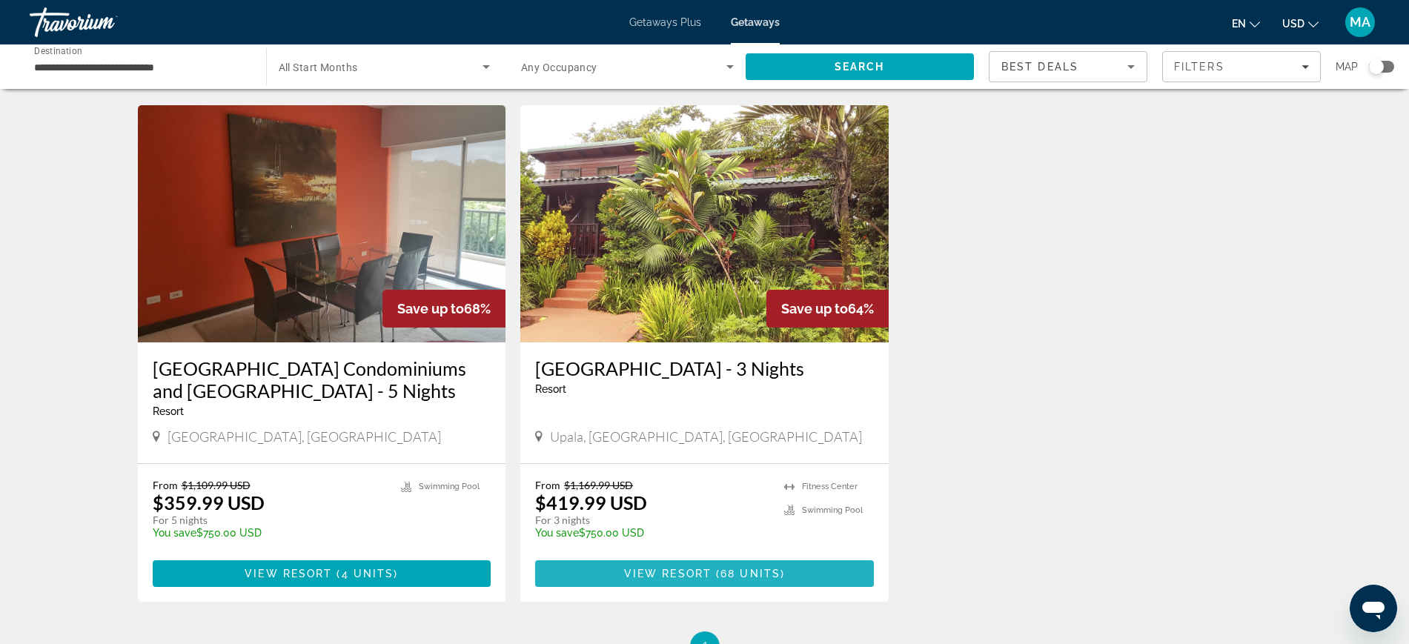
click at [693, 568] on span "View Resort" at bounding box center [667, 574] width 87 height 12
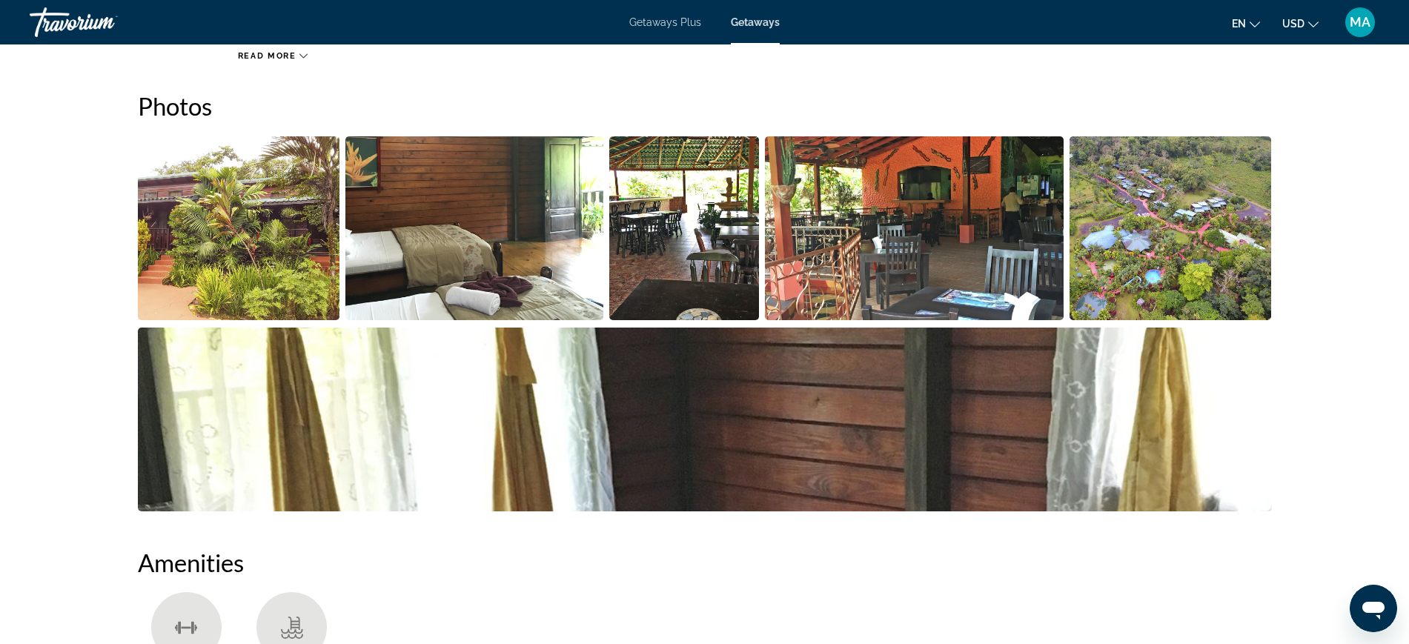
scroll to position [556, 0]
